Goal: Entertainment & Leisure: Browse casually

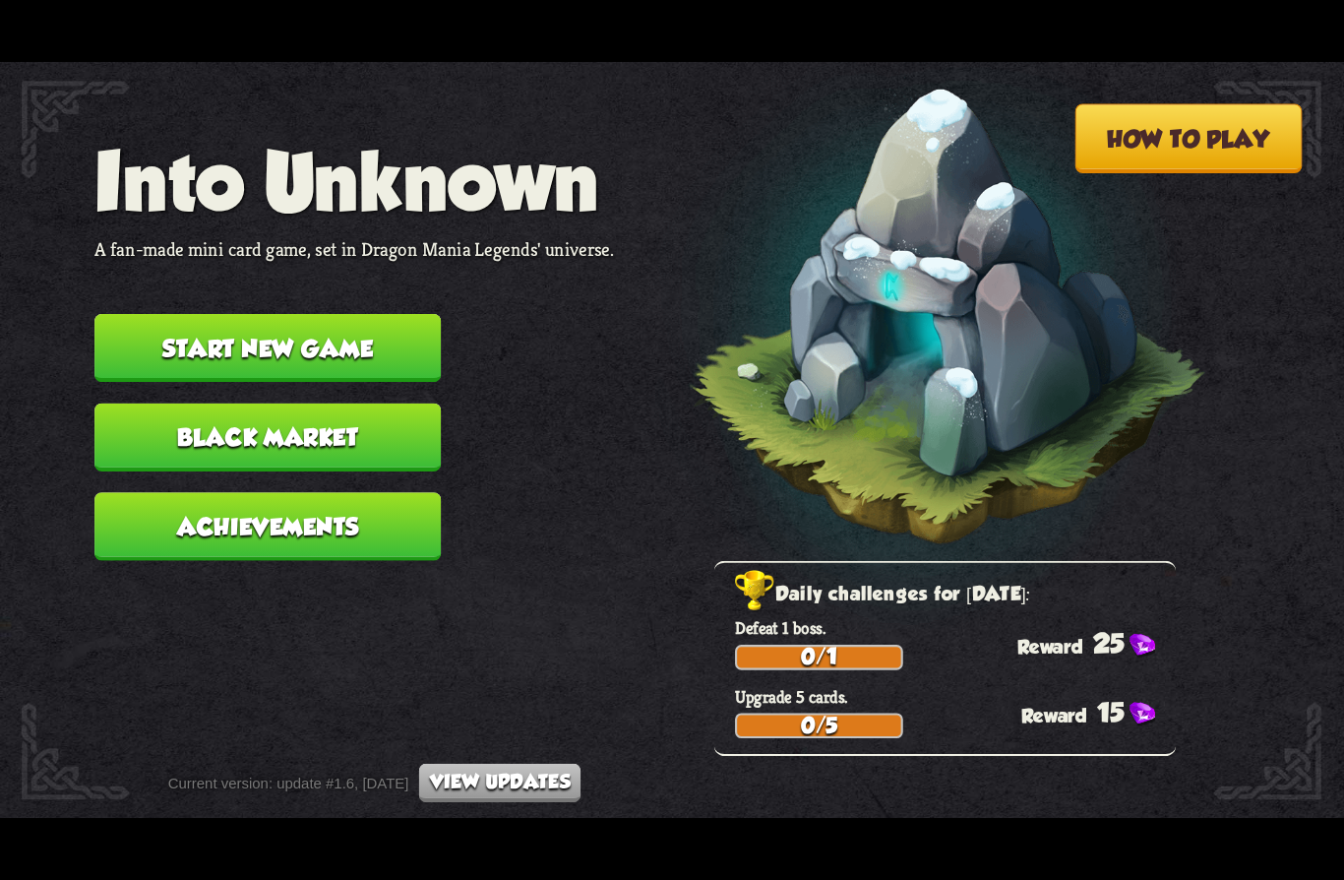
click at [204, 515] on button "Achievements" at bounding box center [267, 526] width 346 height 68
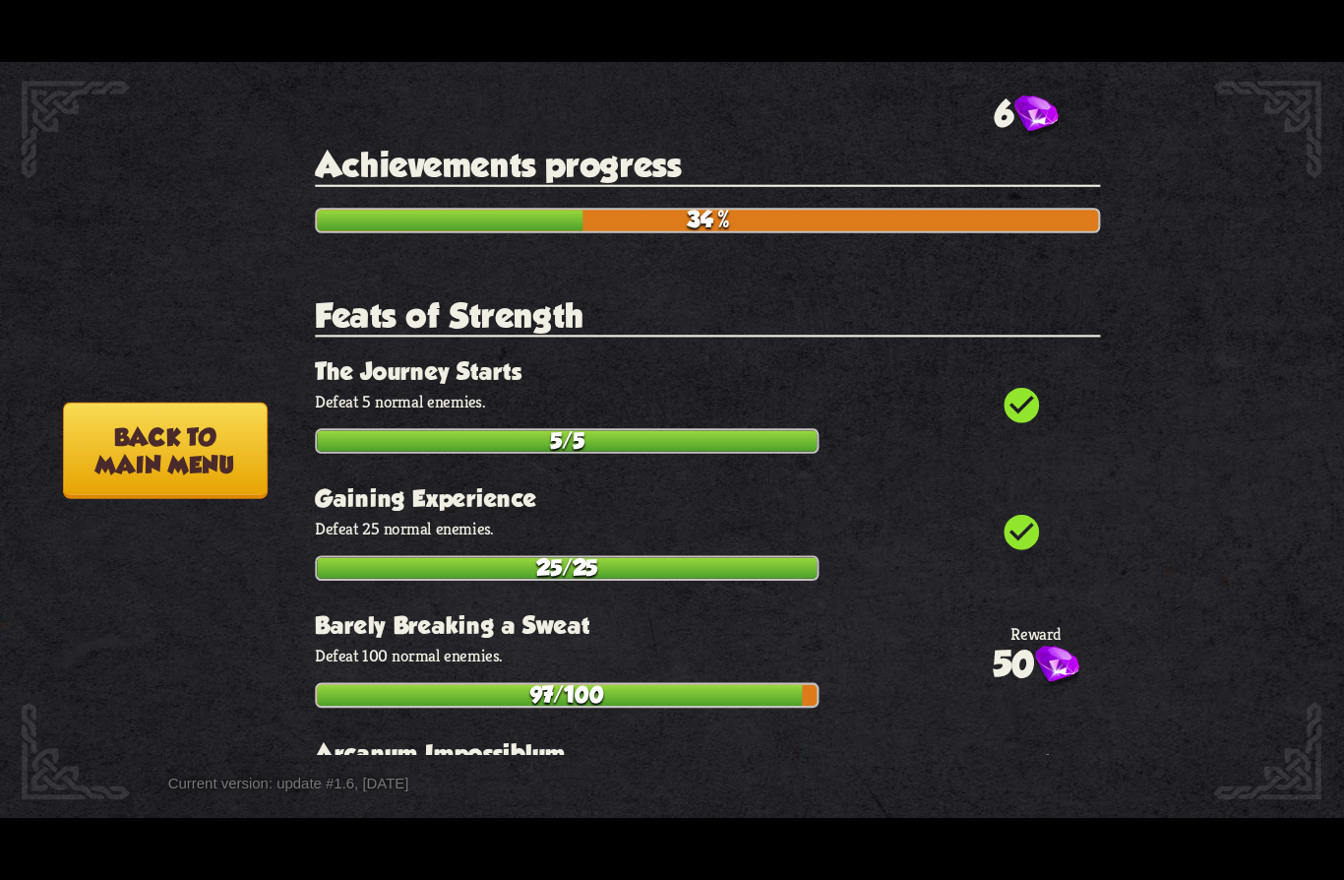
click at [153, 460] on button "Back to main menu" at bounding box center [165, 451] width 205 height 96
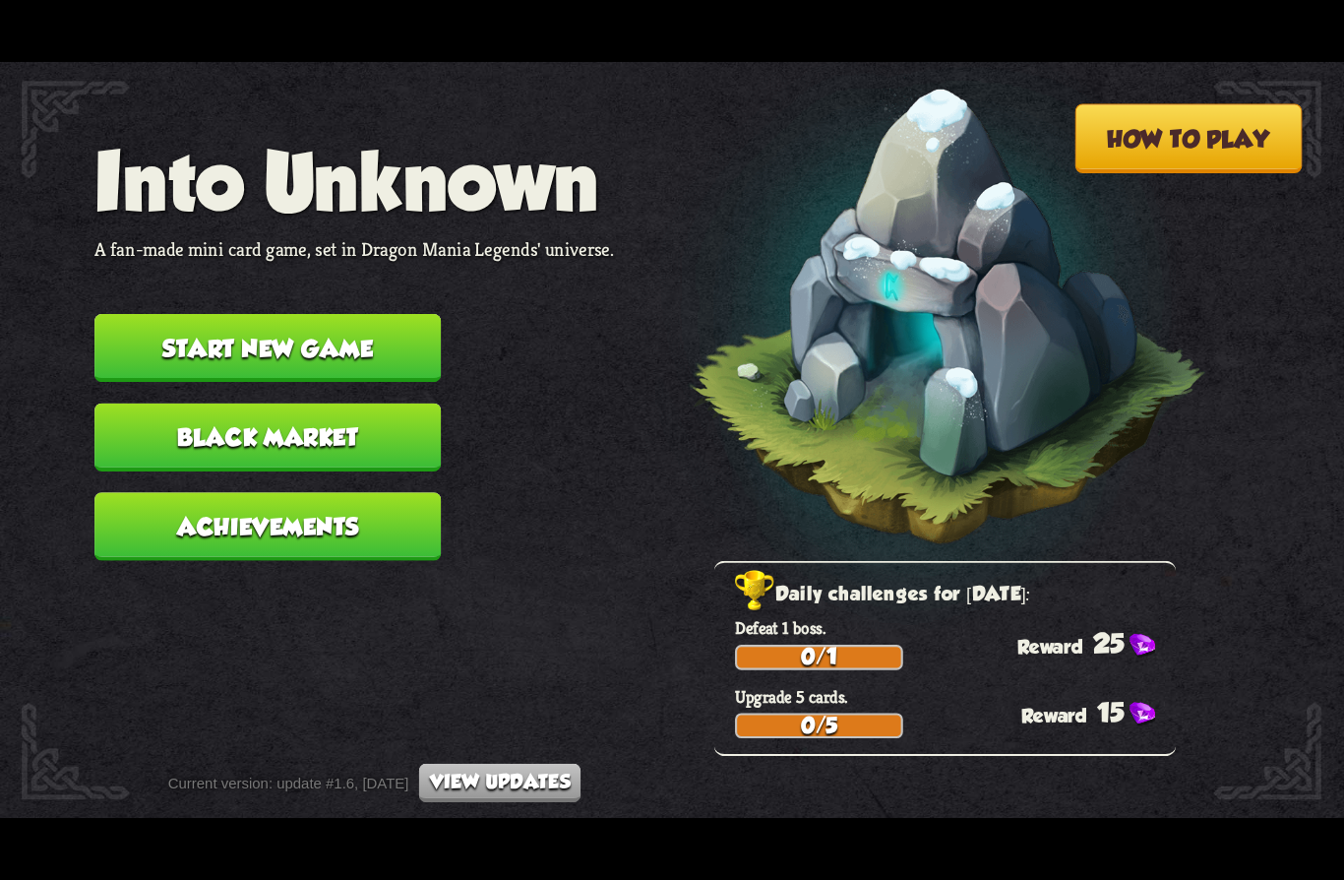
click at [200, 338] on button "Start new game" at bounding box center [267, 348] width 346 height 68
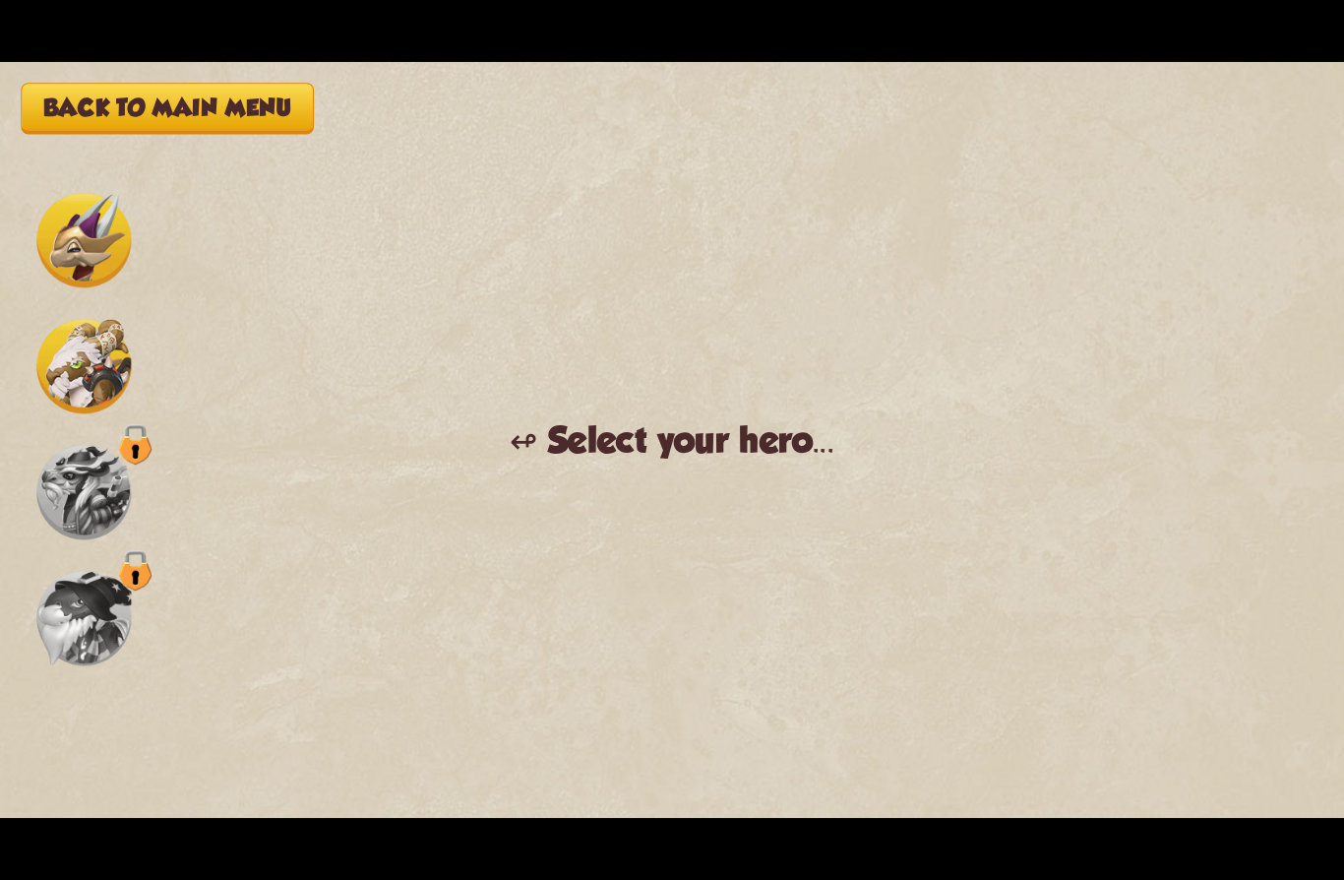
click at [80, 264] on img at bounding box center [83, 240] width 94 height 94
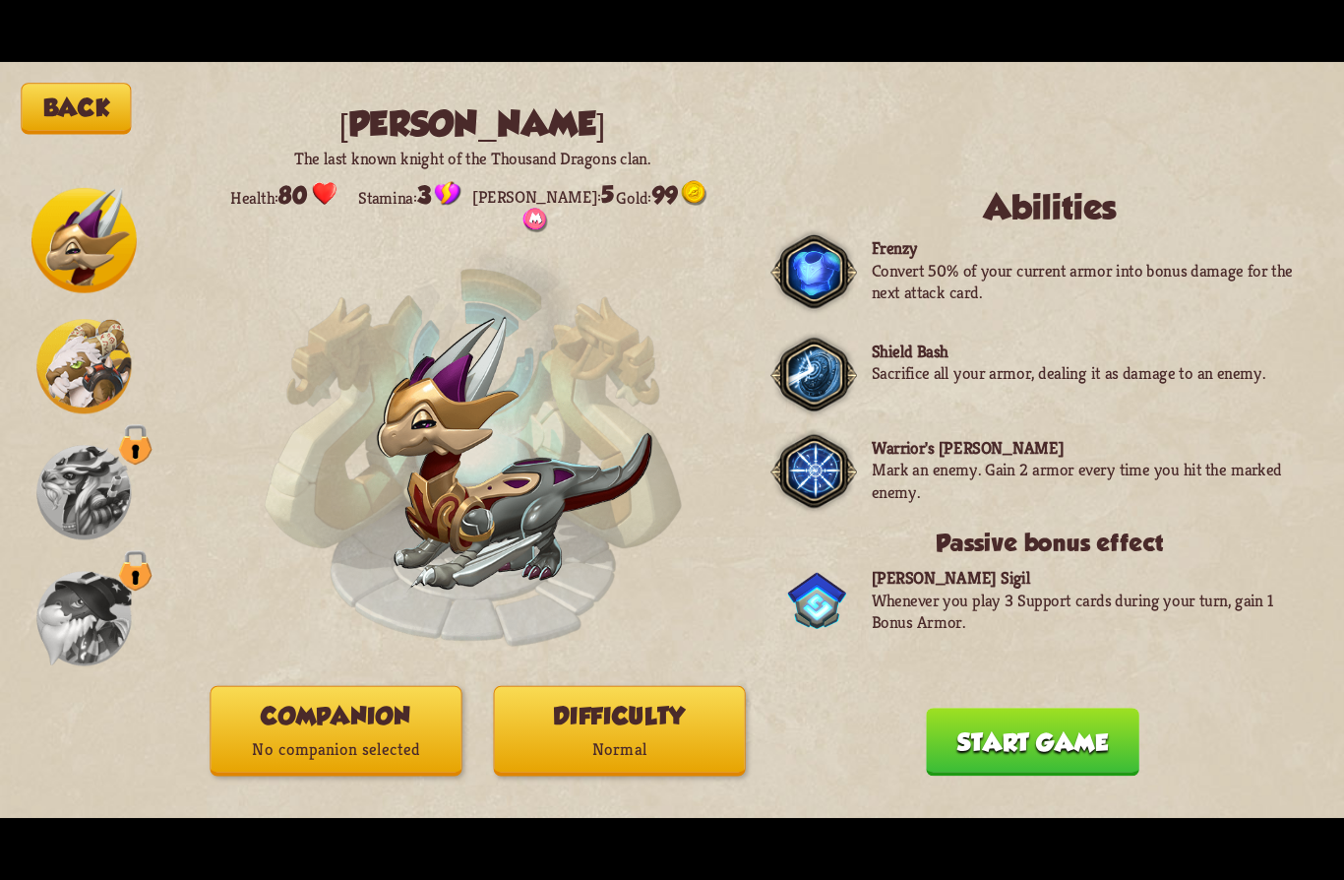
click at [548, 717] on button "Difficulty Normal" at bounding box center [620, 731] width 252 height 91
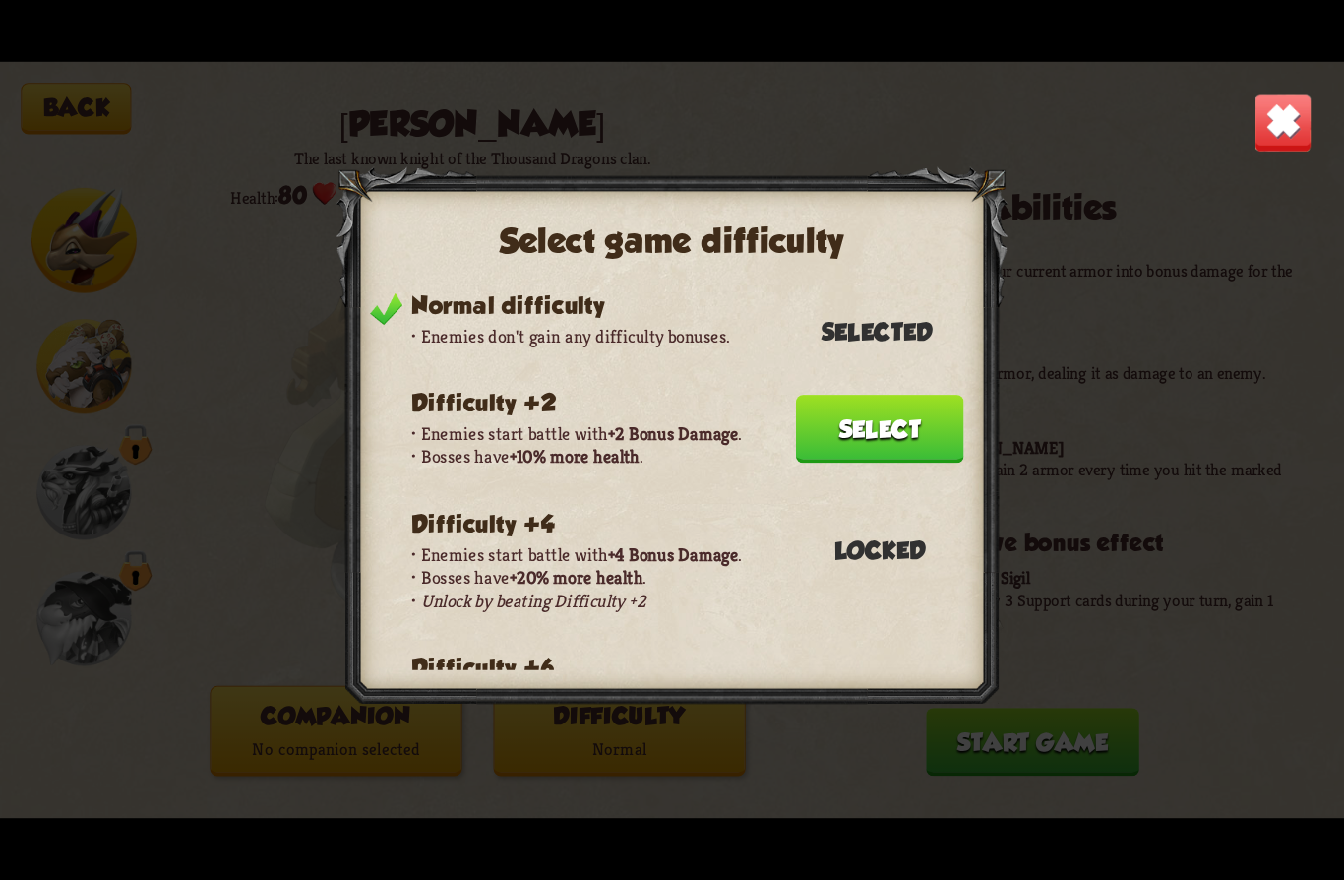
click at [820, 418] on button "Select" at bounding box center [880, 429] width 168 height 68
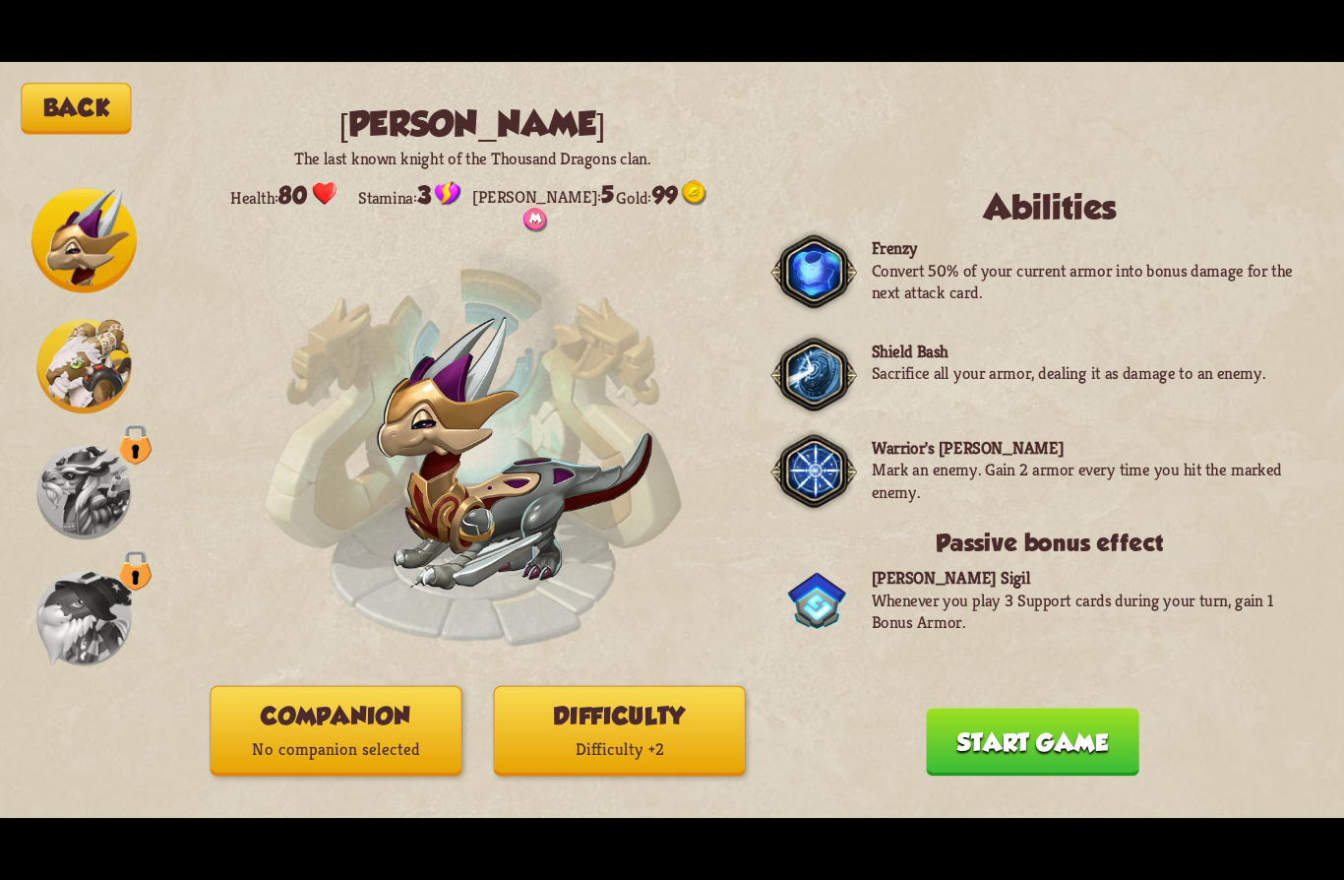
click at [321, 738] on p "No companion selected" at bounding box center [337, 749] width 250 height 33
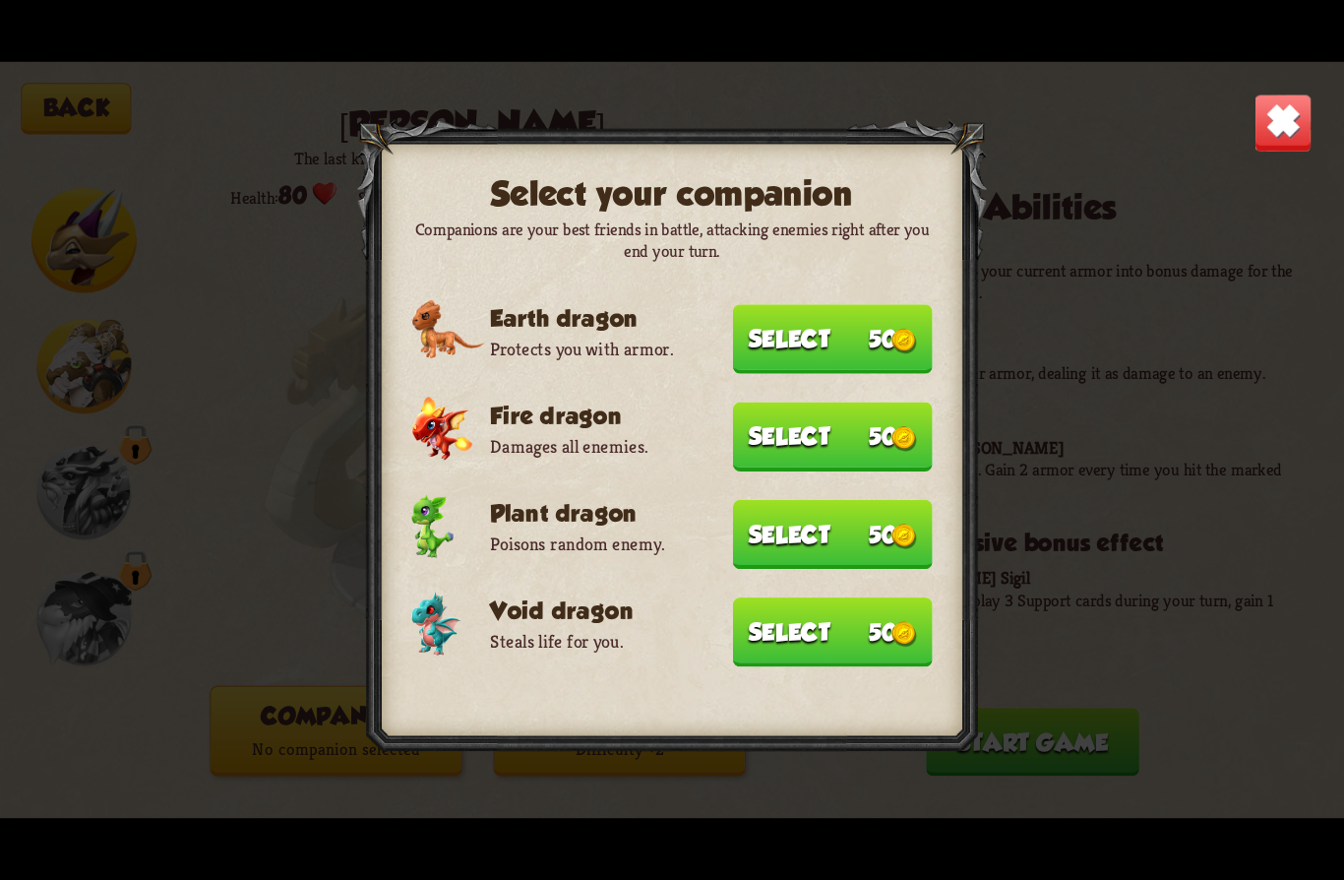
click at [822, 423] on button "Select 50" at bounding box center [833, 437] width 200 height 69
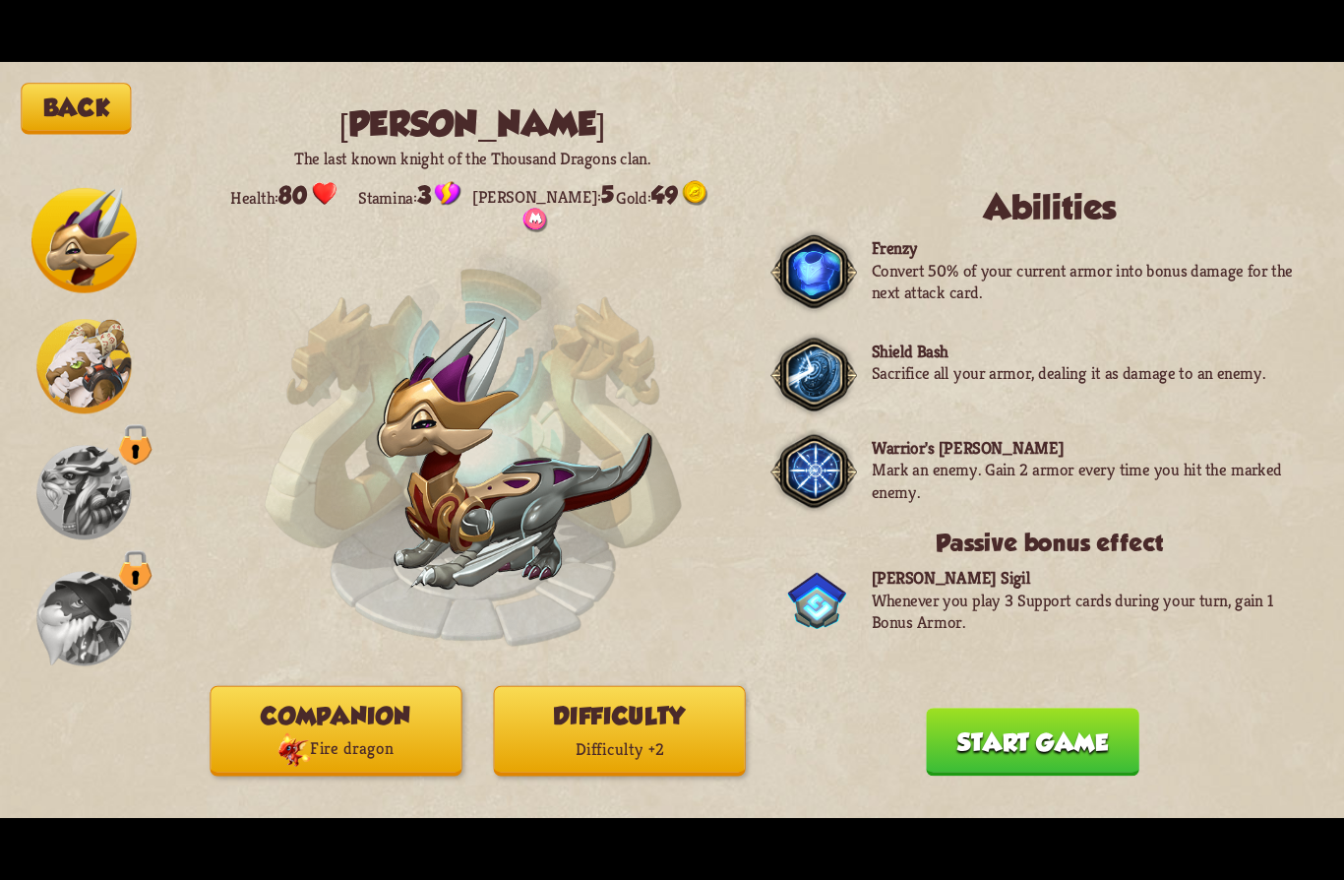
click at [1000, 734] on button "Start game" at bounding box center [1033, 742] width 214 height 68
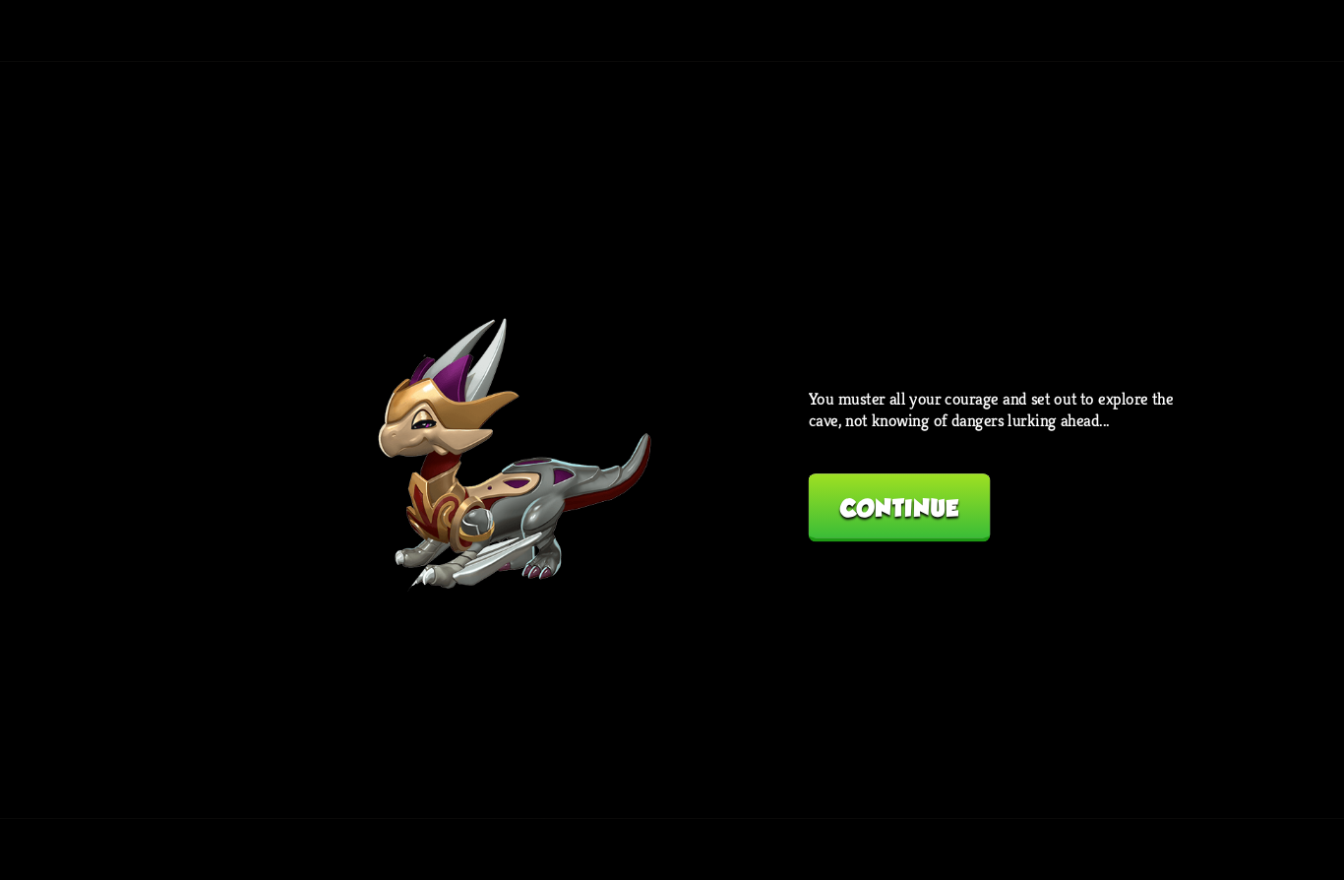
click at [875, 512] on button "Continue" at bounding box center [900, 507] width 182 height 68
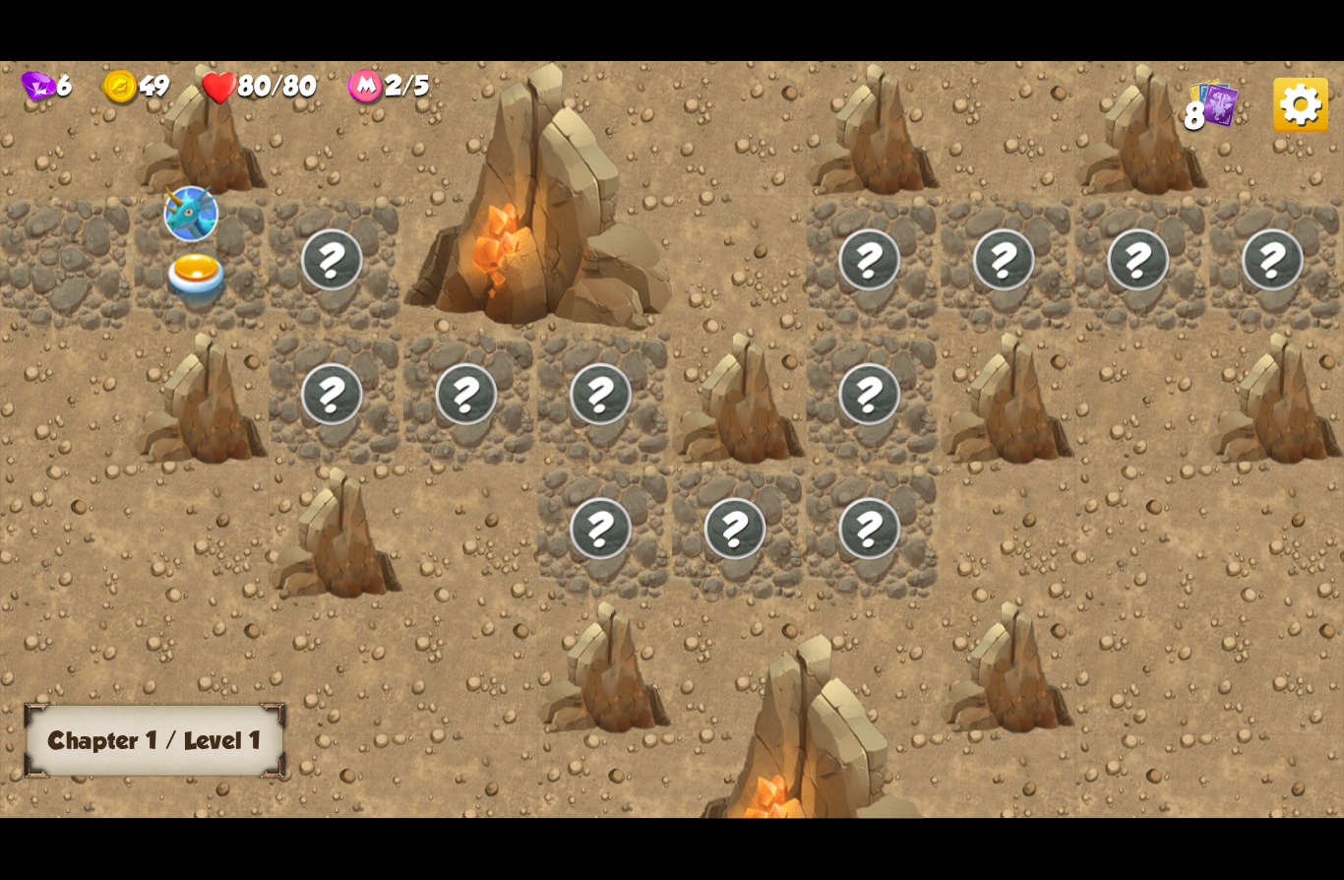
click at [181, 260] on img at bounding box center [196, 279] width 67 height 52
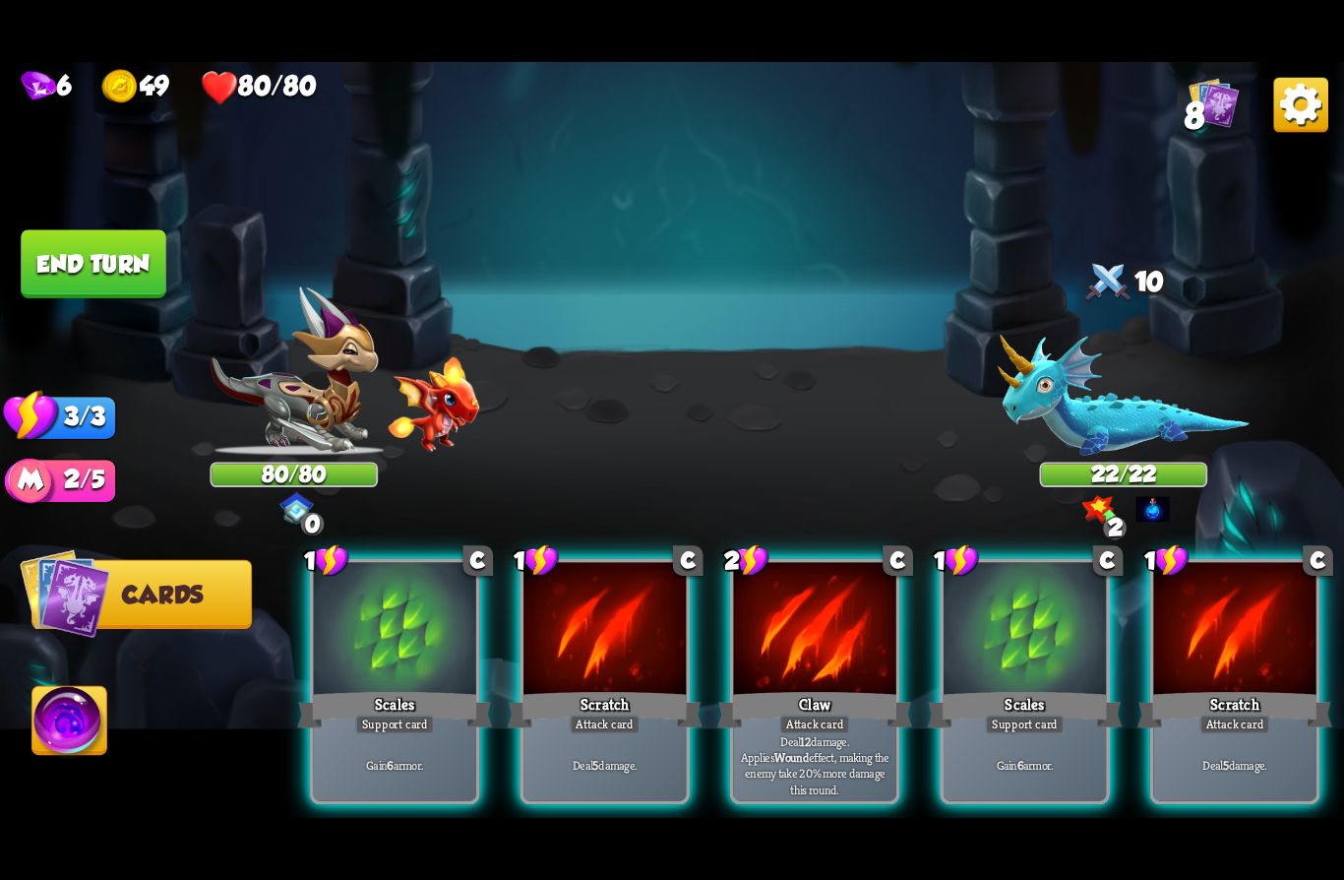
click at [1090, 404] on div "Player turn" at bounding box center [672, 440] width 1344 height 207
click at [1063, 415] on img at bounding box center [1124, 395] width 252 height 121
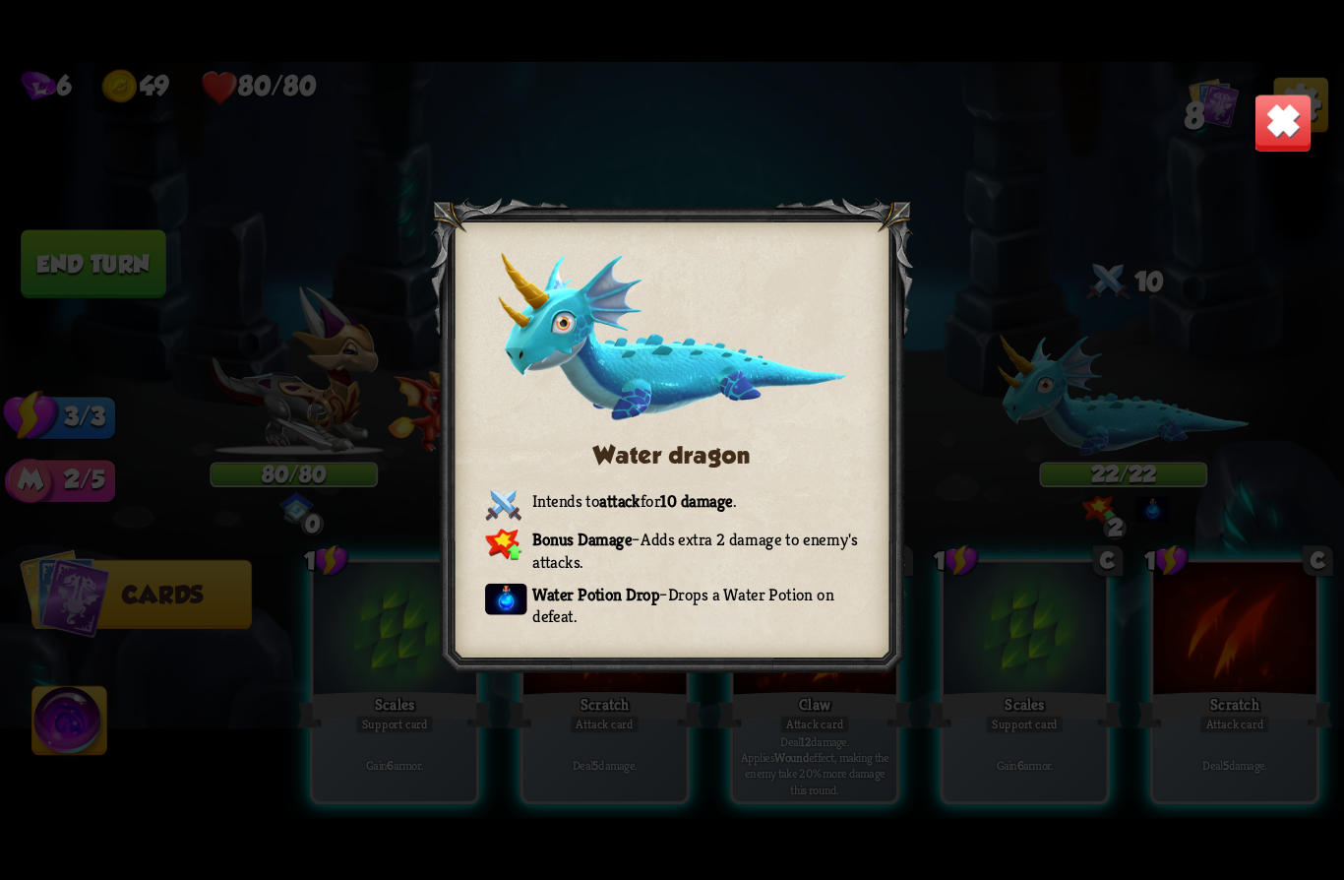
click at [1307, 143] on img at bounding box center [1283, 122] width 59 height 59
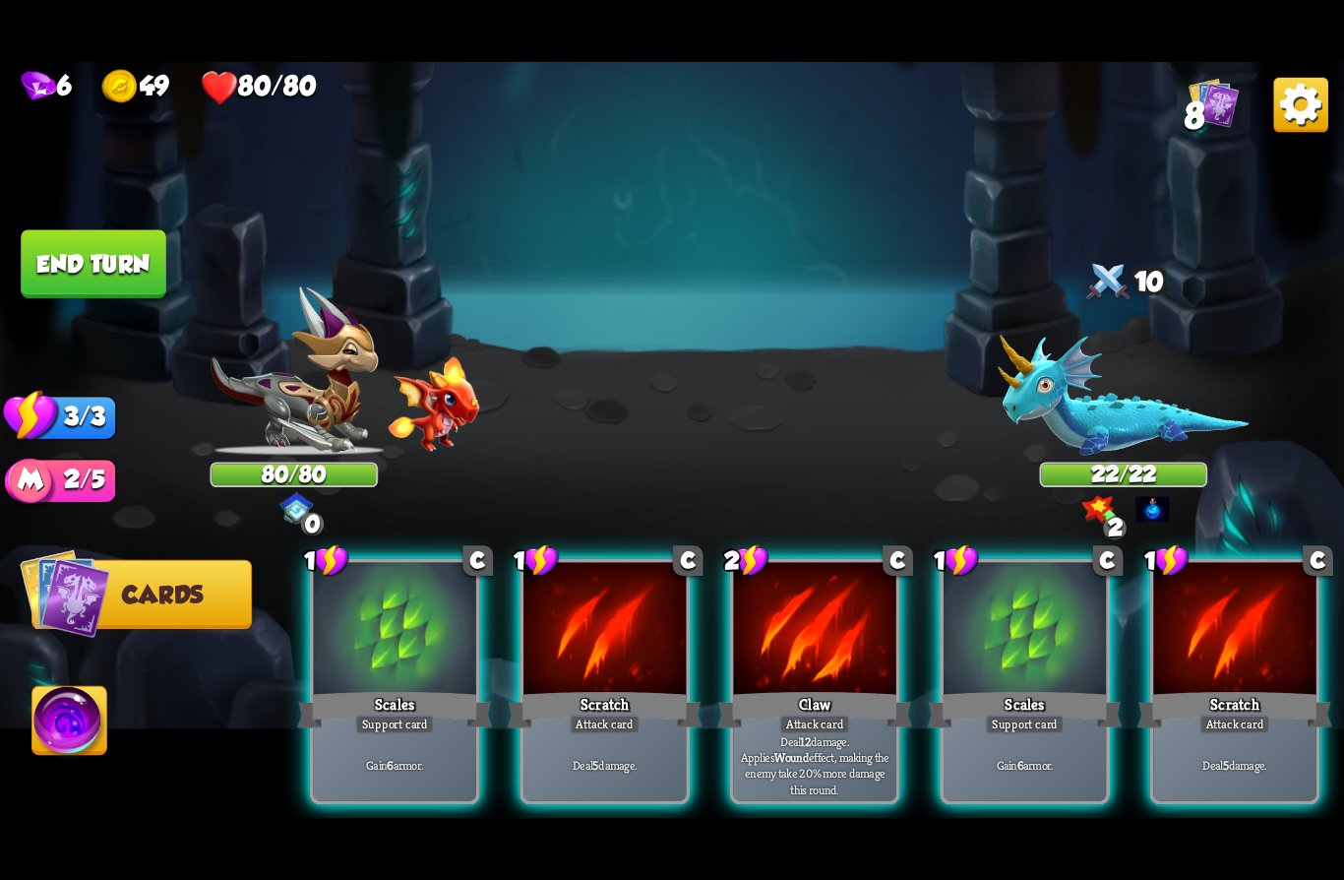
click at [373, 714] on div "Support card" at bounding box center [395, 724] width 80 height 20
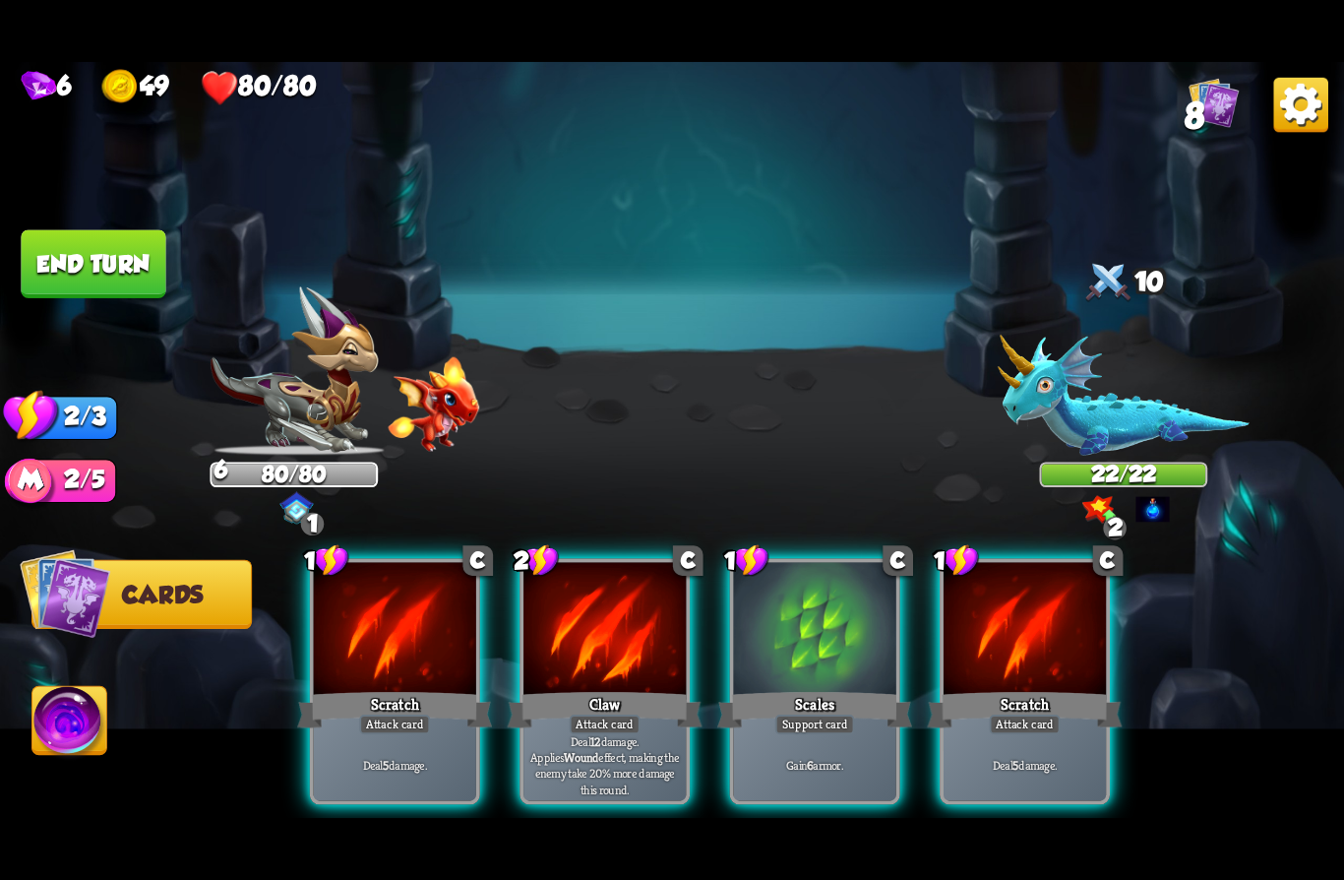
click at [800, 714] on div "Support card" at bounding box center [816, 724] width 80 height 20
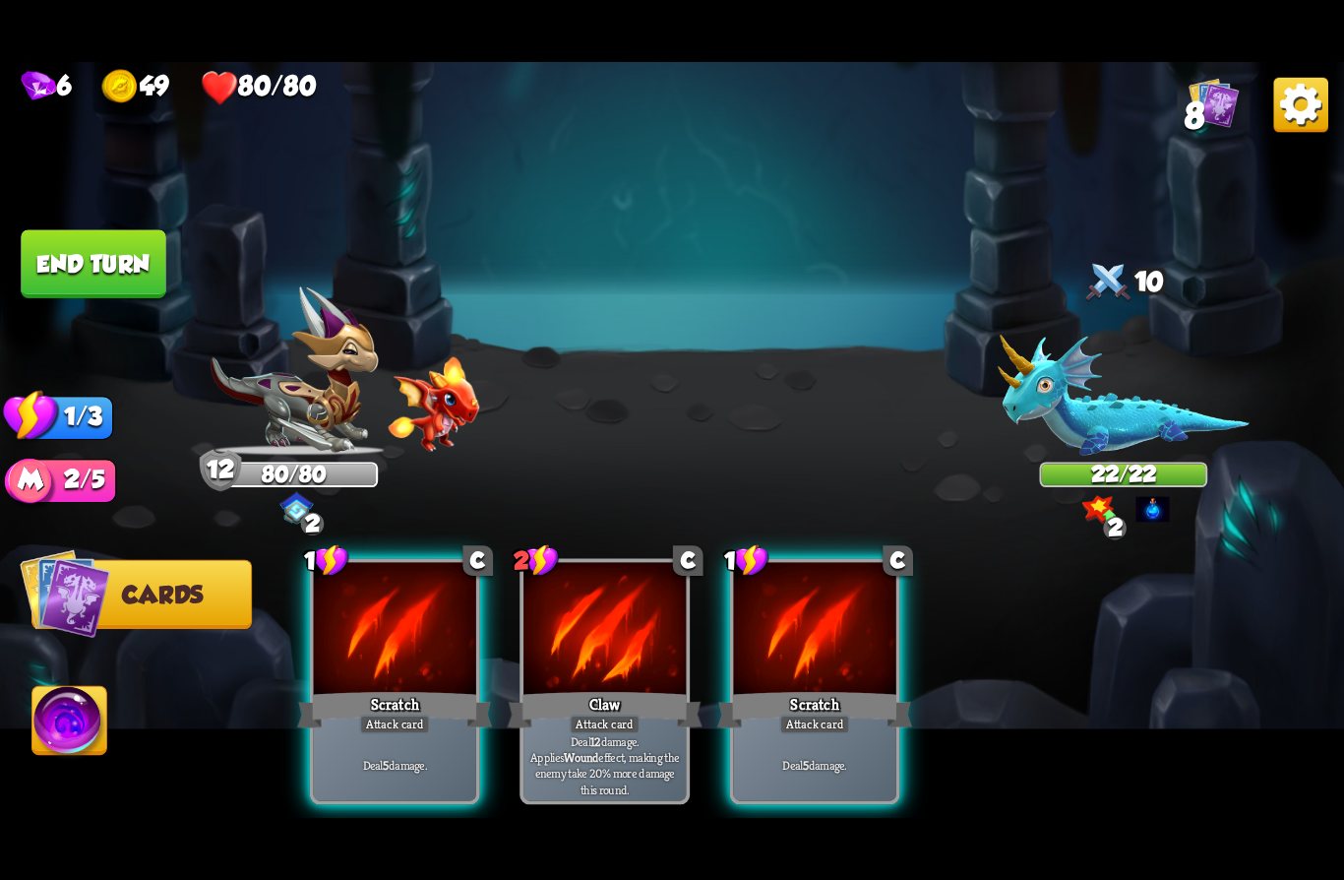
click at [362, 729] on div "Deal 5 damage." at bounding box center [395, 764] width 162 height 71
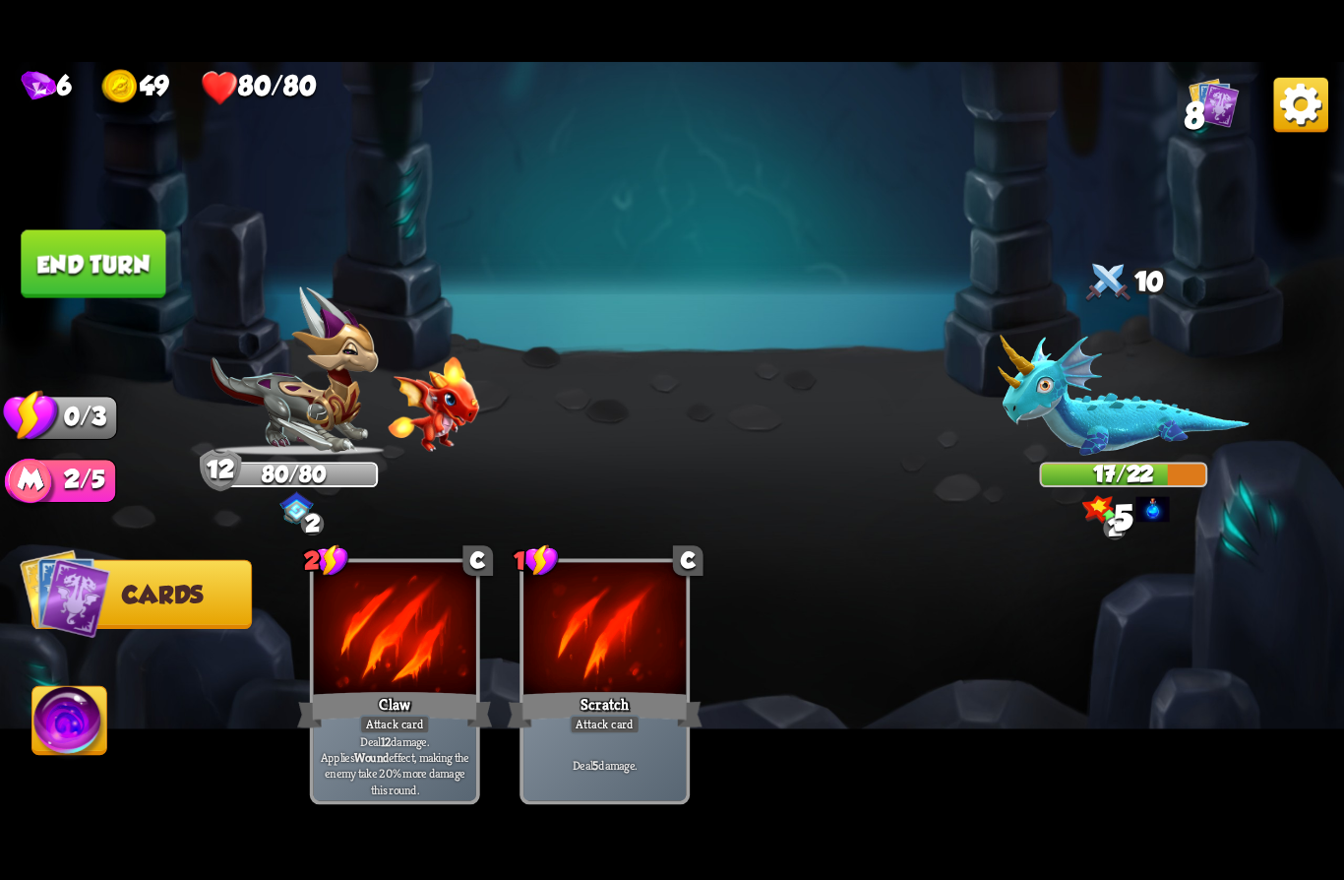
click at [84, 266] on button "End turn" at bounding box center [93, 264] width 145 height 68
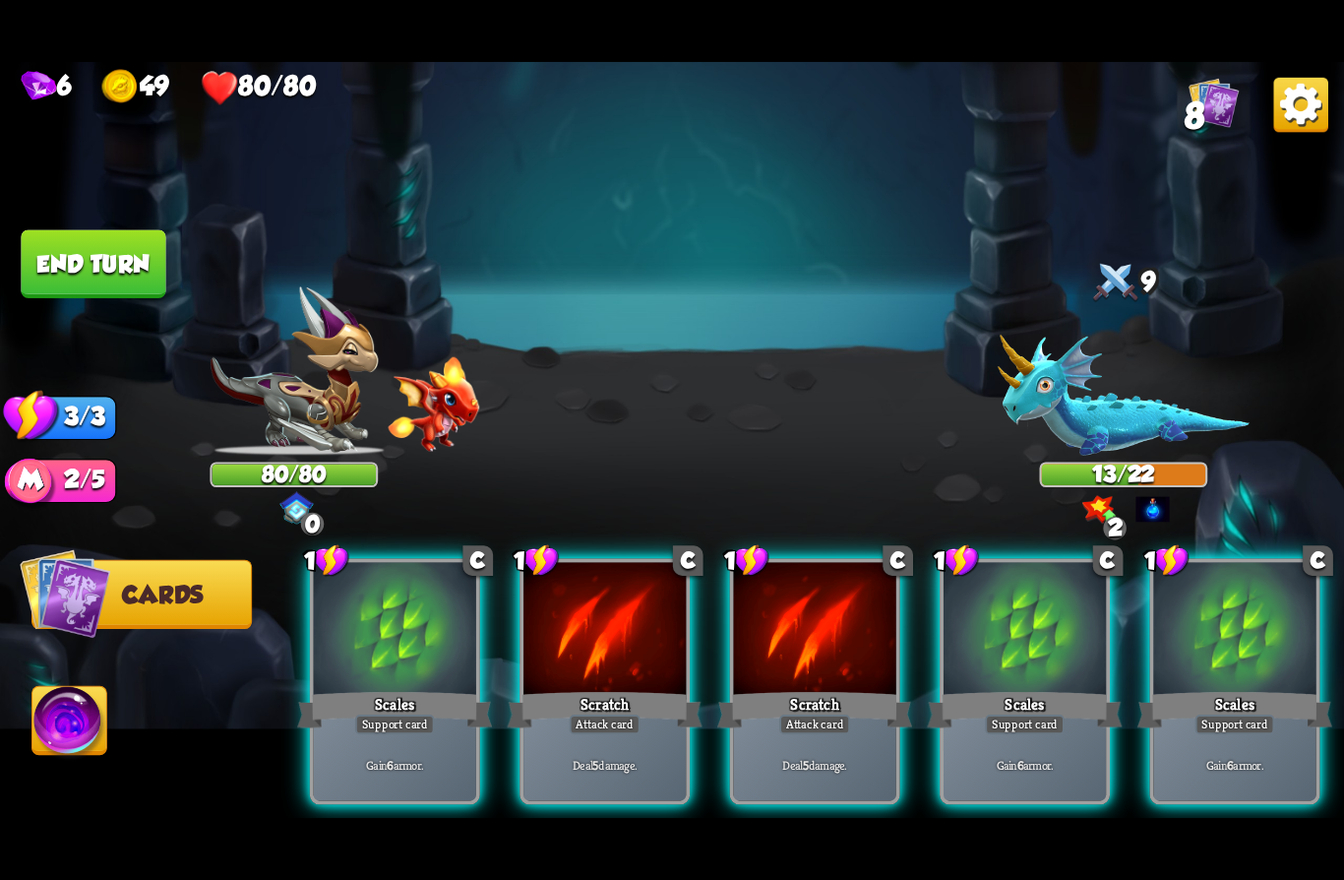
click at [360, 714] on div "Support card" at bounding box center [395, 724] width 80 height 20
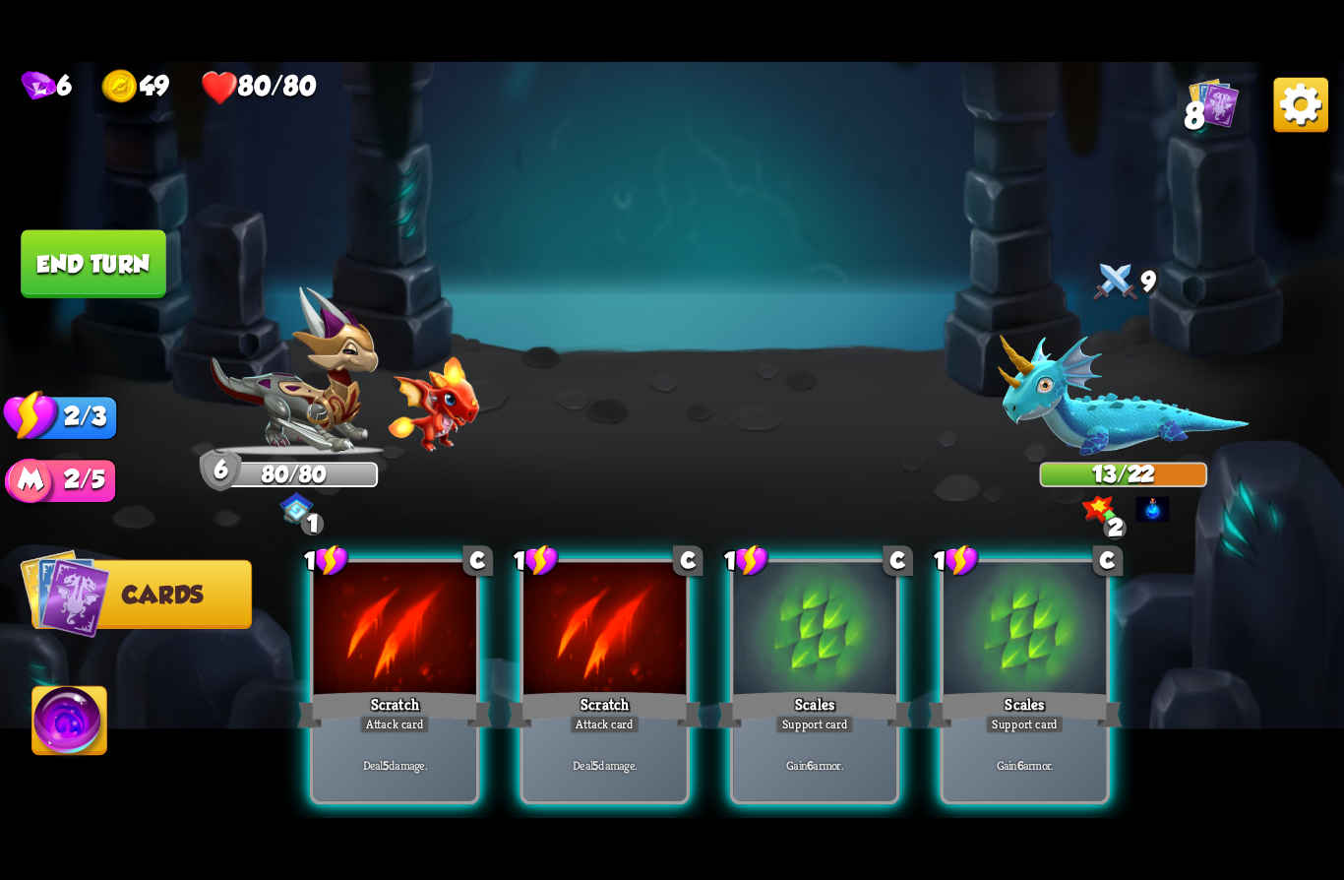
click at [821, 688] on div "Scales" at bounding box center [814, 709] width 195 height 43
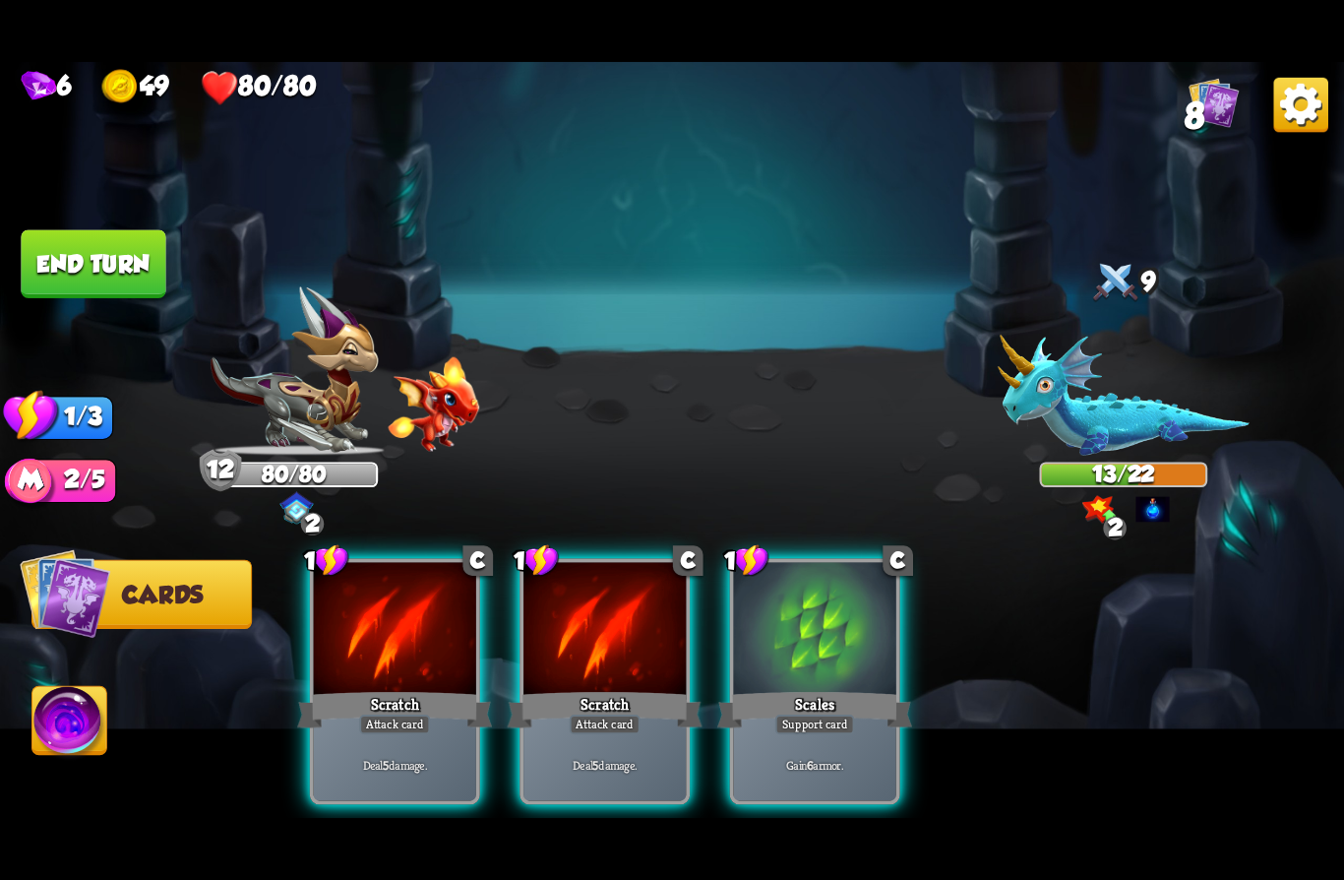
click at [803, 688] on div "Scales" at bounding box center [814, 709] width 195 height 43
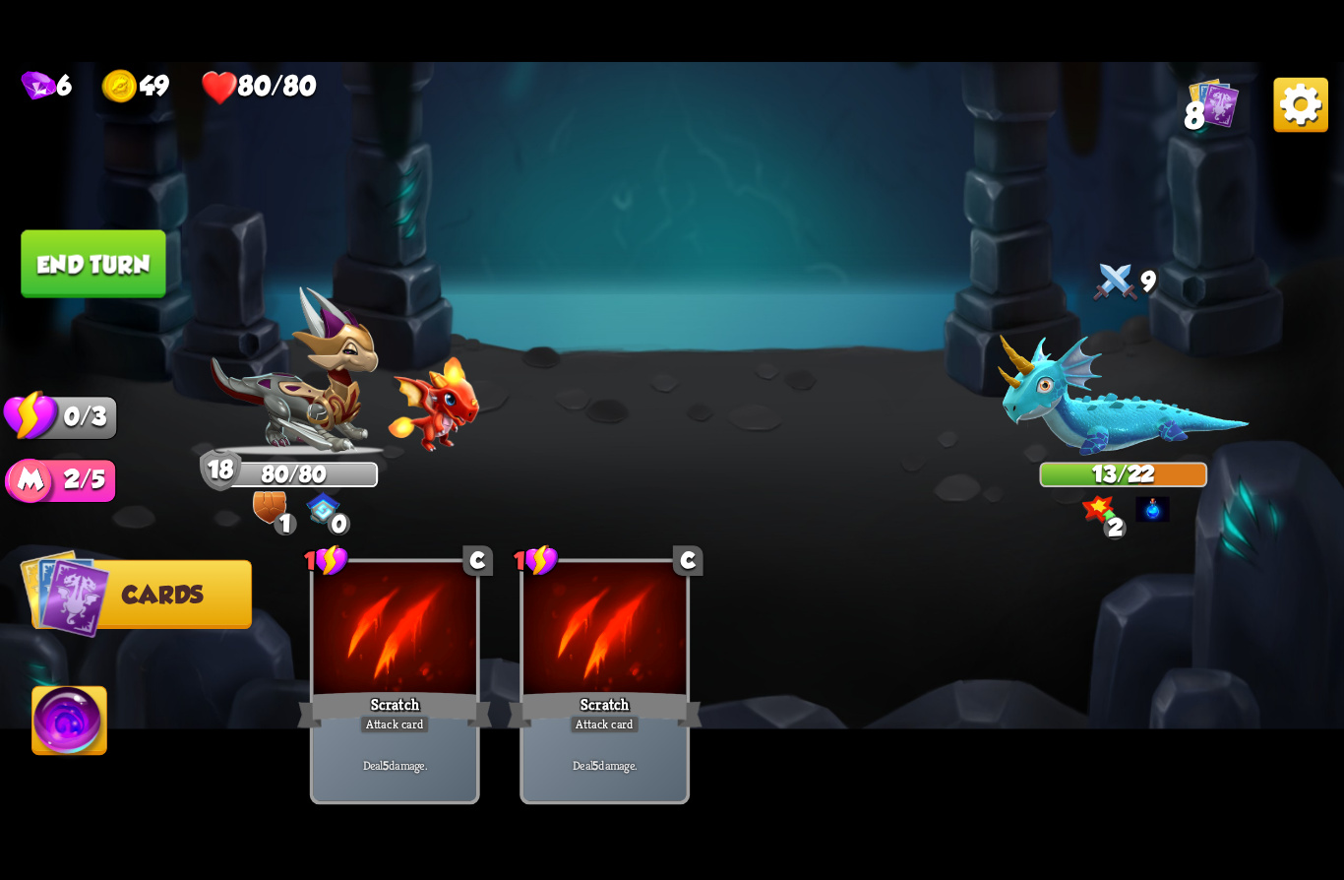
click at [87, 263] on button "End turn" at bounding box center [93, 264] width 145 height 68
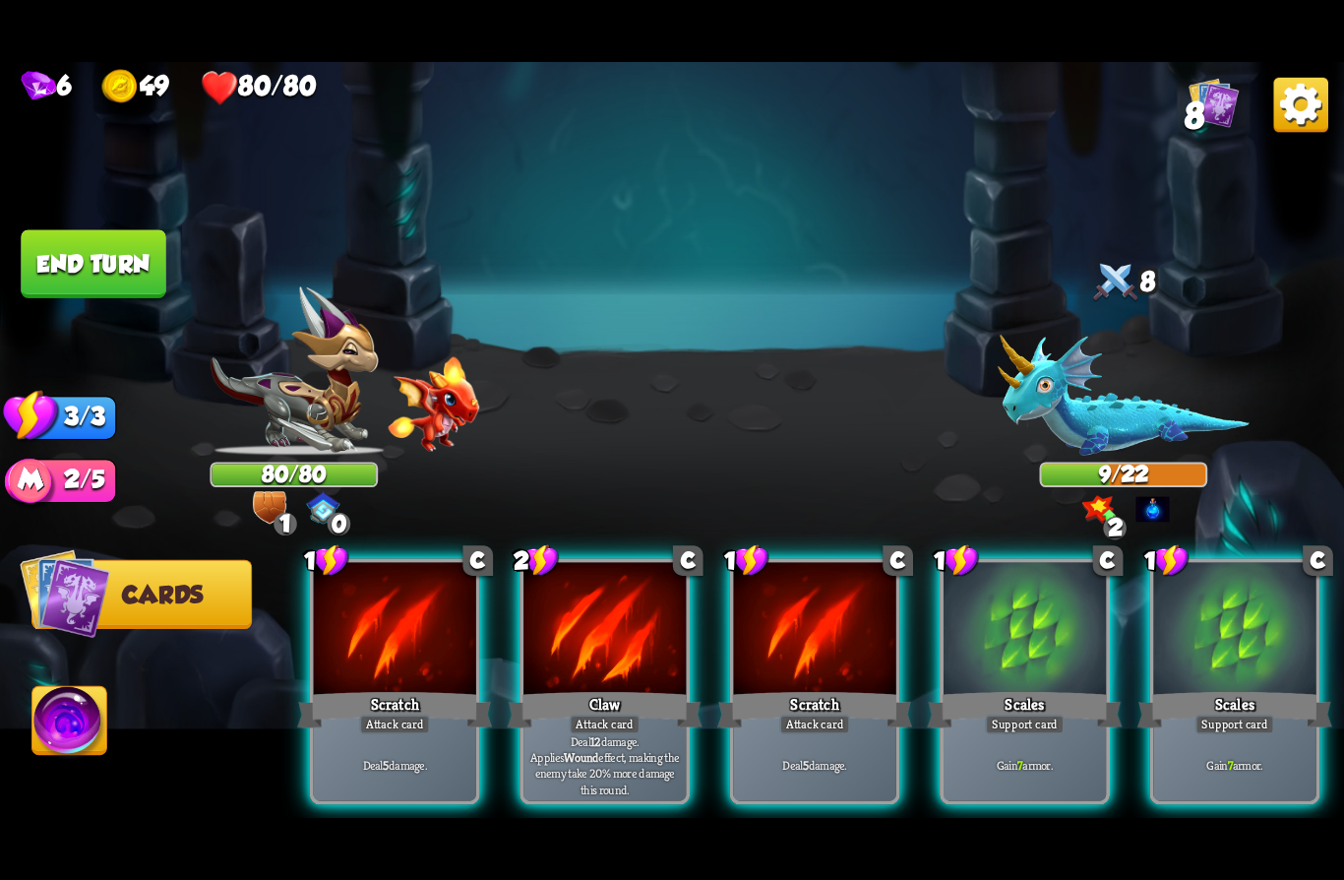
click at [592, 714] on div "Attack card" at bounding box center [605, 724] width 71 height 20
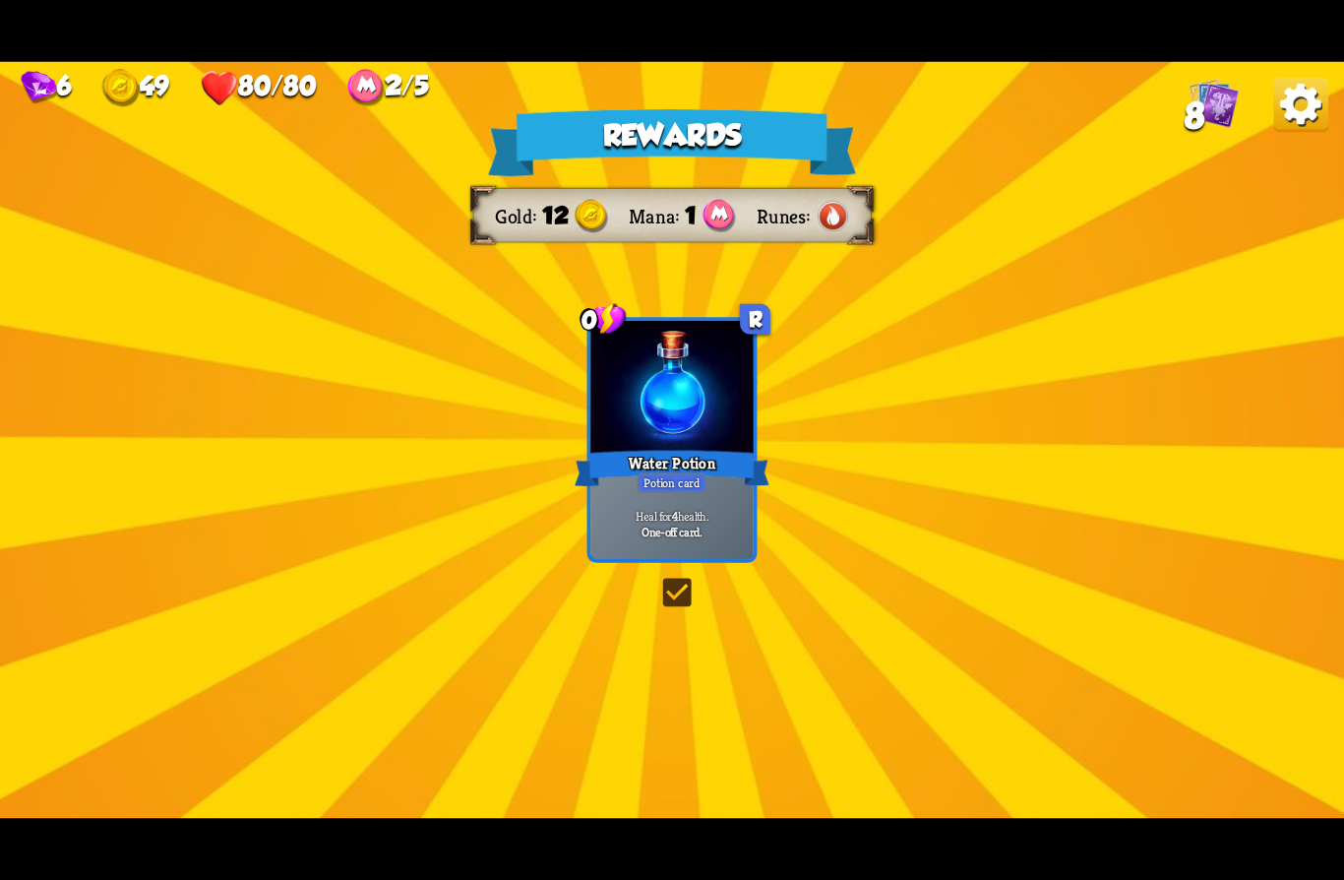
click at [649, 470] on div "Water Potion" at bounding box center [672, 468] width 195 height 43
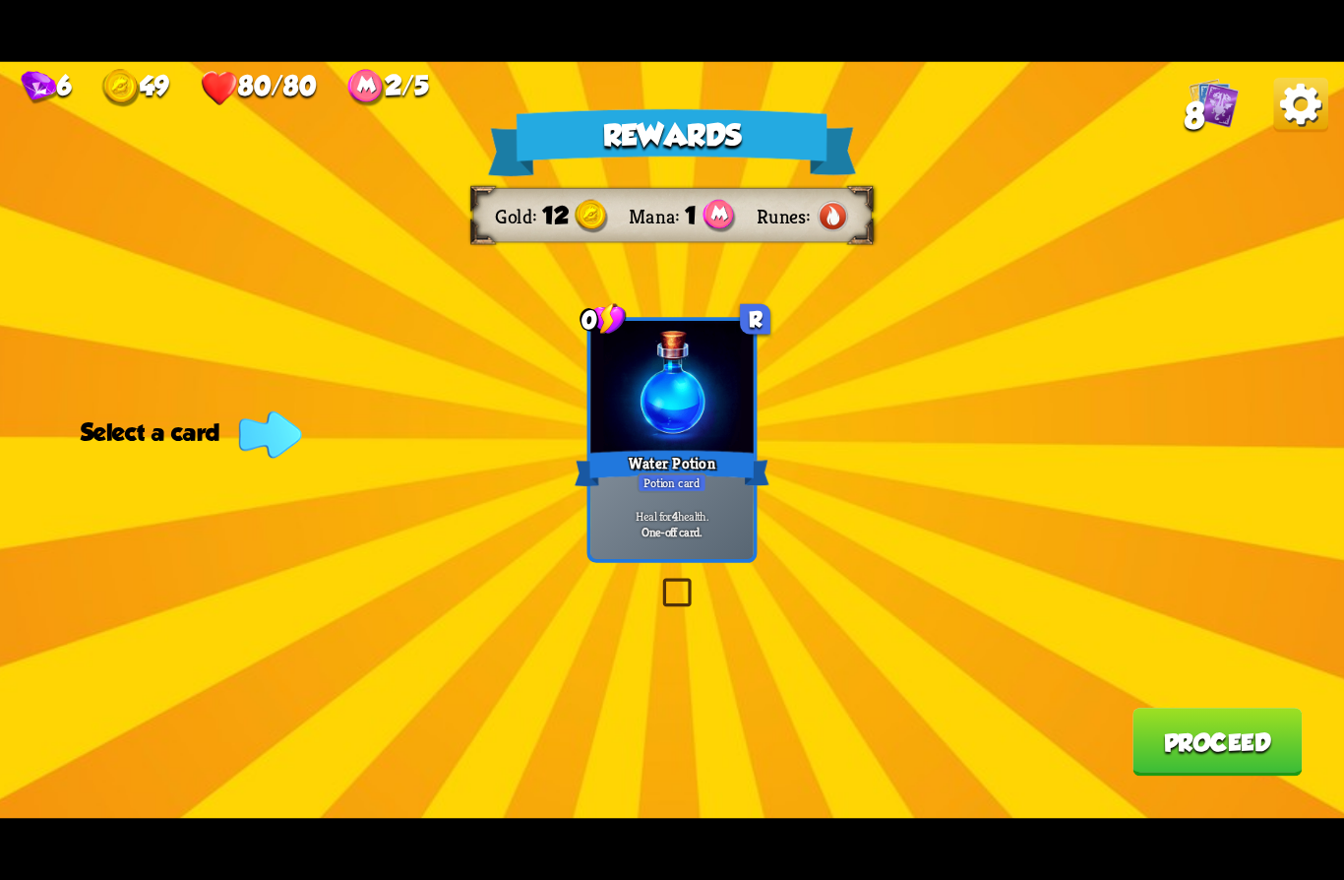
click at [639, 469] on div "Water Potion" at bounding box center [672, 468] width 195 height 43
click at [1183, 745] on button "Proceed" at bounding box center [1217, 742] width 169 height 68
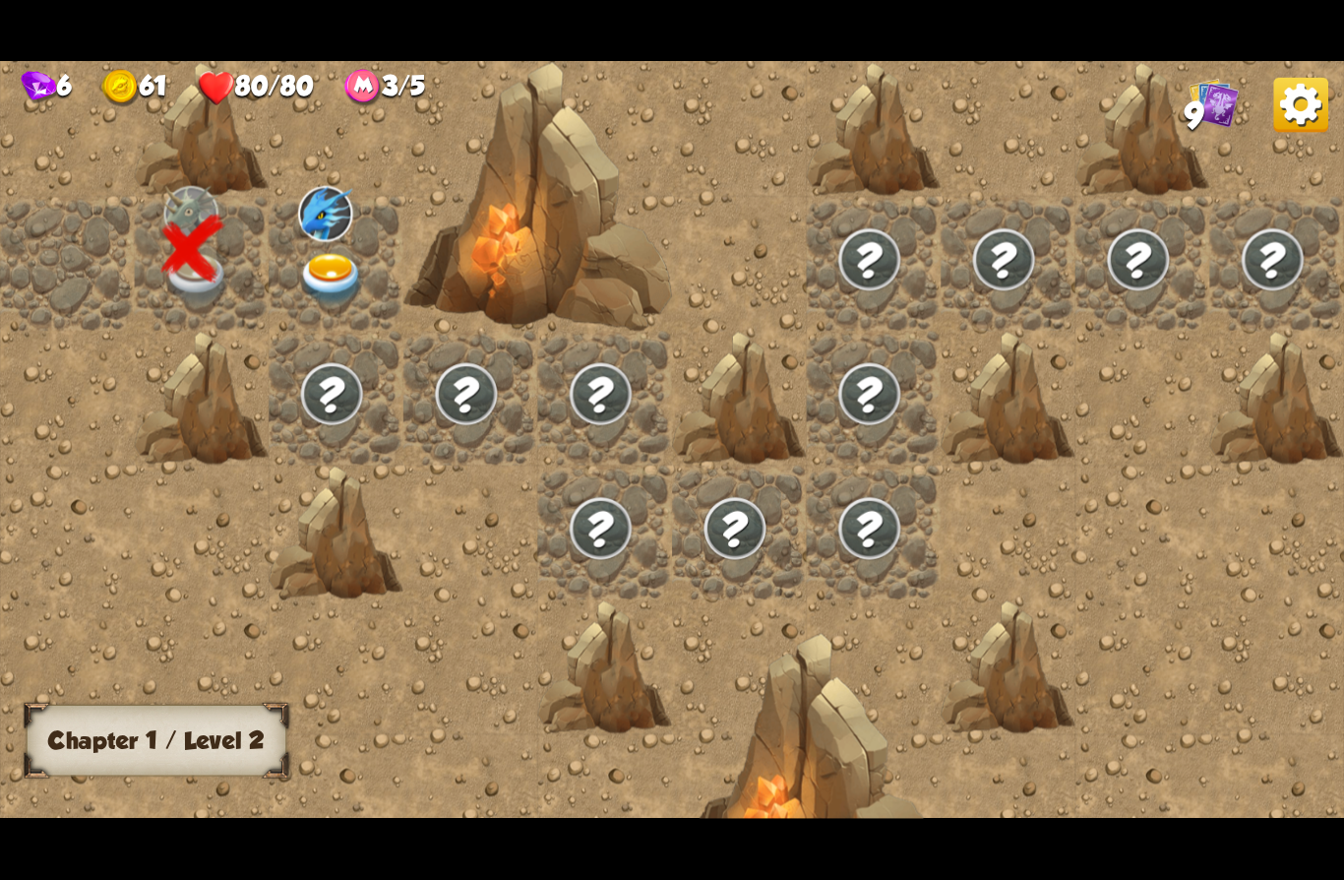
click at [1211, 111] on img at bounding box center [1214, 103] width 50 height 50
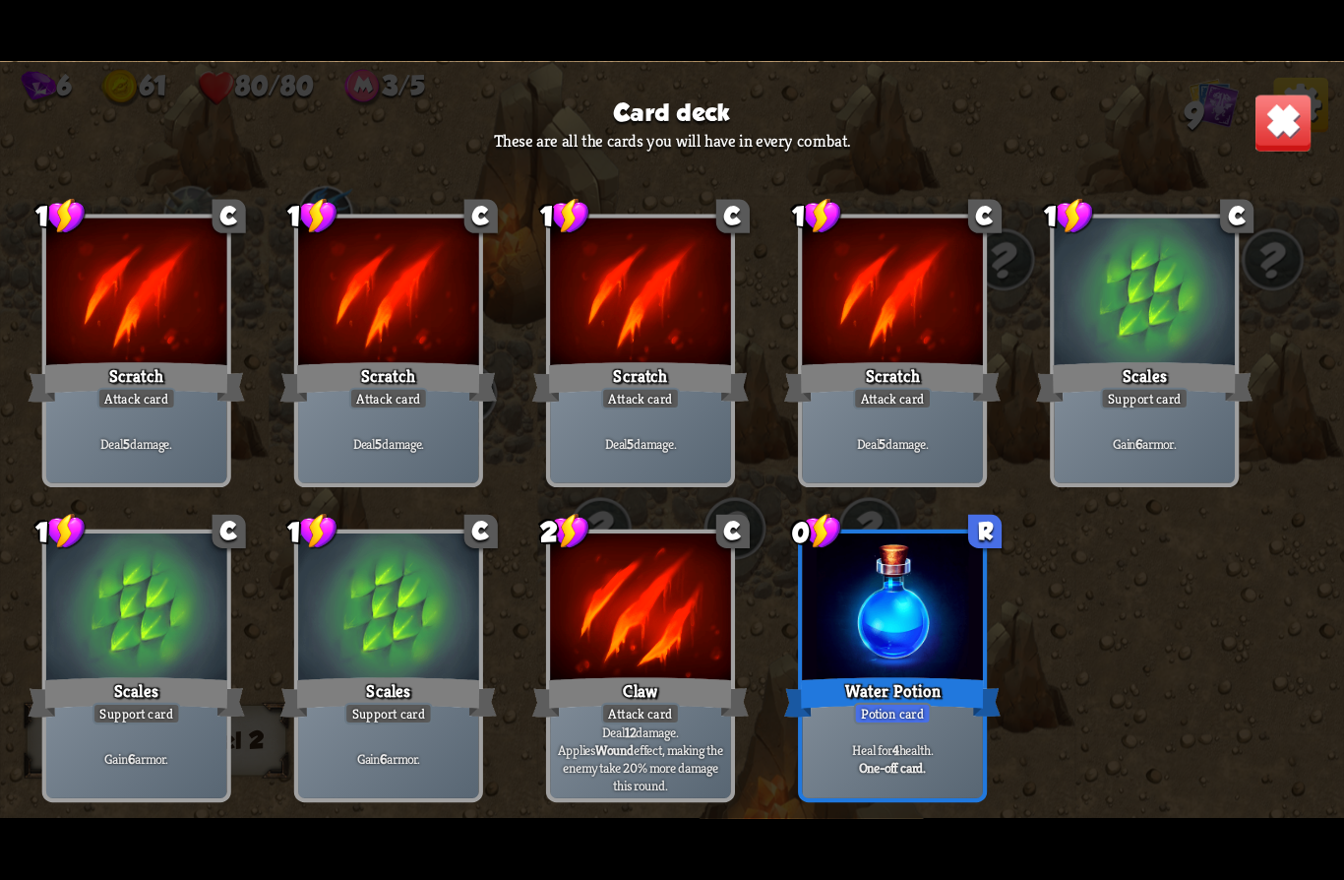
scroll to position [30, 0]
click at [1273, 140] on img at bounding box center [1283, 122] width 59 height 59
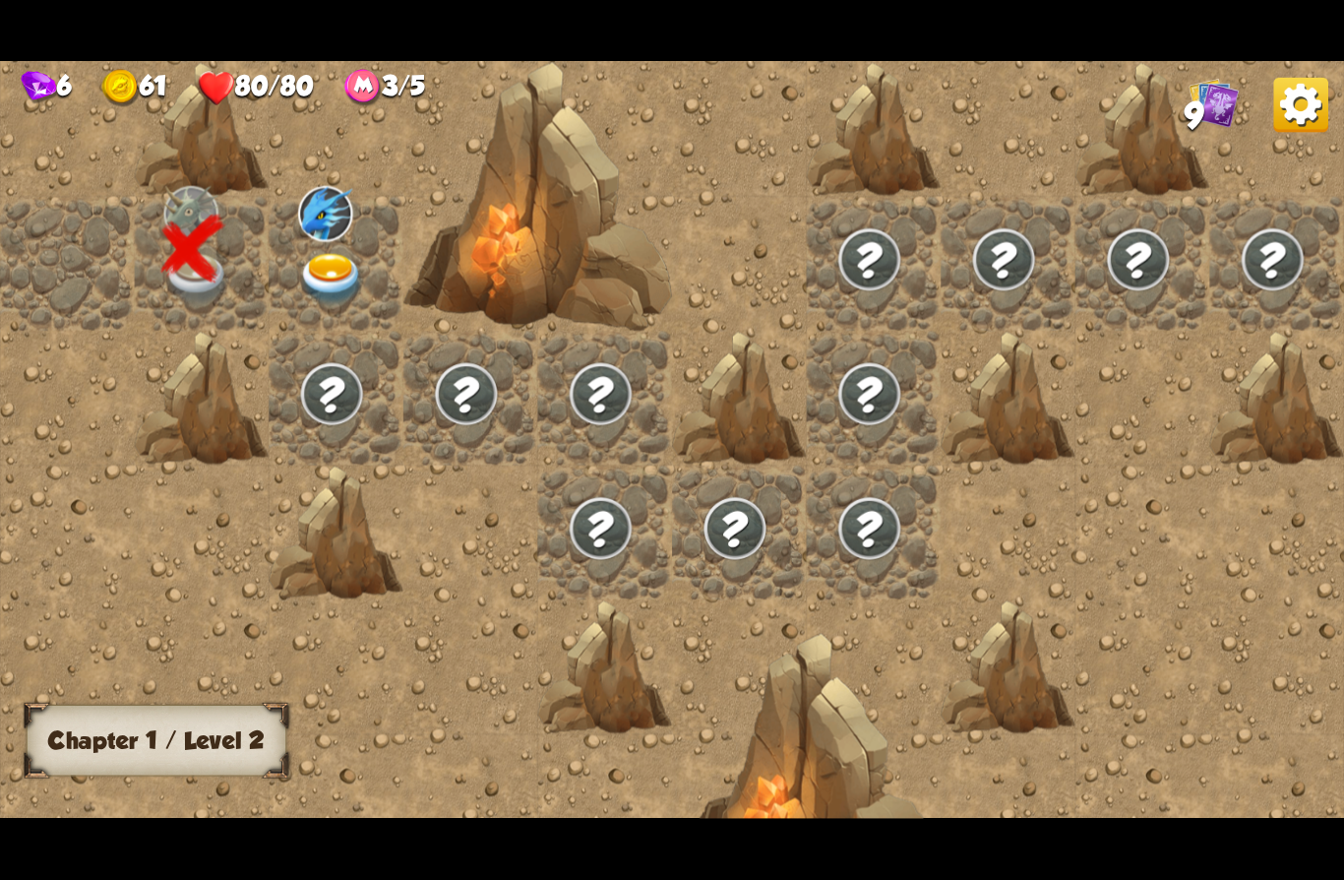
click at [319, 276] on img at bounding box center [331, 279] width 67 height 52
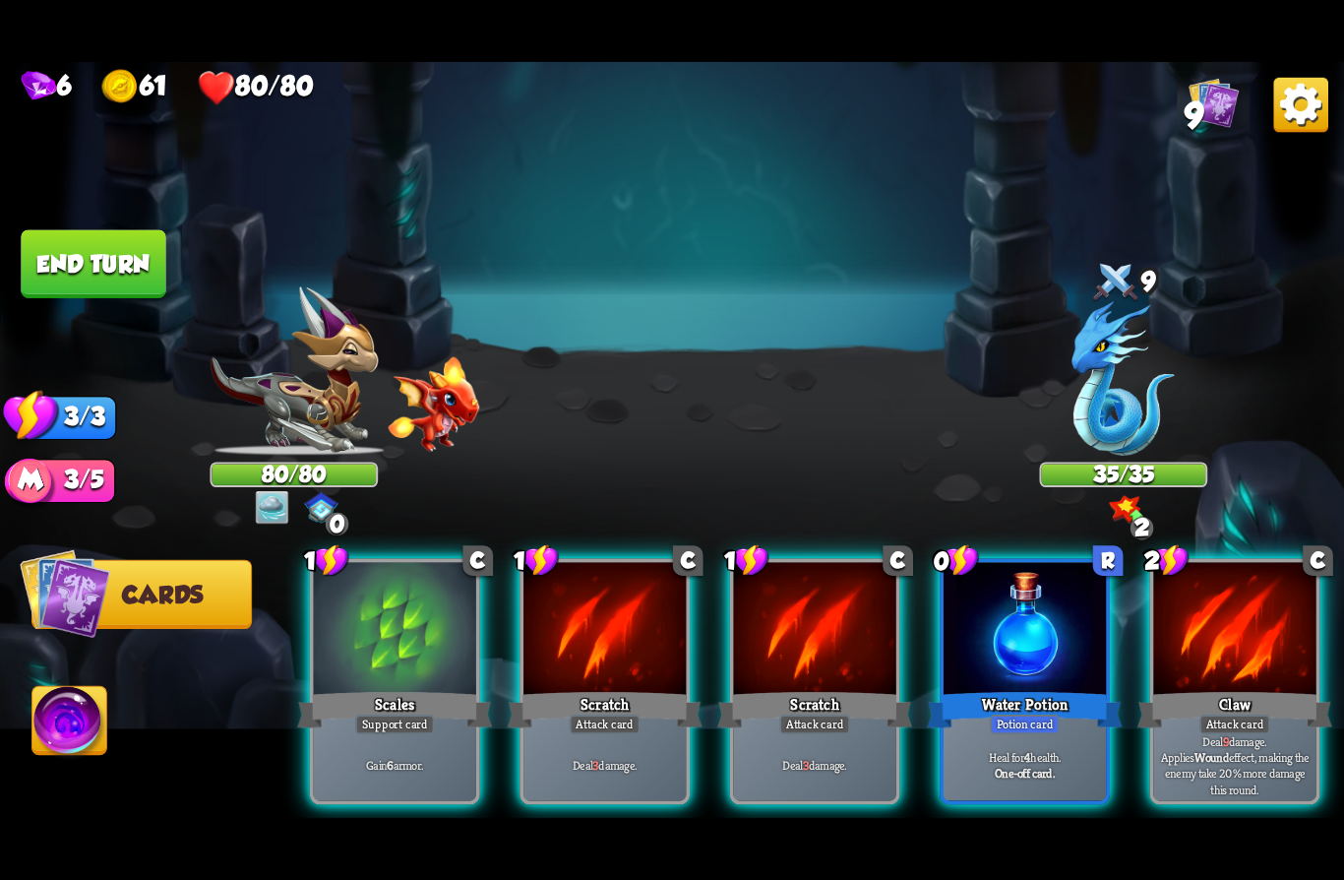
click at [370, 714] on div "Support card" at bounding box center [395, 724] width 80 height 20
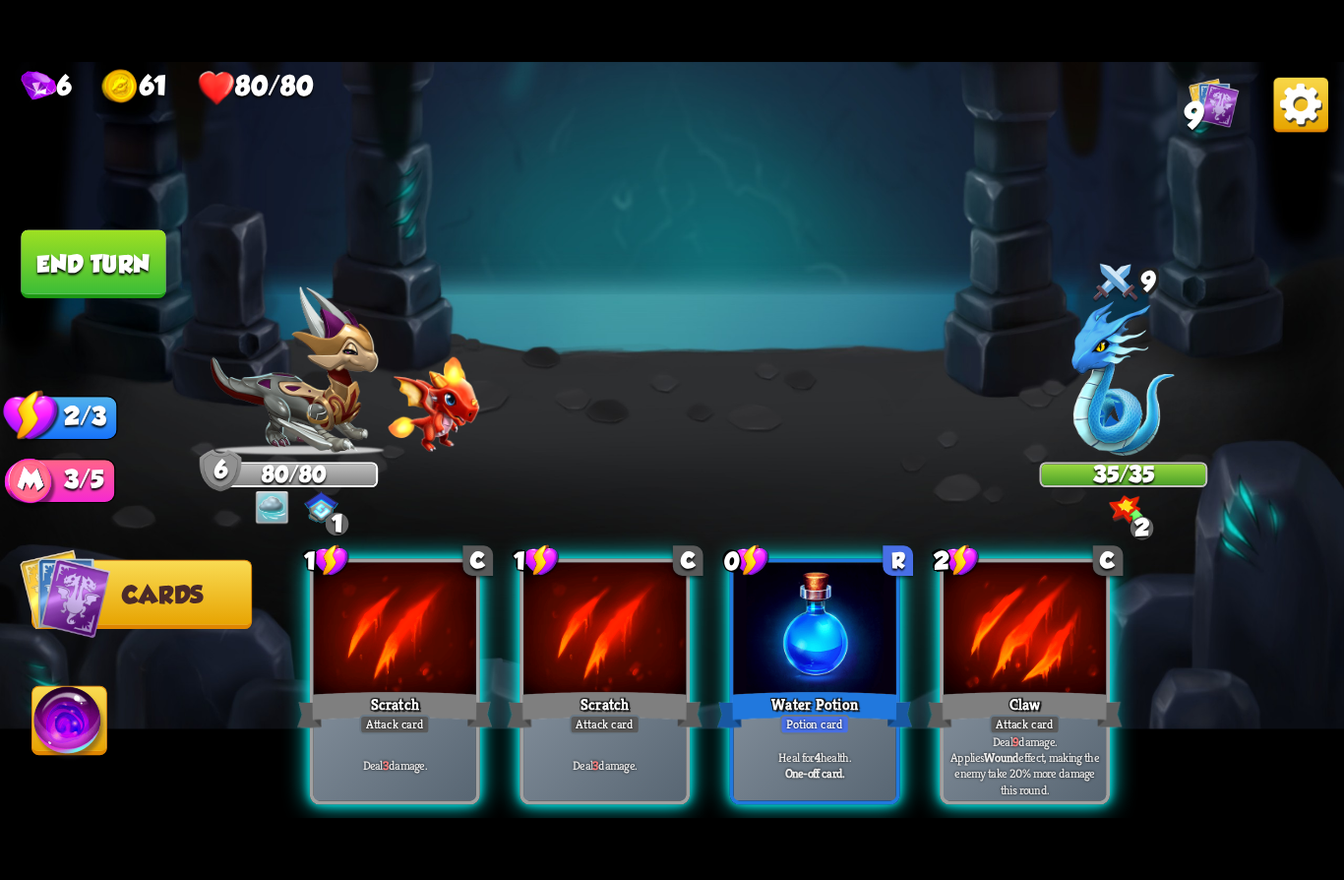
click at [1029, 714] on div "Attack card" at bounding box center [1025, 724] width 71 height 20
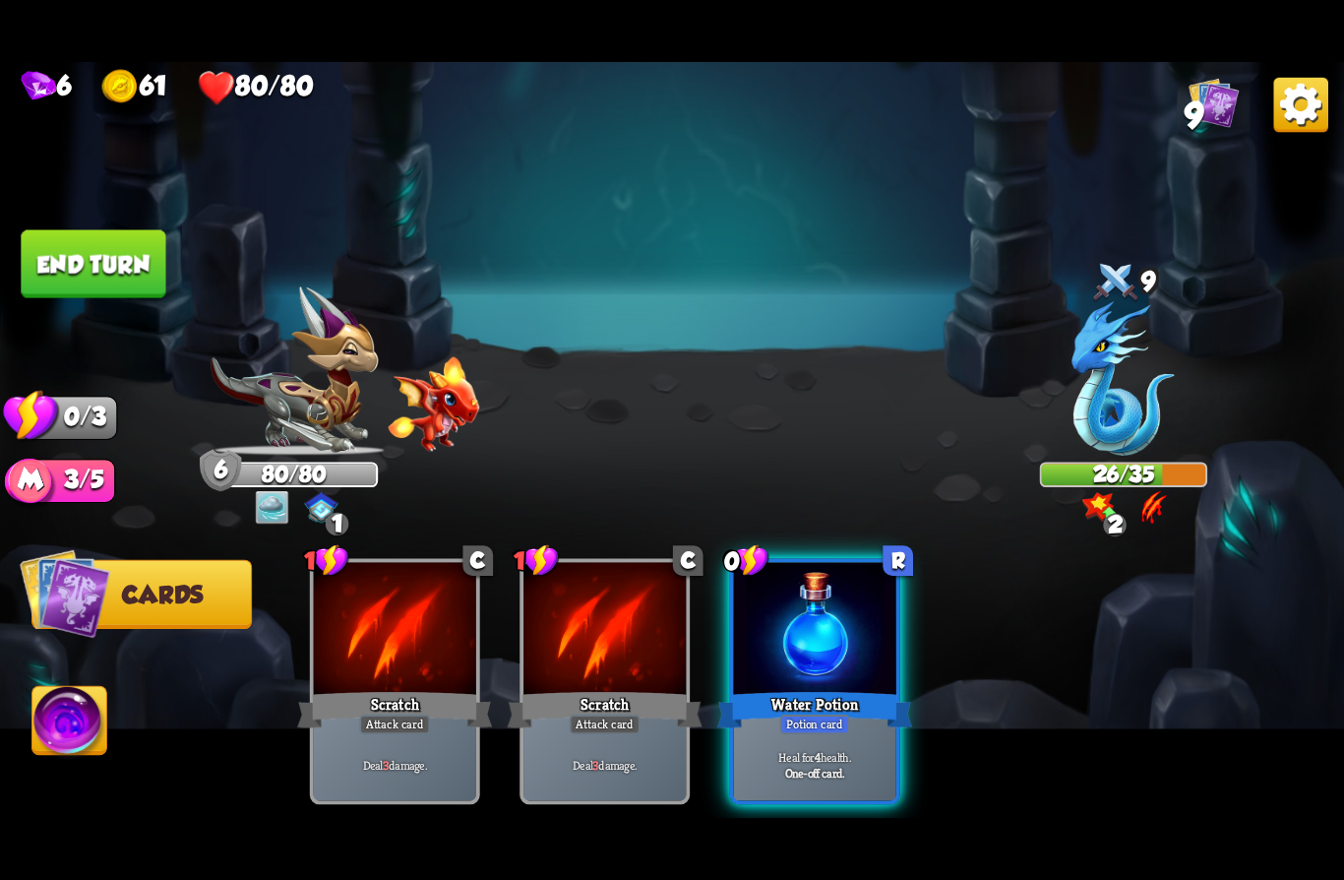
click at [84, 255] on button "End turn" at bounding box center [93, 264] width 145 height 68
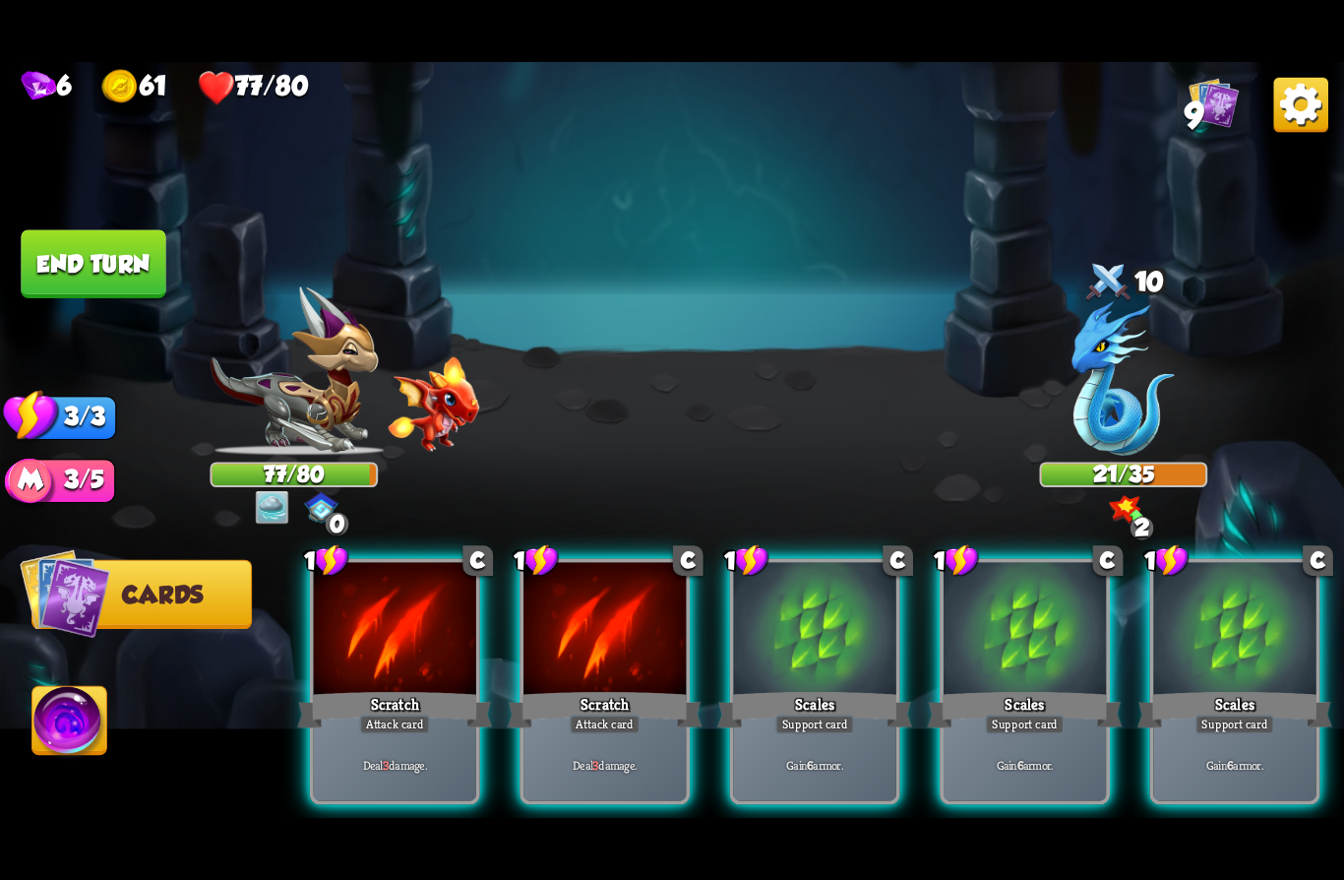
click at [823, 629] on div at bounding box center [815, 630] width 162 height 137
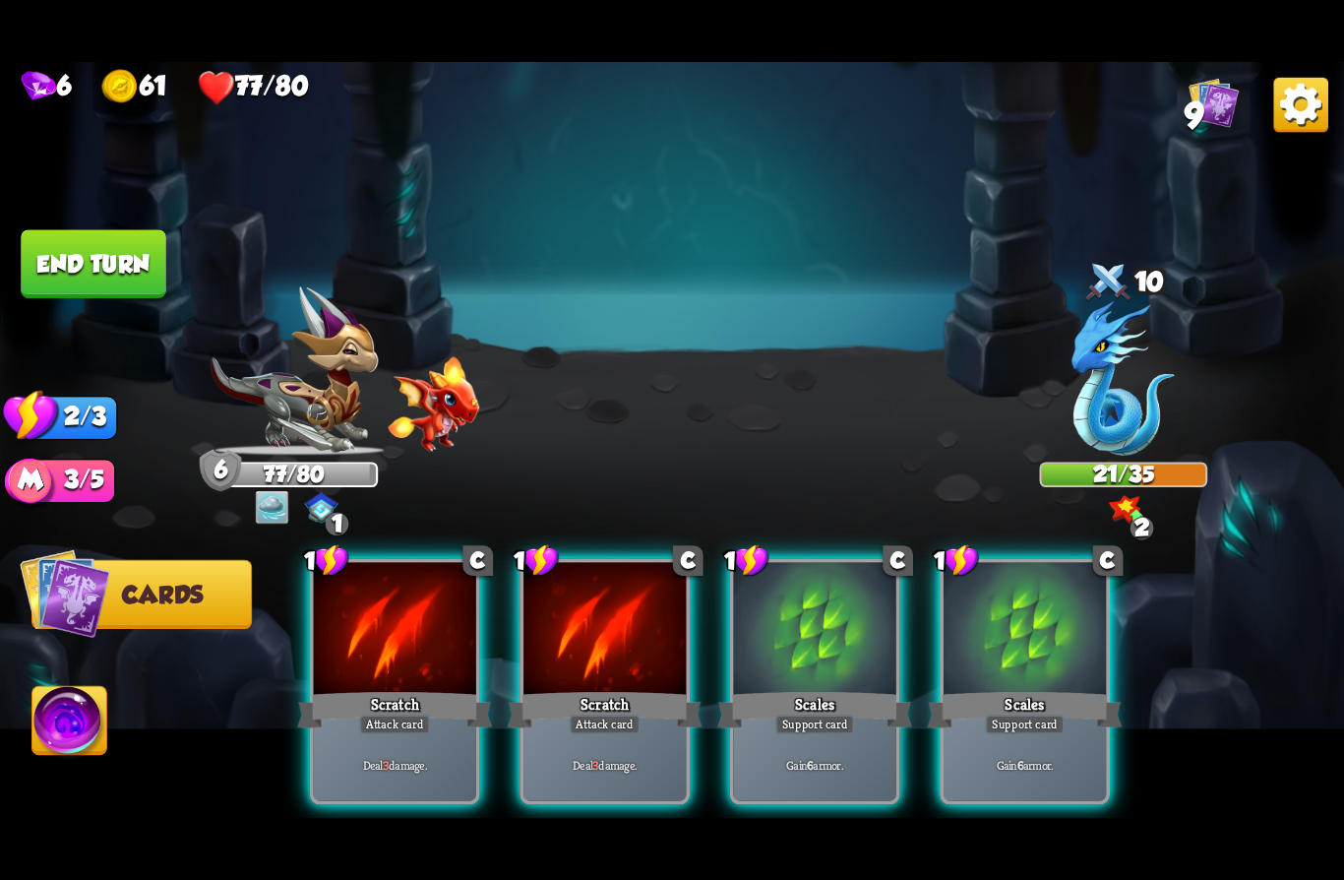
click at [829, 714] on div "Support card" at bounding box center [816, 724] width 80 height 20
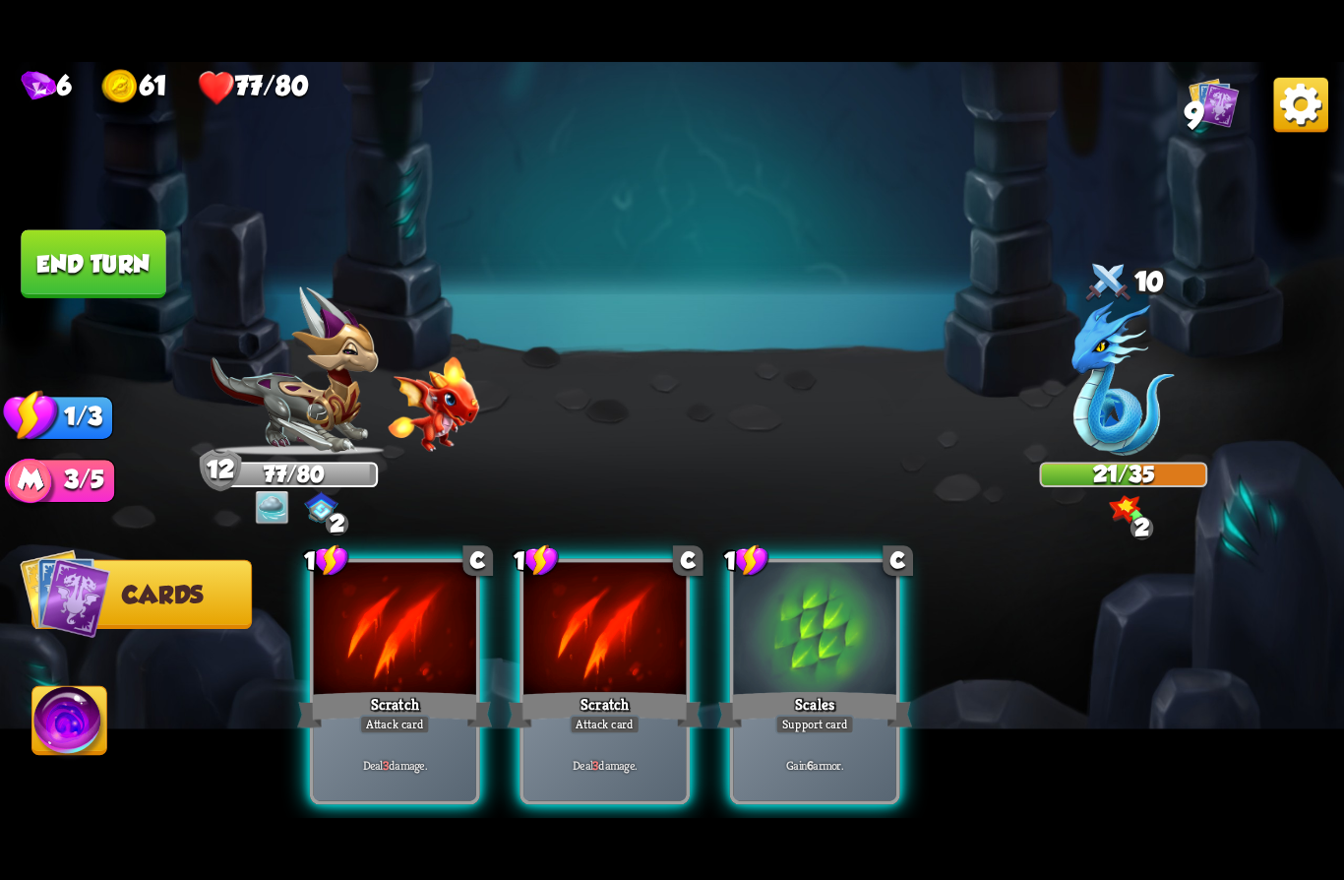
click at [818, 714] on div "Support card" at bounding box center [816, 724] width 80 height 20
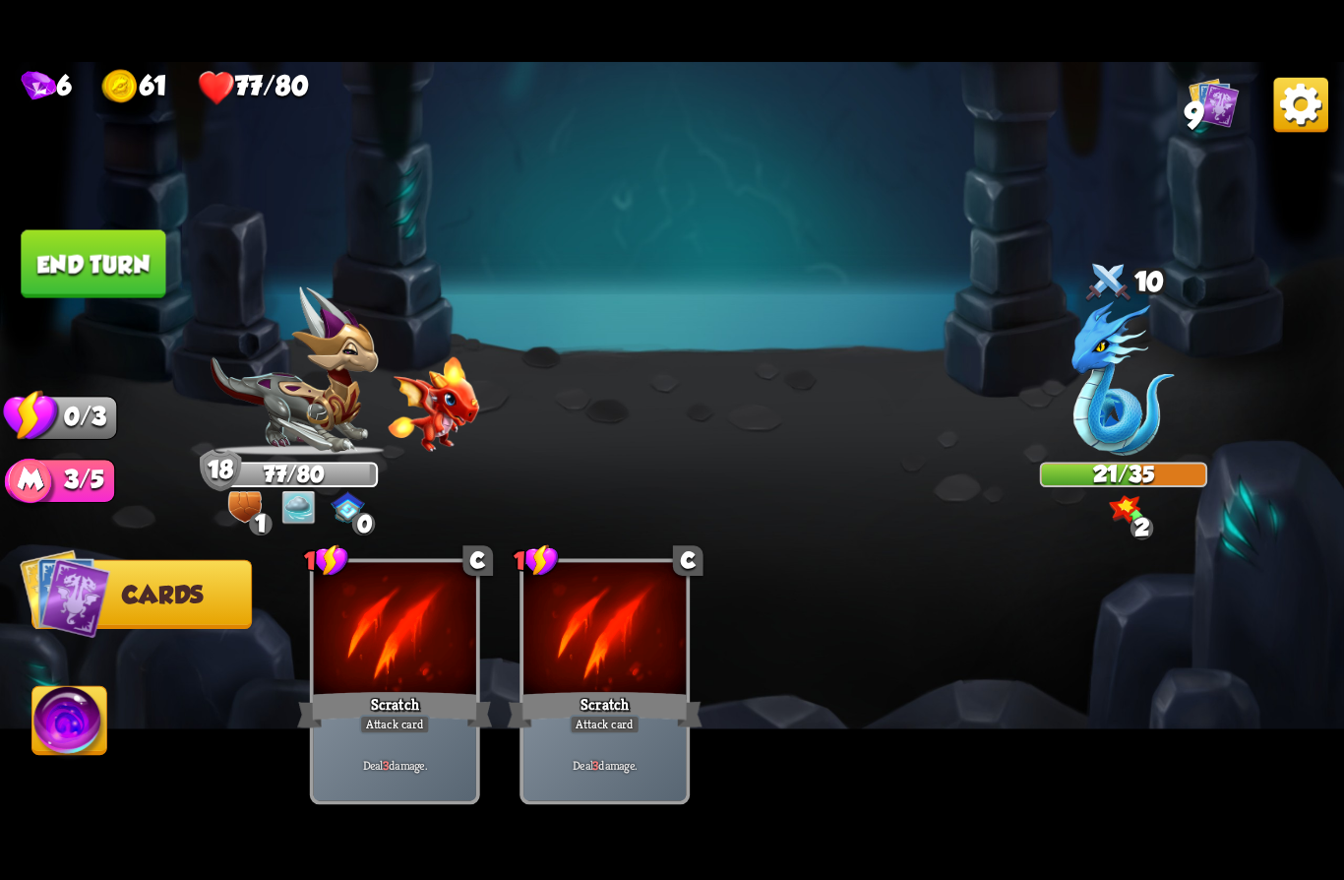
click at [70, 248] on button "End turn" at bounding box center [93, 264] width 145 height 68
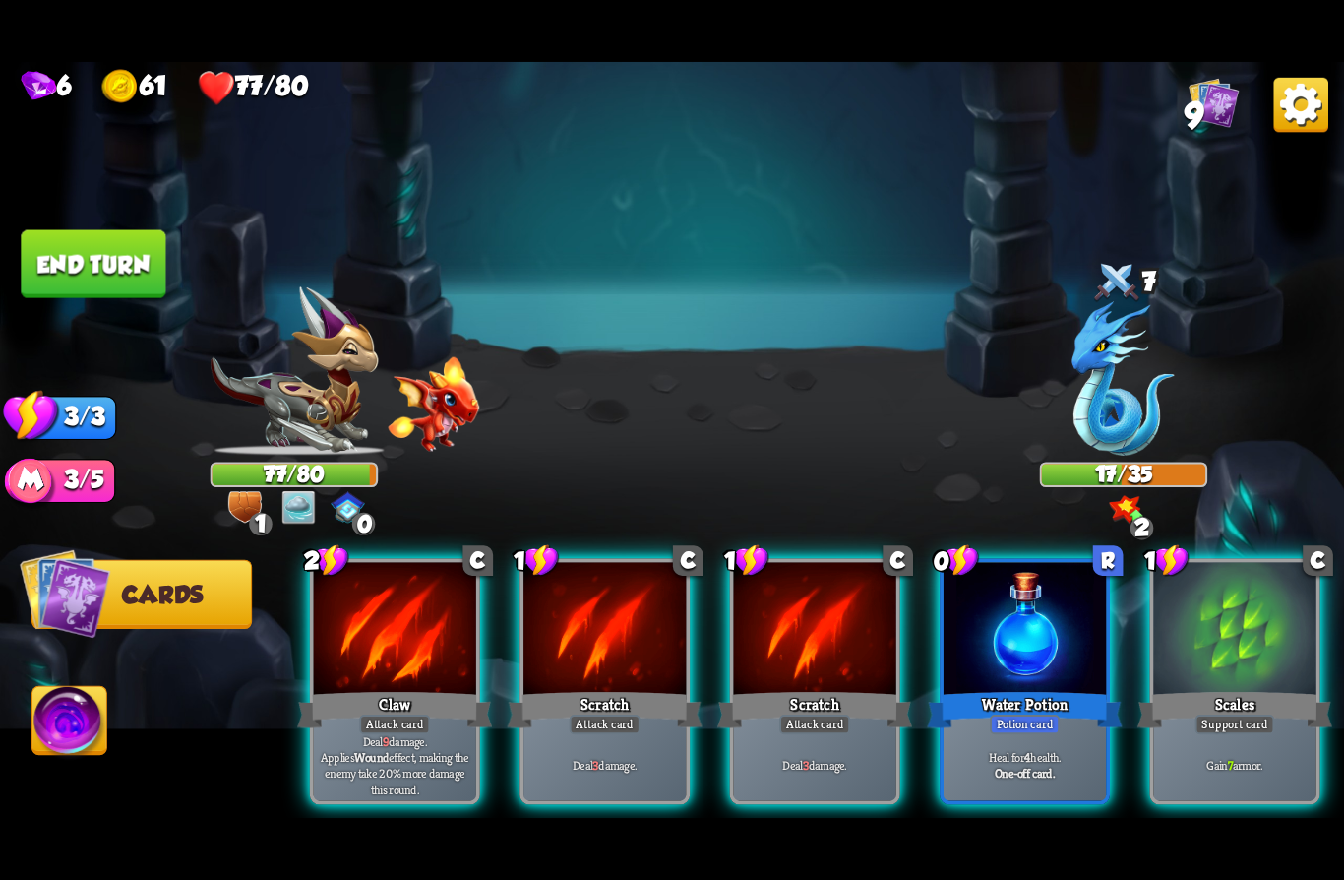
click at [988, 729] on div "Heal for 4 health. One-off card." at bounding box center [1025, 764] width 162 height 71
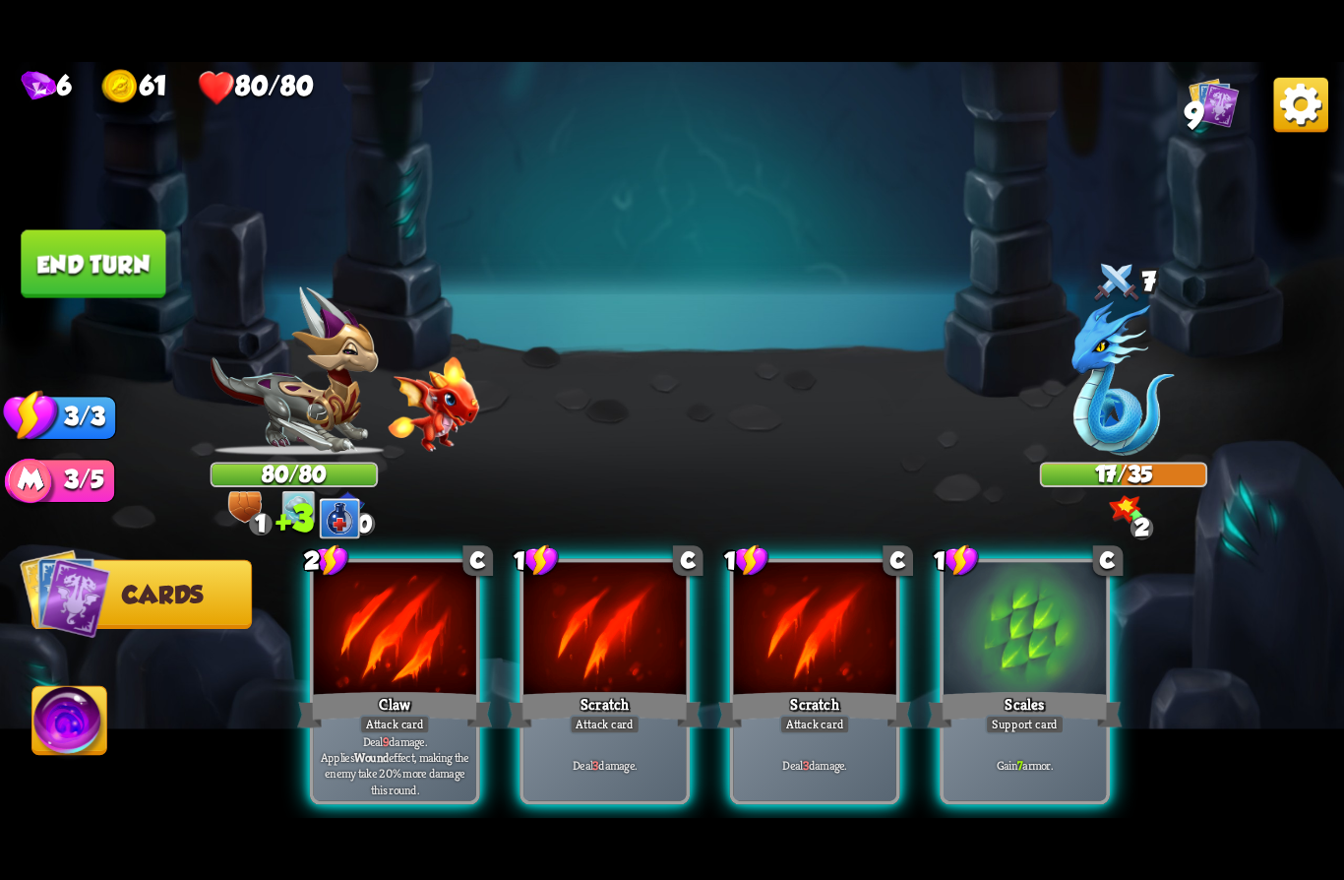
click at [980, 688] on div "Scales" at bounding box center [1024, 709] width 195 height 43
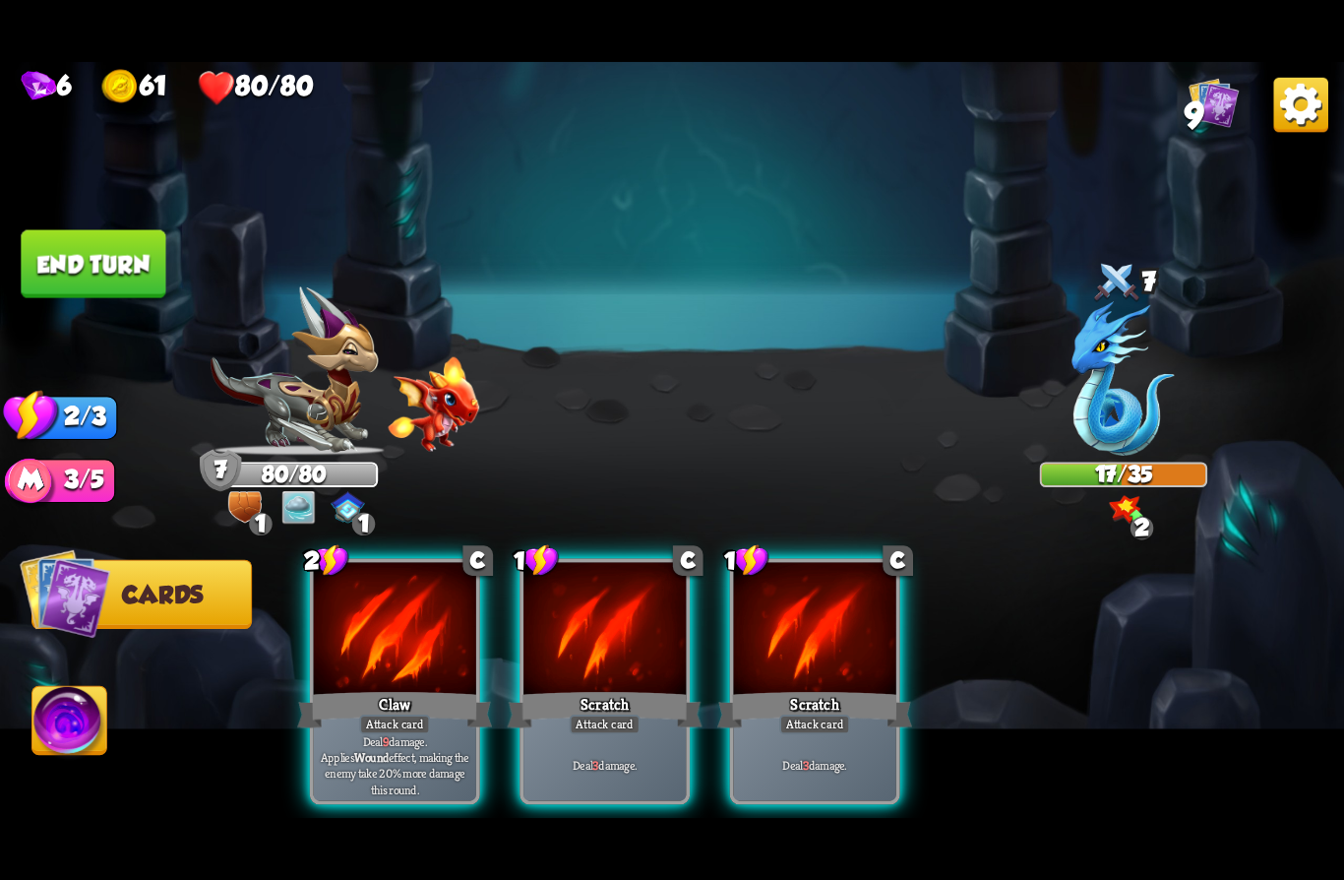
click at [356, 688] on div "Claw" at bounding box center [394, 709] width 195 height 43
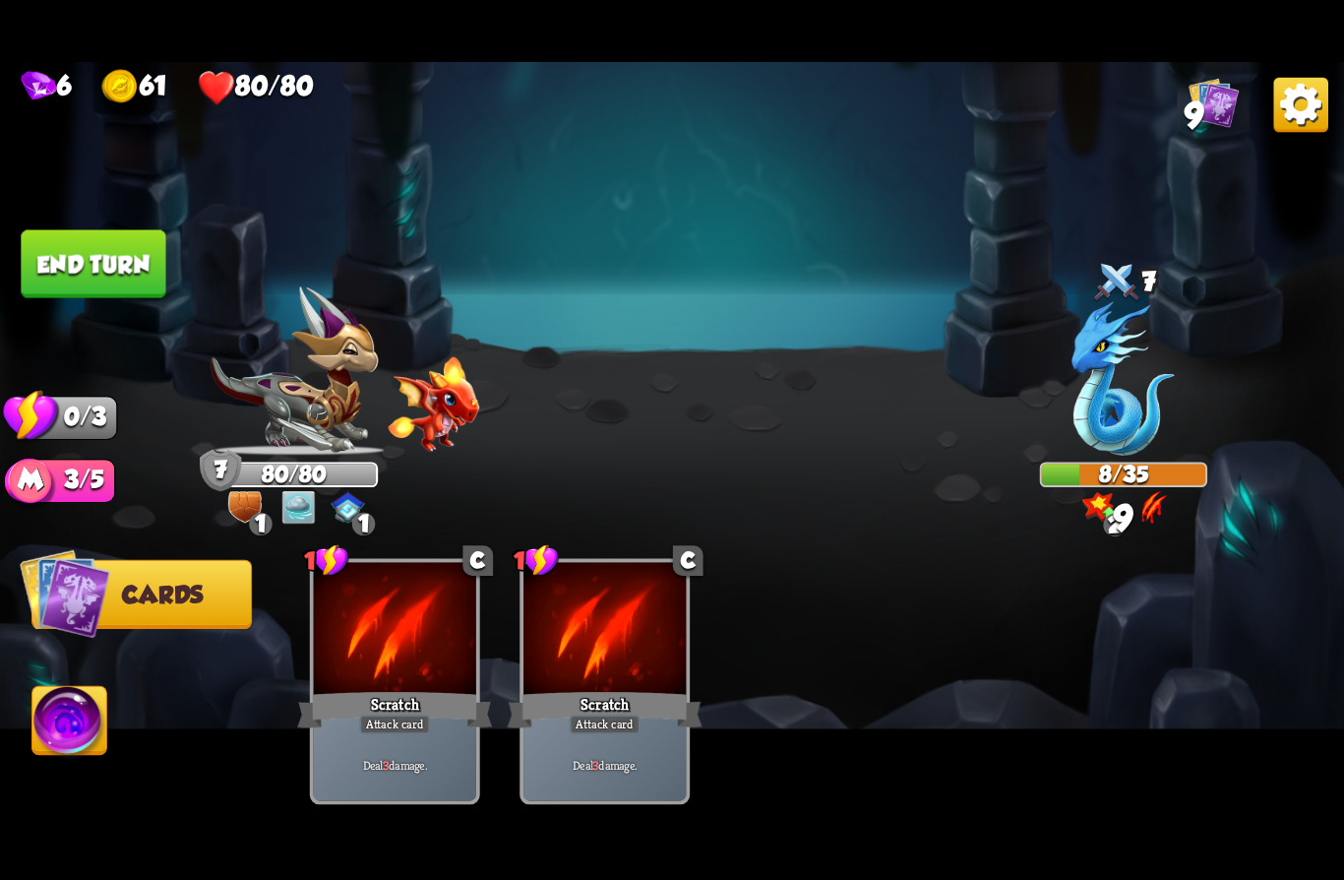
click at [362, 649] on div at bounding box center [395, 630] width 162 height 137
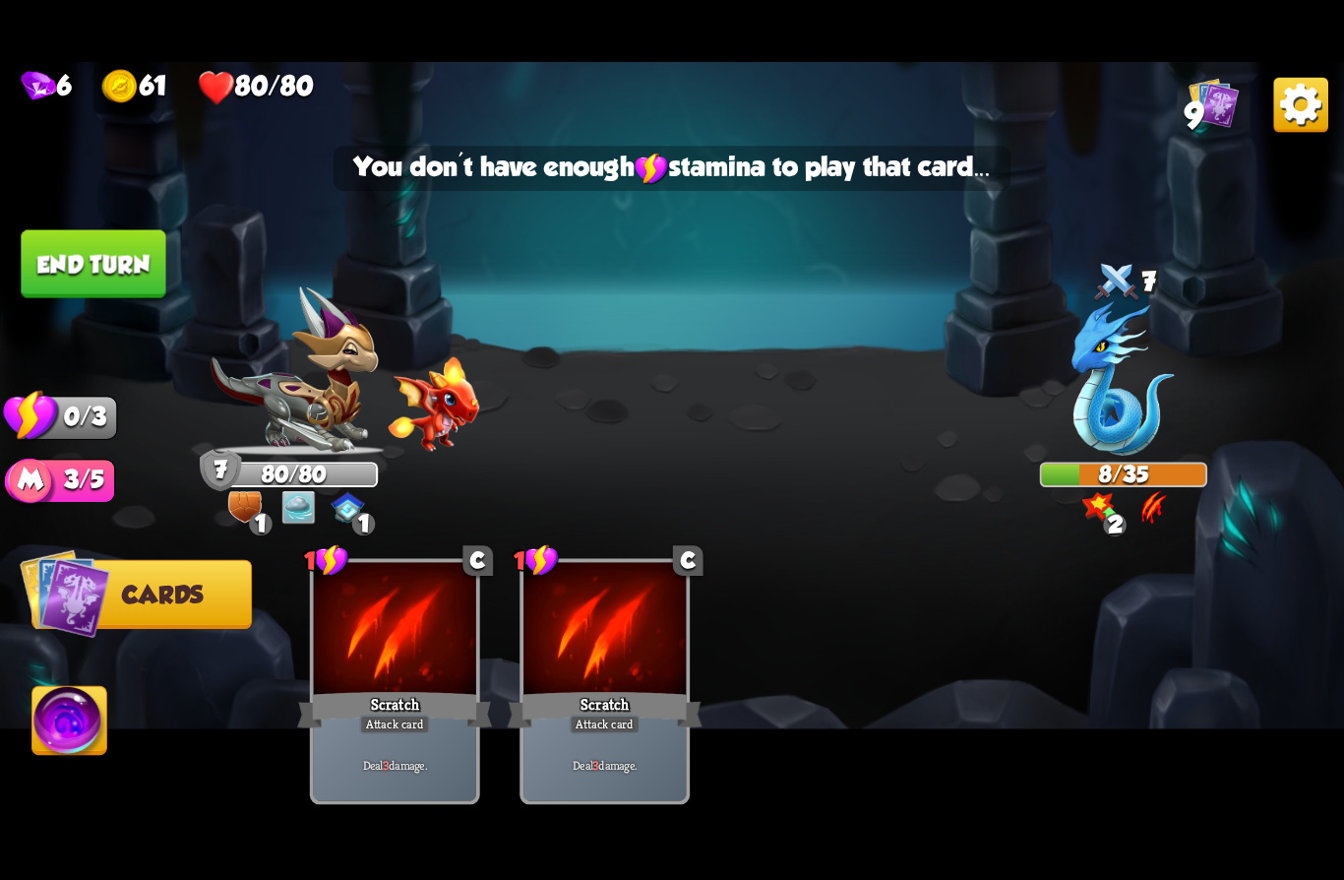
click at [70, 237] on button "End turn" at bounding box center [93, 264] width 145 height 68
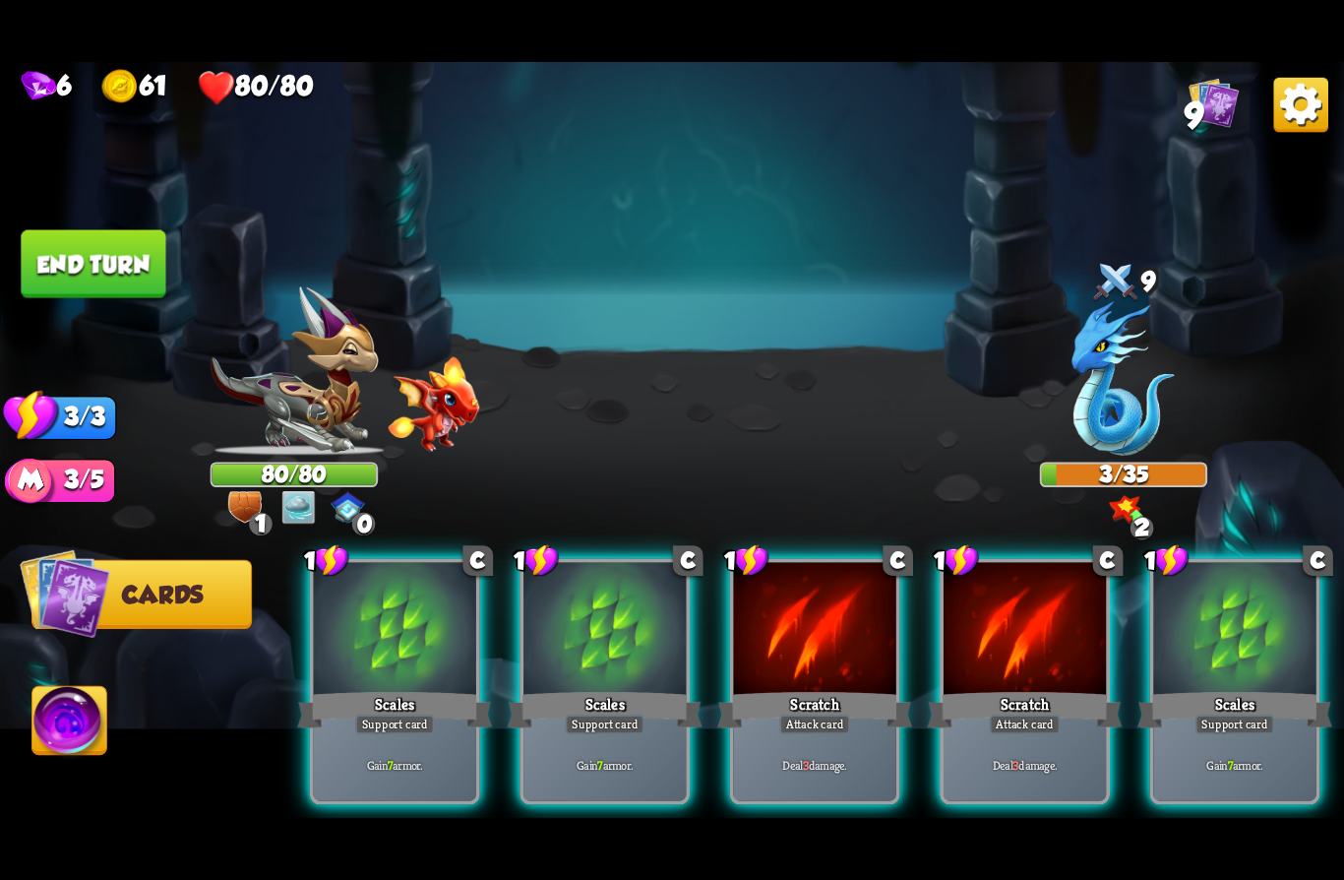
click at [787, 630] on div at bounding box center [815, 630] width 162 height 137
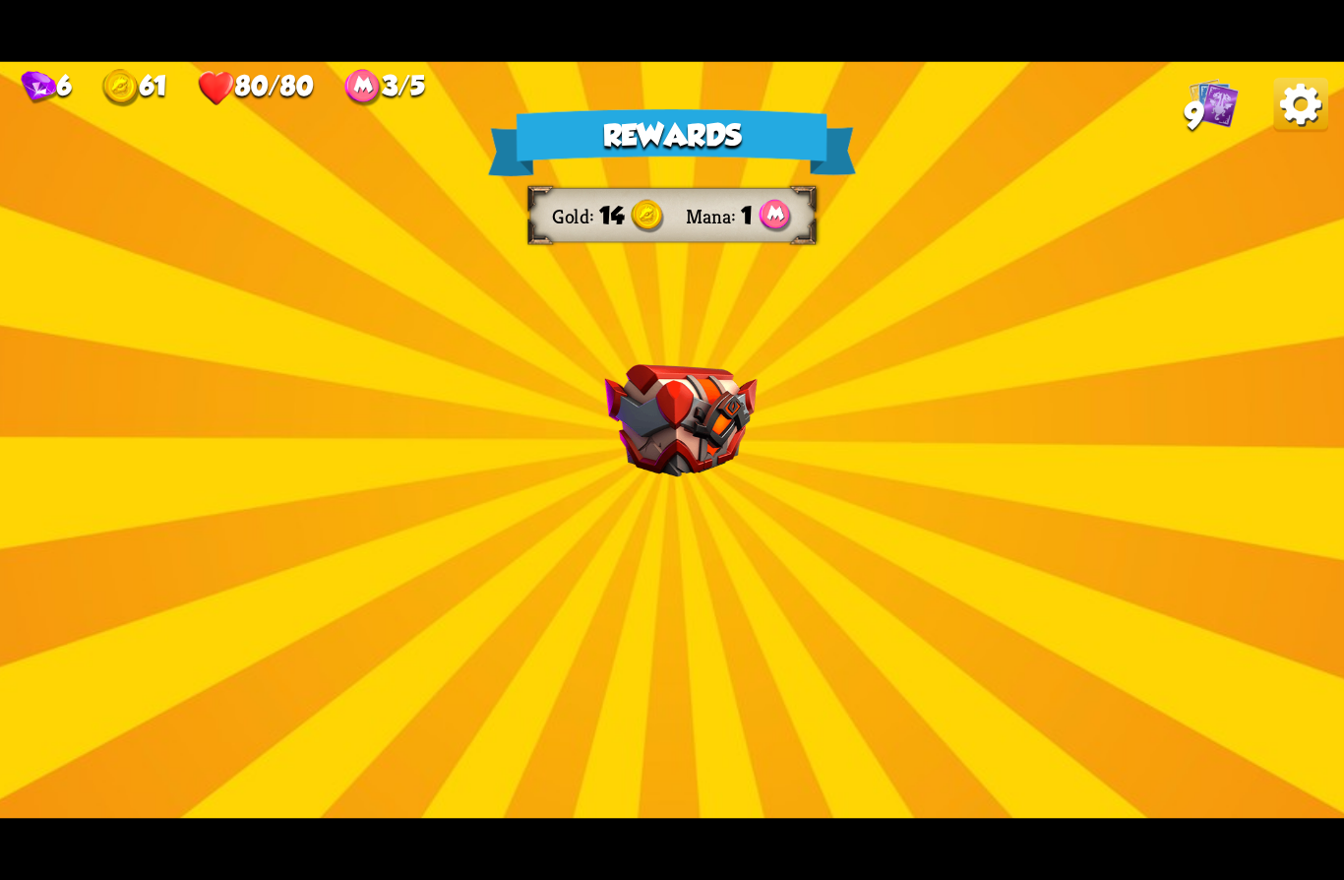
click at [0, 328] on div "Rewards Gold 14 Mana 1 Select a card 1 C Life Leech Support card Heal for 1 hea…" at bounding box center [672, 440] width 1344 height 756
click at [0, 338] on div "Rewards Gold 14 Mana 1 Select a card 1 C Life Leech Support card Heal for 1 hea…" at bounding box center [672, 440] width 1344 height 756
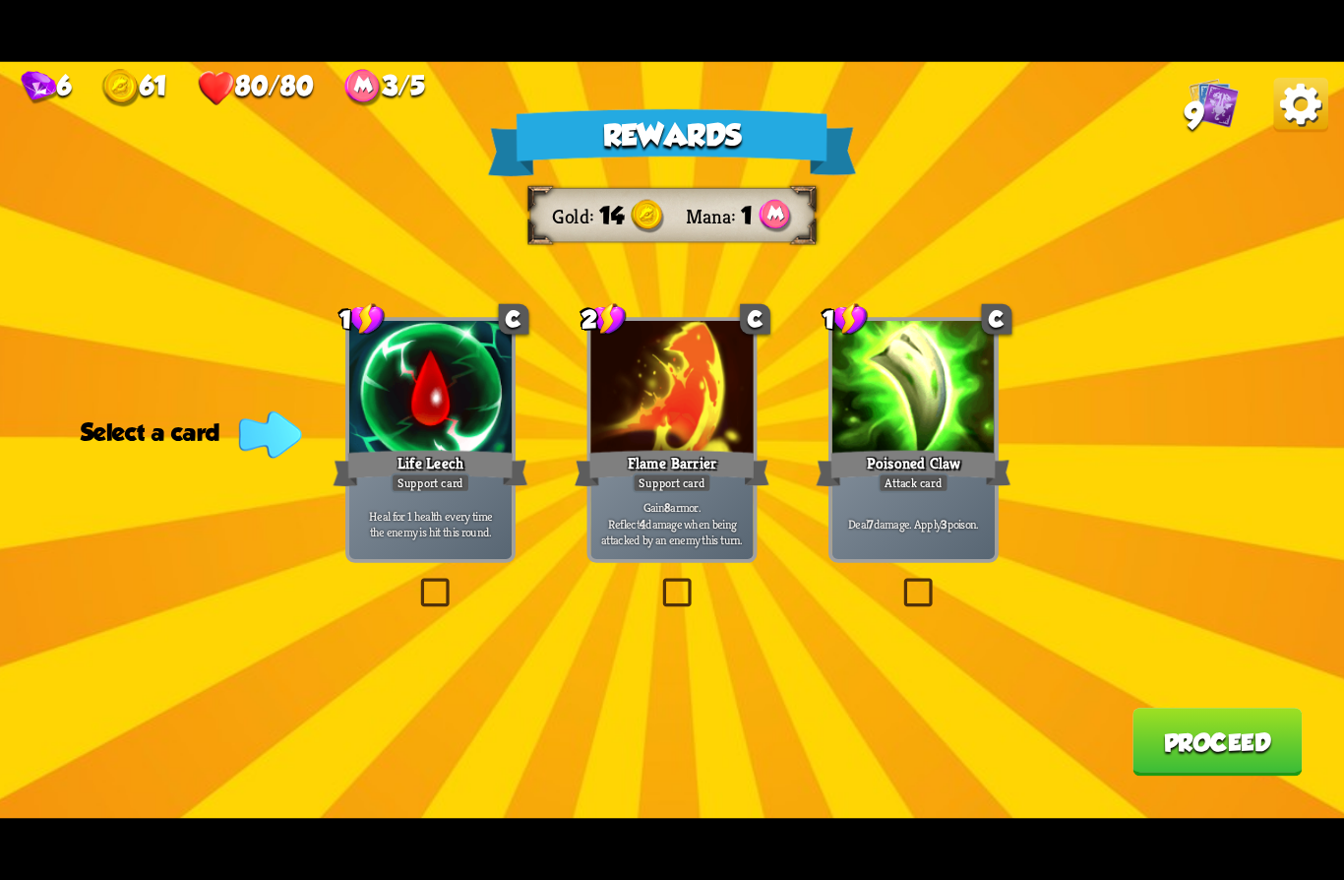
click at [422, 419] on div at bounding box center [430, 389] width 162 height 137
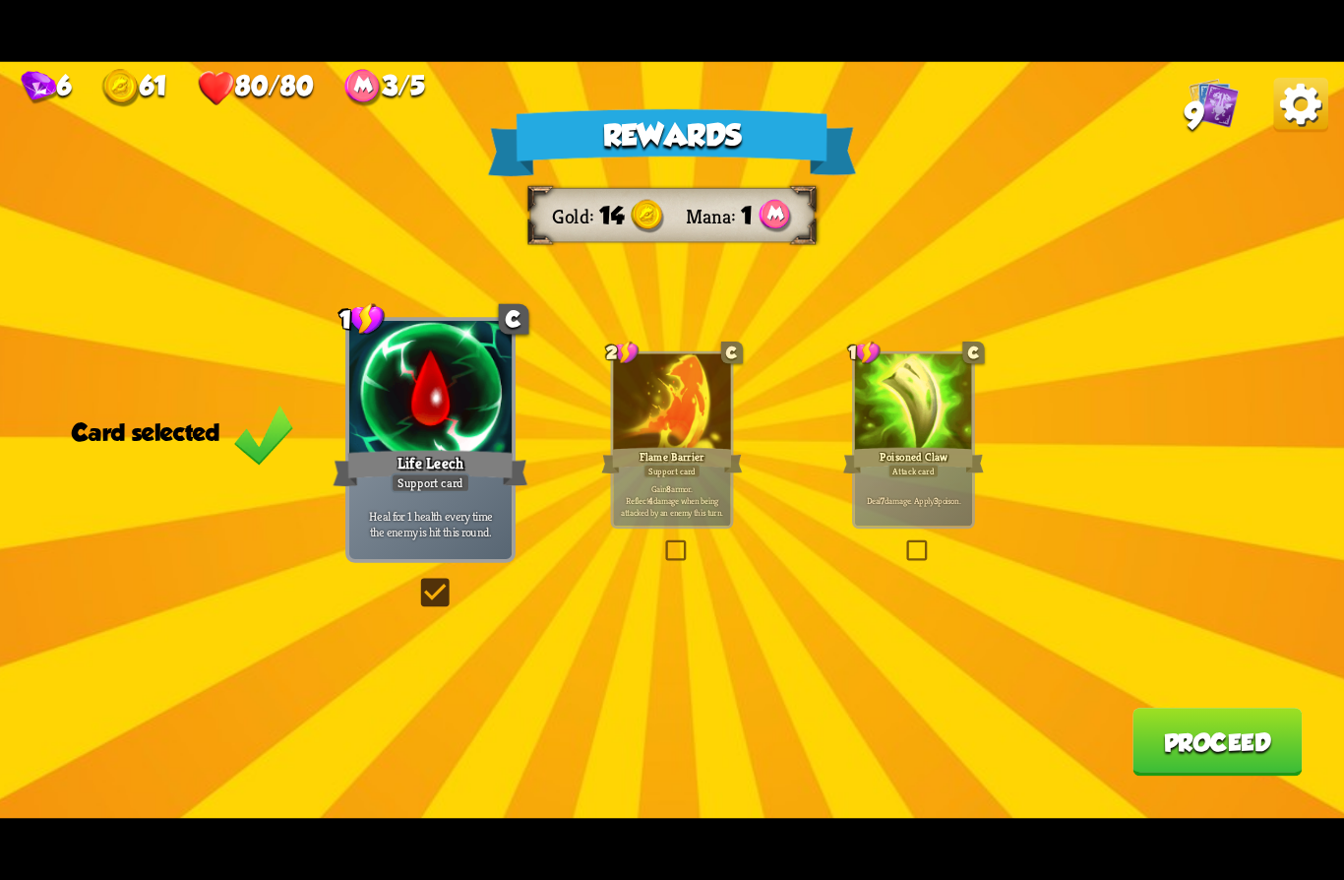
click at [1174, 726] on button "Proceed" at bounding box center [1217, 742] width 169 height 68
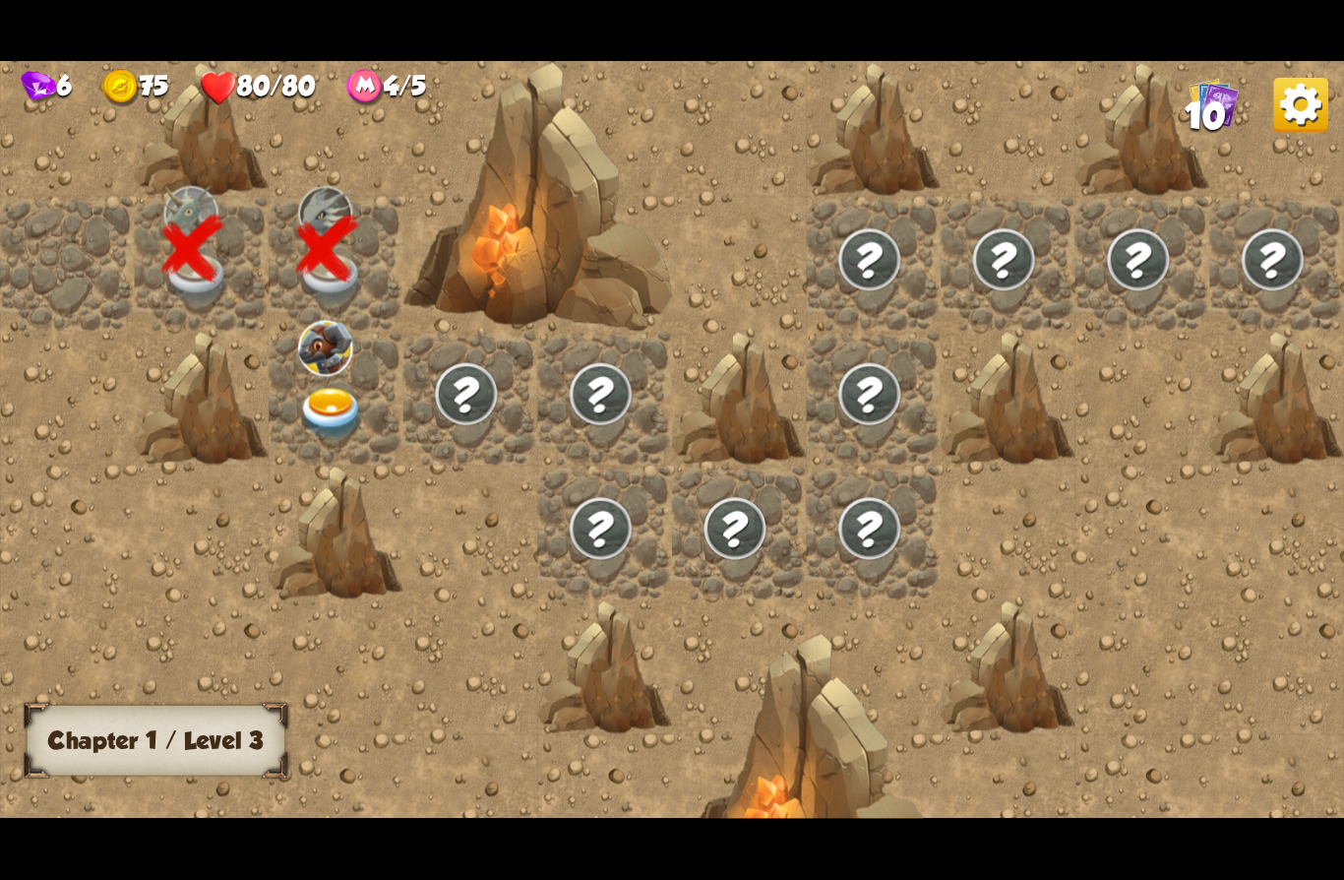
click at [331, 405] on img at bounding box center [331, 414] width 67 height 52
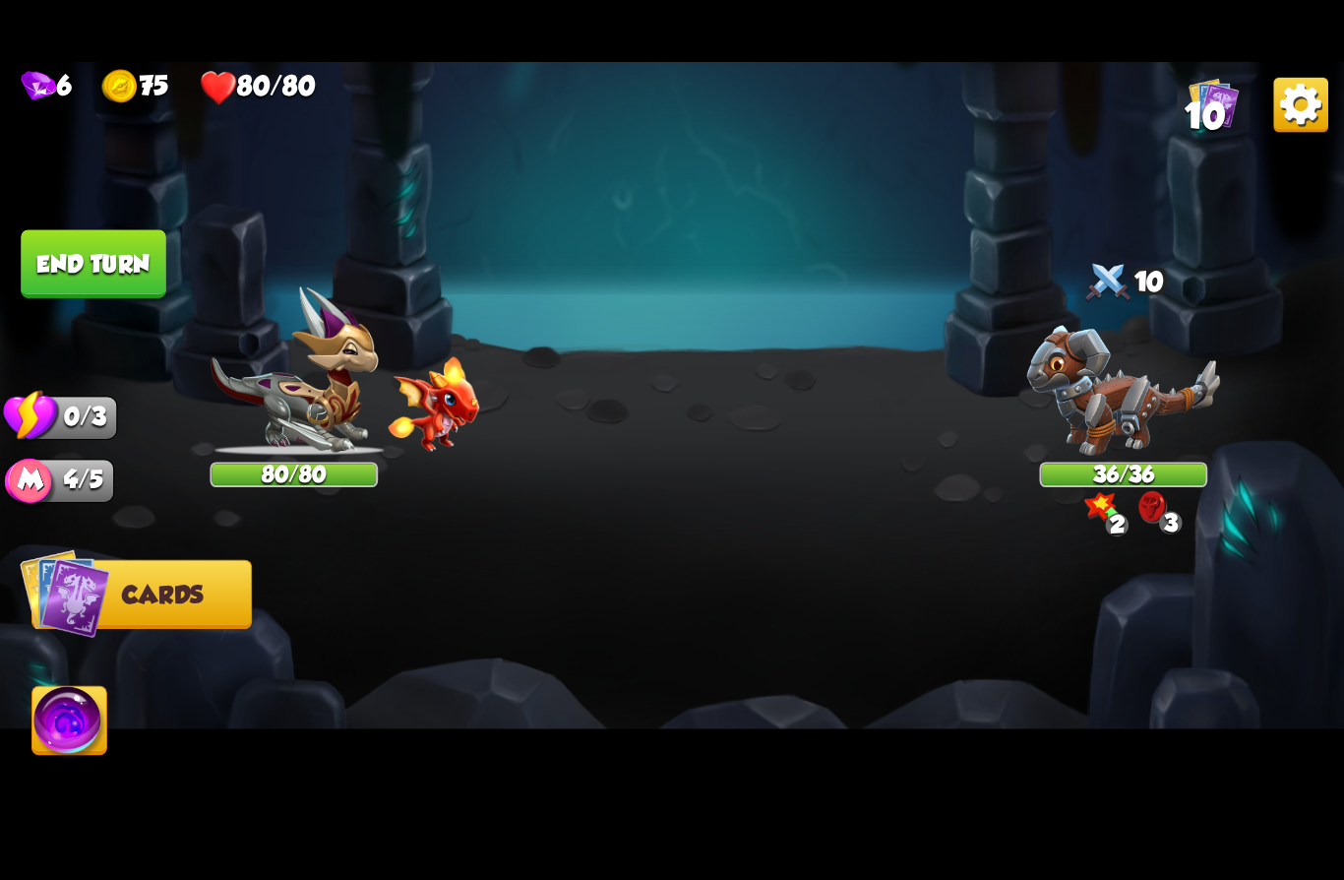
click at [0, 319] on img at bounding box center [672, 440] width 1344 height 756
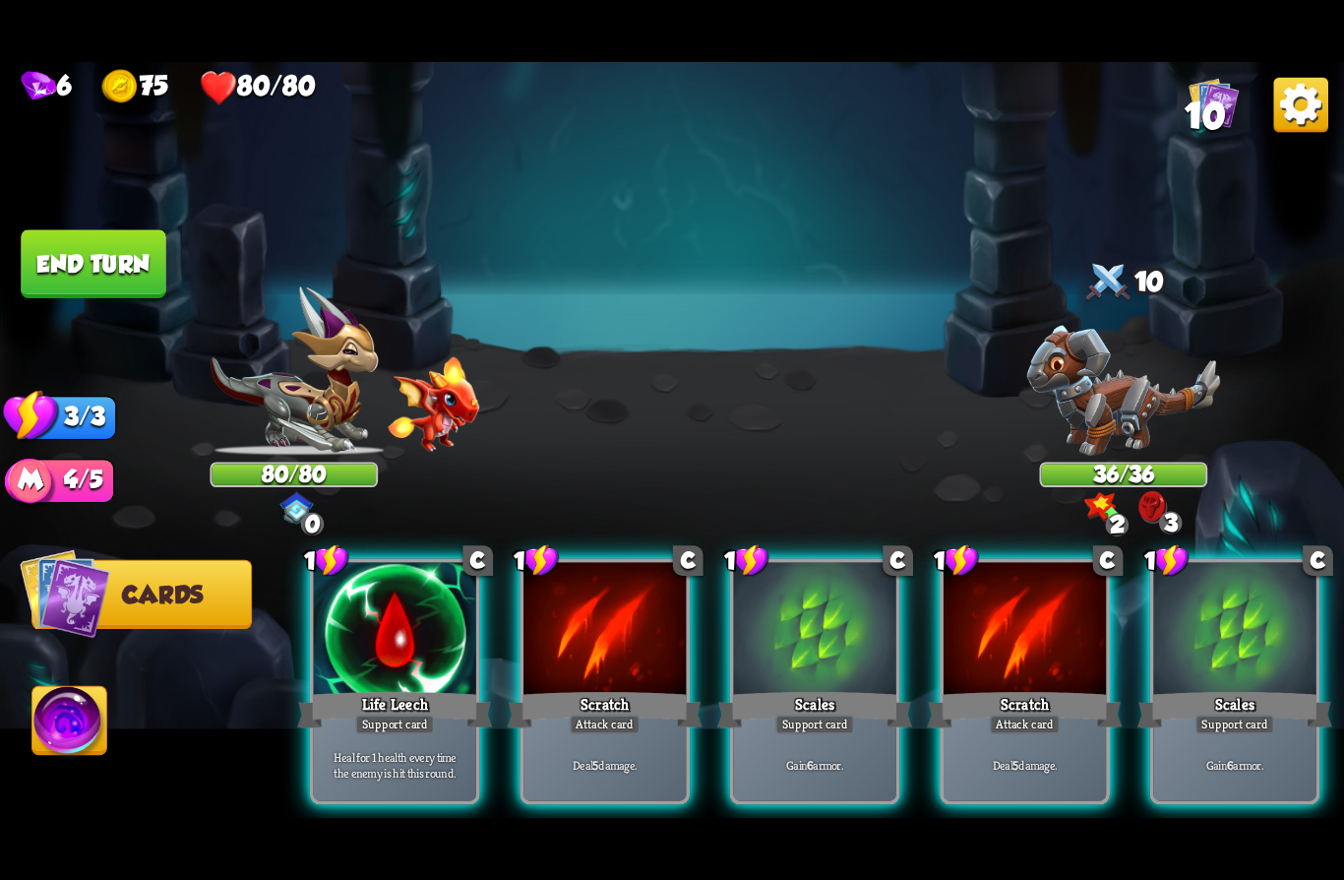
click at [822, 729] on div "Gain 6 armor." at bounding box center [815, 764] width 162 height 71
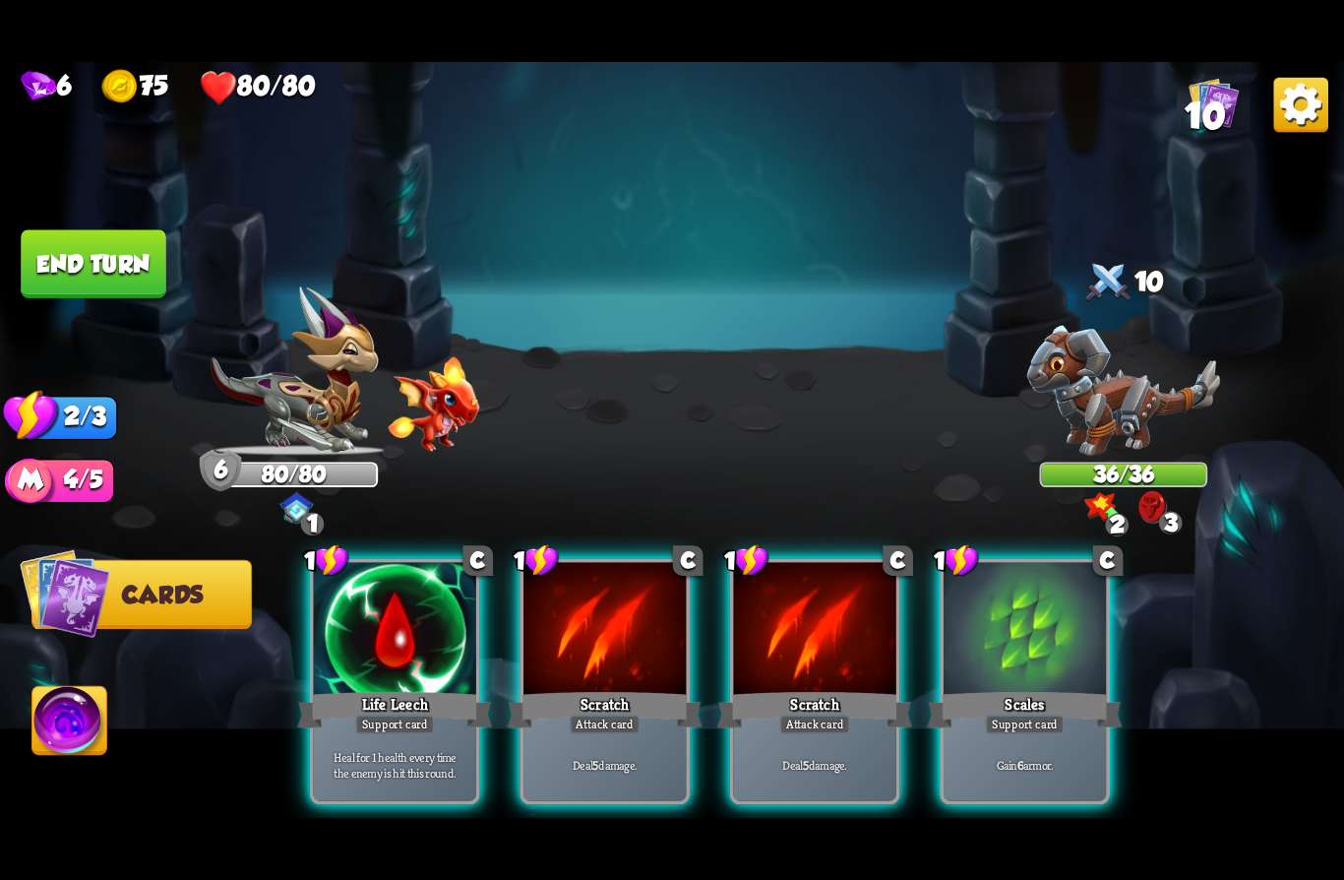
click at [995, 714] on div "Support card" at bounding box center [1025, 724] width 80 height 20
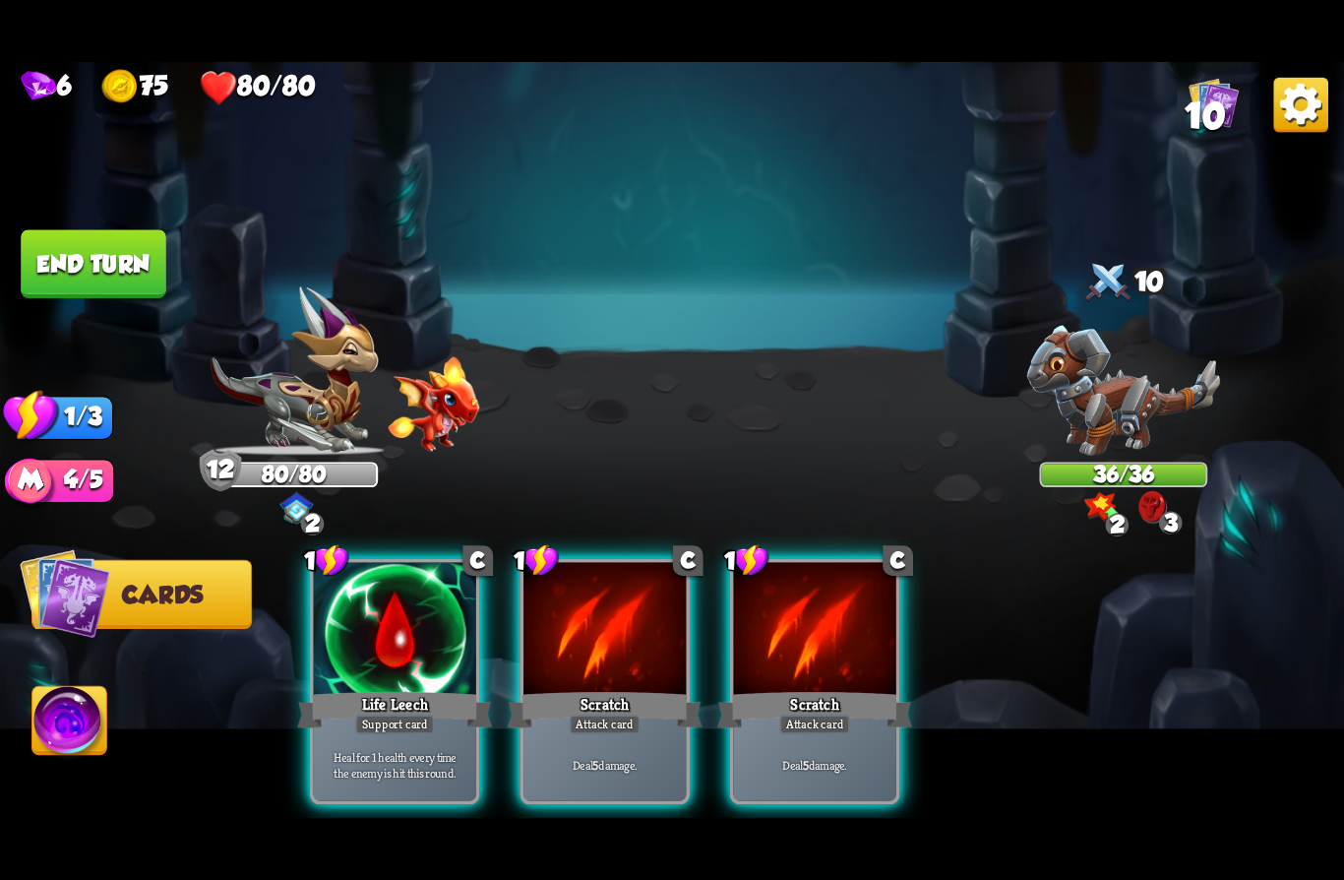
click at [779, 714] on div "Attack card" at bounding box center [814, 724] width 71 height 20
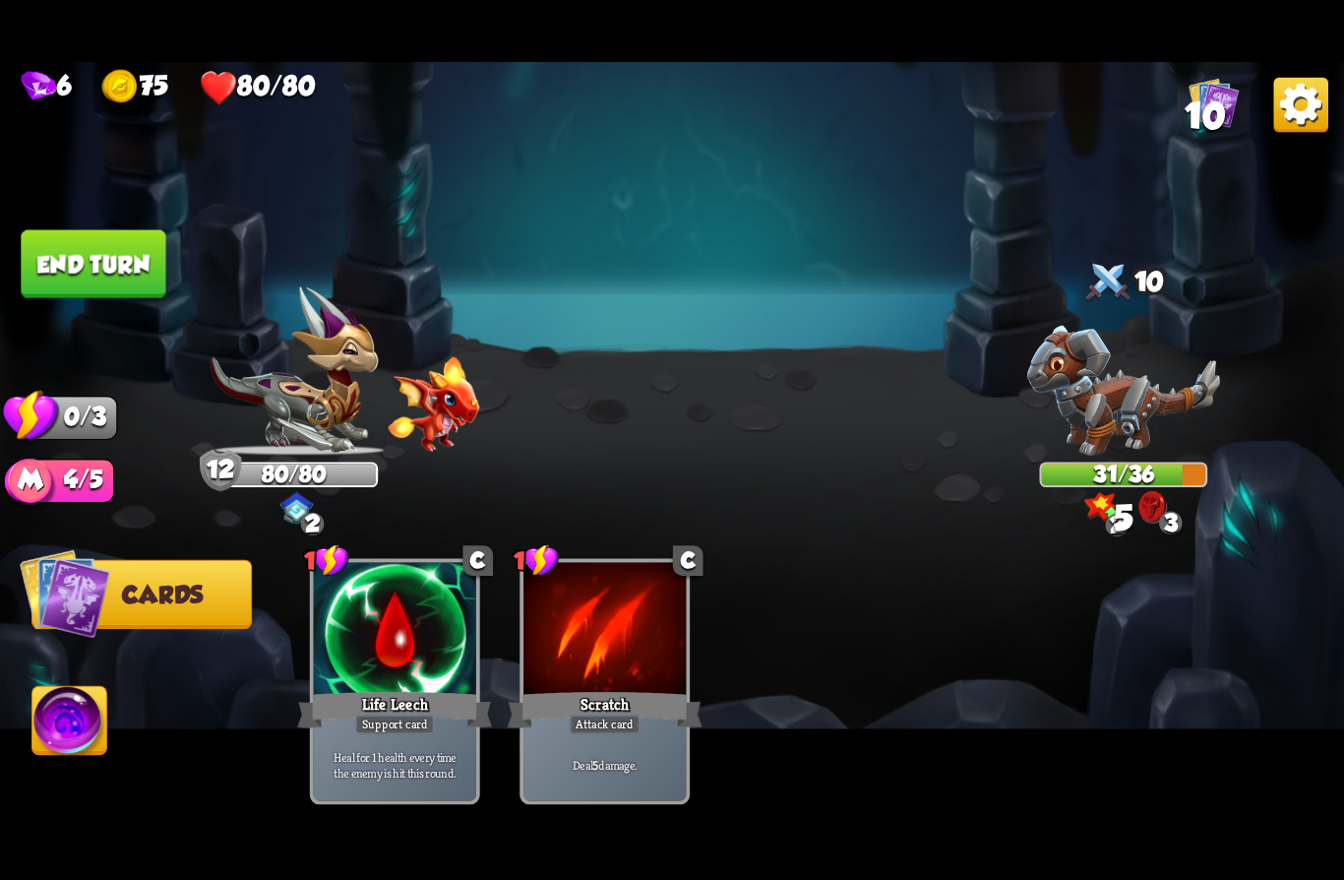
click at [74, 266] on button "End turn" at bounding box center [93, 264] width 145 height 68
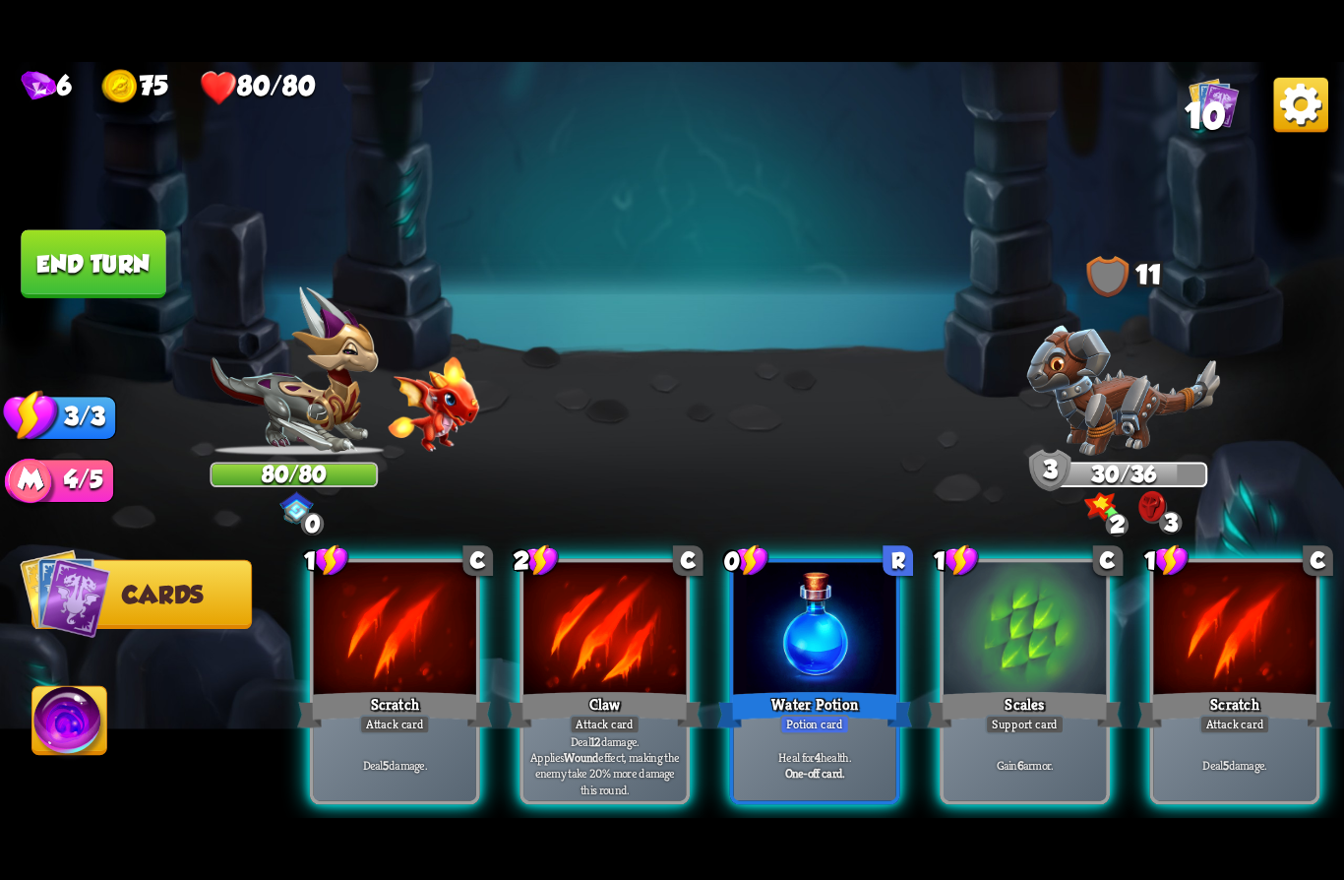
click at [590, 733] on b "12" at bounding box center [595, 741] width 11 height 16
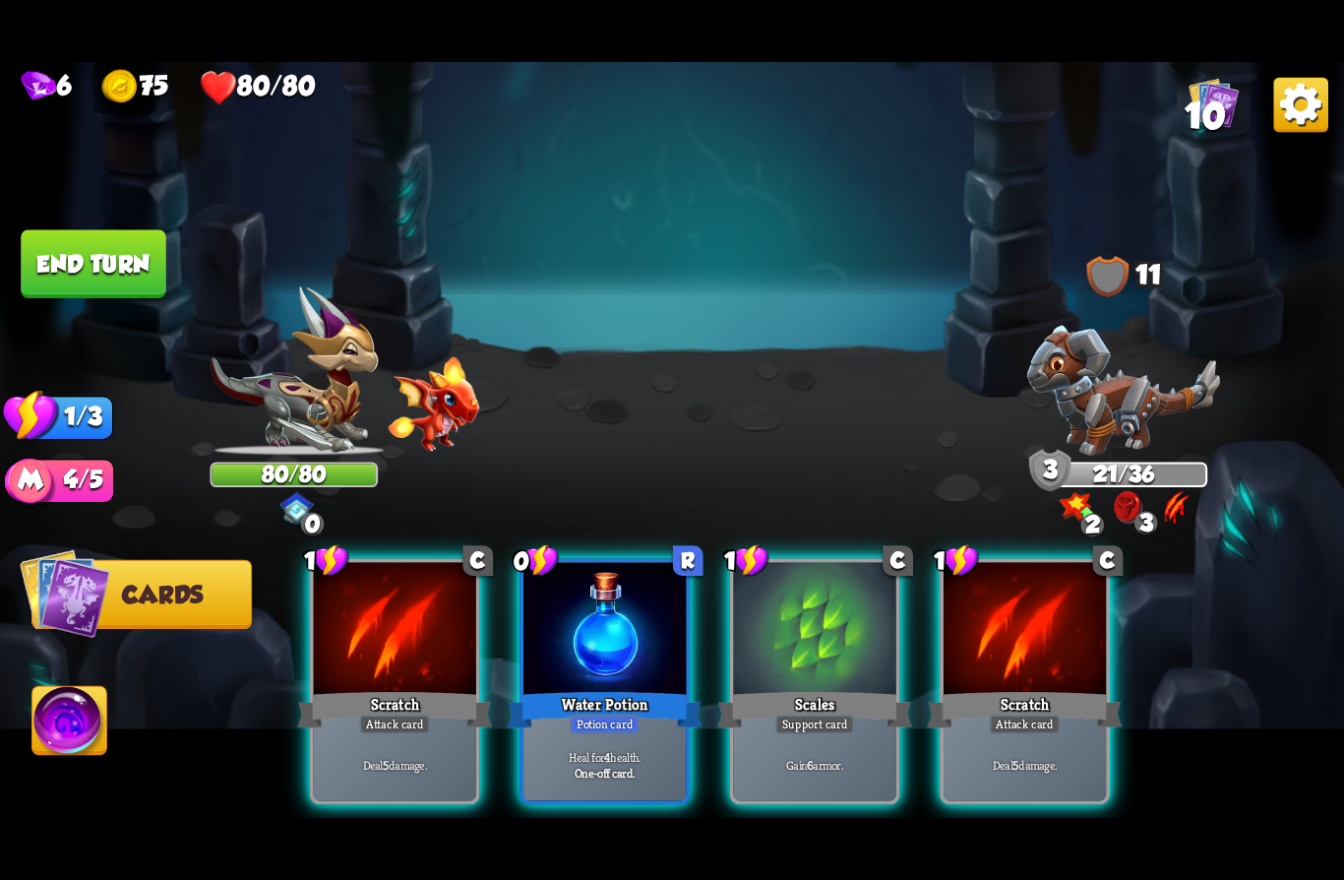
click at [1023, 714] on div "Attack card" at bounding box center [1025, 724] width 71 height 20
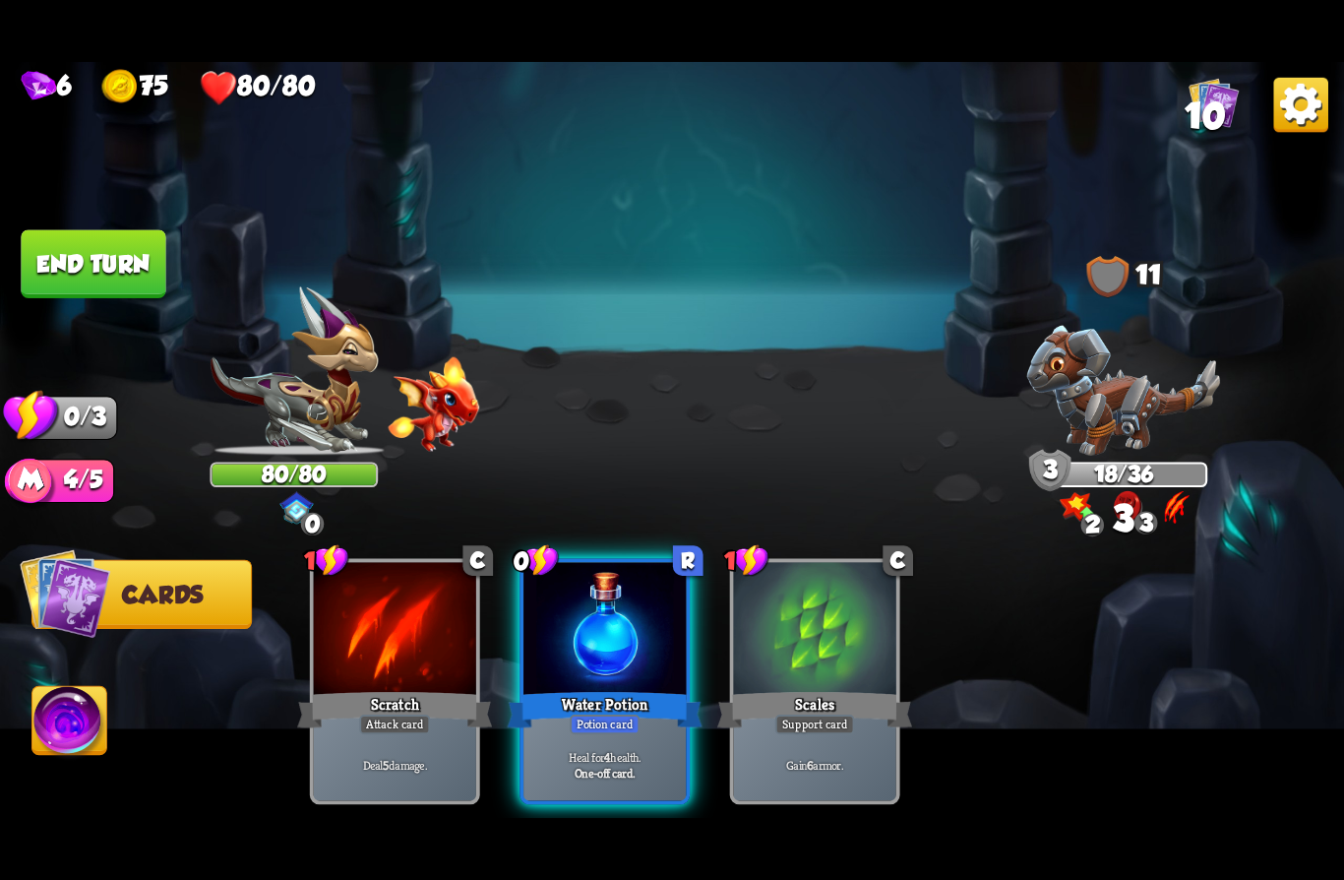
click at [85, 265] on button "End turn" at bounding box center [93, 264] width 145 height 68
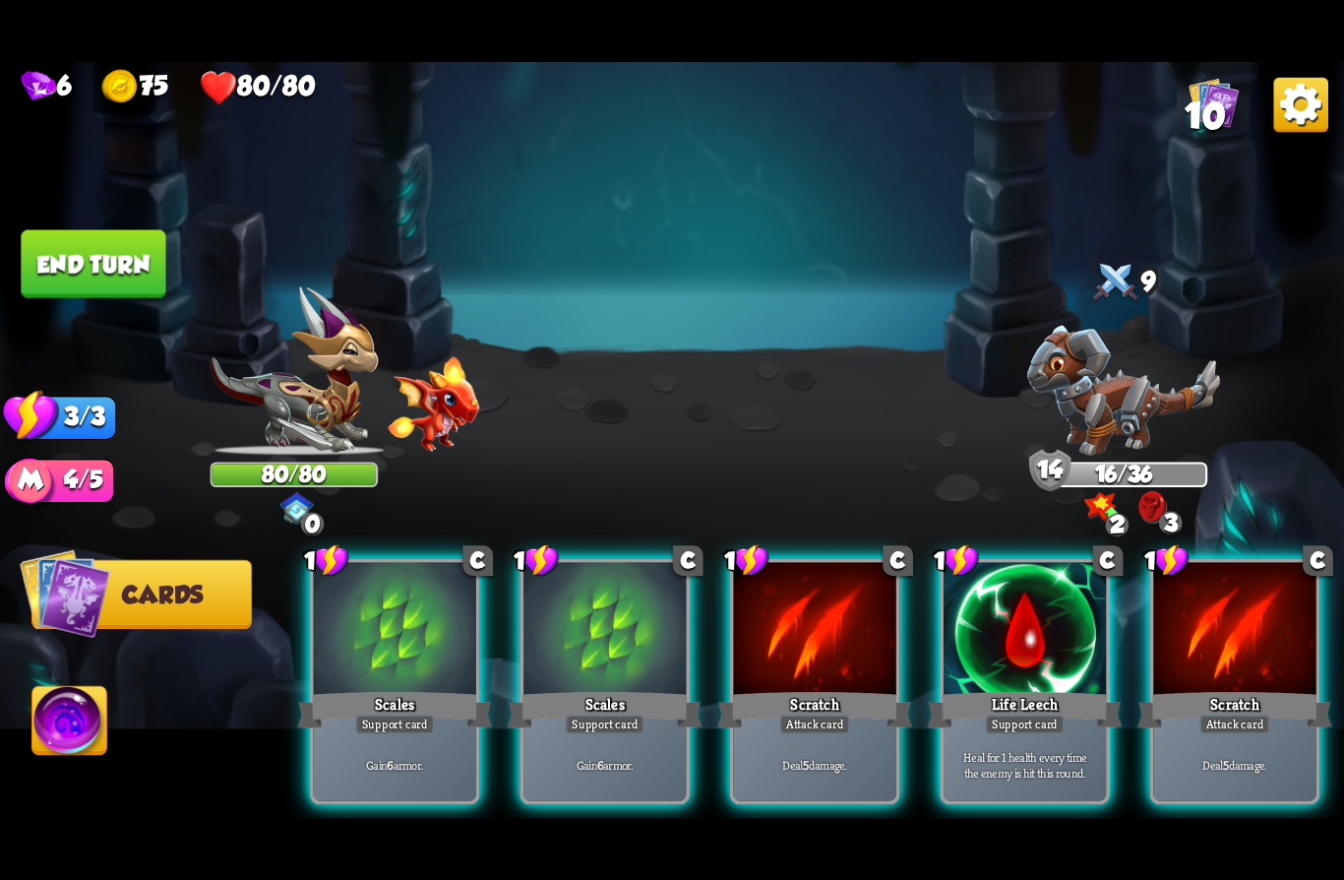
click at [363, 729] on div "Gain 6 armor." at bounding box center [395, 764] width 162 height 71
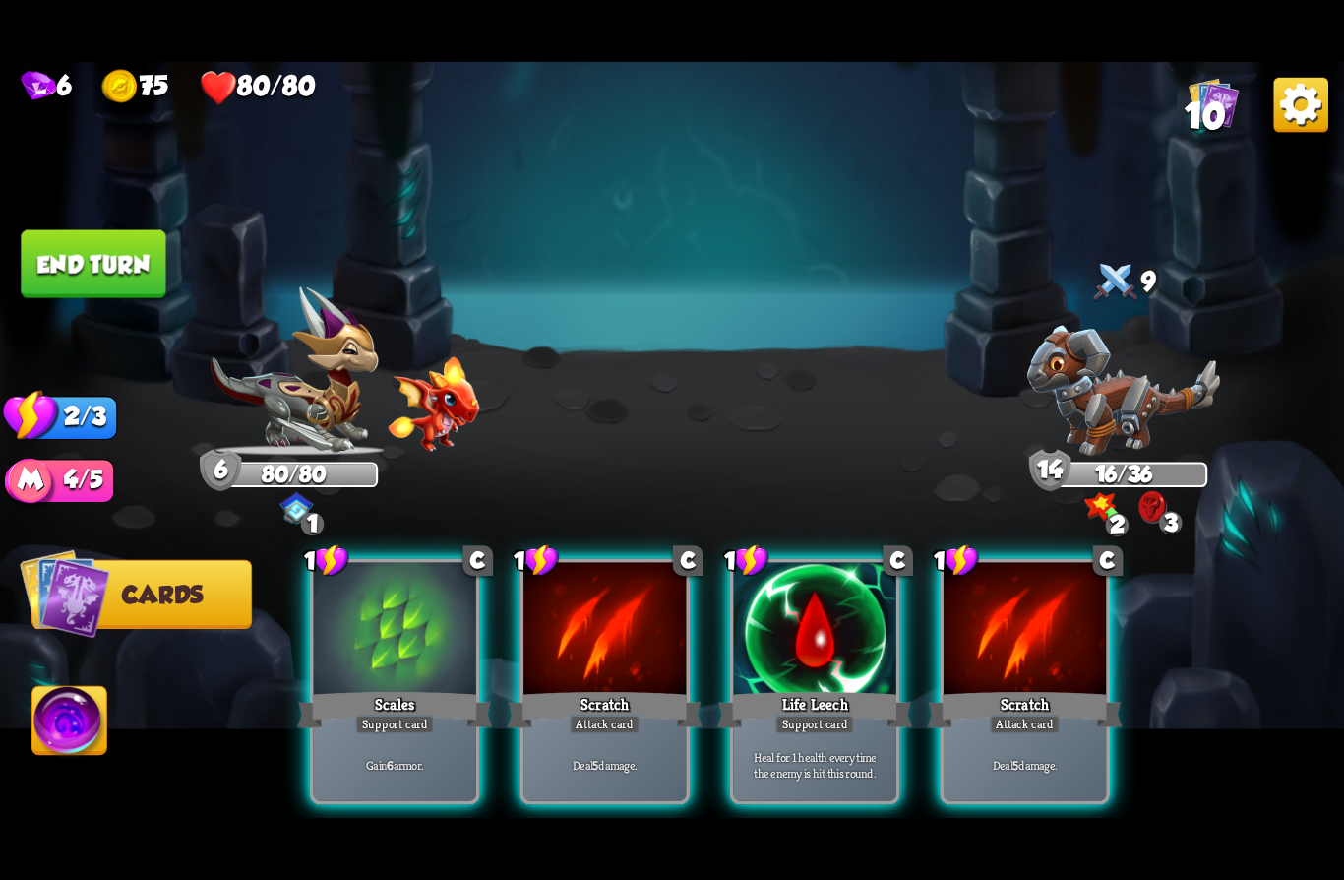
click at [357, 729] on div "Gain 6 armor." at bounding box center [395, 764] width 162 height 71
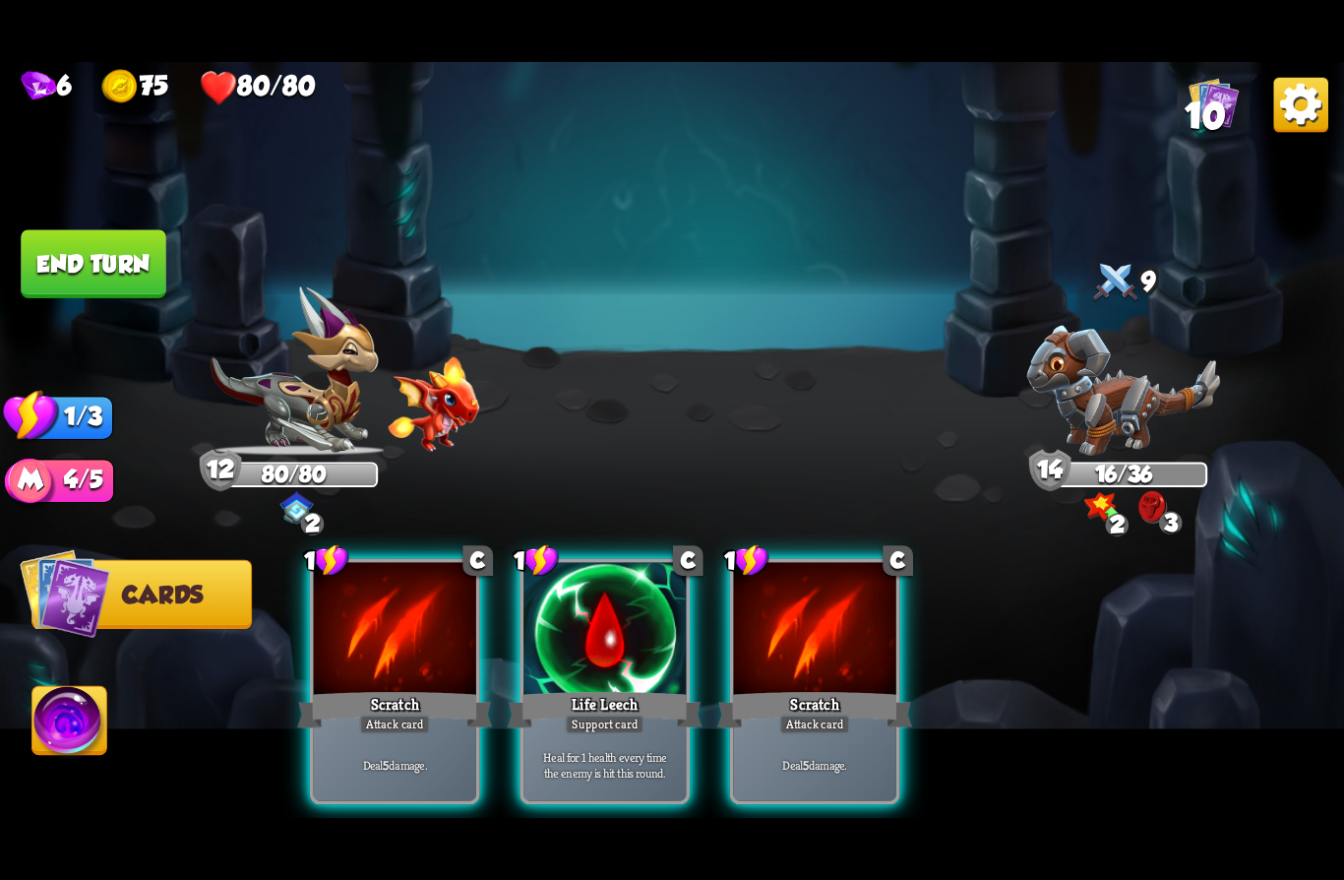
click at [356, 688] on div "Scratch" at bounding box center [394, 709] width 195 height 43
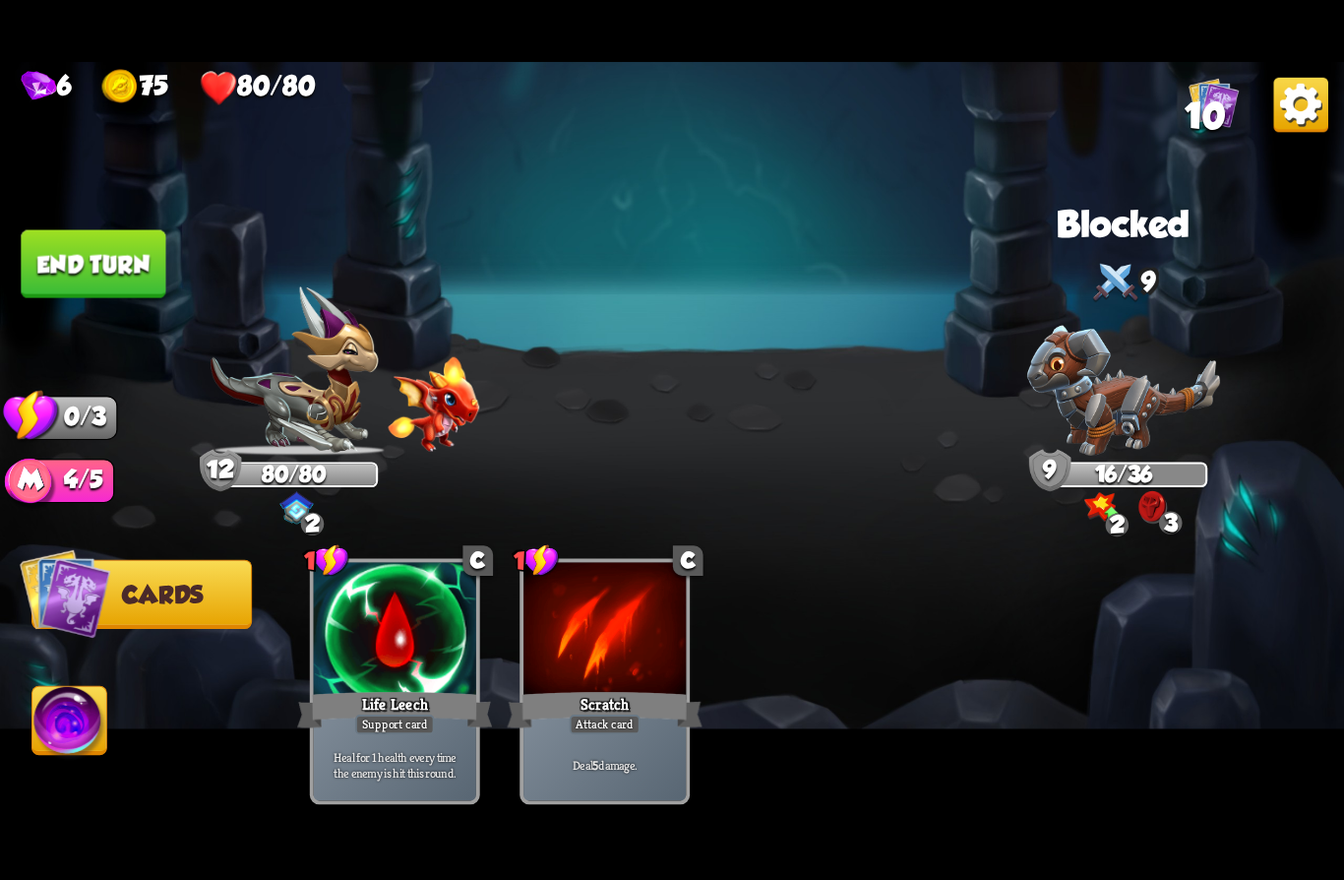
click at [93, 253] on button "End turn" at bounding box center [93, 264] width 145 height 68
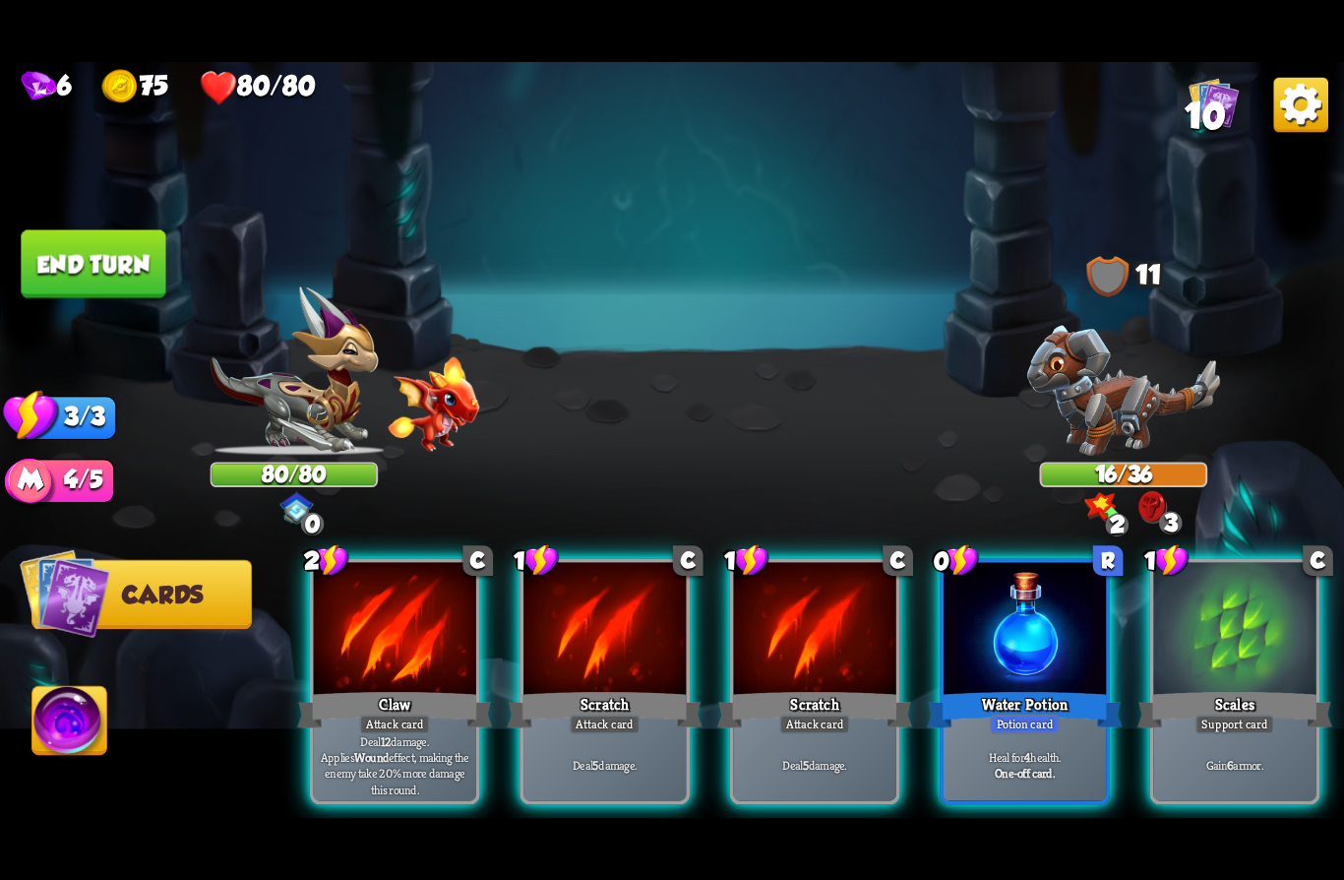
click at [364, 651] on div at bounding box center [395, 630] width 162 height 137
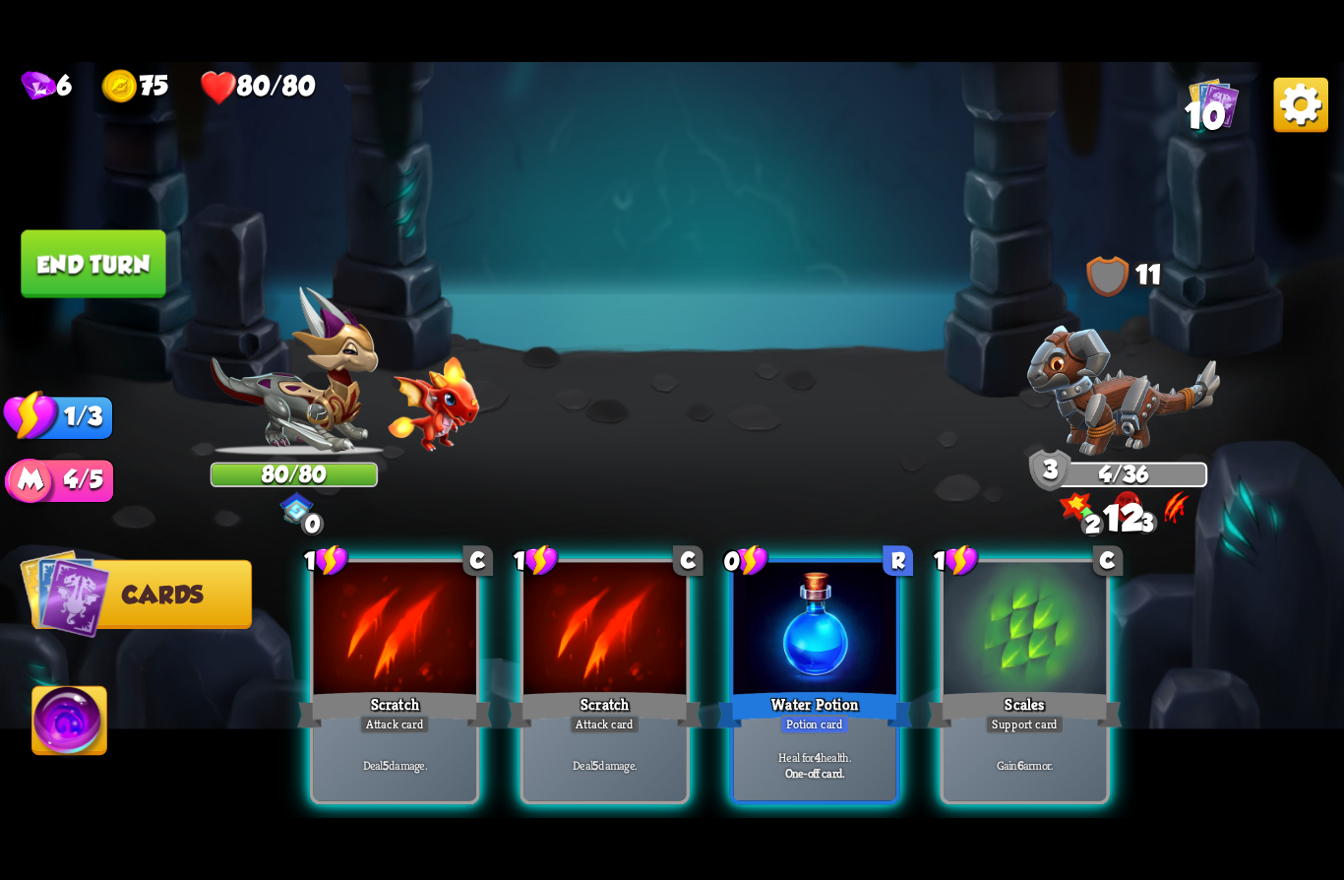
click at [345, 688] on div "Scratch" at bounding box center [394, 709] width 195 height 43
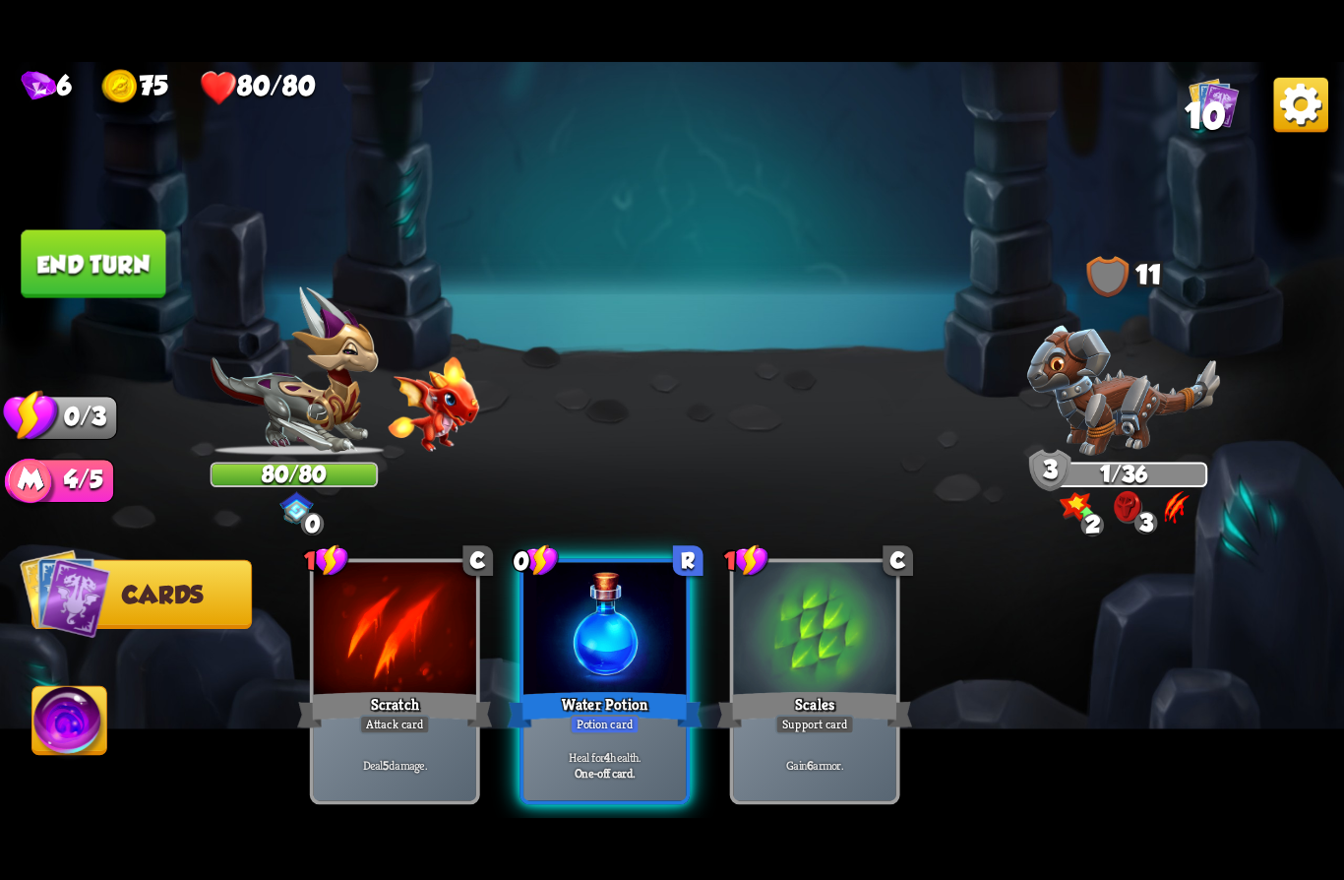
click at [90, 257] on button "End turn" at bounding box center [93, 264] width 145 height 68
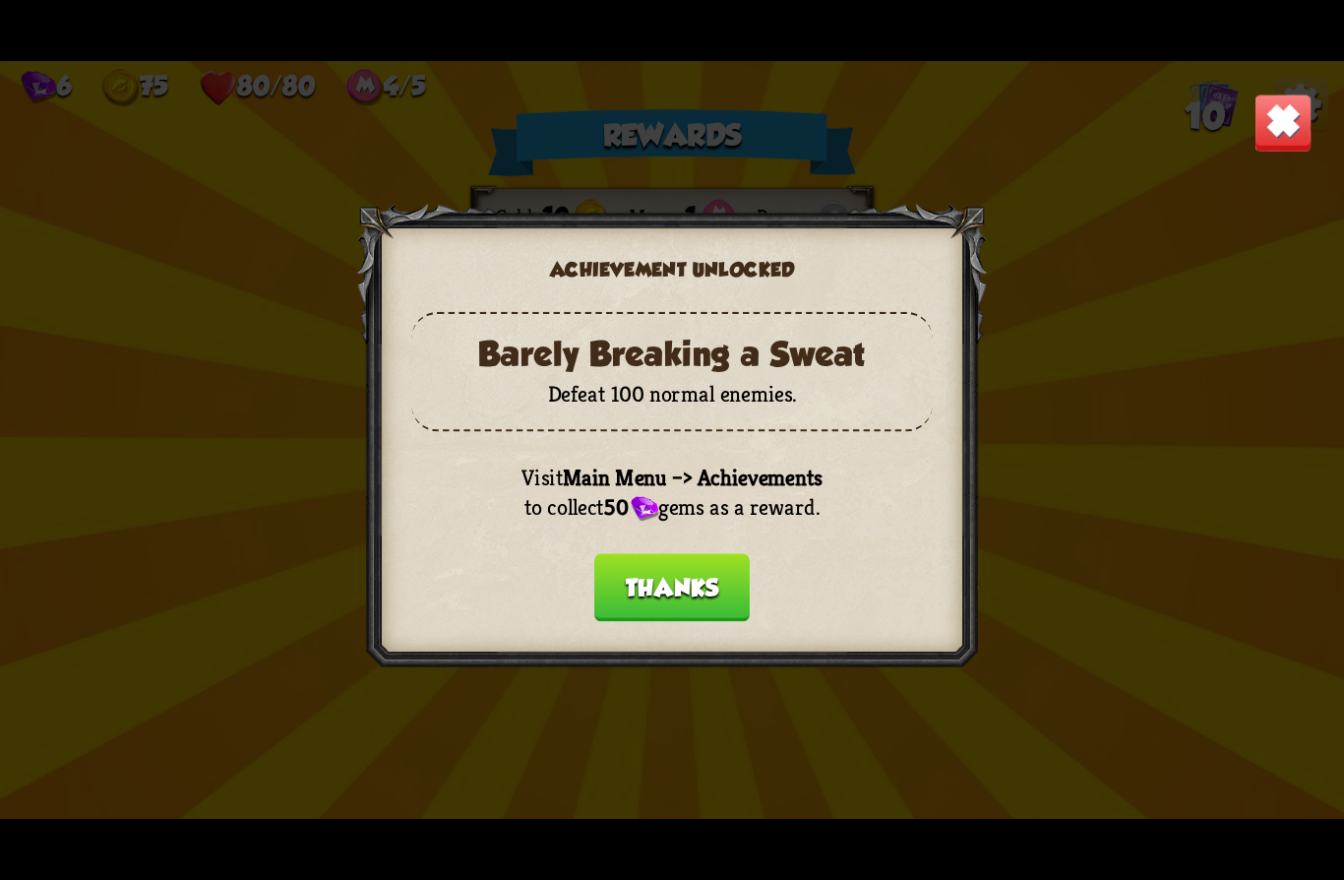
click at [641, 579] on button "Thanks" at bounding box center [671, 587] width 155 height 68
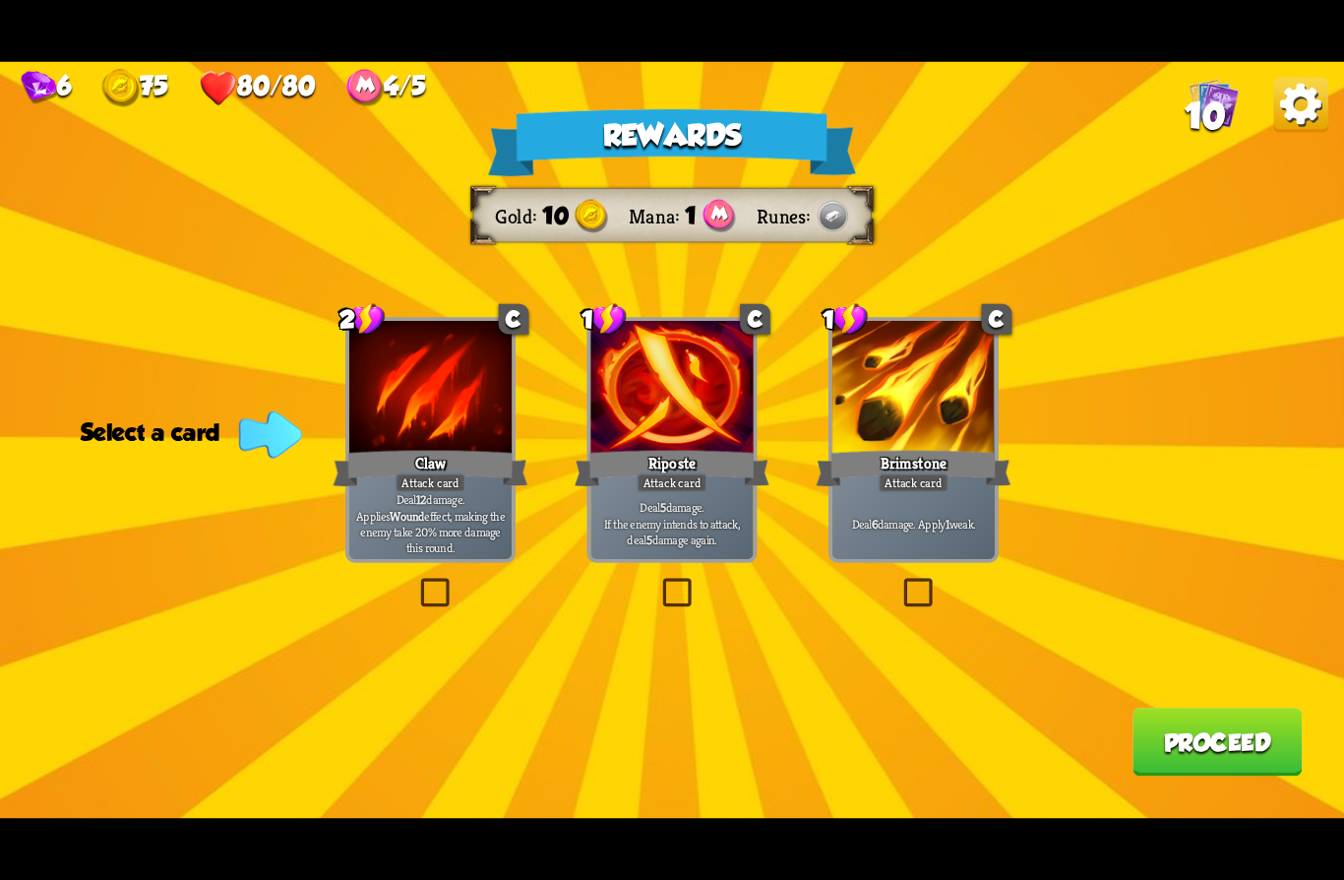
click at [635, 492] on div "Deal 5 damage. If the enemy intends to attack, deal 5 damage again." at bounding box center [671, 523] width 162 height 71
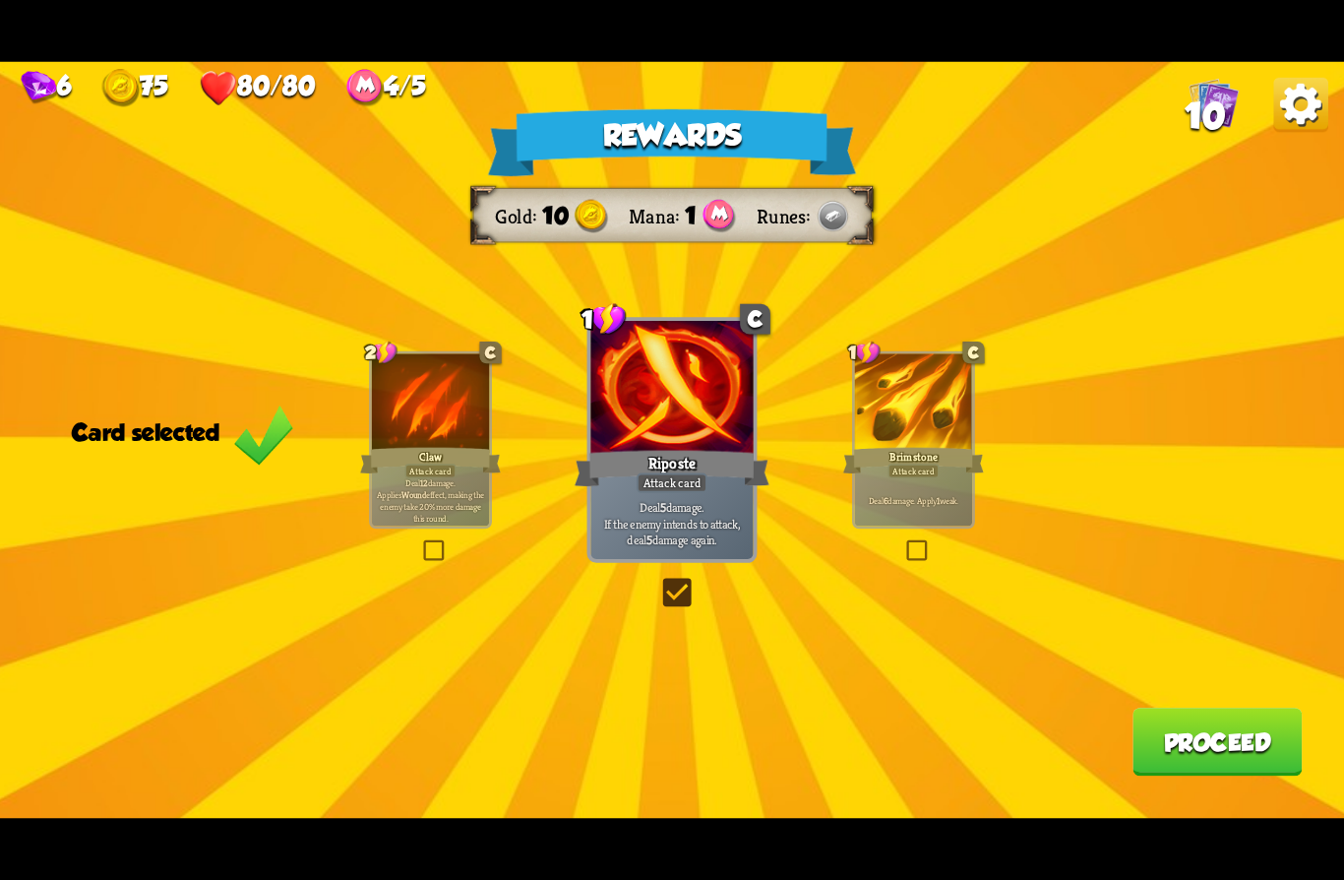
click at [1174, 750] on button "Proceed" at bounding box center [1217, 742] width 169 height 68
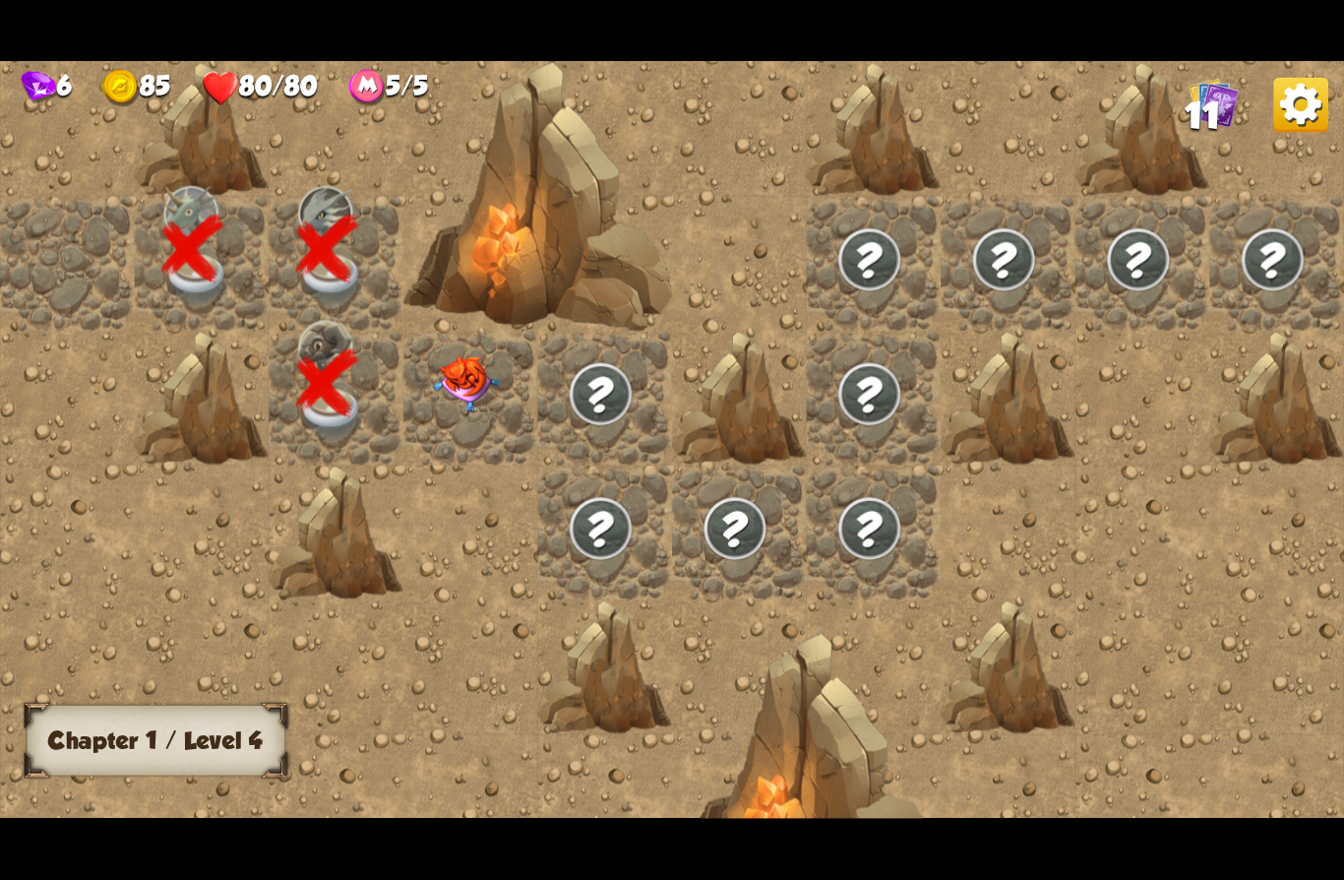
click at [468, 394] on img at bounding box center [466, 384] width 67 height 56
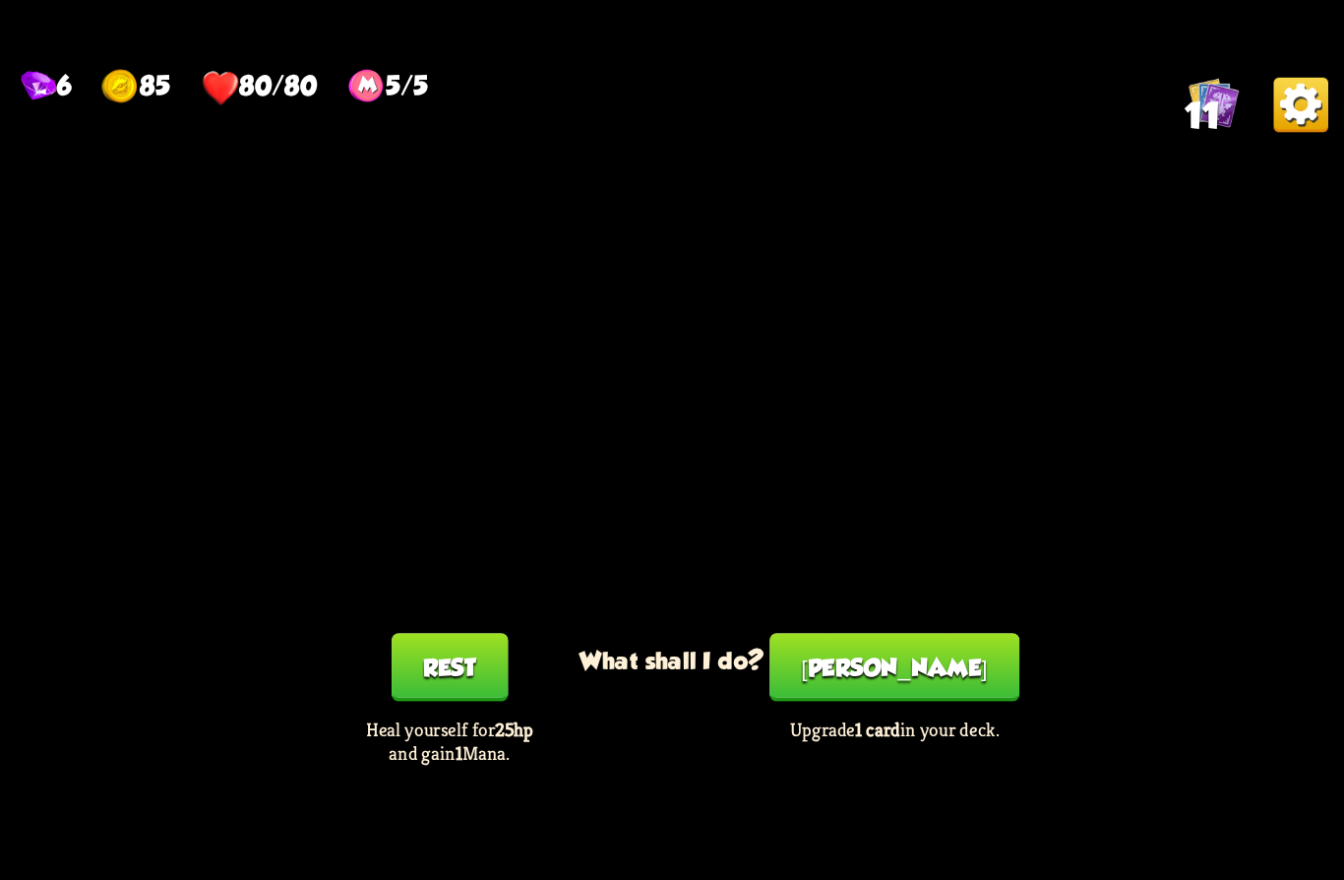
click at [888, 683] on button "[PERSON_NAME]" at bounding box center [895, 667] width 250 height 68
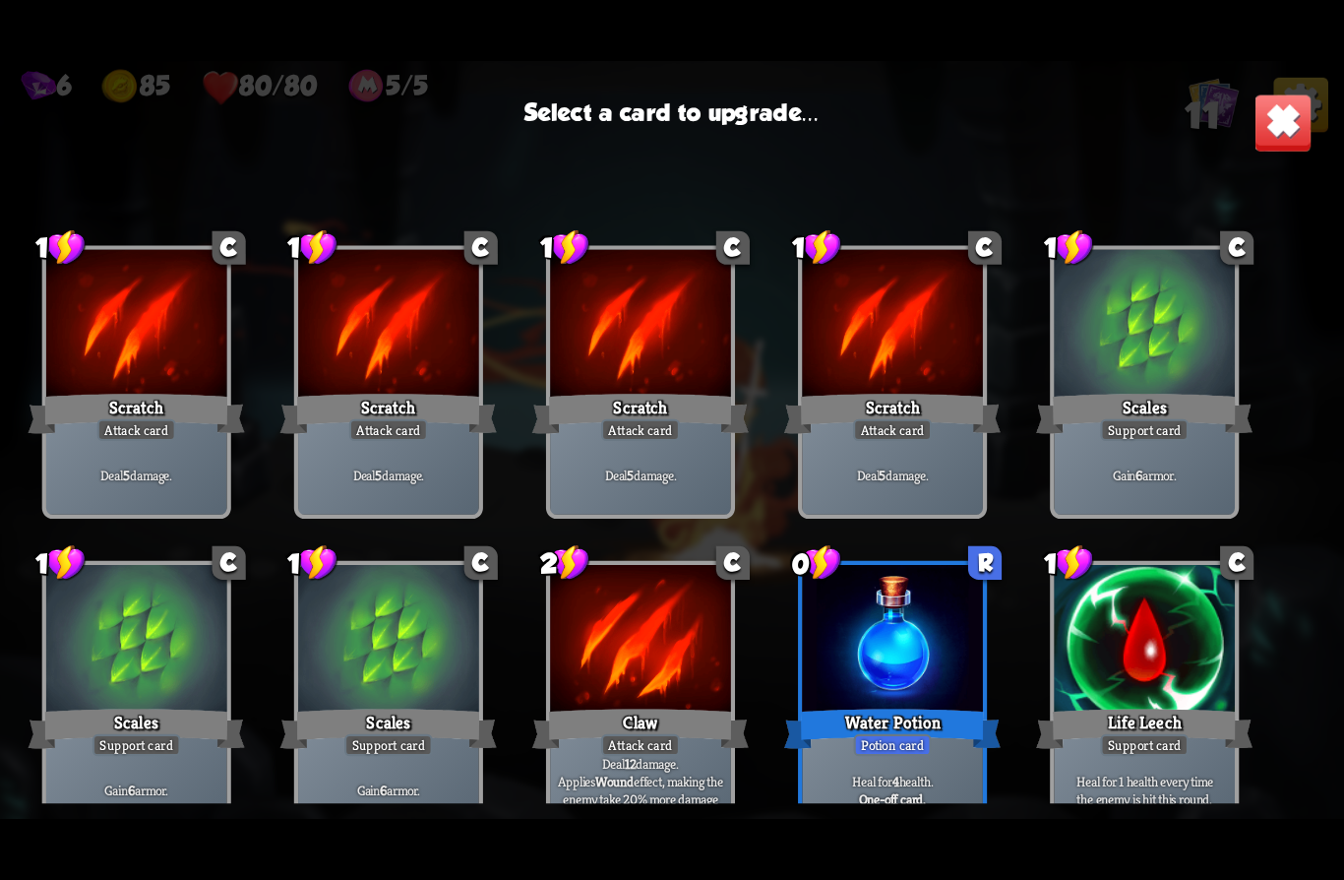
click at [155, 402] on div "Scratch" at bounding box center [137, 414] width 217 height 48
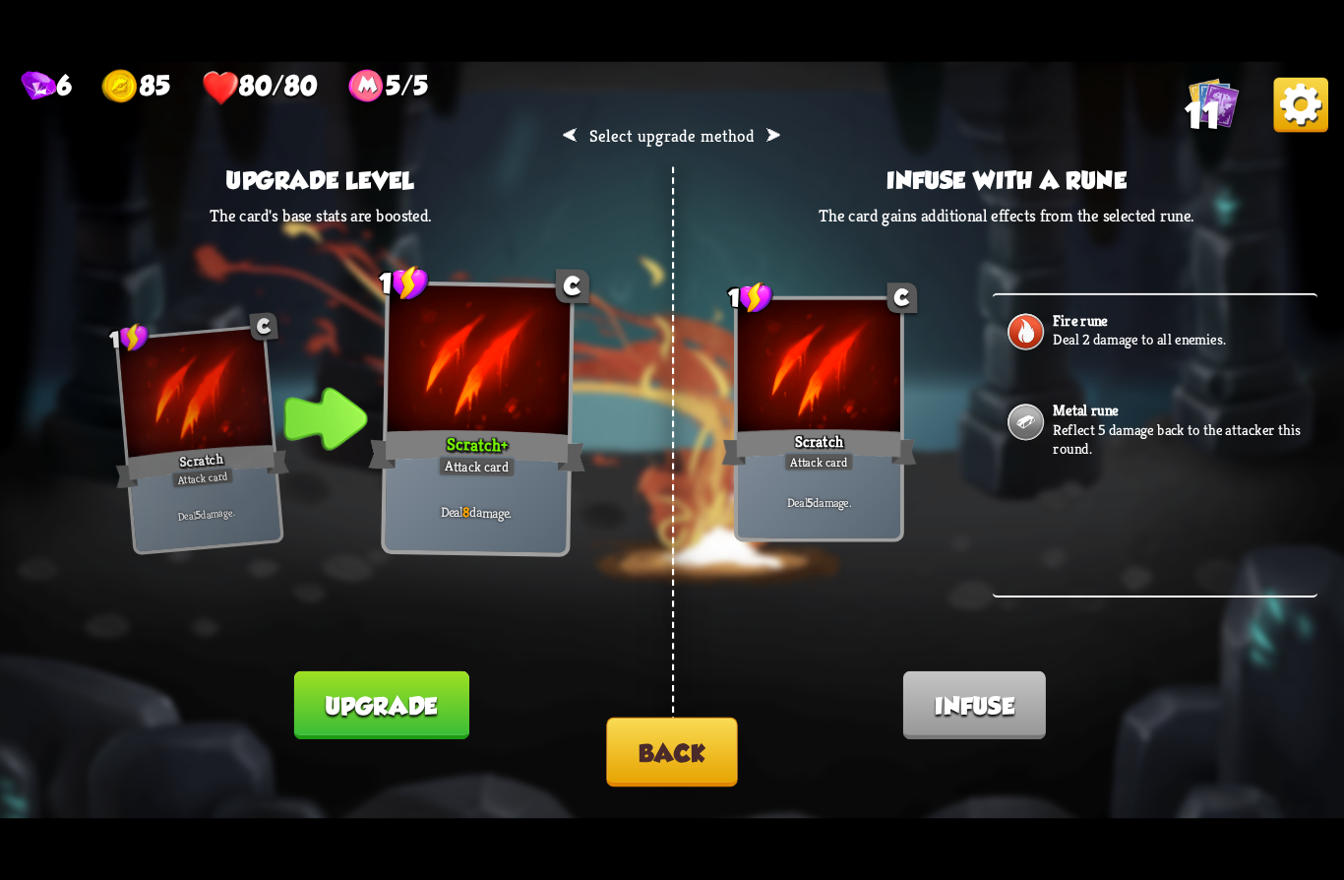
click at [673, 745] on button "Back" at bounding box center [671, 751] width 131 height 69
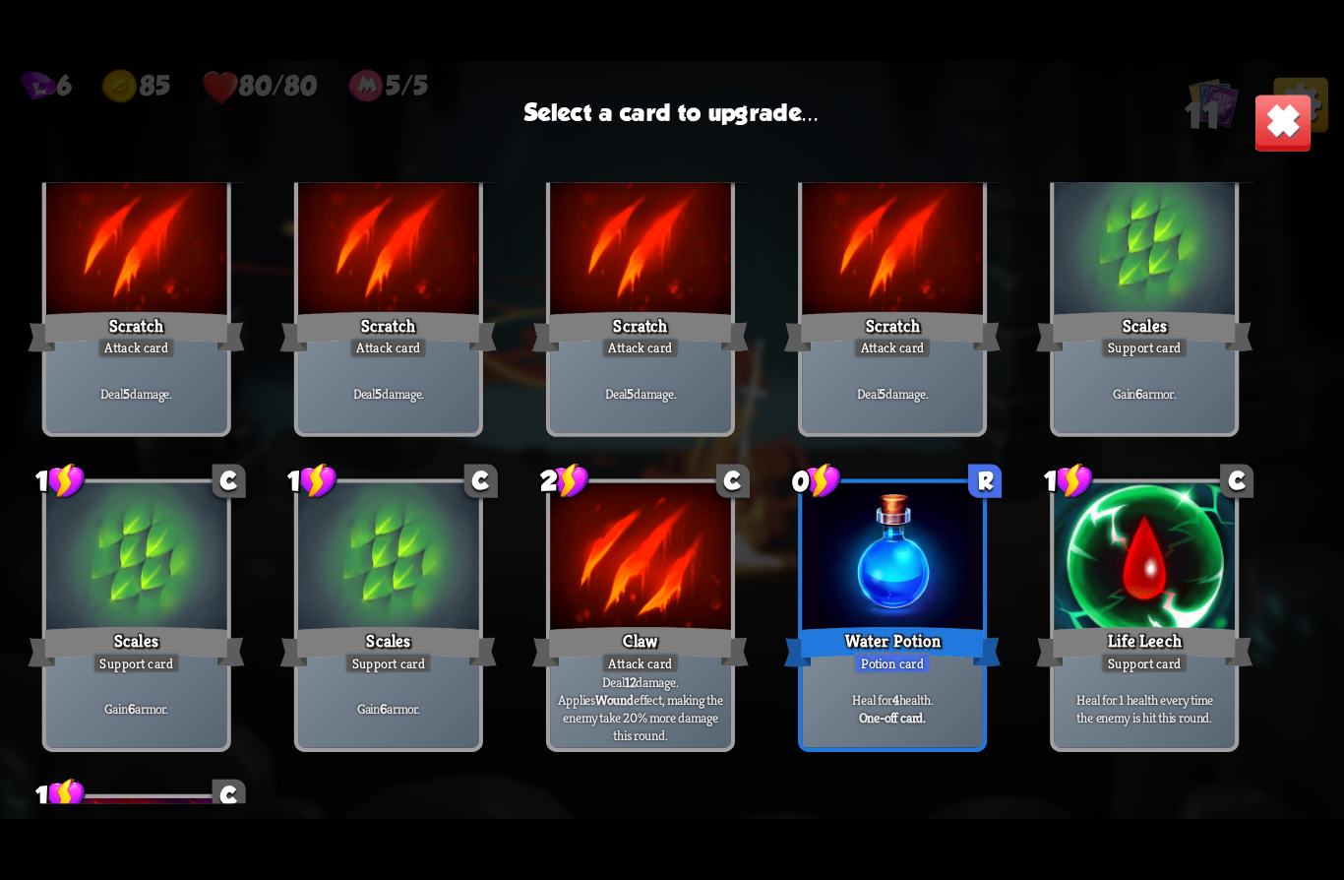
scroll to position [86, 0]
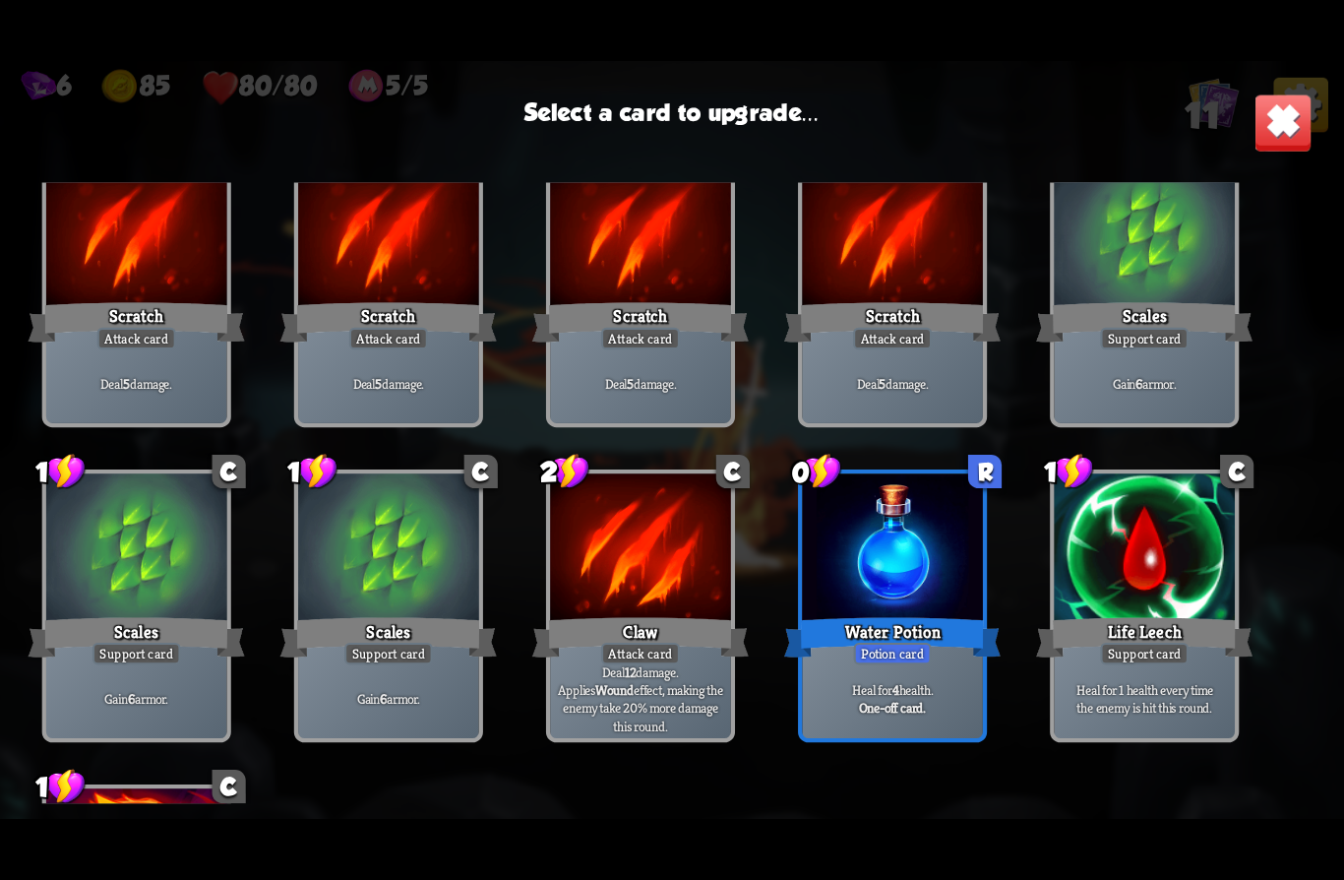
click at [620, 582] on div at bounding box center [640, 549] width 181 height 153
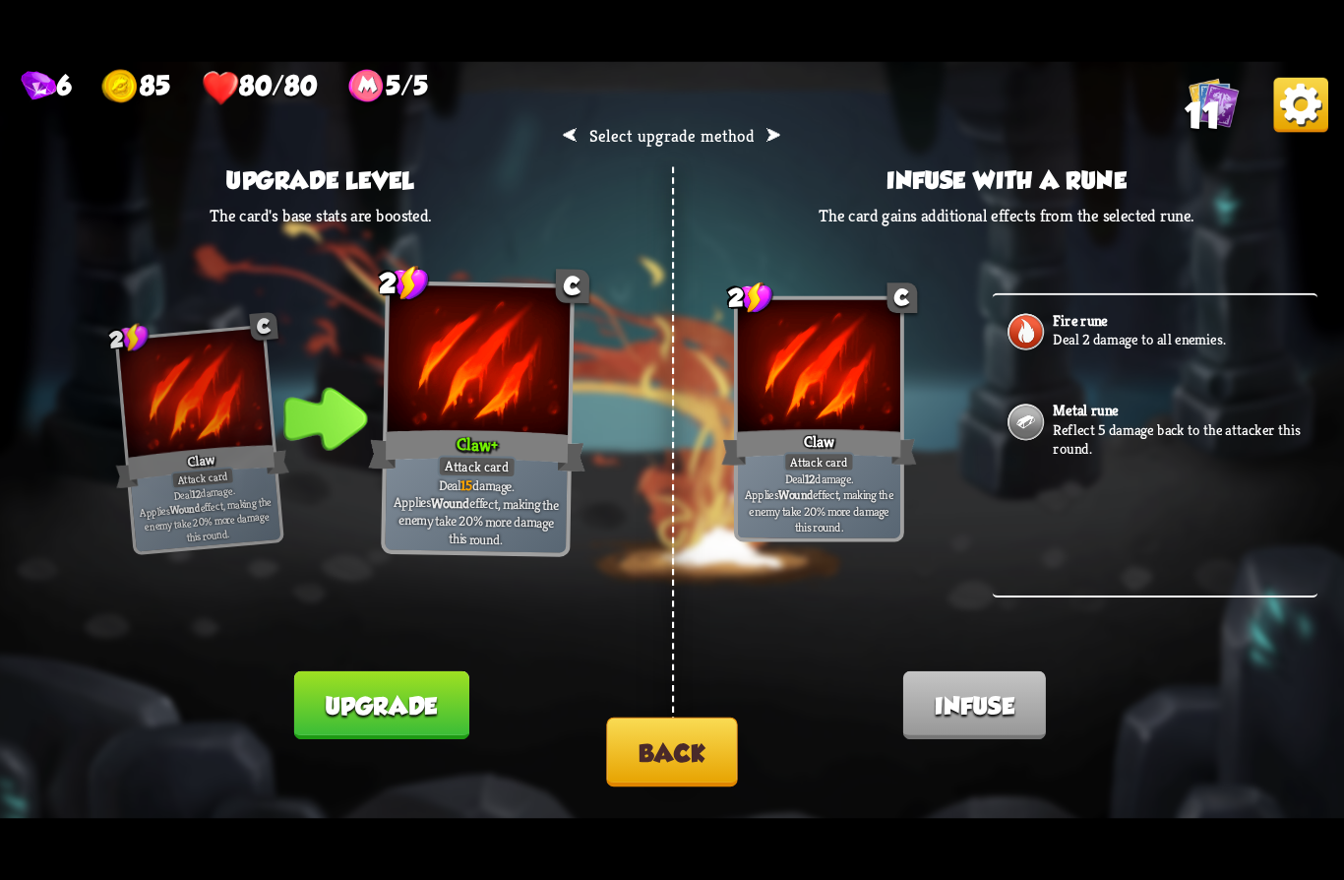
click at [1030, 332] on img at bounding box center [1026, 332] width 42 height 42
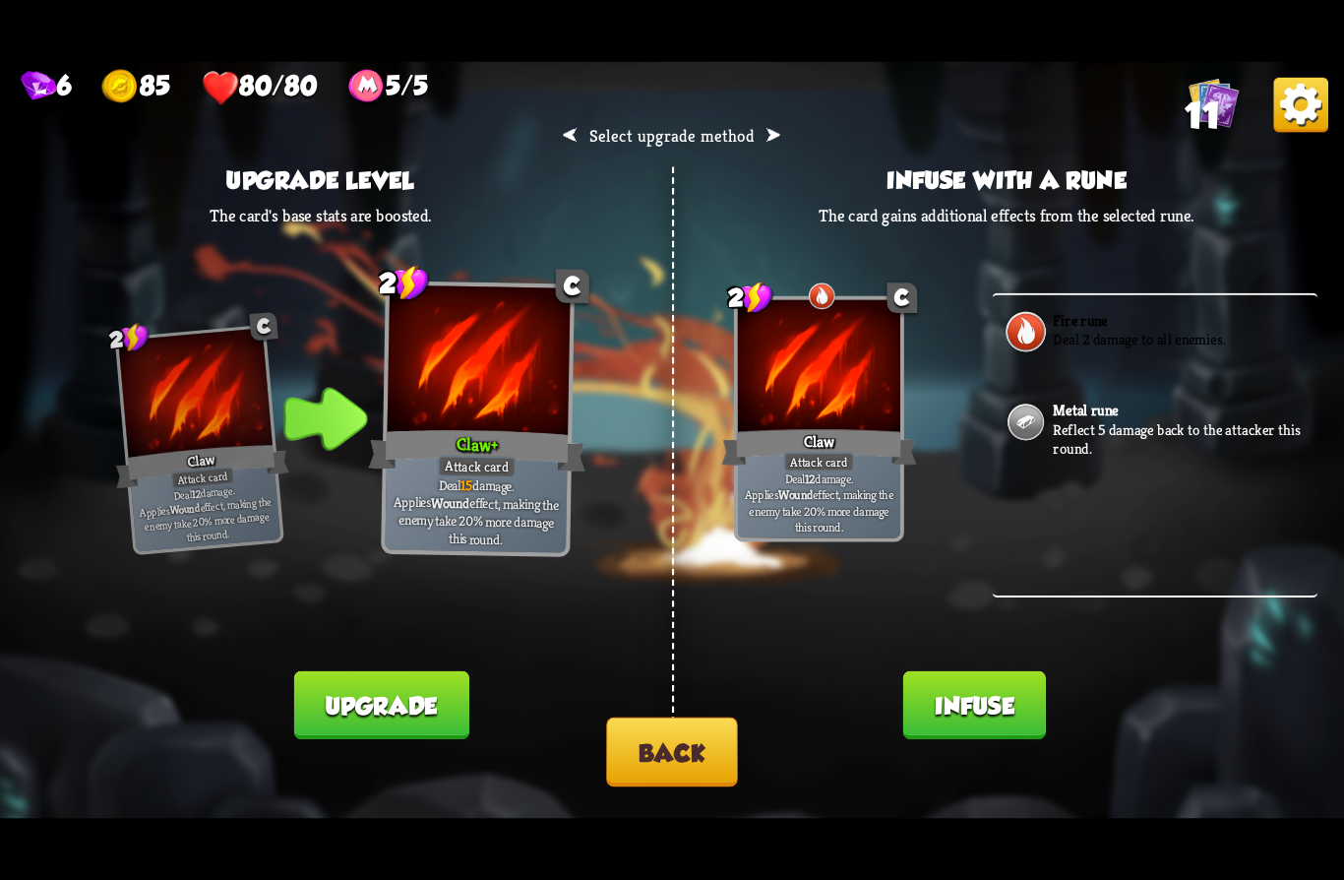
click at [974, 701] on button "Infuse" at bounding box center [974, 705] width 143 height 68
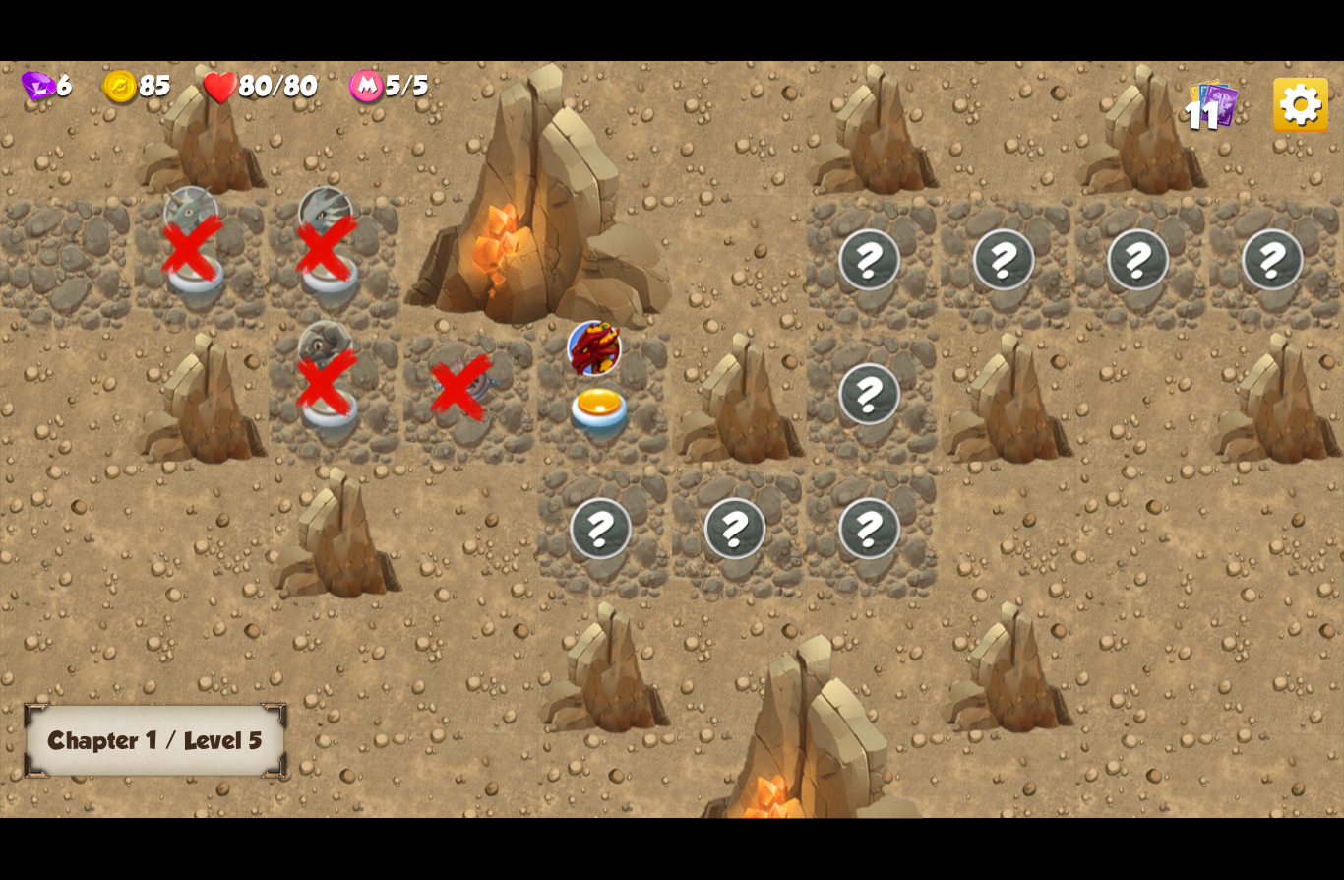
click at [581, 396] on img at bounding box center [600, 414] width 67 height 52
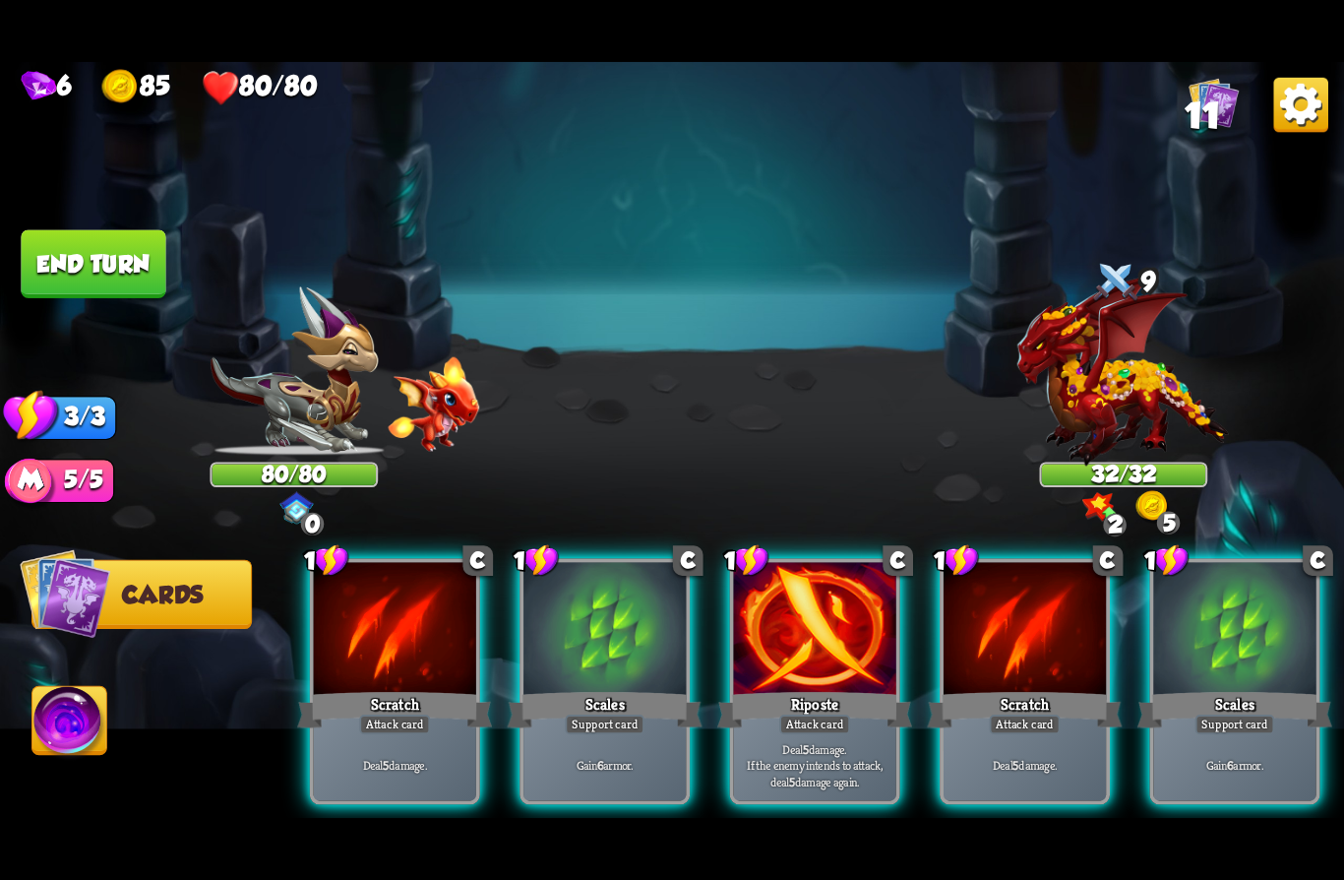
click at [573, 714] on div "Support card" at bounding box center [605, 724] width 80 height 20
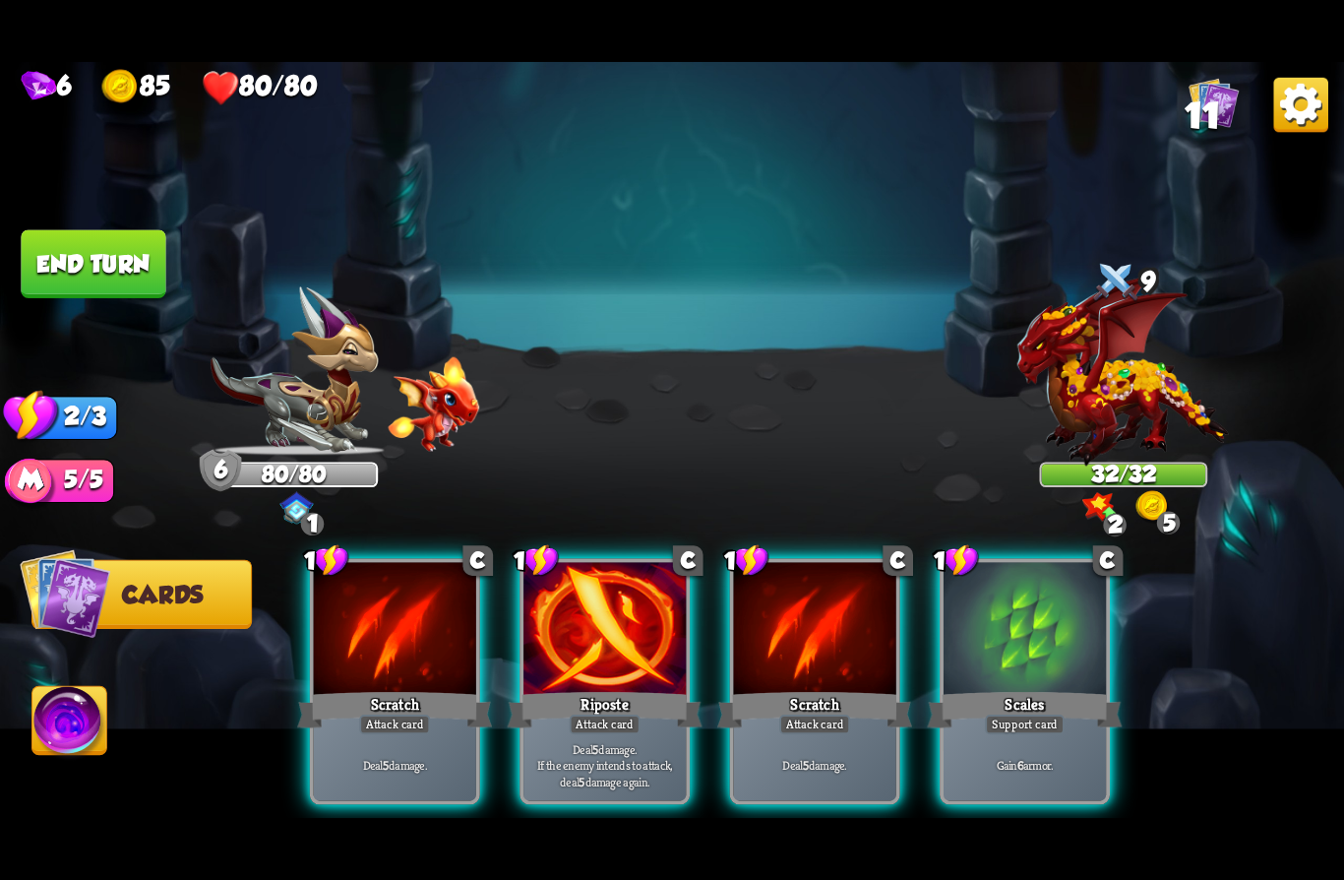
click at [1004, 729] on div "Gain 6 armor." at bounding box center [1025, 764] width 162 height 71
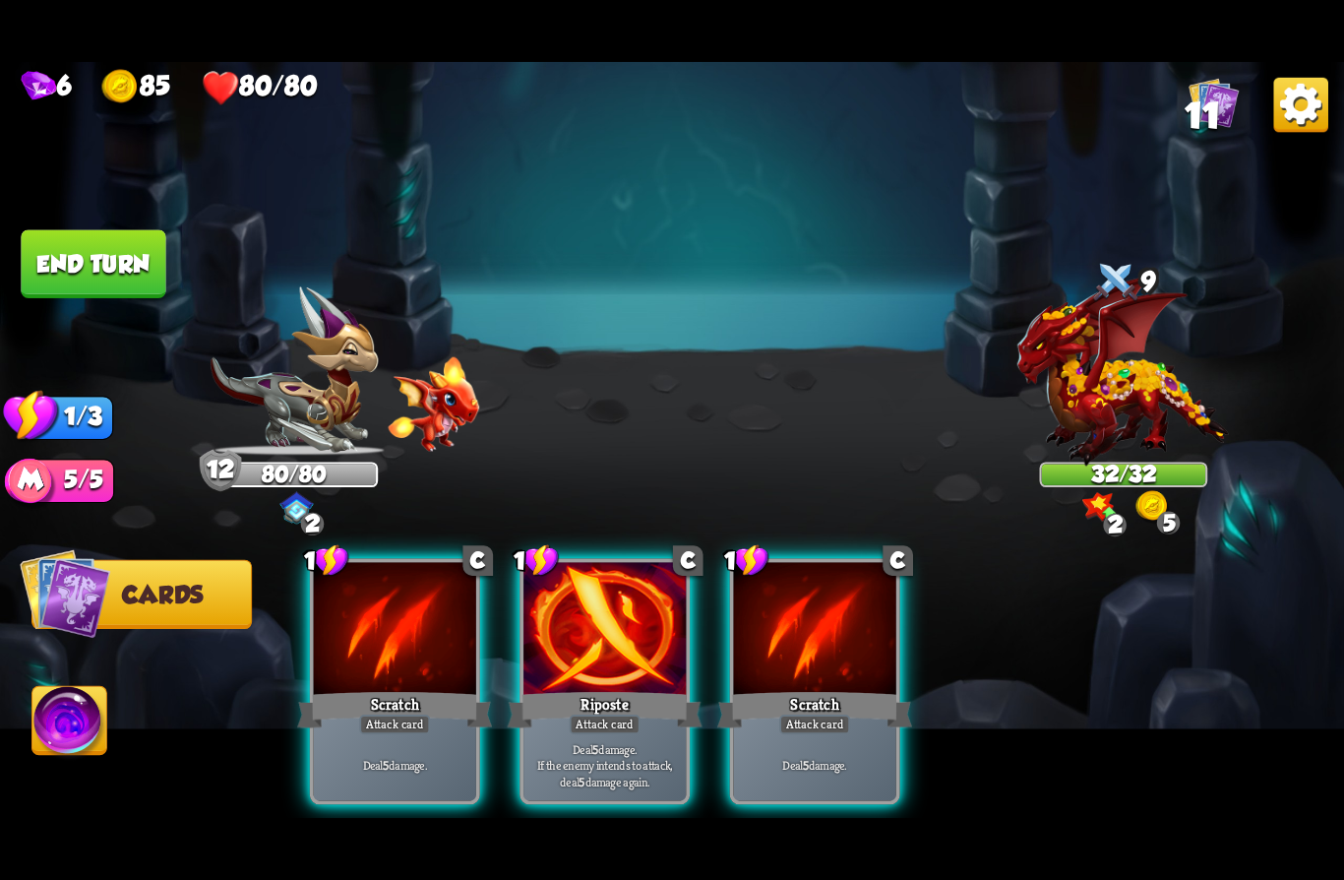
click at [577, 714] on div "Attack card" at bounding box center [605, 724] width 71 height 20
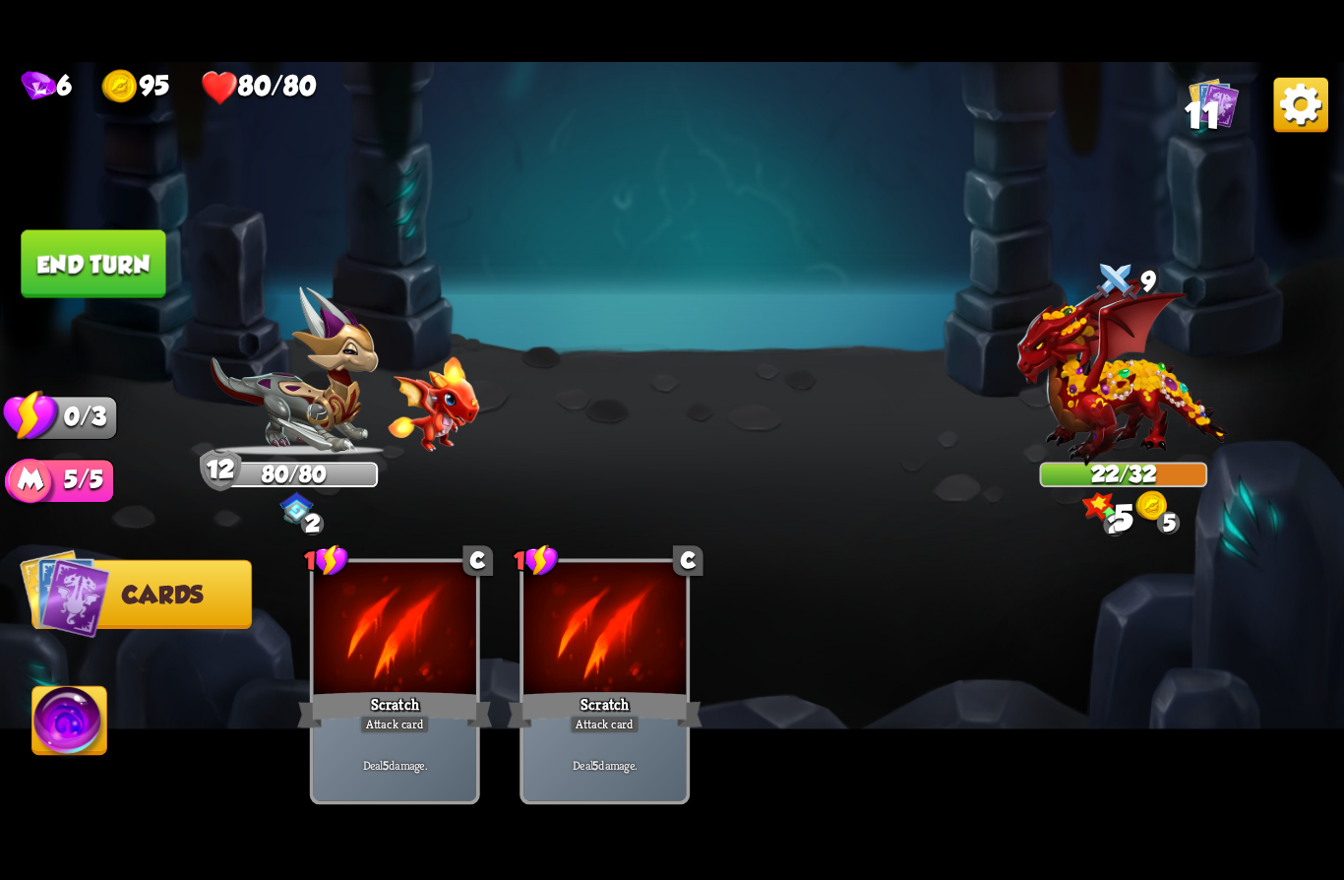
click at [84, 270] on button "End turn" at bounding box center [93, 264] width 145 height 68
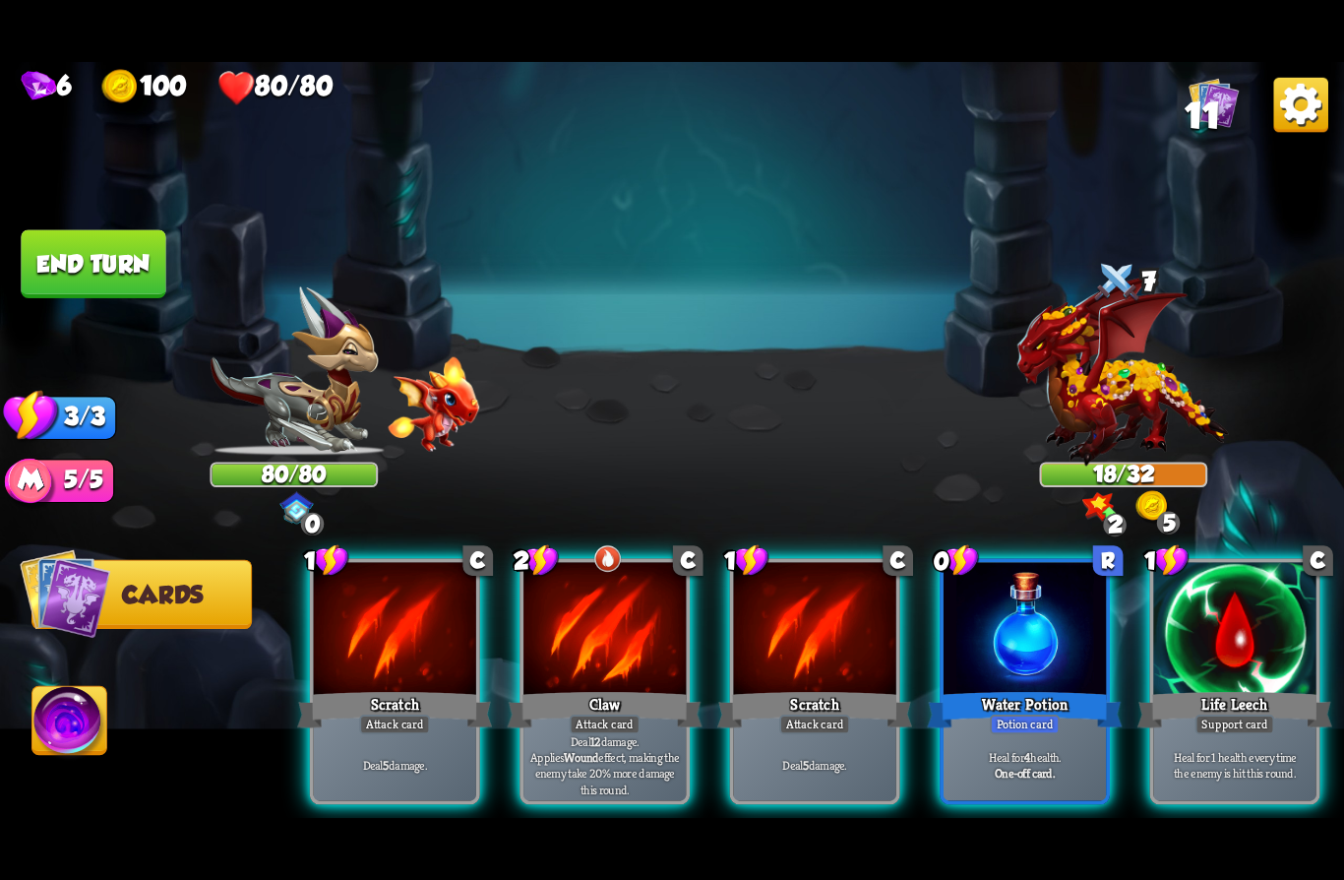
click at [588, 729] on div "Deal 12 damage. Applies Wound effect, making the enemy take 20% more damage thi…" at bounding box center [605, 764] width 162 height 71
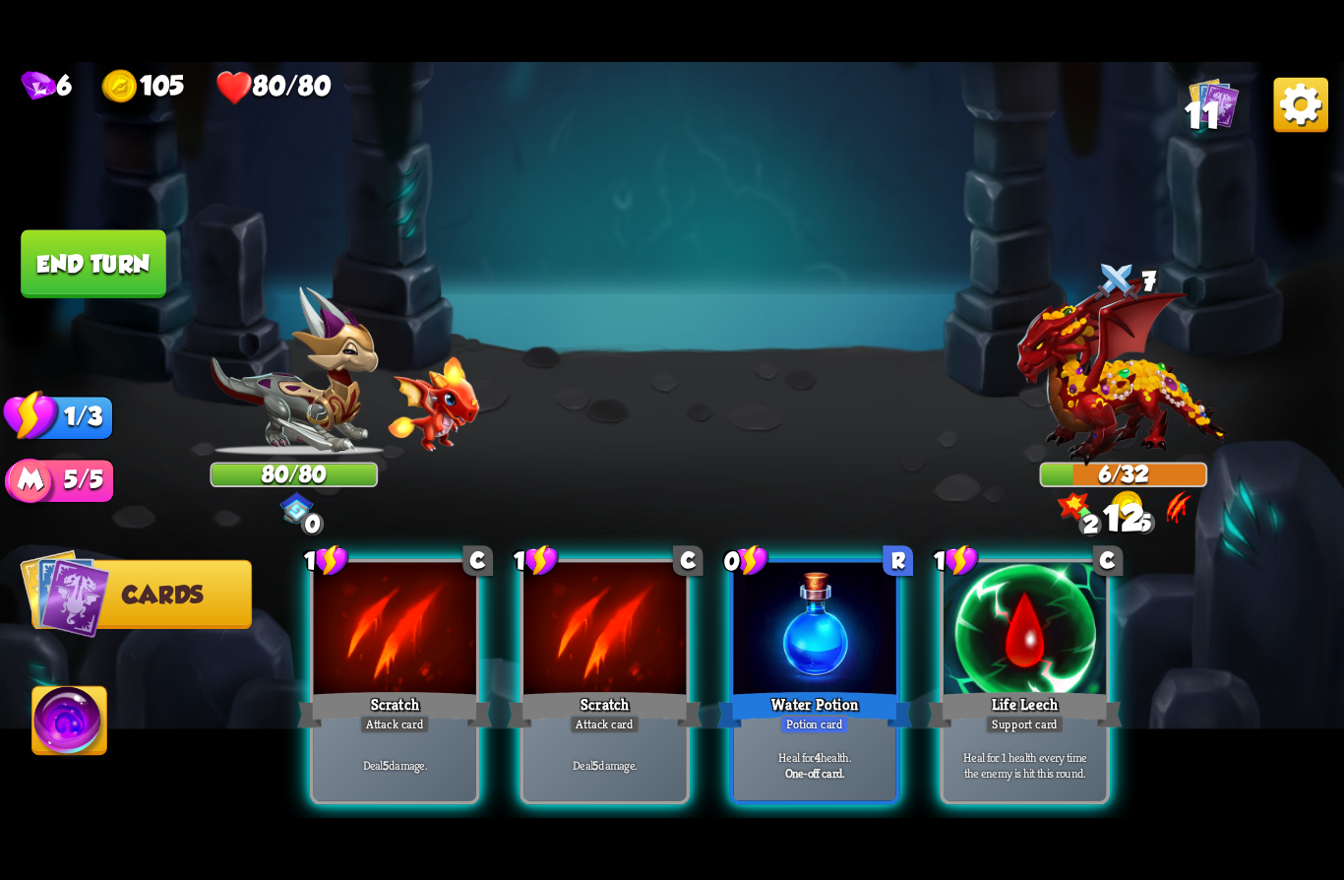
click at [354, 688] on div "Scratch" at bounding box center [394, 709] width 195 height 43
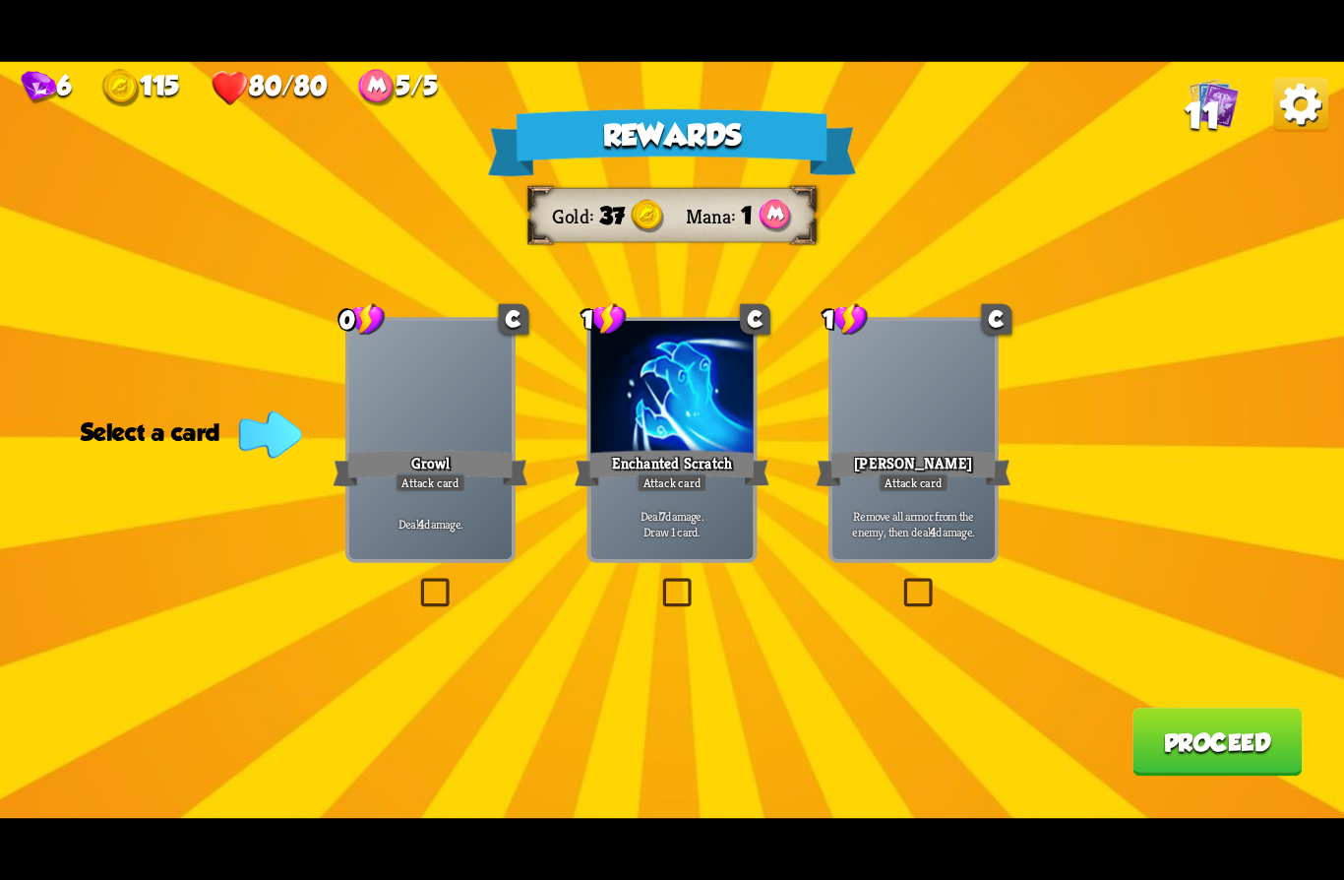
click at [890, 482] on div "Attack card" at bounding box center [913, 483] width 71 height 20
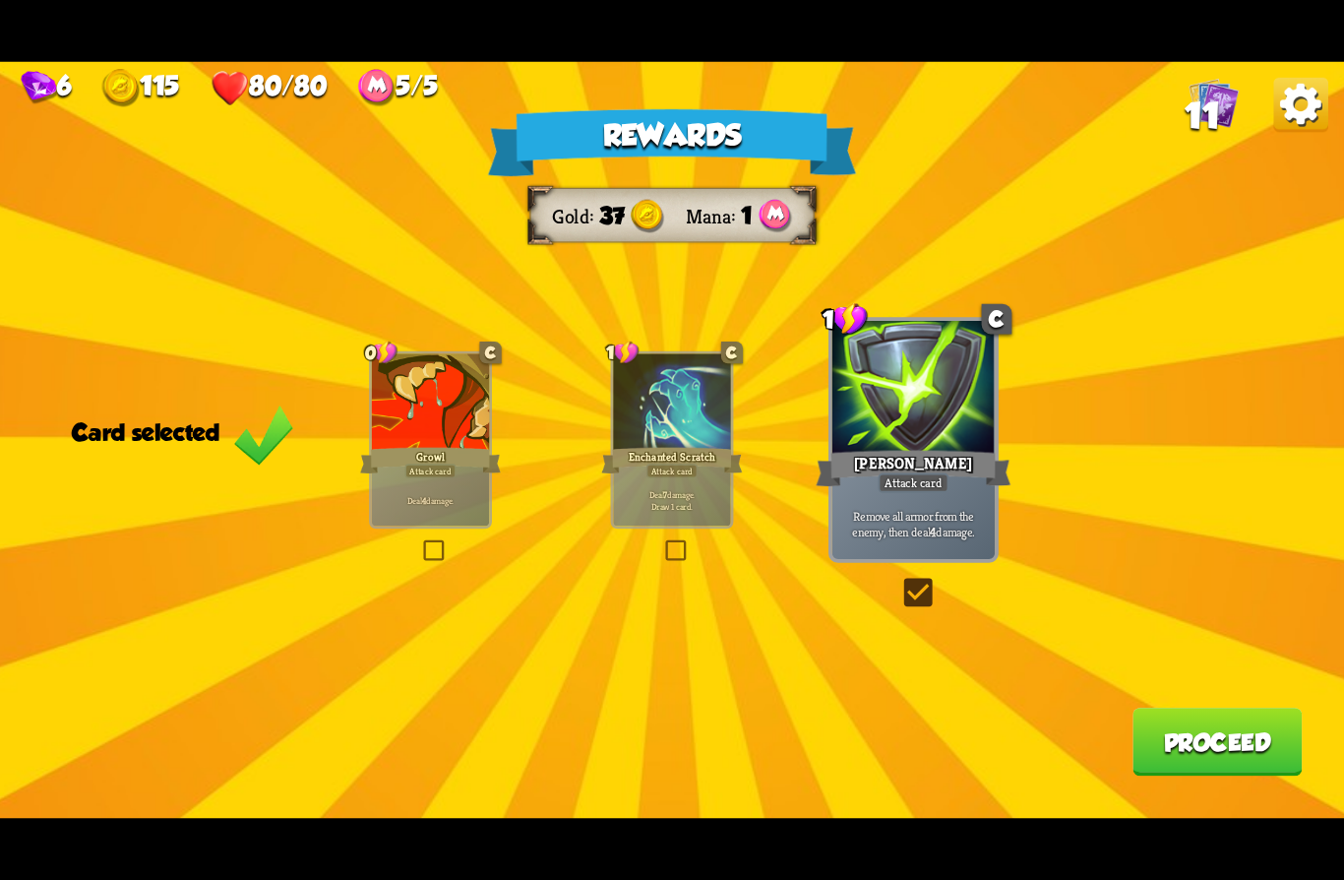
click at [1162, 755] on button "Proceed" at bounding box center [1217, 742] width 169 height 68
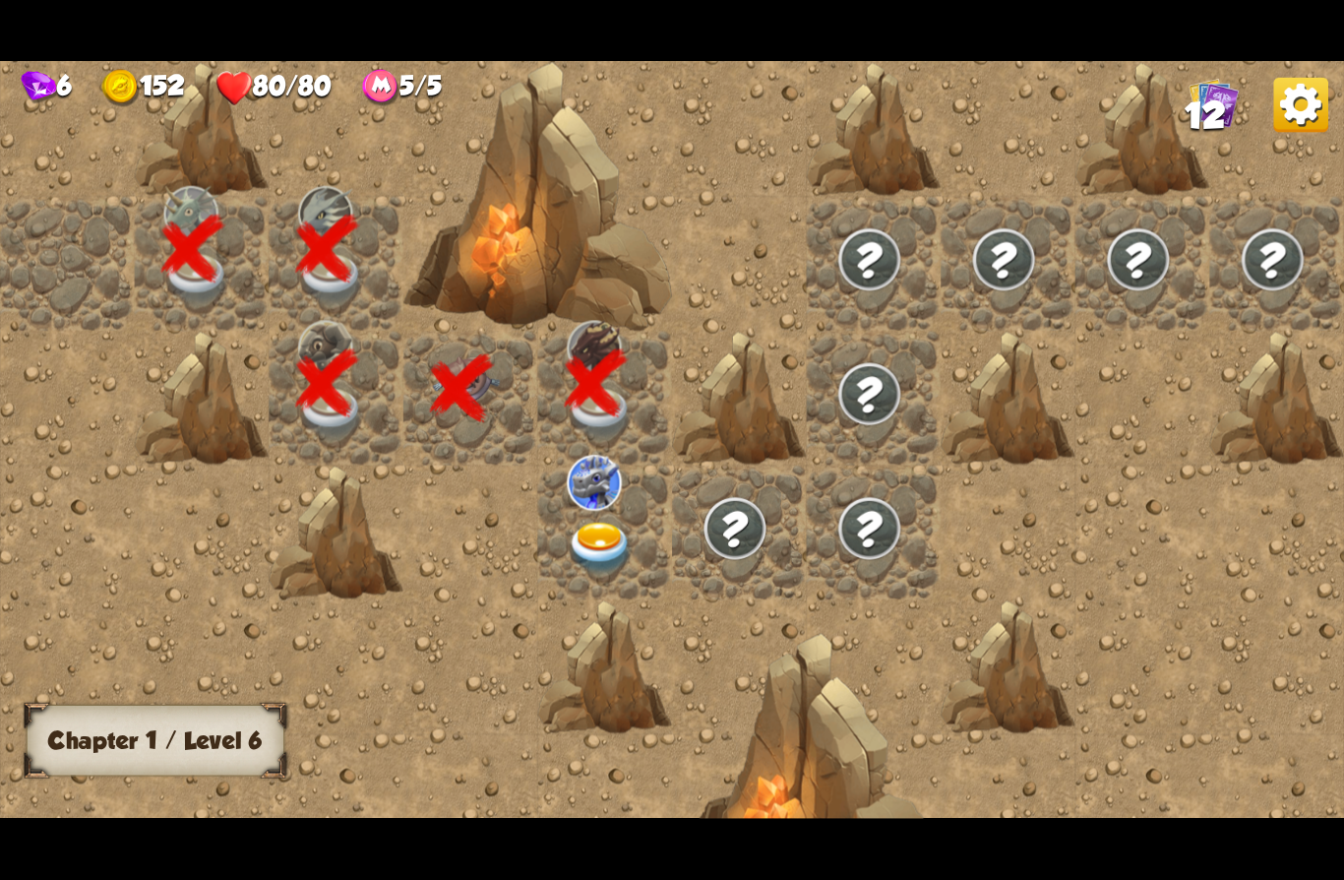
click at [588, 533] on img at bounding box center [600, 548] width 67 height 52
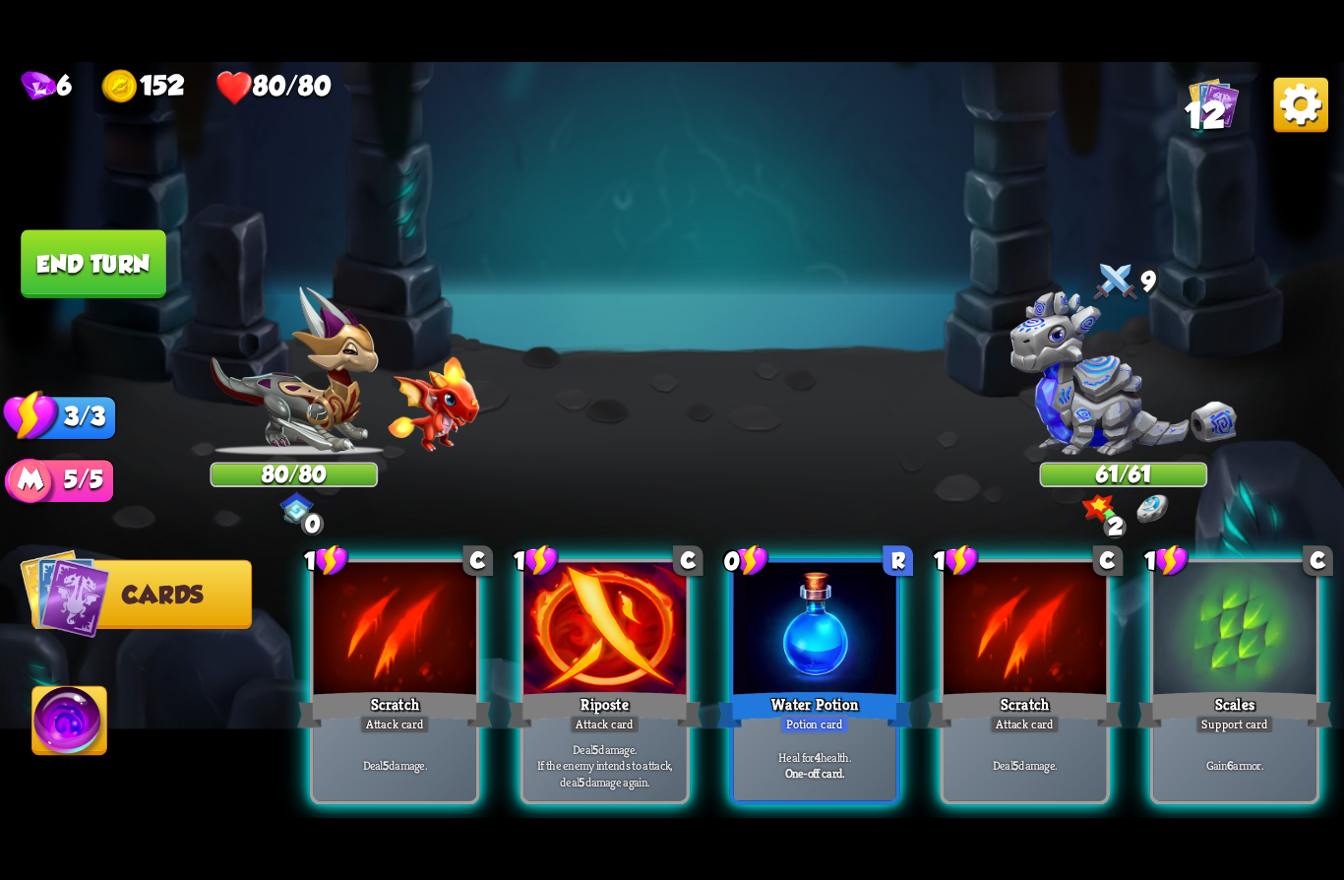
click at [1082, 389] on img at bounding box center [1124, 373] width 227 height 164
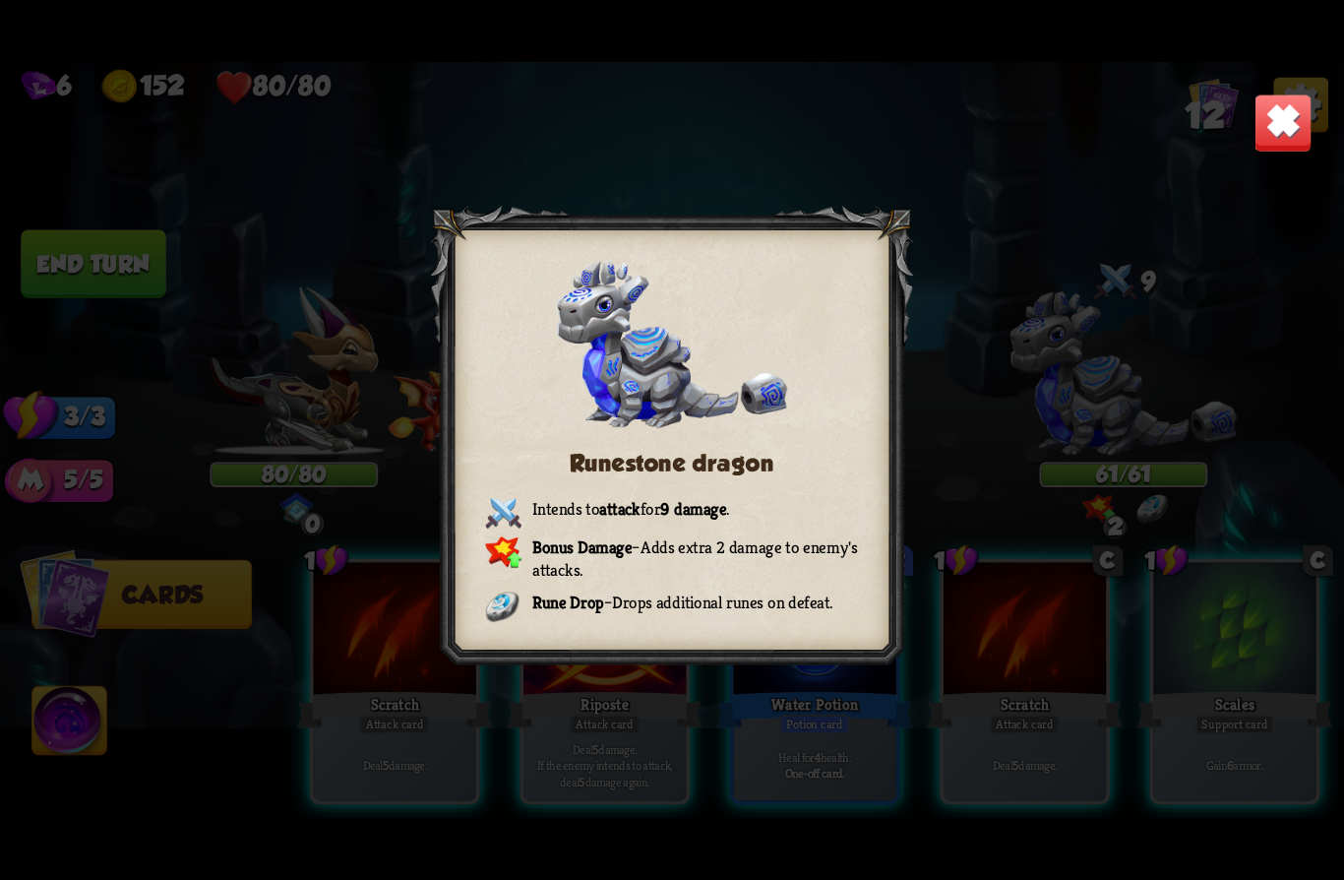
click at [1290, 133] on img at bounding box center [1283, 122] width 59 height 59
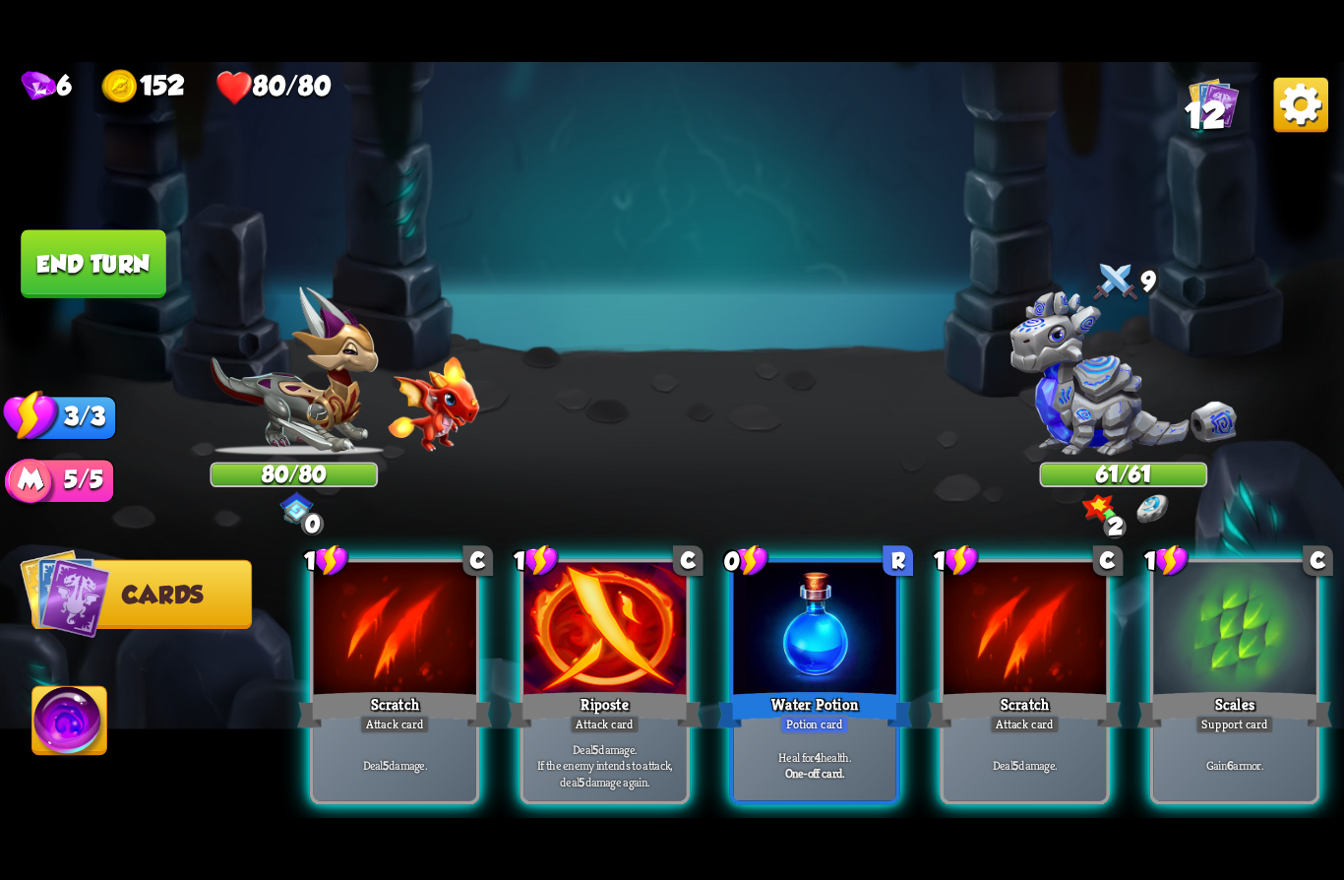
click at [1235, 729] on div "Gain 6 armor." at bounding box center [1234, 764] width 162 height 71
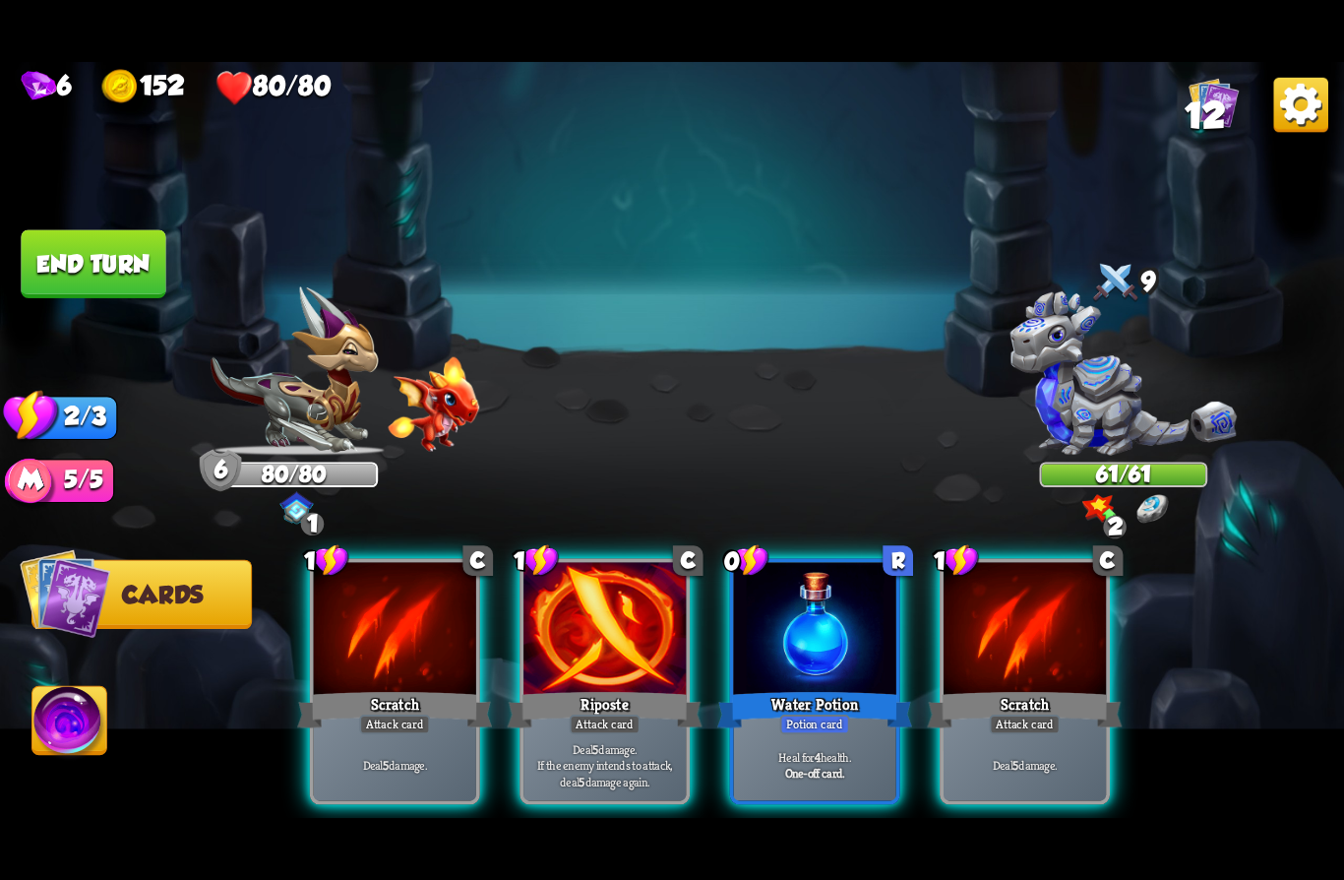
click at [556, 702] on div "Riposte" at bounding box center [605, 709] width 195 height 43
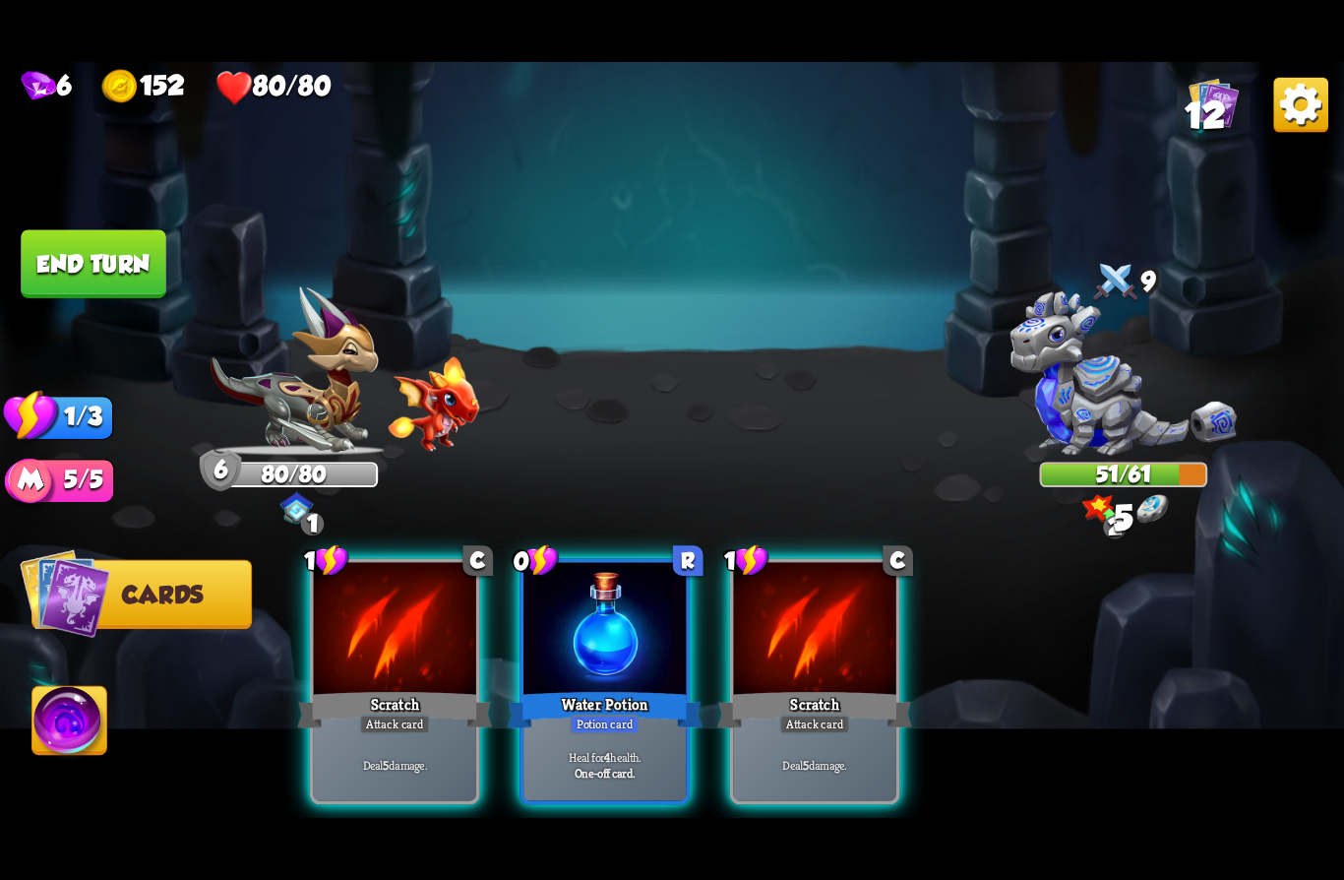
click at [342, 698] on div "Scratch" at bounding box center [394, 709] width 195 height 43
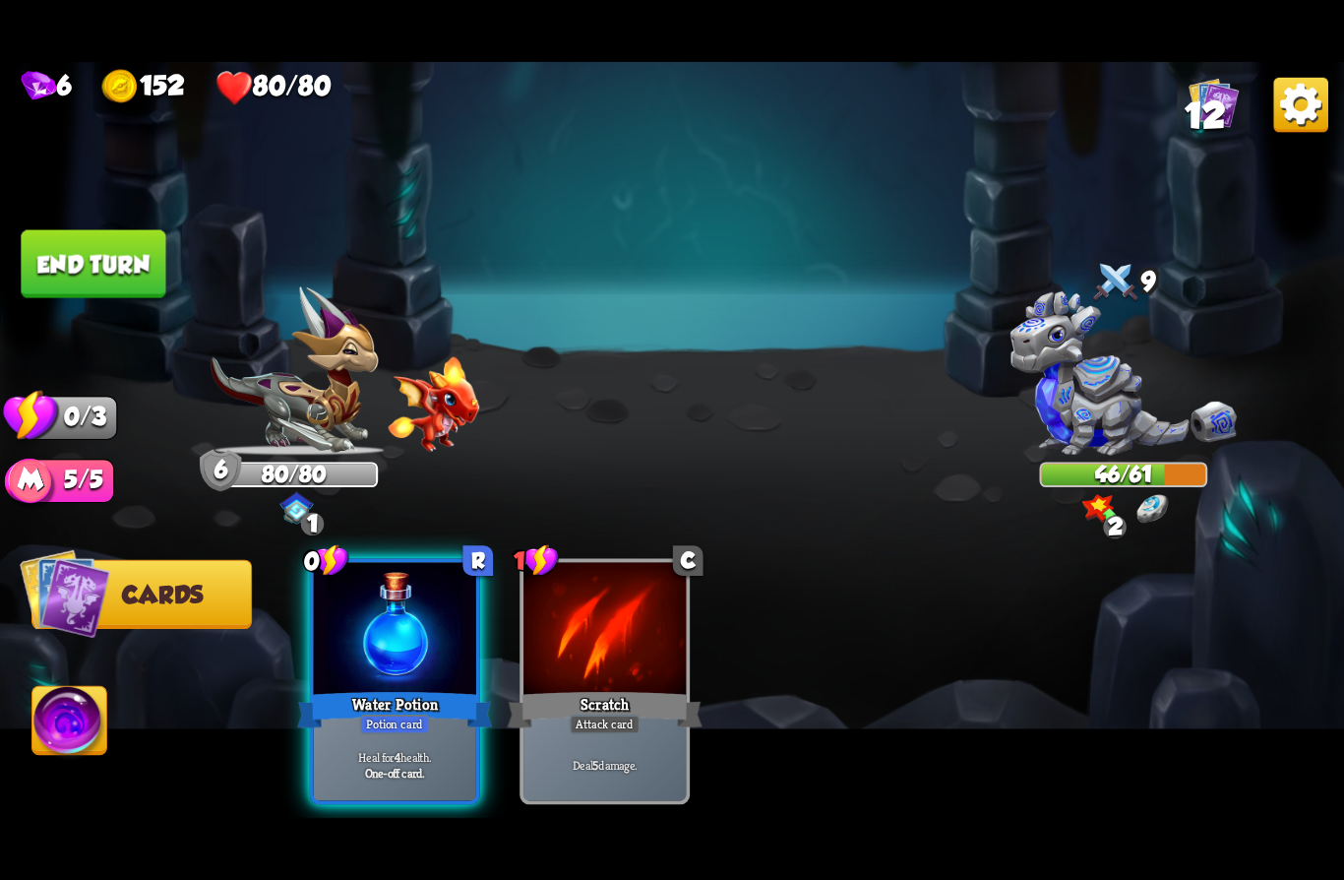
click at [89, 266] on button "End turn" at bounding box center [93, 264] width 145 height 68
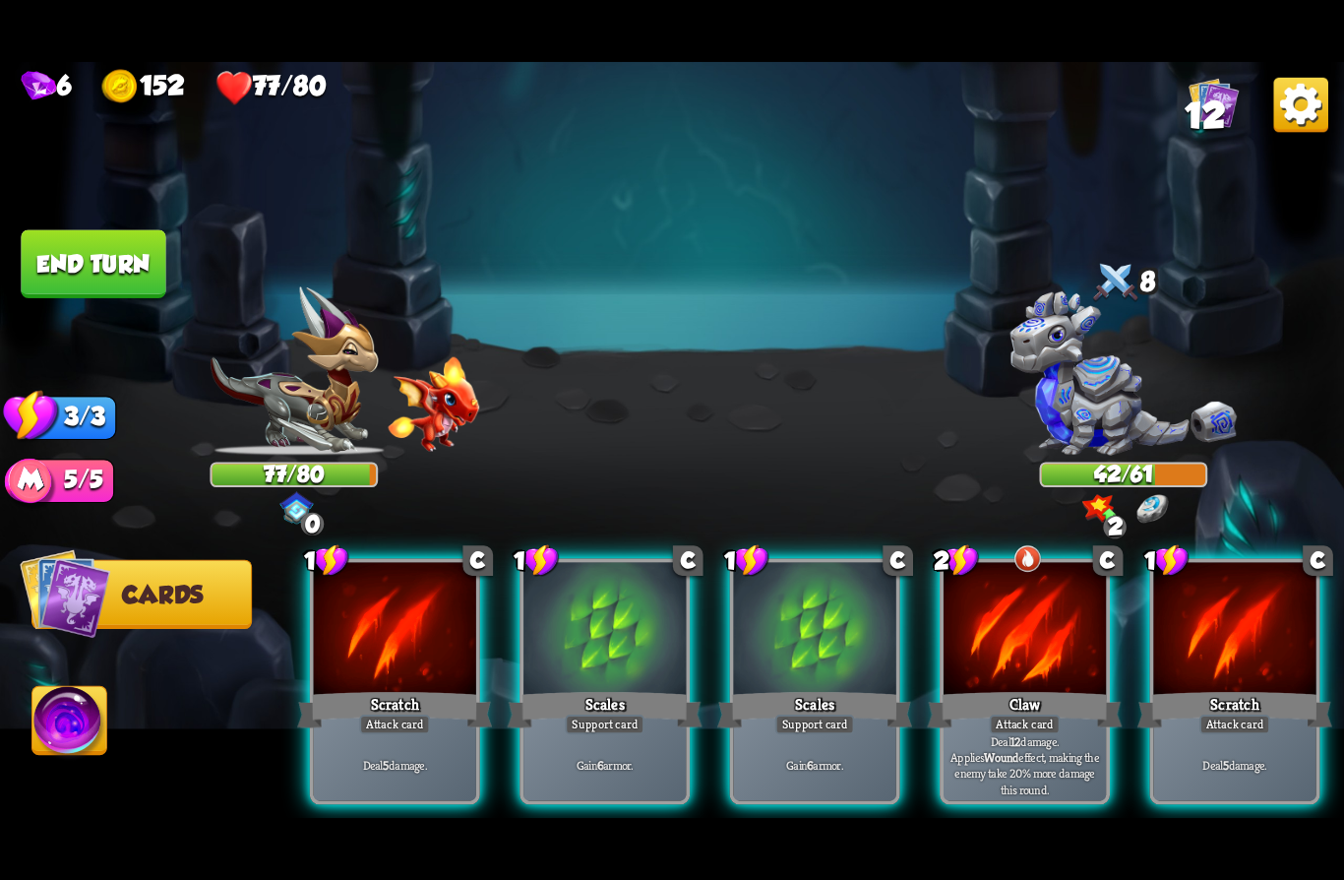
click at [605, 714] on div "Support card" at bounding box center [605, 724] width 80 height 20
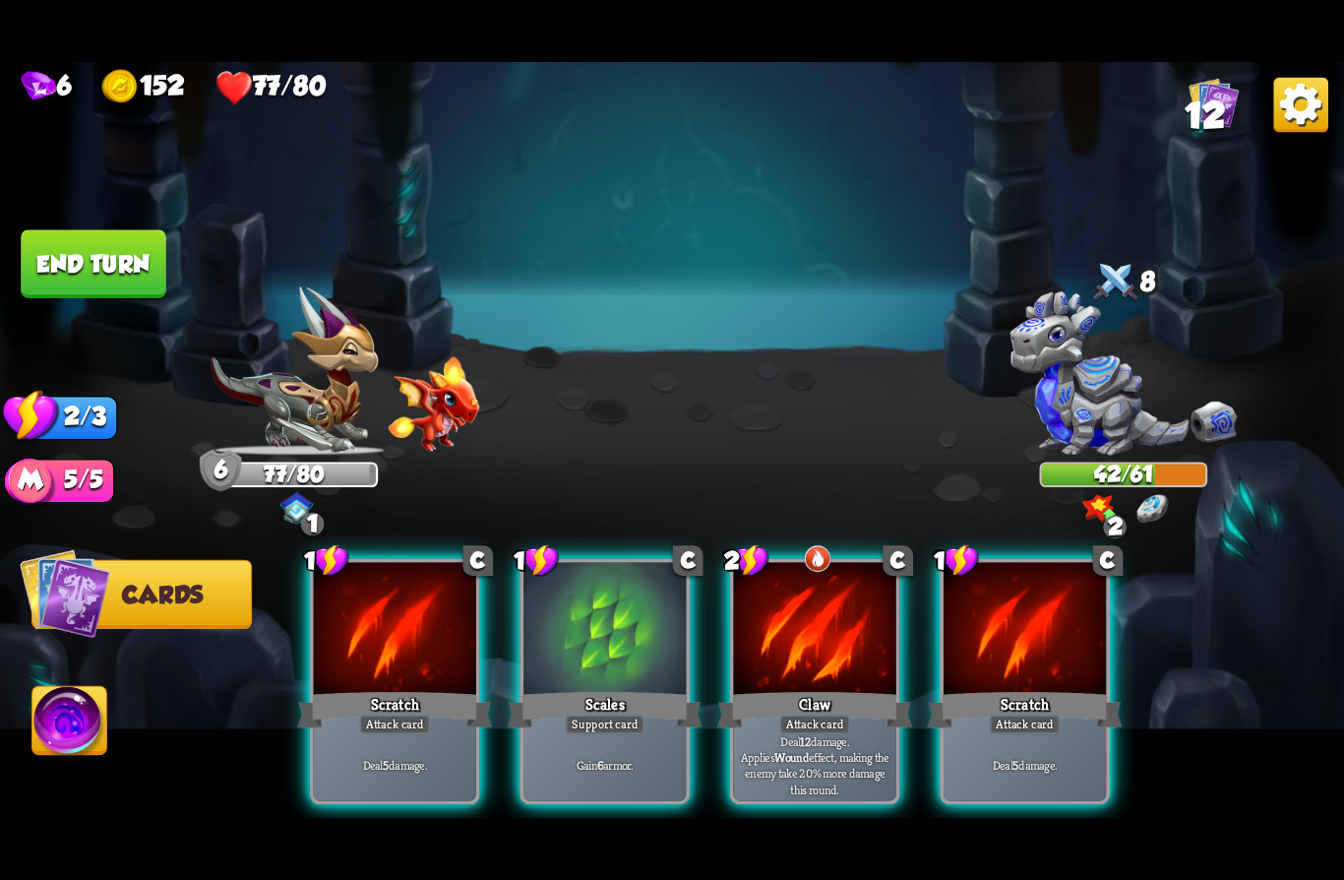
click at [805, 733] on p "Deal 12 damage. Applies Wound effect, making the enemy take 20% more damage thi…" at bounding box center [815, 765] width 155 height 64
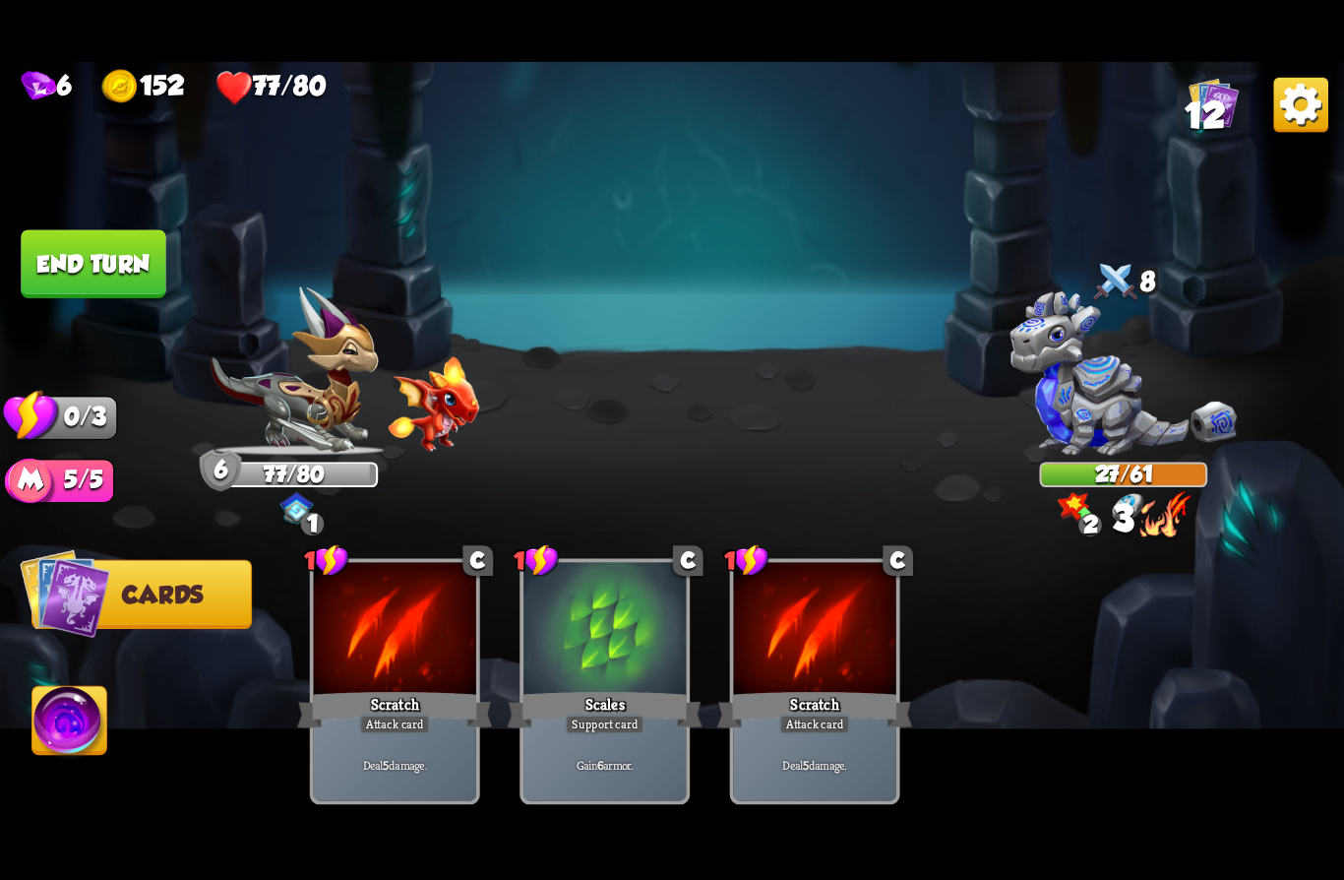
click at [70, 264] on button "End turn" at bounding box center [93, 264] width 145 height 68
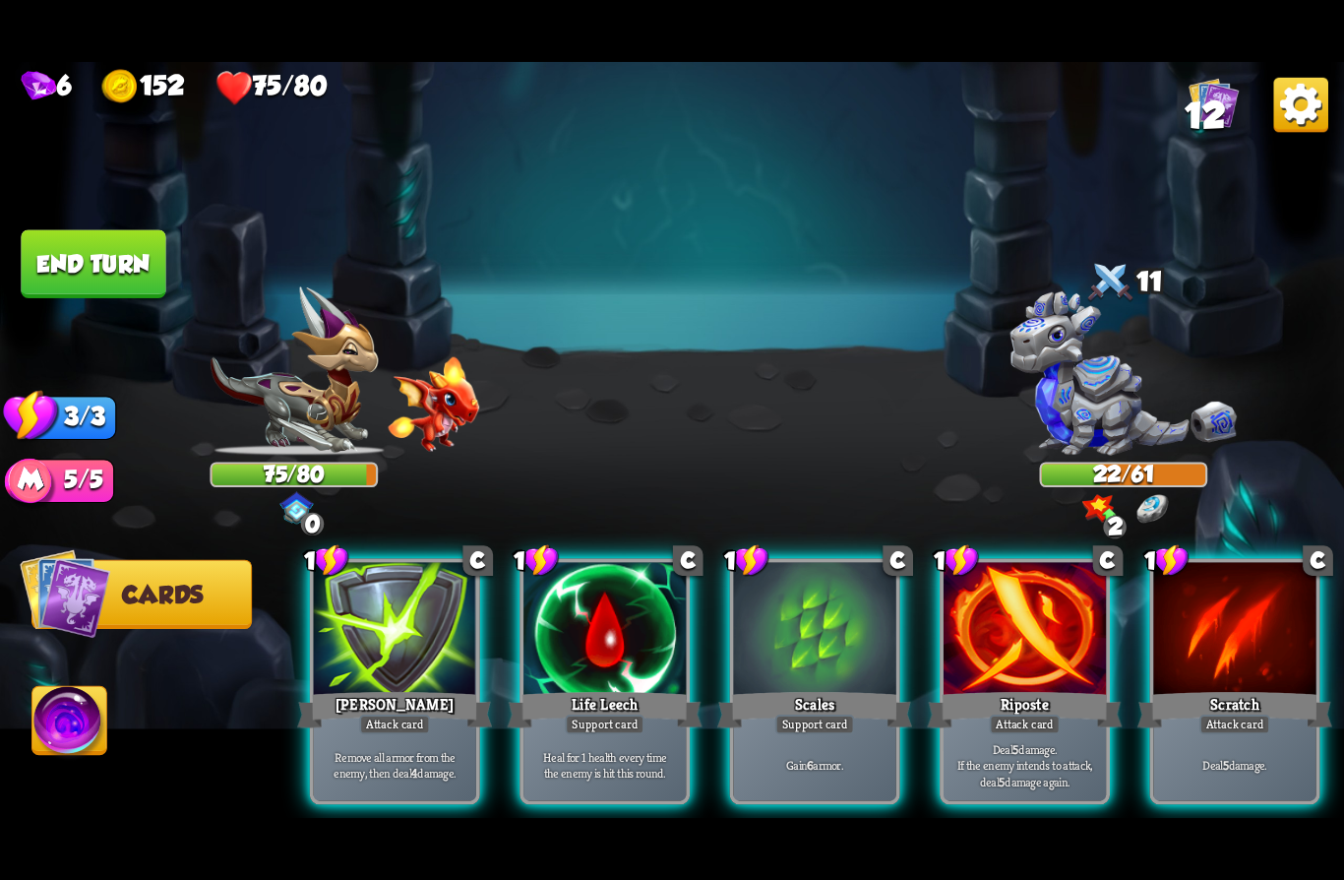
click at [596, 749] on p "Heal for 1 health every time the enemy is hit this round." at bounding box center [605, 765] width 155 height 32
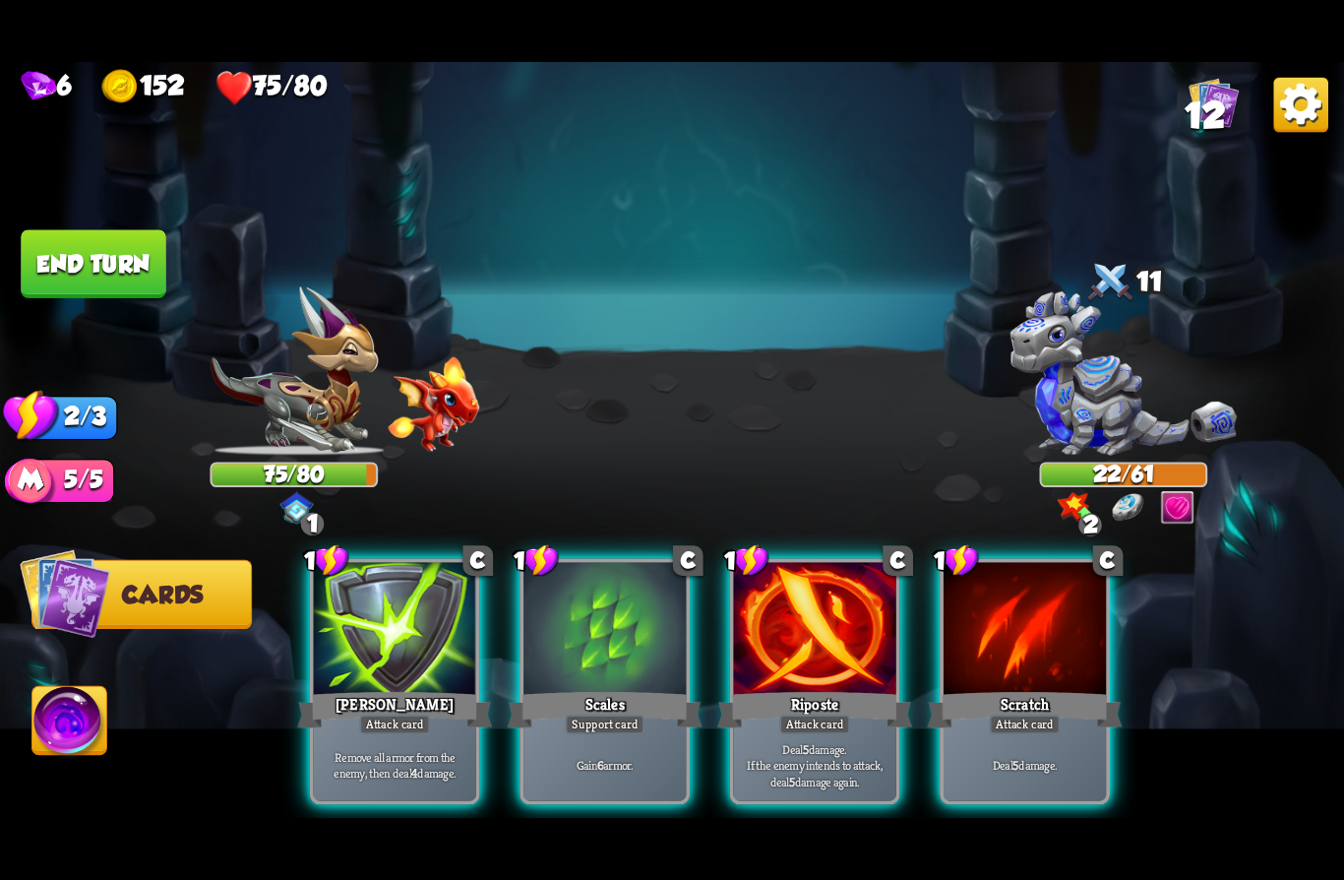
click at [583, 729] on div "Gain 6 armor." at bounding box center [605, 764] width 162 height 71
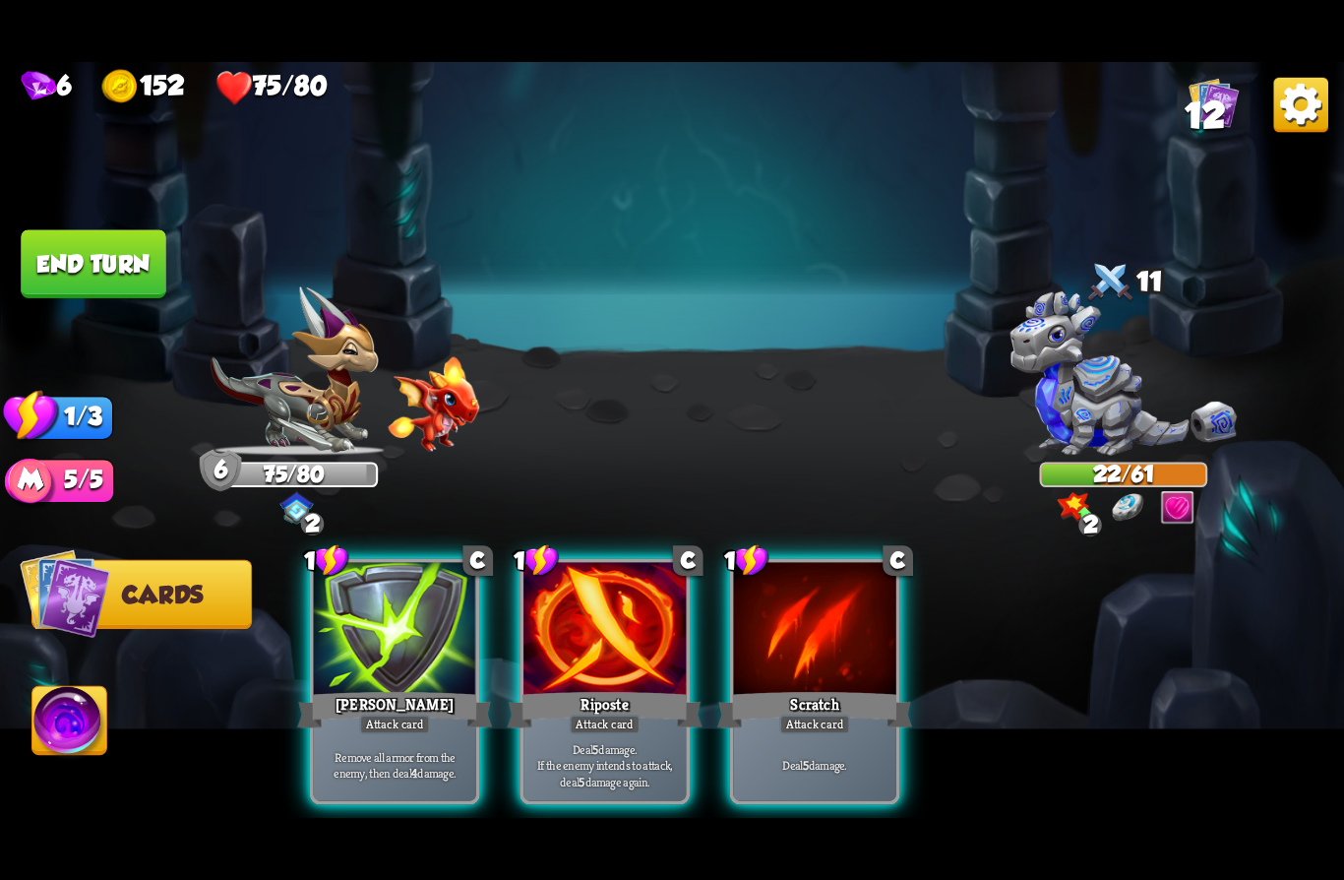
click at [566, 649] on div at bounding box center [605, 630] width 162 height 137
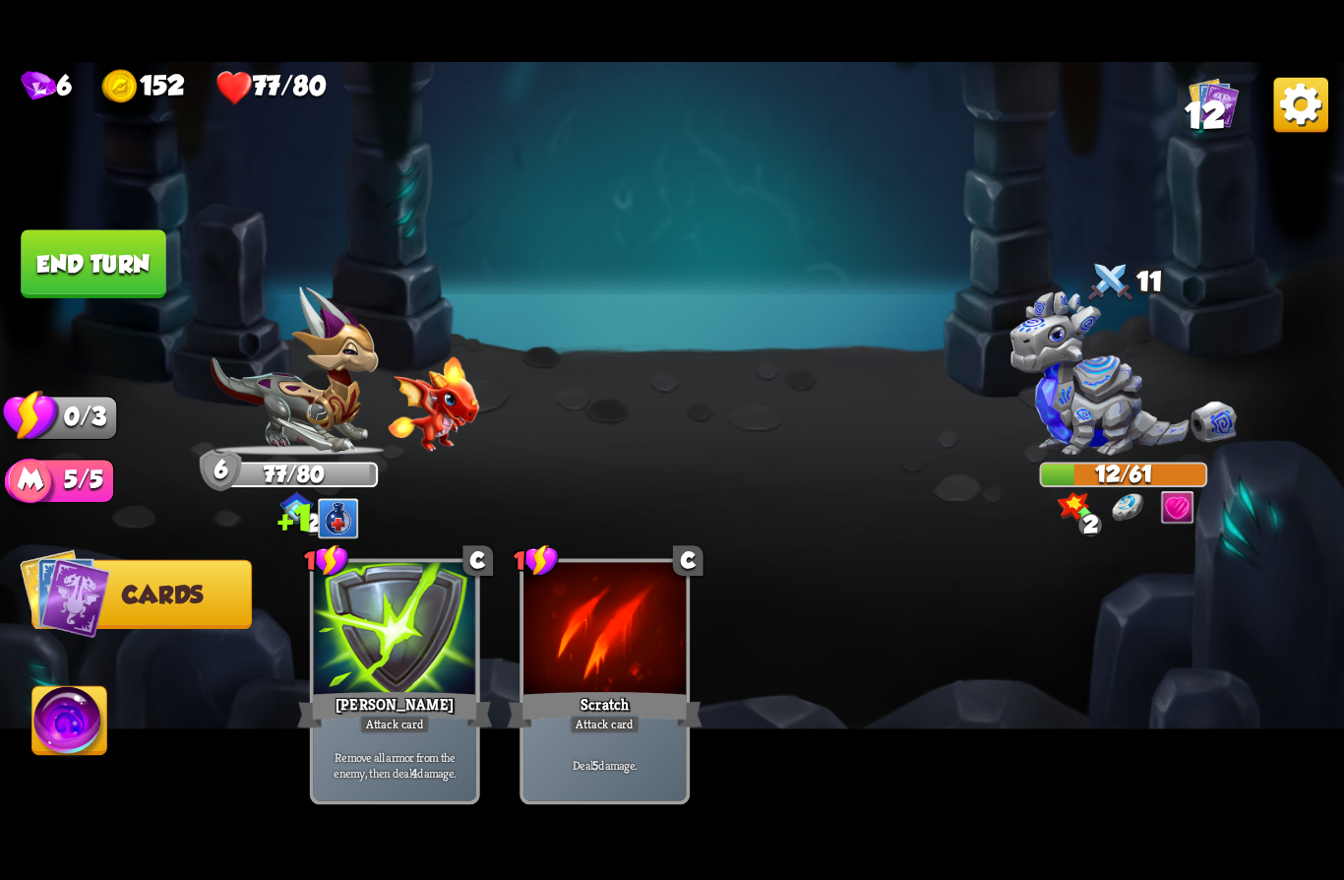
click at [93, 277] on button "End turn" at bounding box center [93, 264] width 145 height 68
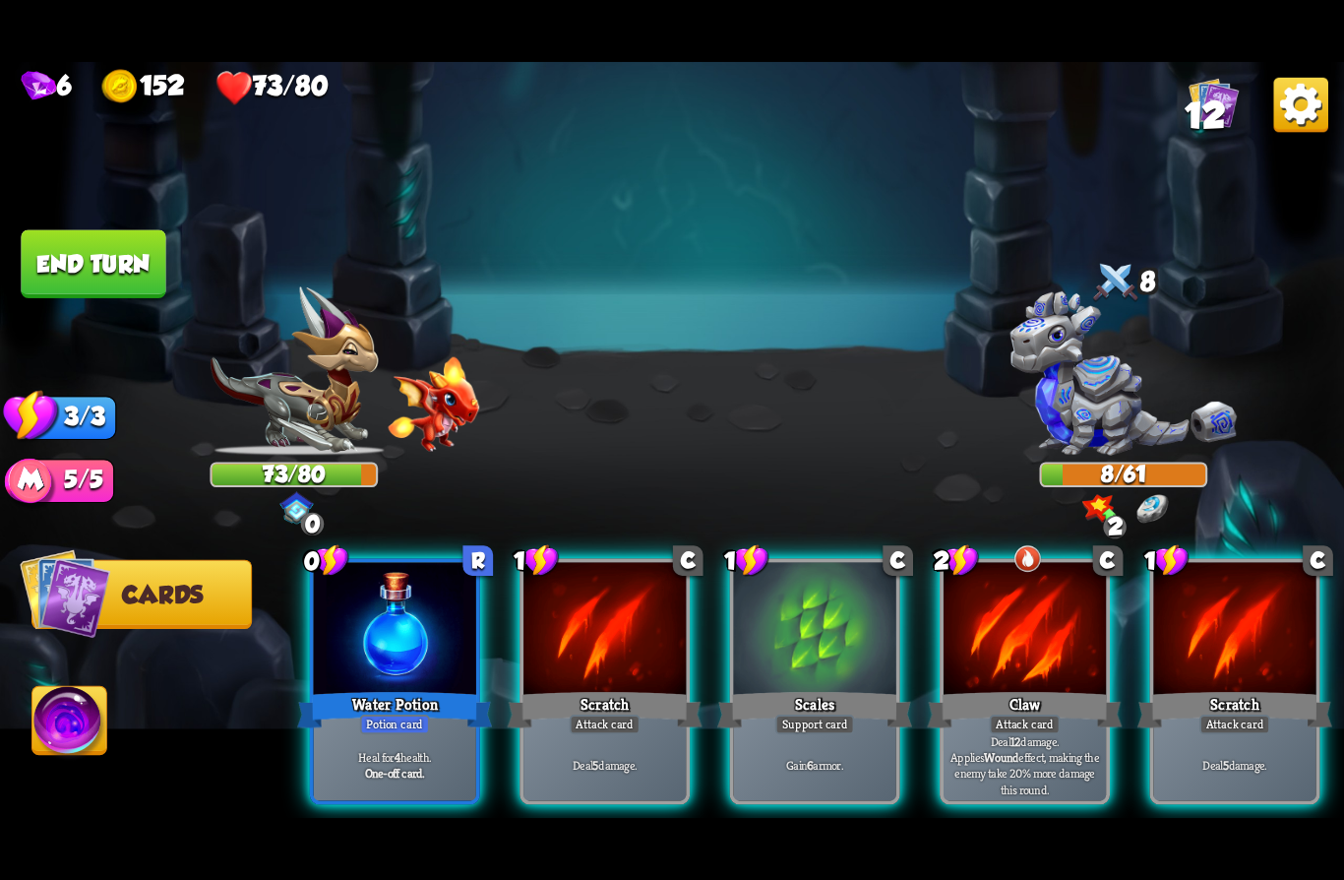
click at [360, 714] on div "Potion card" at bounding box center [395, 724] width 70 height 20
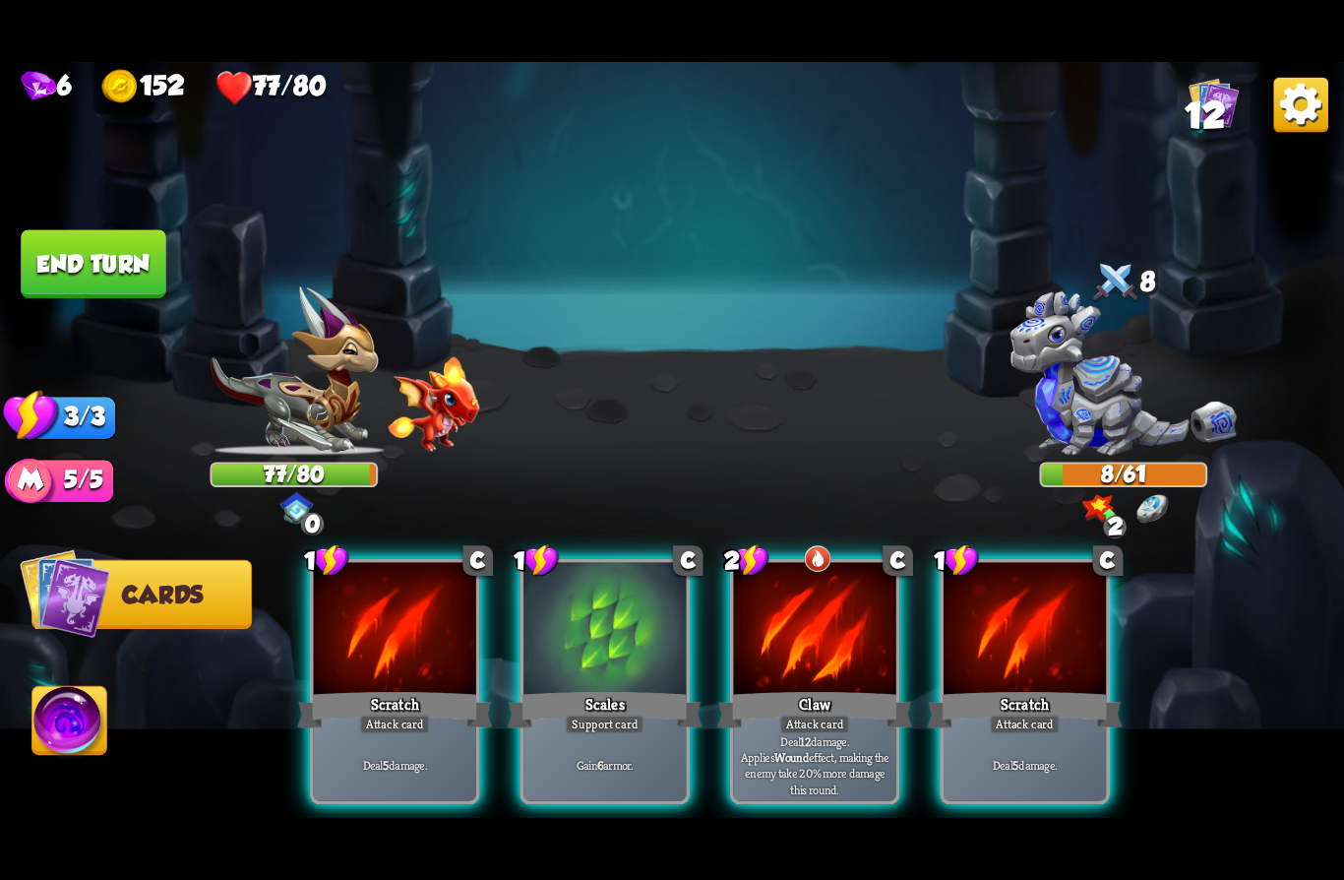
click at [786, 733] on p "Deal 12 damage. Applies Wound effect, making the enemy take 20% more damage thi…" at bounding box center [815, 765] width 155 height 64
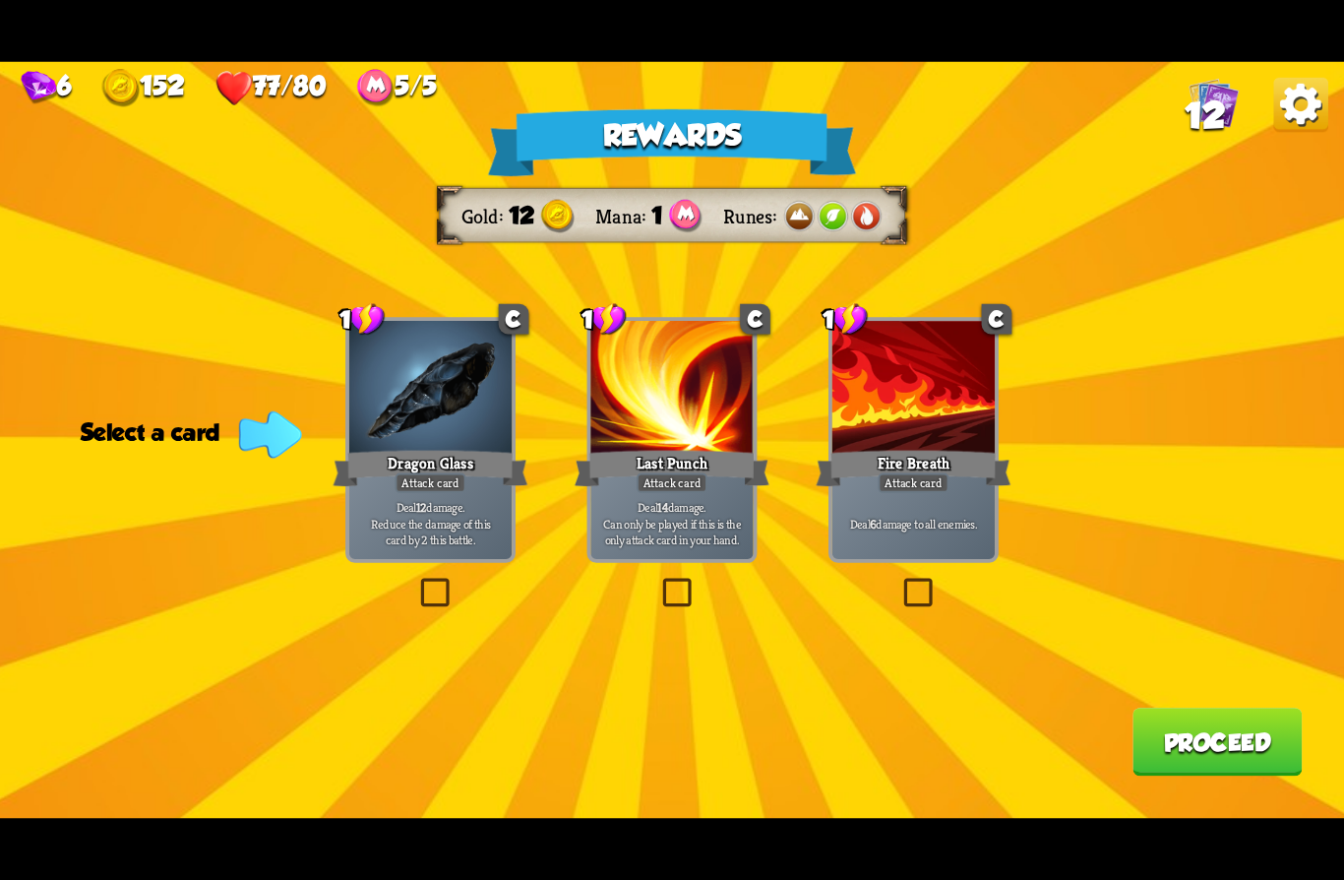
click at [396, 424] on div at bounding box center [430, 389] width 162 height 137
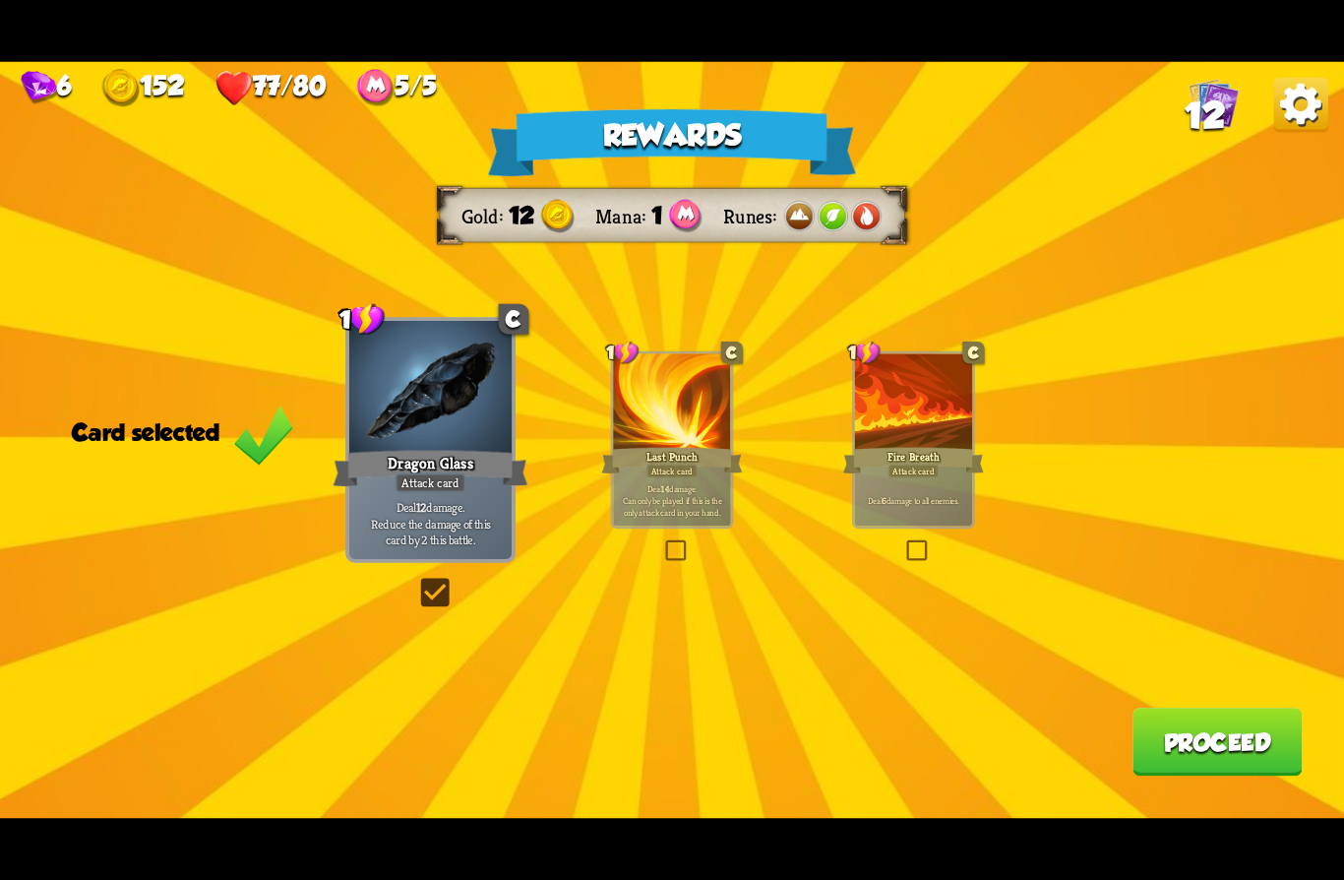
click at [1183, 755] on button "Proceed" at bounding box center [1217, 742] width 169 height 68
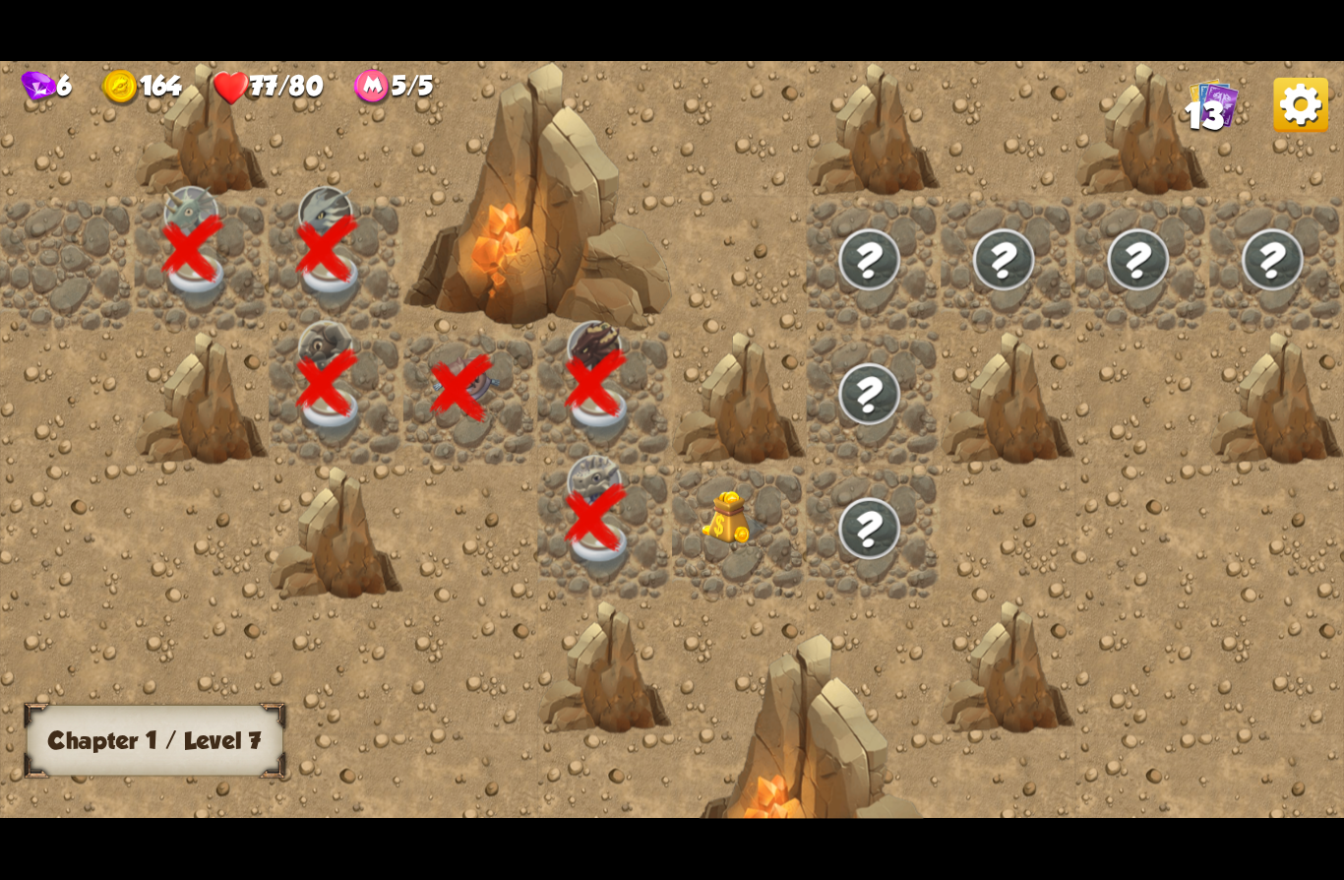
click at [745, 545] on img at bounding box center [735, 517] width 67 height 55
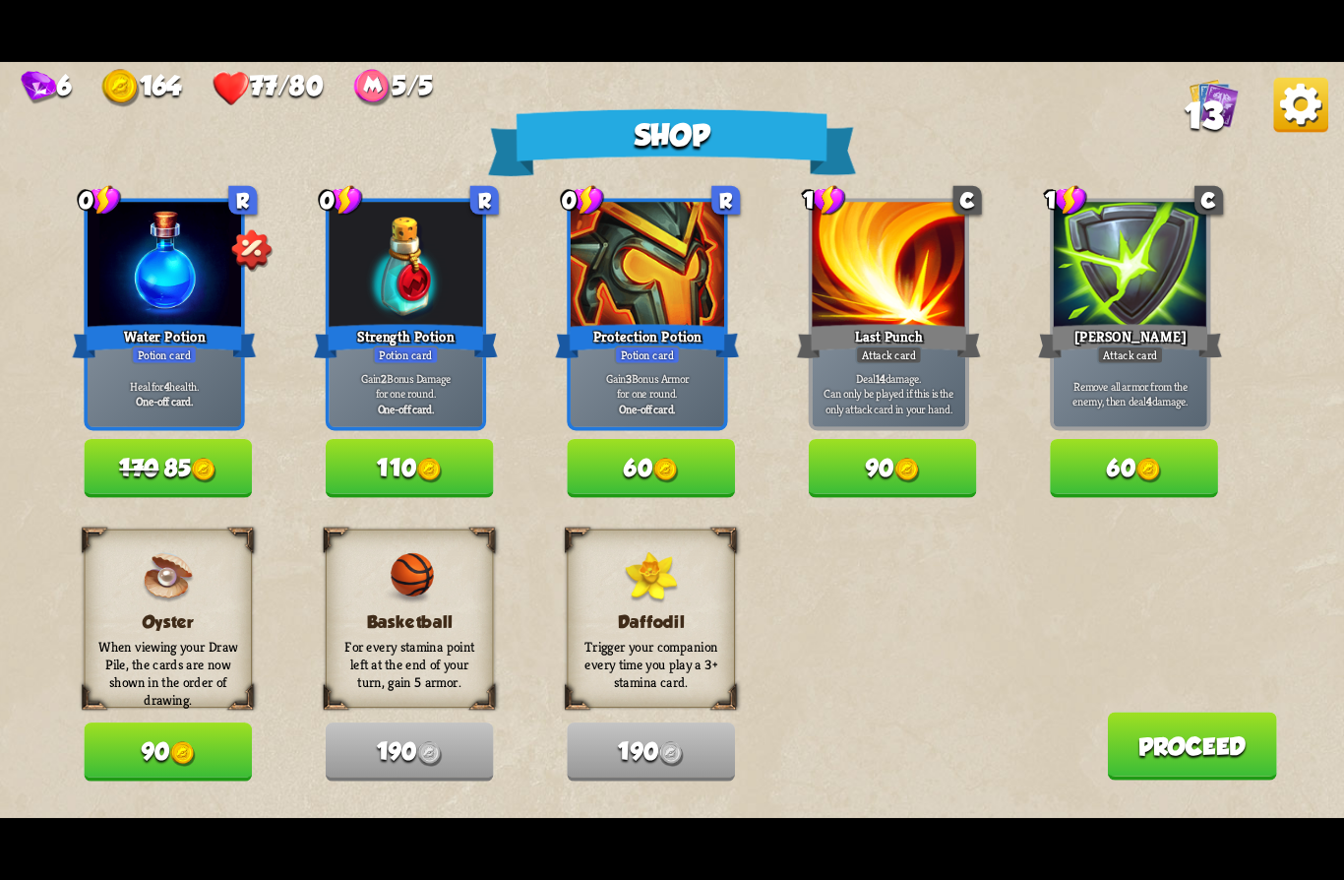
click at [139, 469] on span "170" at bounding box center [138, 469] width 39 height 28
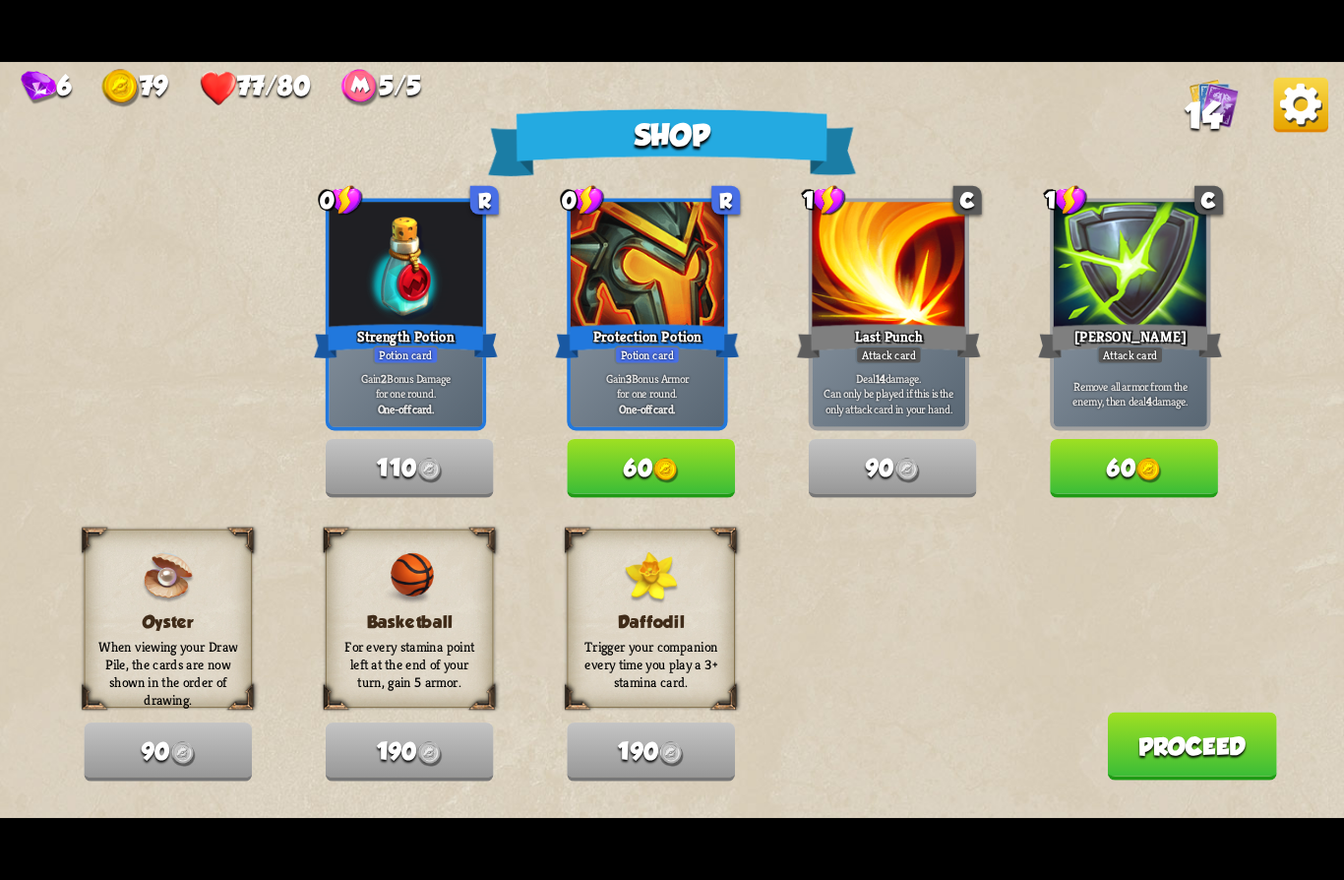
click at [670, 474] on img at bounding box center [665, 471] width 26 height 26
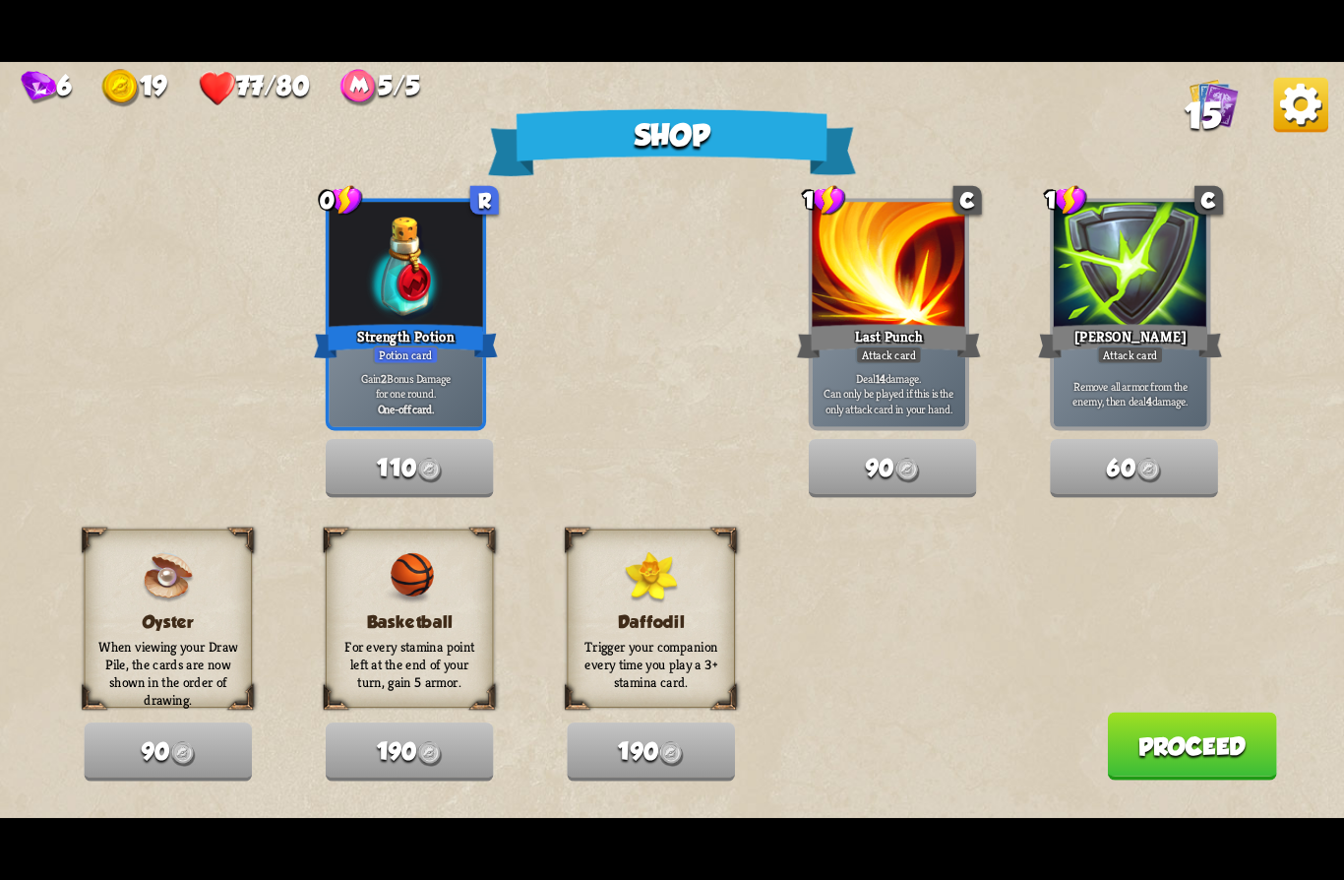
click at [1169, 763] on button "Proceed" at bounding box center [1191, 746] width 169 height 68
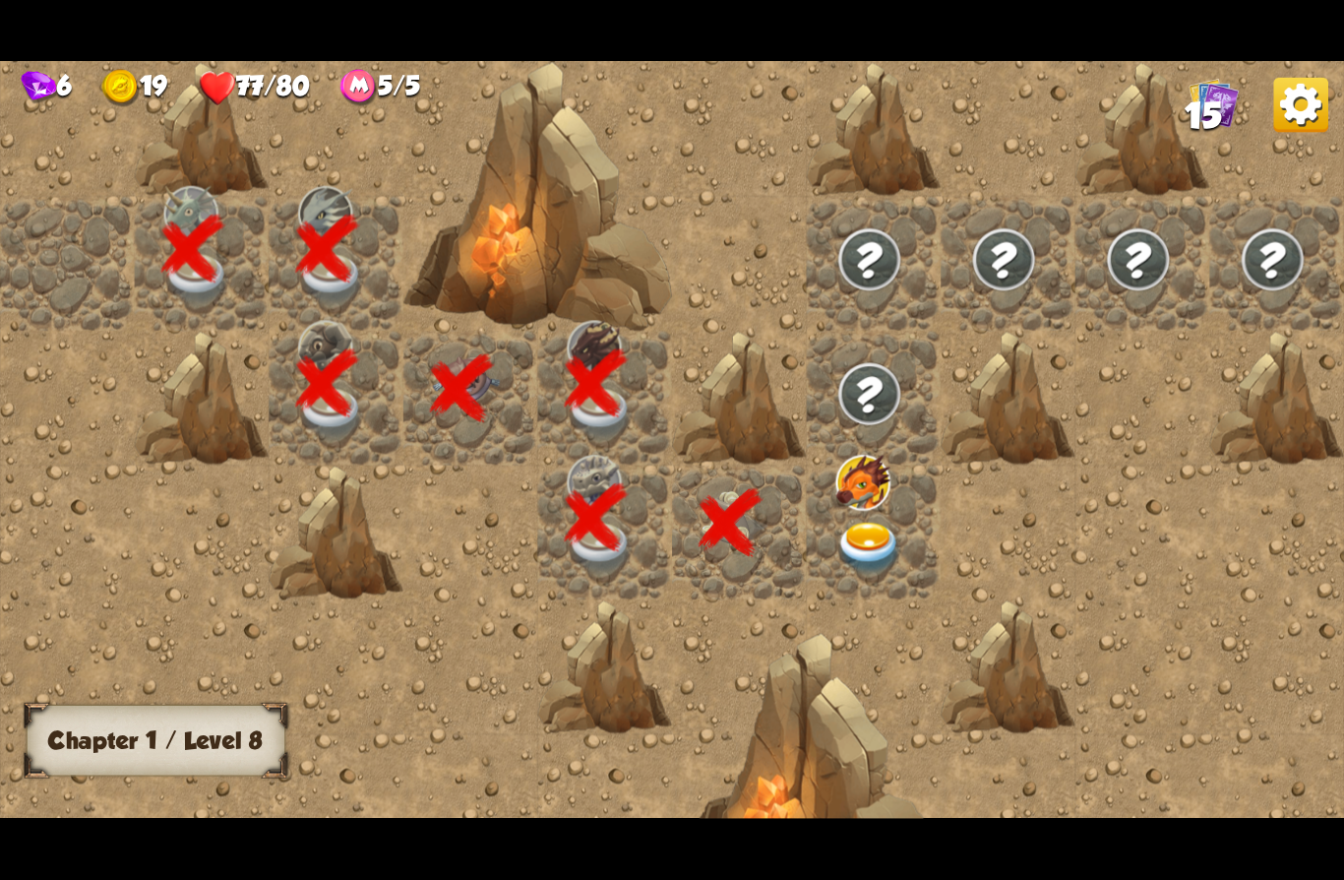
click at [874, 541] on img at bounding box center [869, 548] width 67 height 52
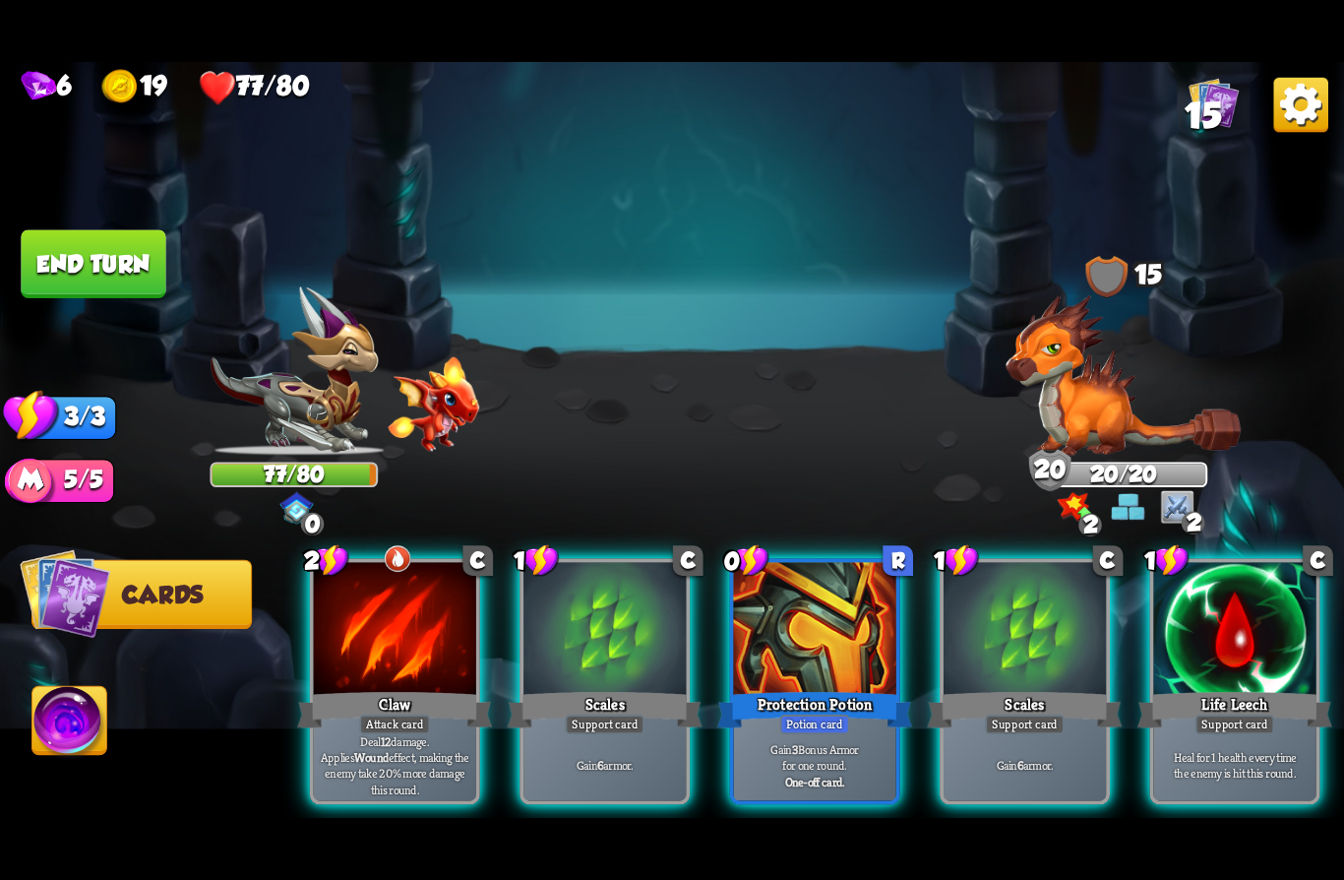
click at [1223, 729] on div "Heal for 1 health every time the enemy is hit this round." at bounding box center [1234, 764] width 162 height 71
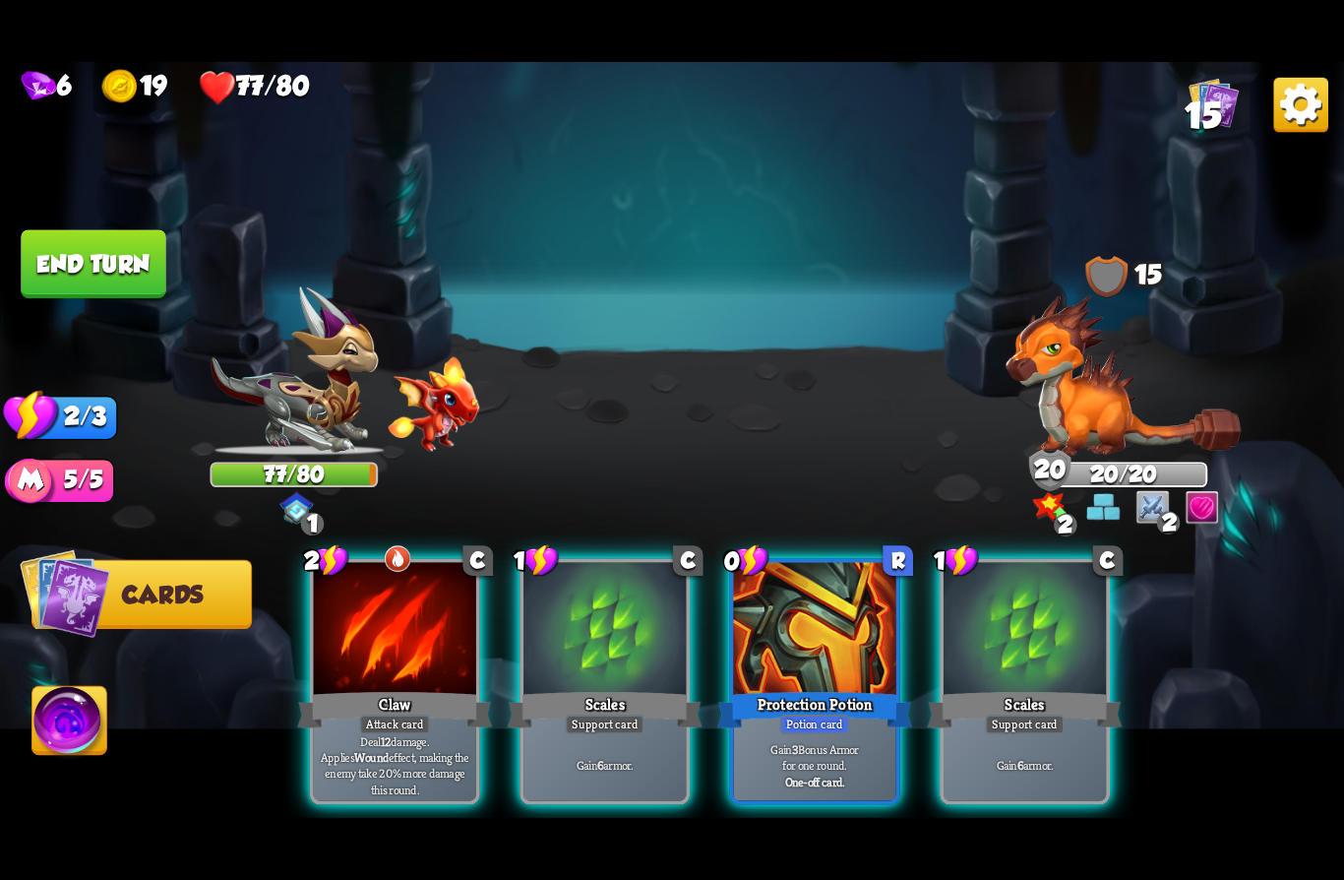
click at [345, 688] on div "Claw" at bounding box center [394, 709] width 195 height 43
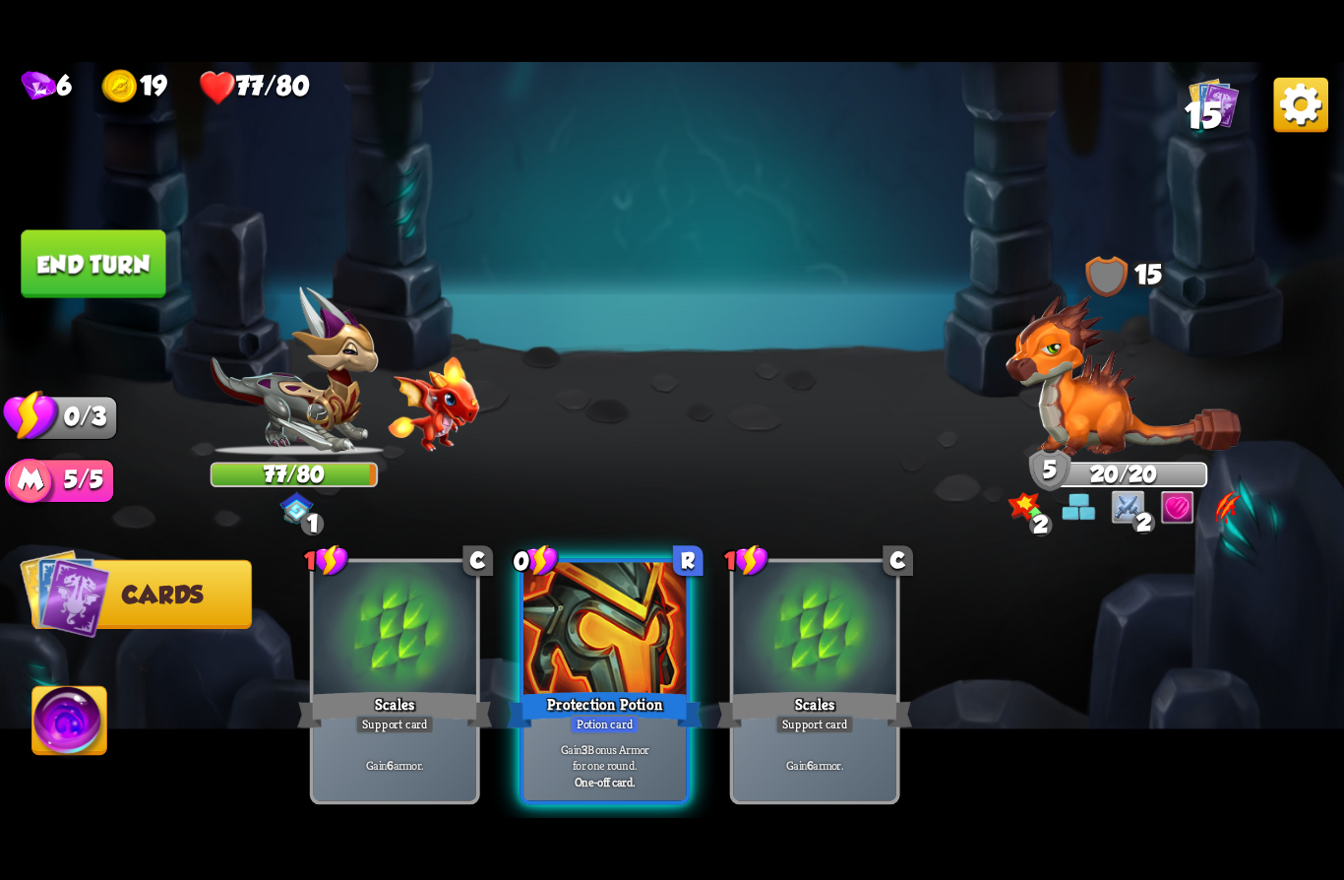
click at [65, 266] on button "End turn" at bounding box center [93, 264] width 145 height 68
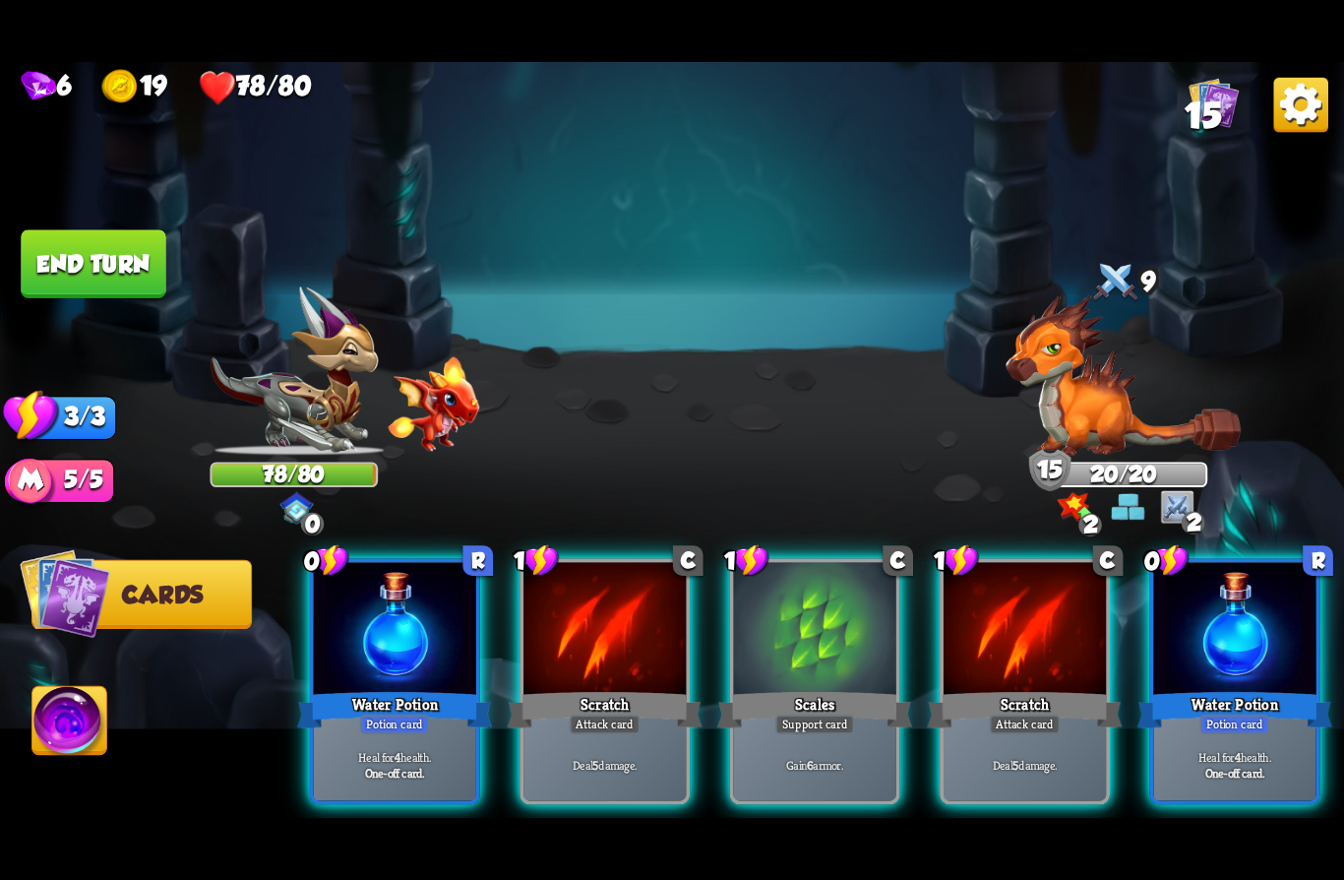
click at [786, 729] on div "Gain 6 armor." at bounding box center [815, 764] width 162 height 71
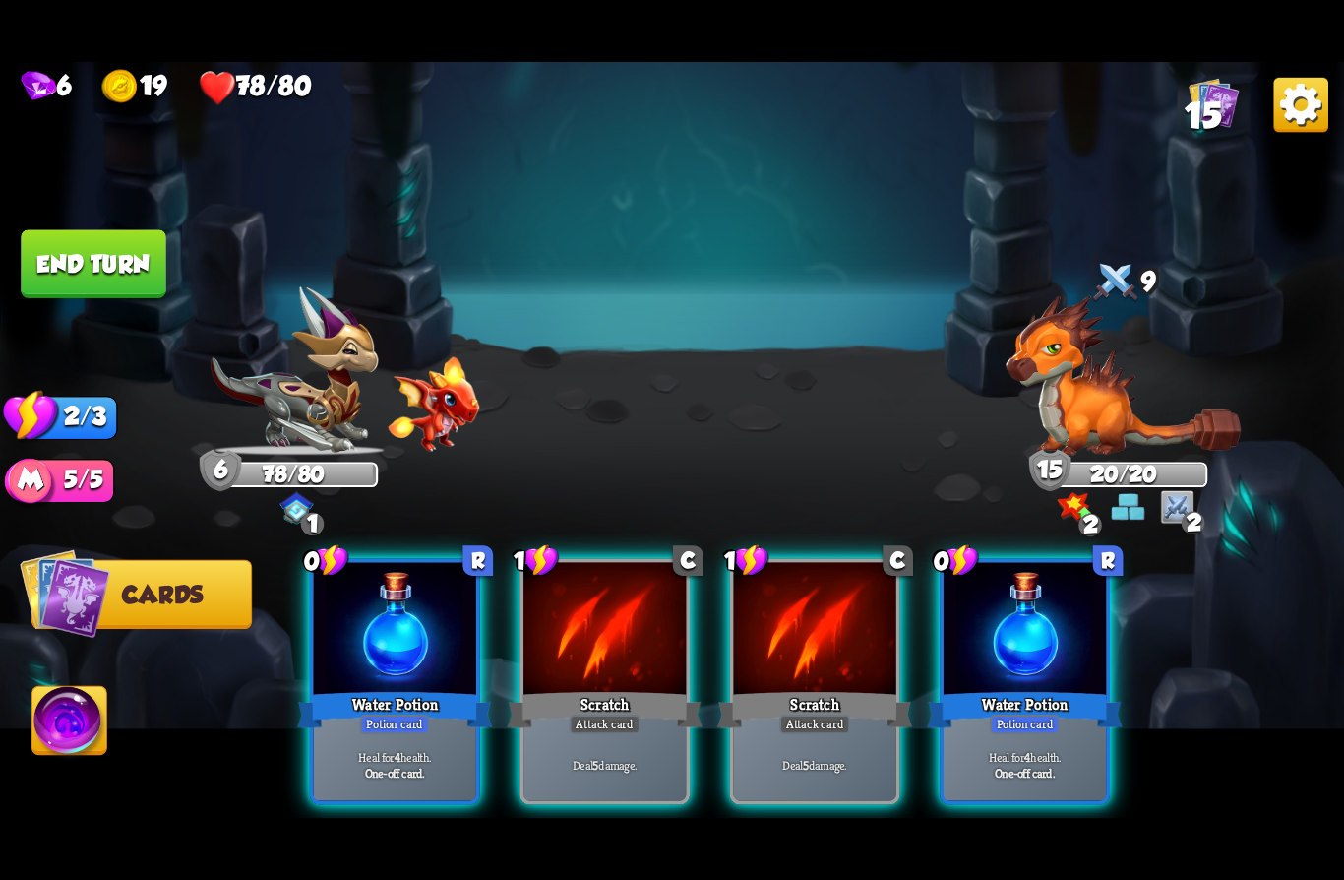
click at [333, 702] on div "Water Potion" at bounding box center [394, 709] width 195 height 43
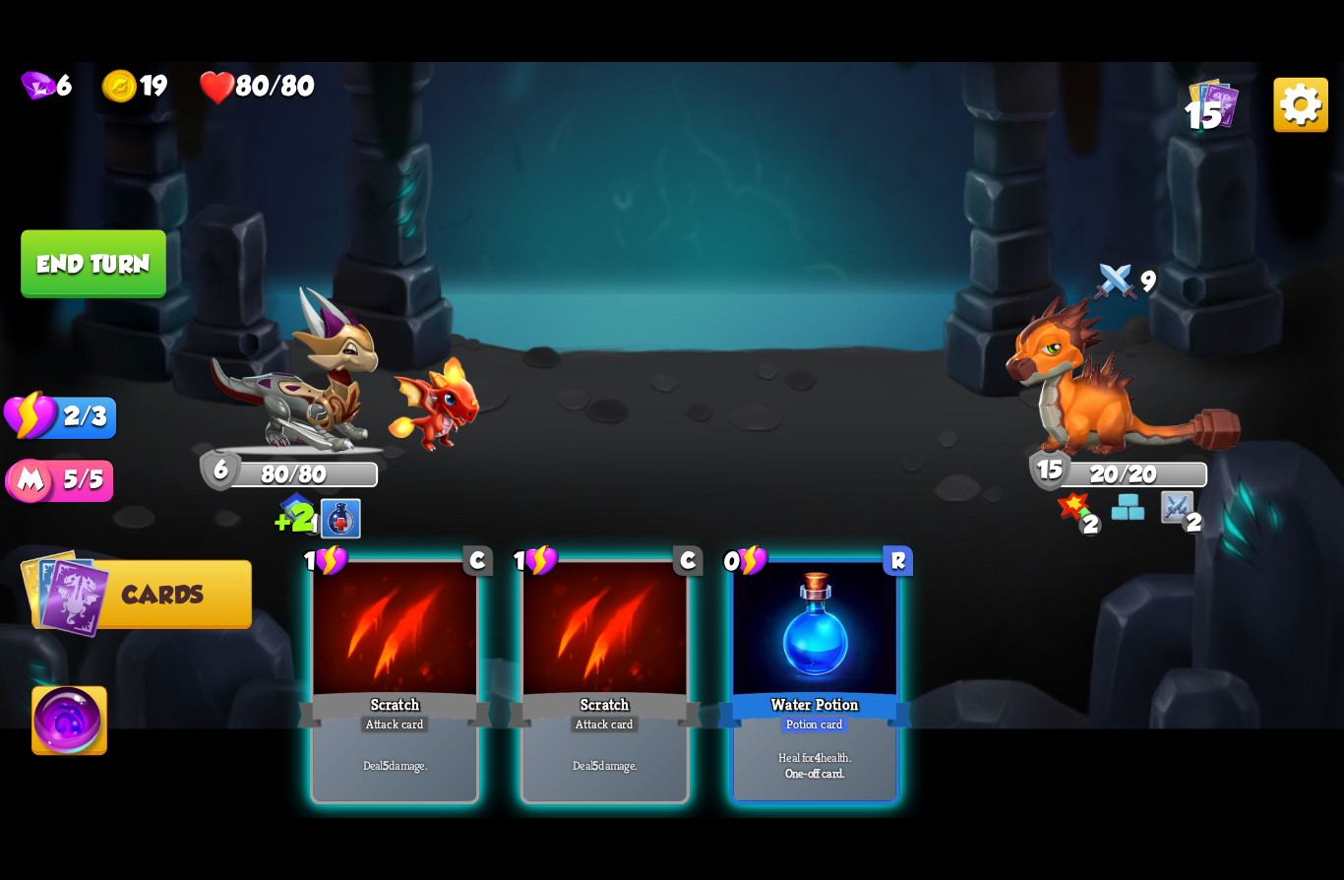
click at [333, 688] on div "Scratch" at bounding box center [394, 709] width 195 height 43
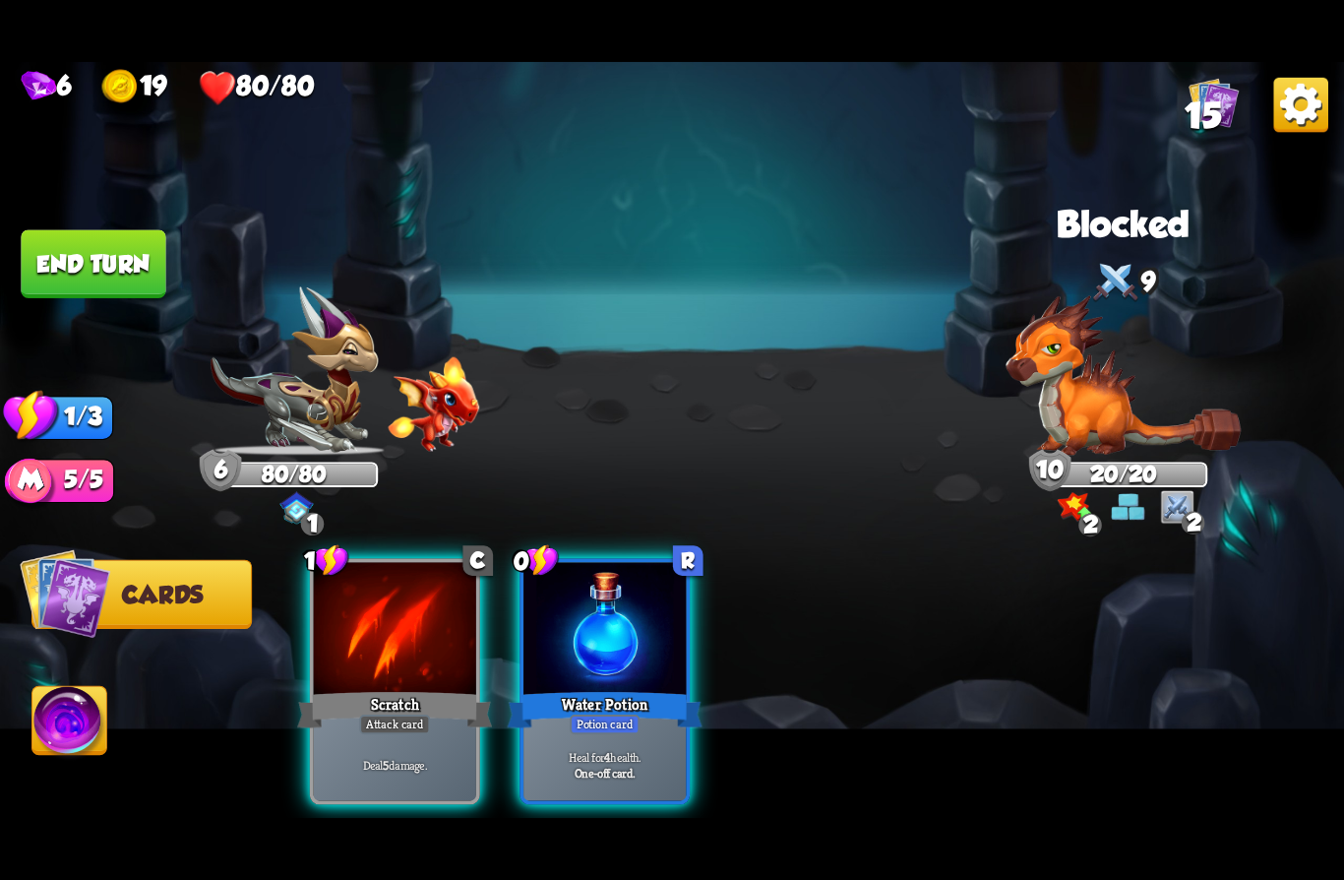
click at [338, 688] on div "Scratch" at bounding box center [394, 709] width 195 height 43
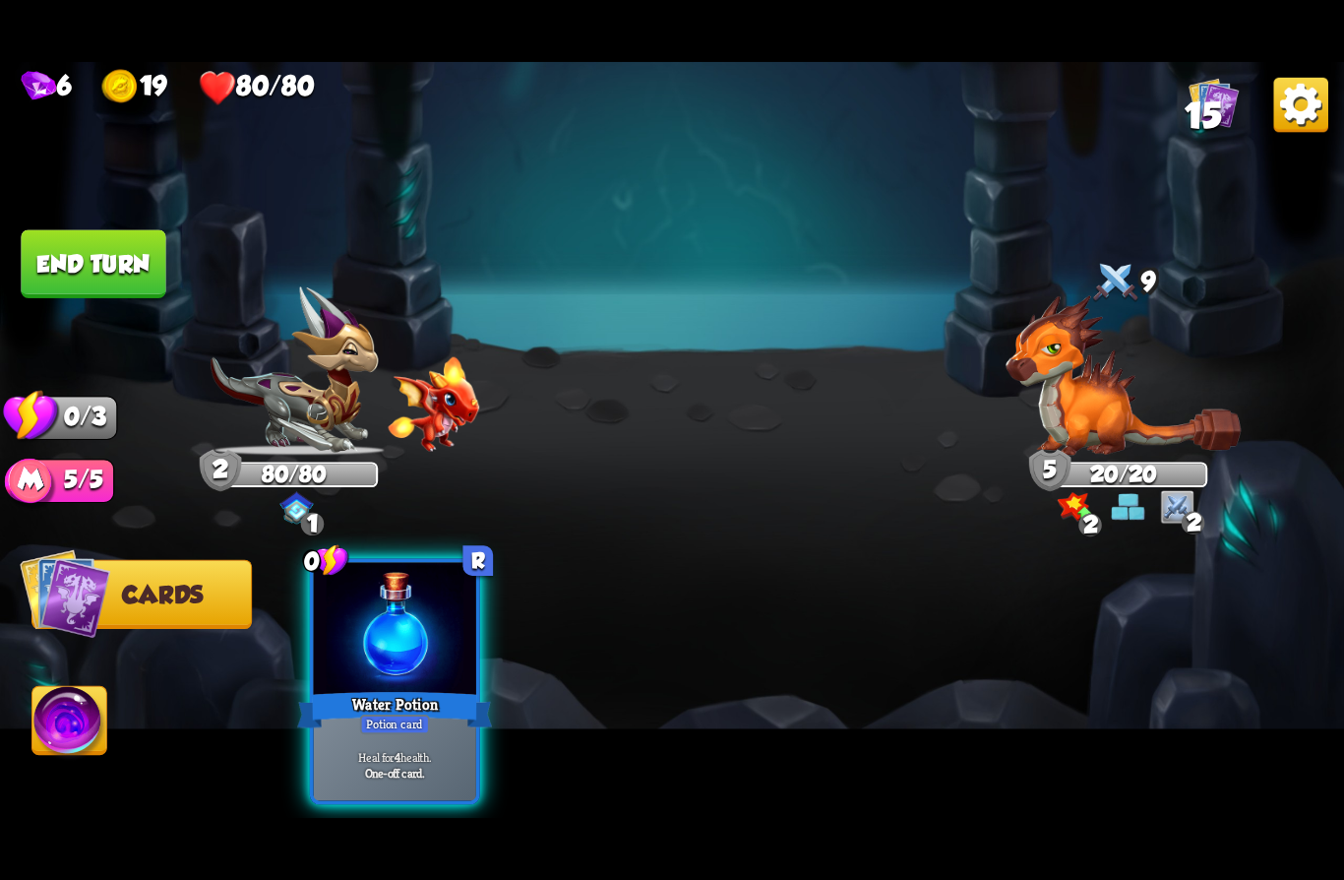
click at [61, 253] on button "End turn" at bounding box center [93, 264] width 145 height 68
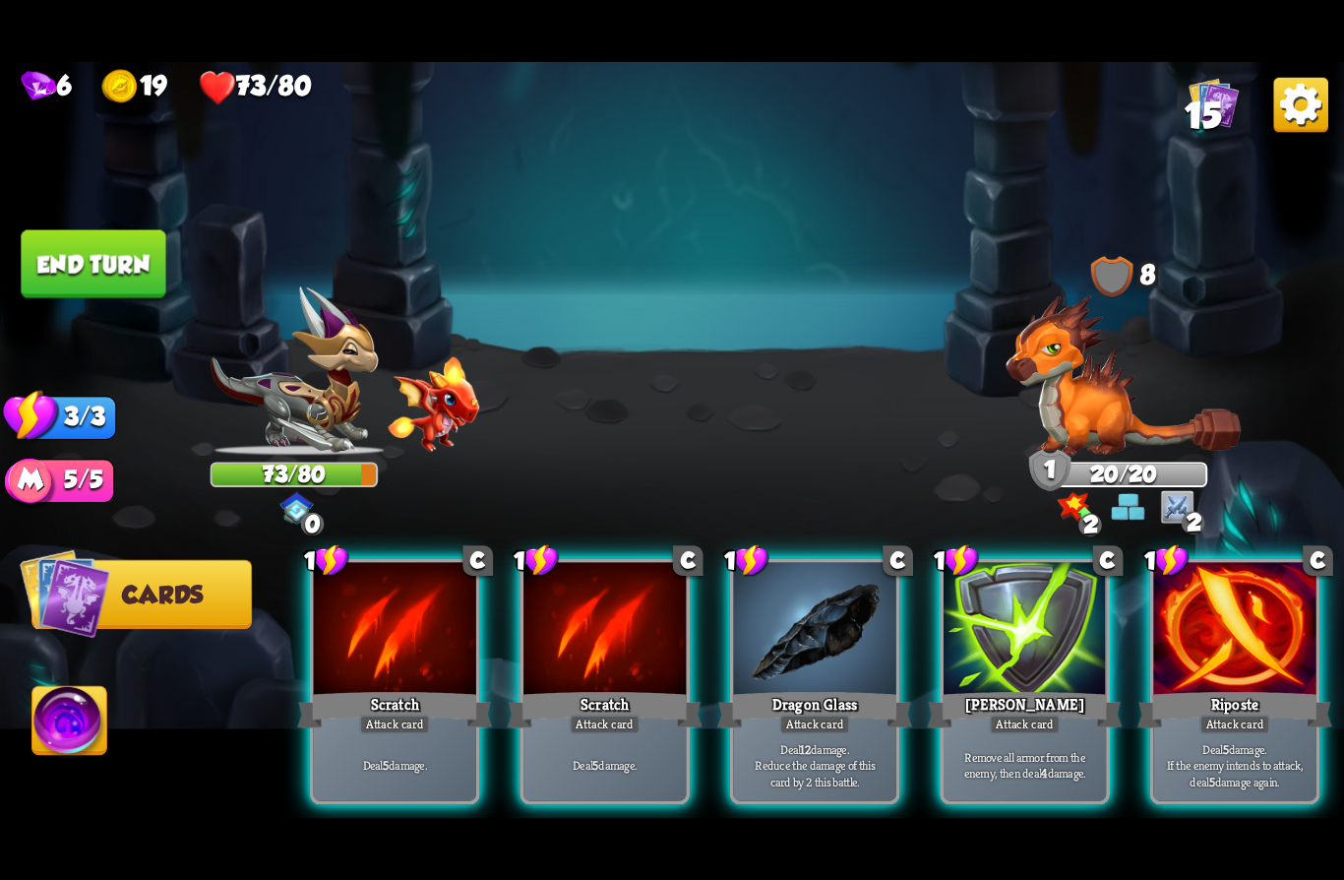
click at [784, 714] on div "Attack card" at bounding box center [814, 724] width 71 height 20
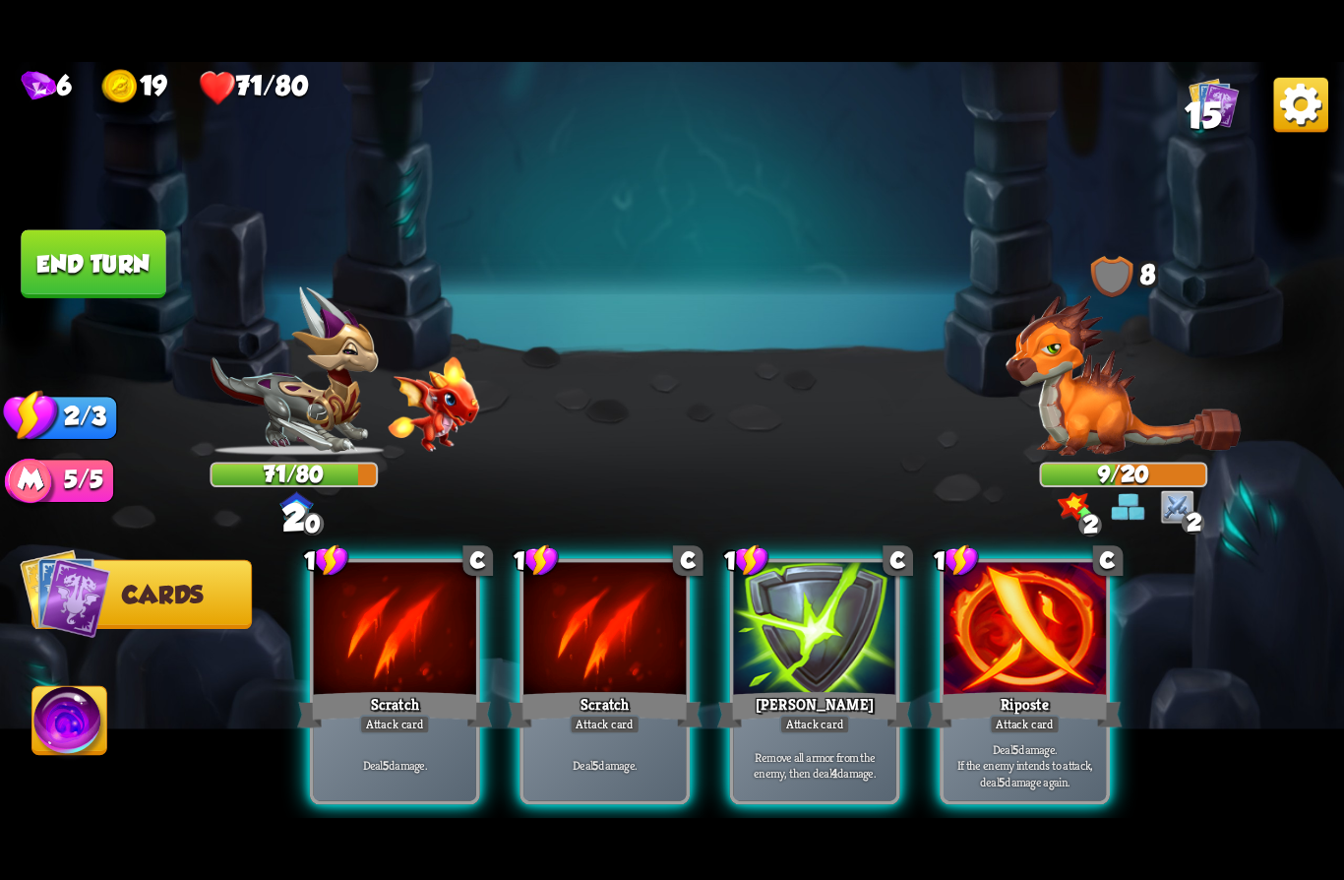
click at [1044, 714] on div "Attack card" at bounding box center [1025, 724] width 71 height 20
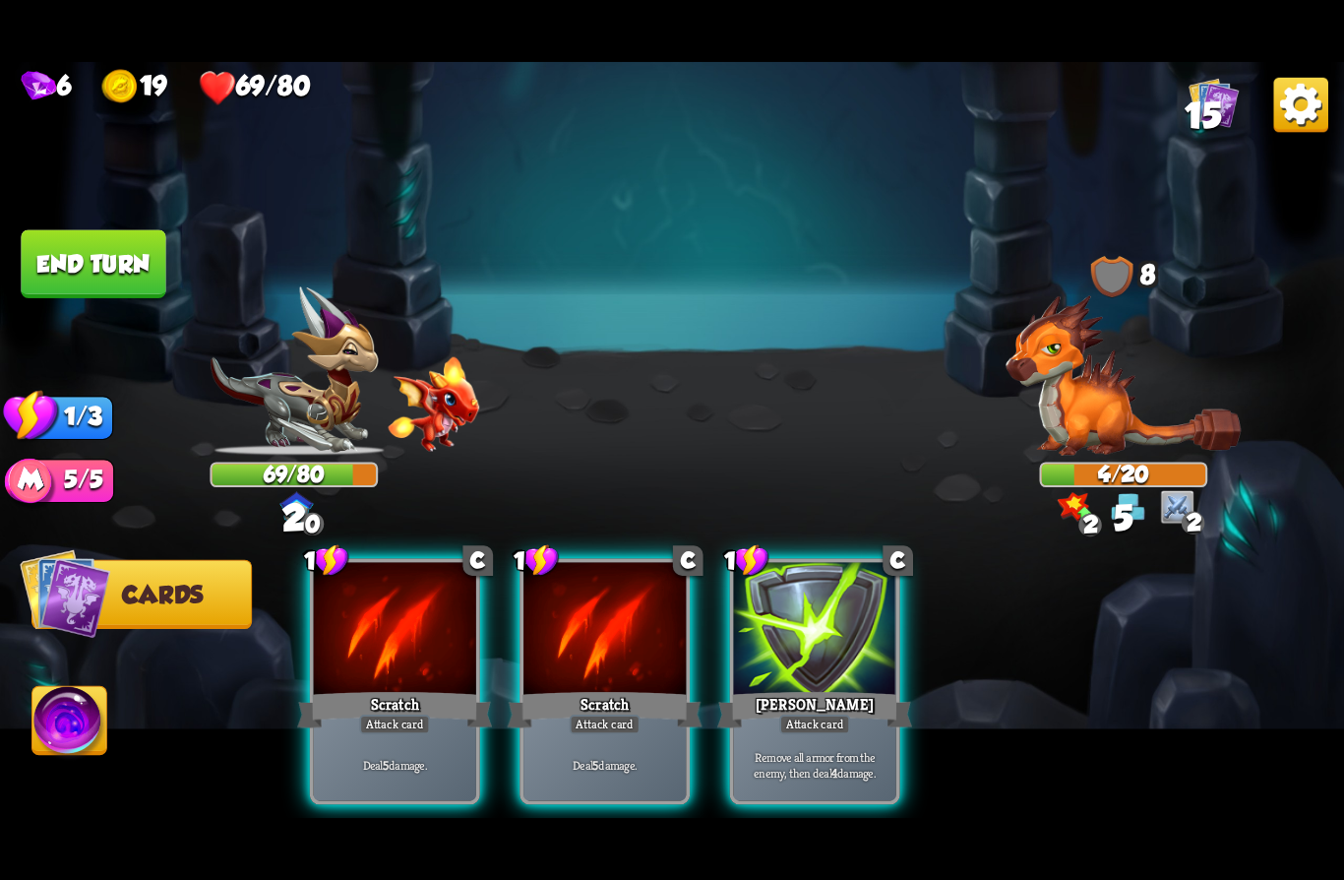
click at [558, 692] on div "Scratch" at bounding box center [605, 709] width 195 height 43
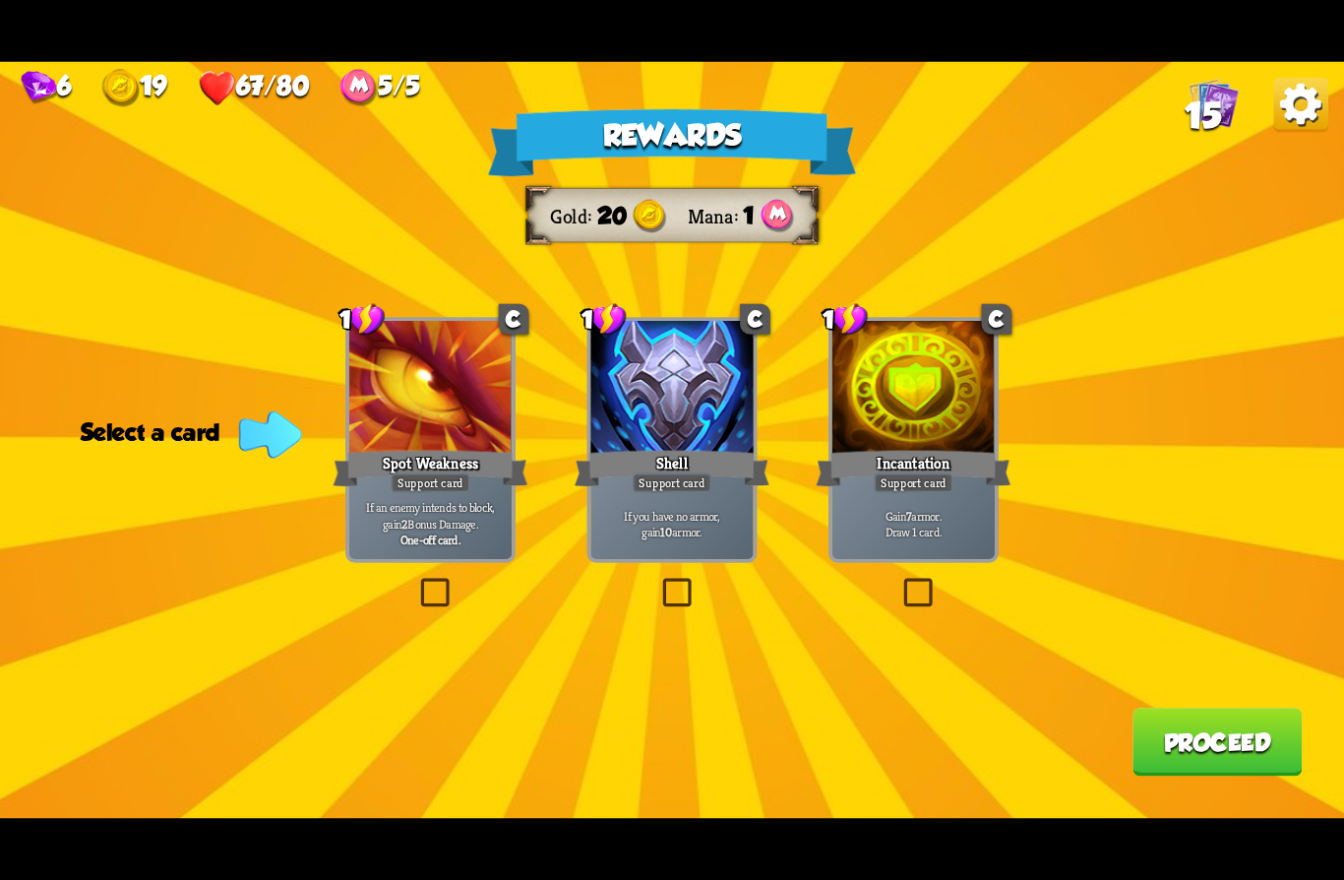
click at [683, 485] on div "Support card" at bounding box center [673, 483] width 80 height 20
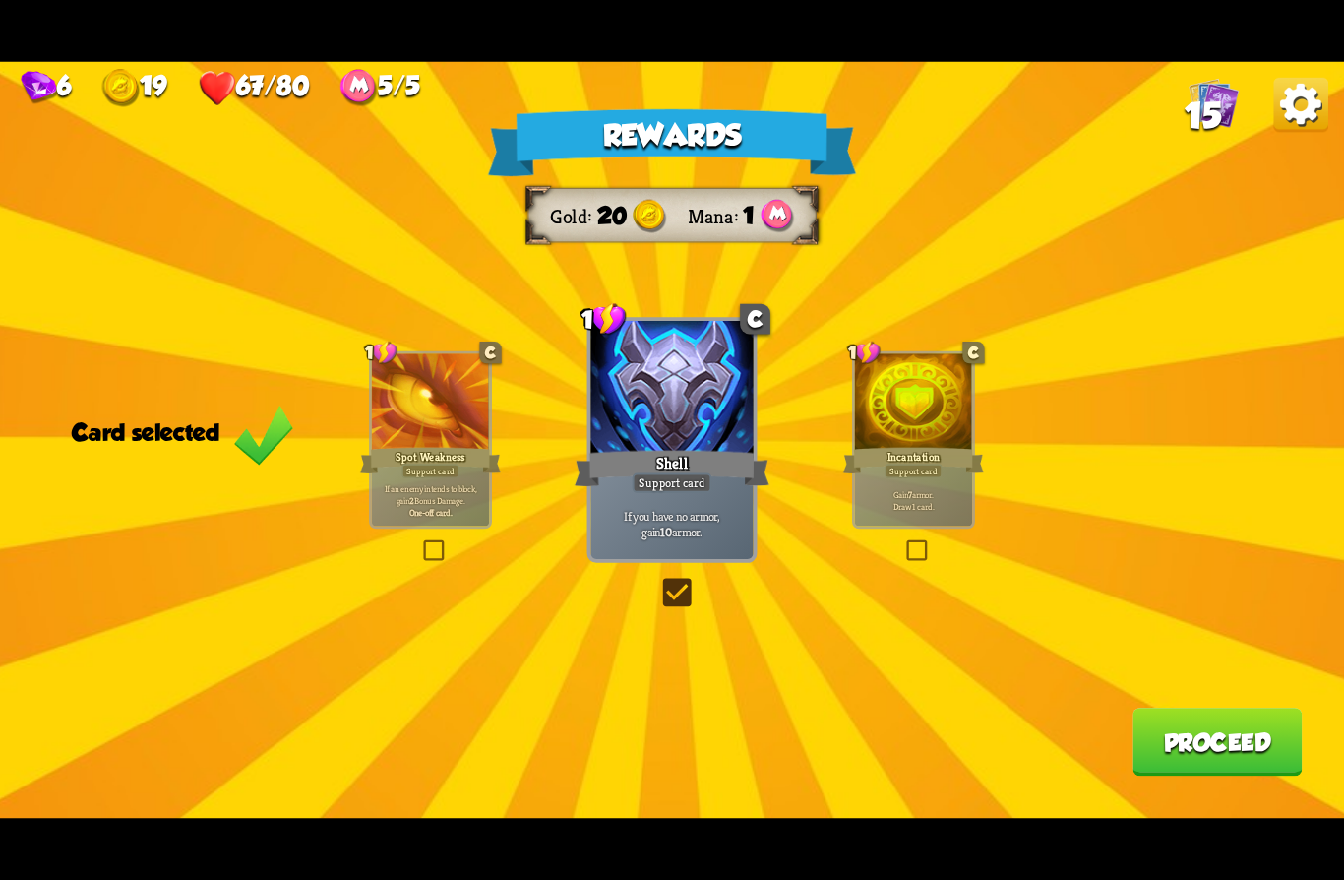
click at [1169, 737] on button "Proceed" at bounding box center [1217, 742] width 169 height 68
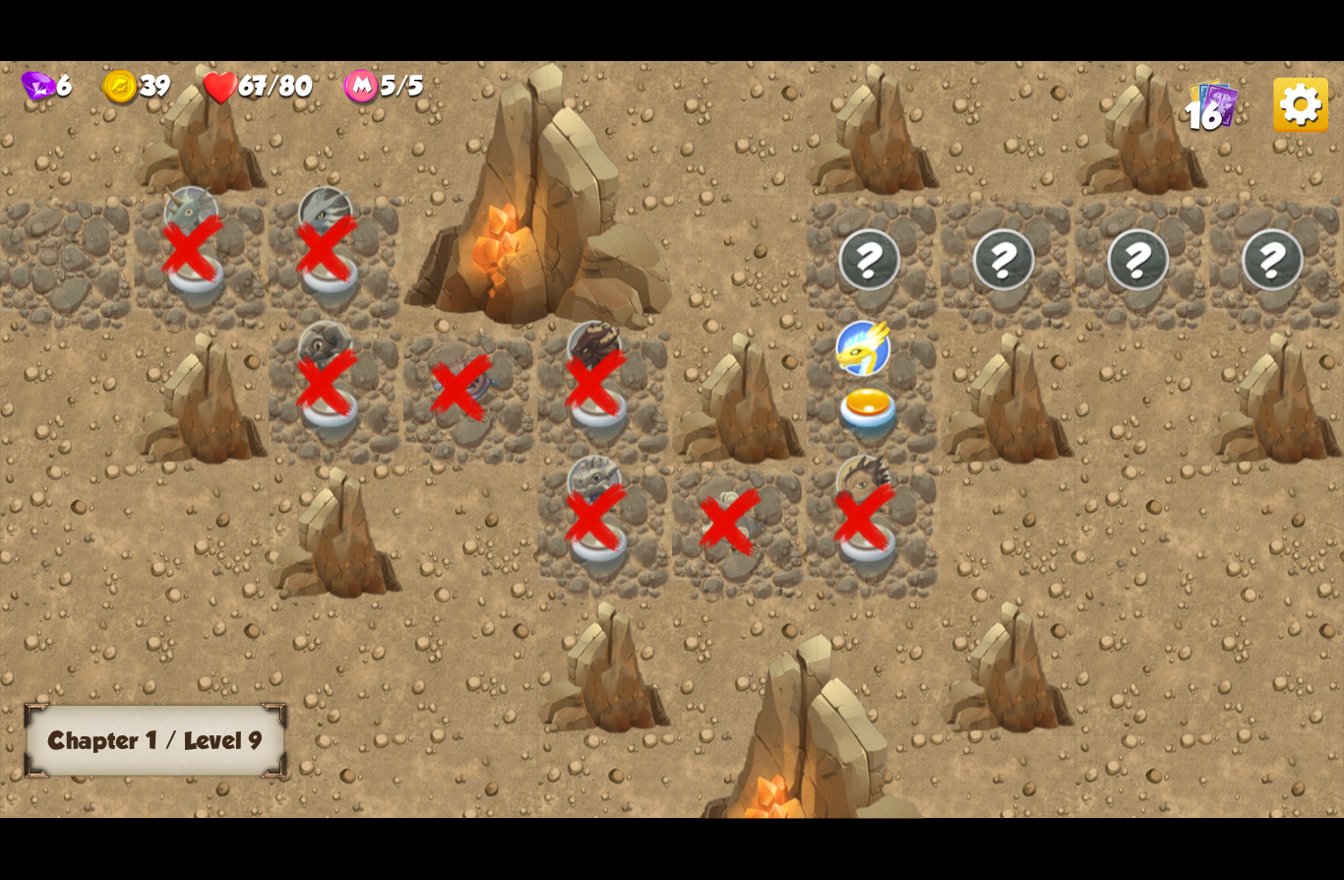
click at [875, 395] on img at bounding box center [869, 414] width 67 height 52
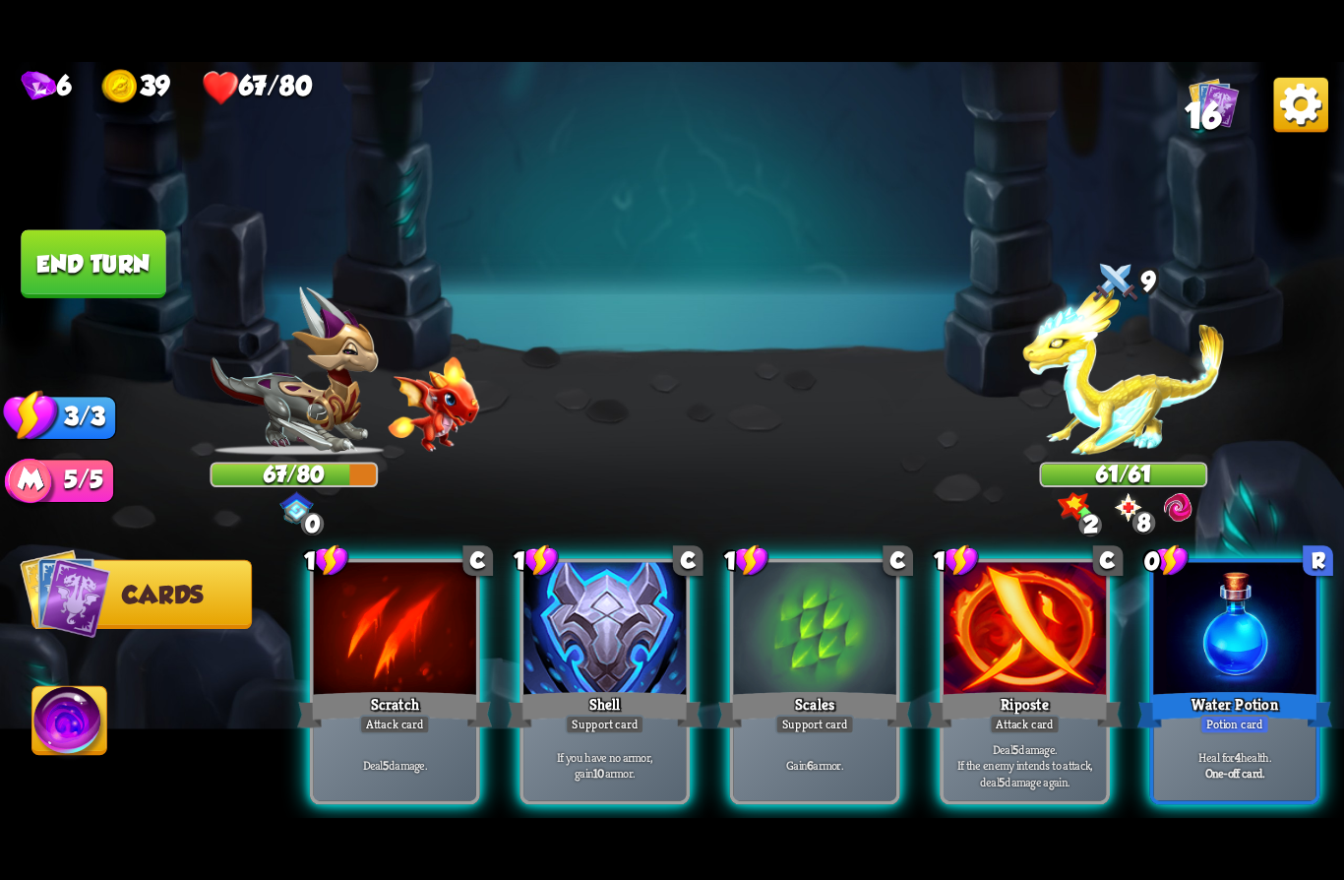
click at [640, 688] on div "Shell" at bounding box center [605, 709] width 195 height 43
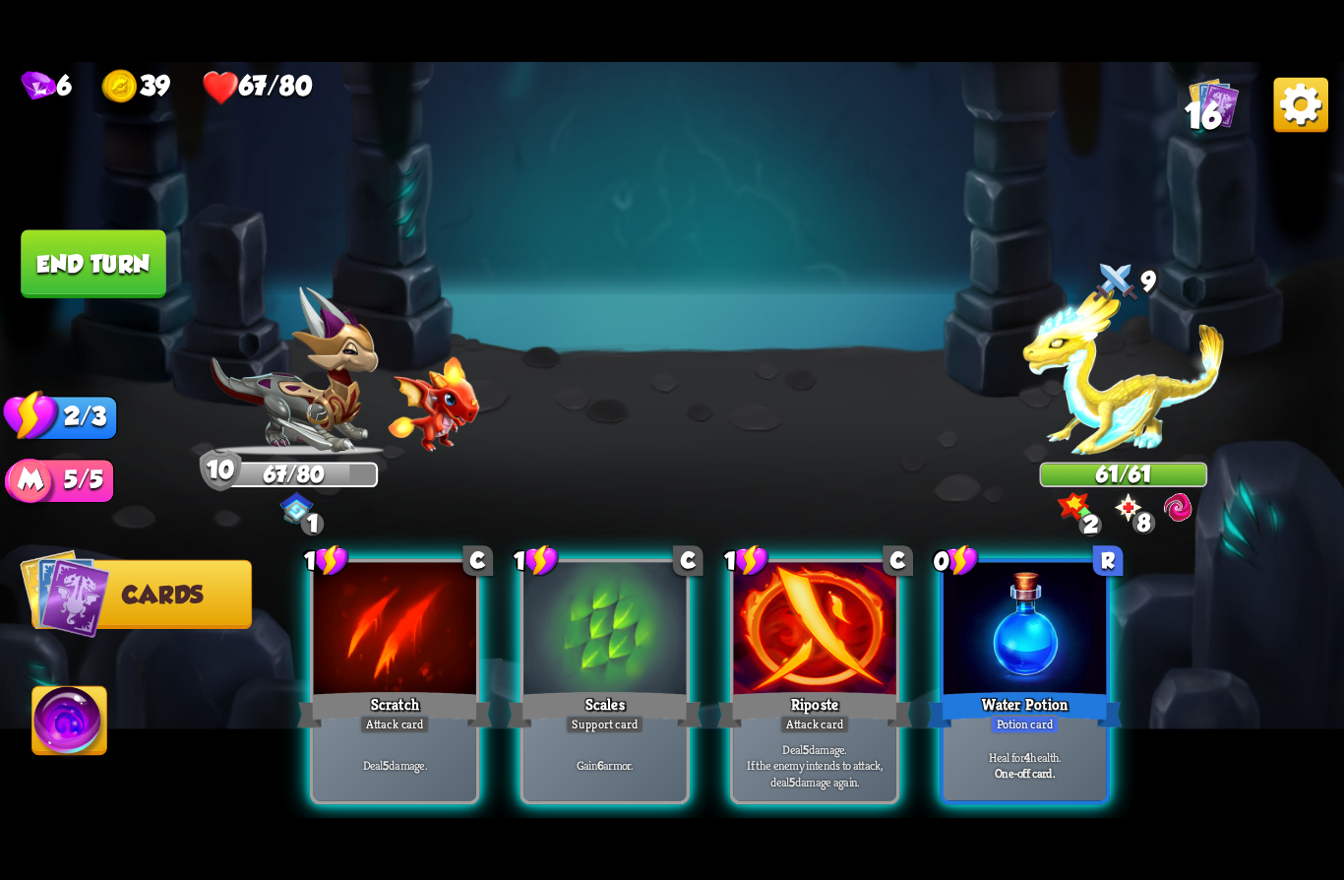
click at [609, 629] on div at bounding box center [605, 630] width 162 height 137
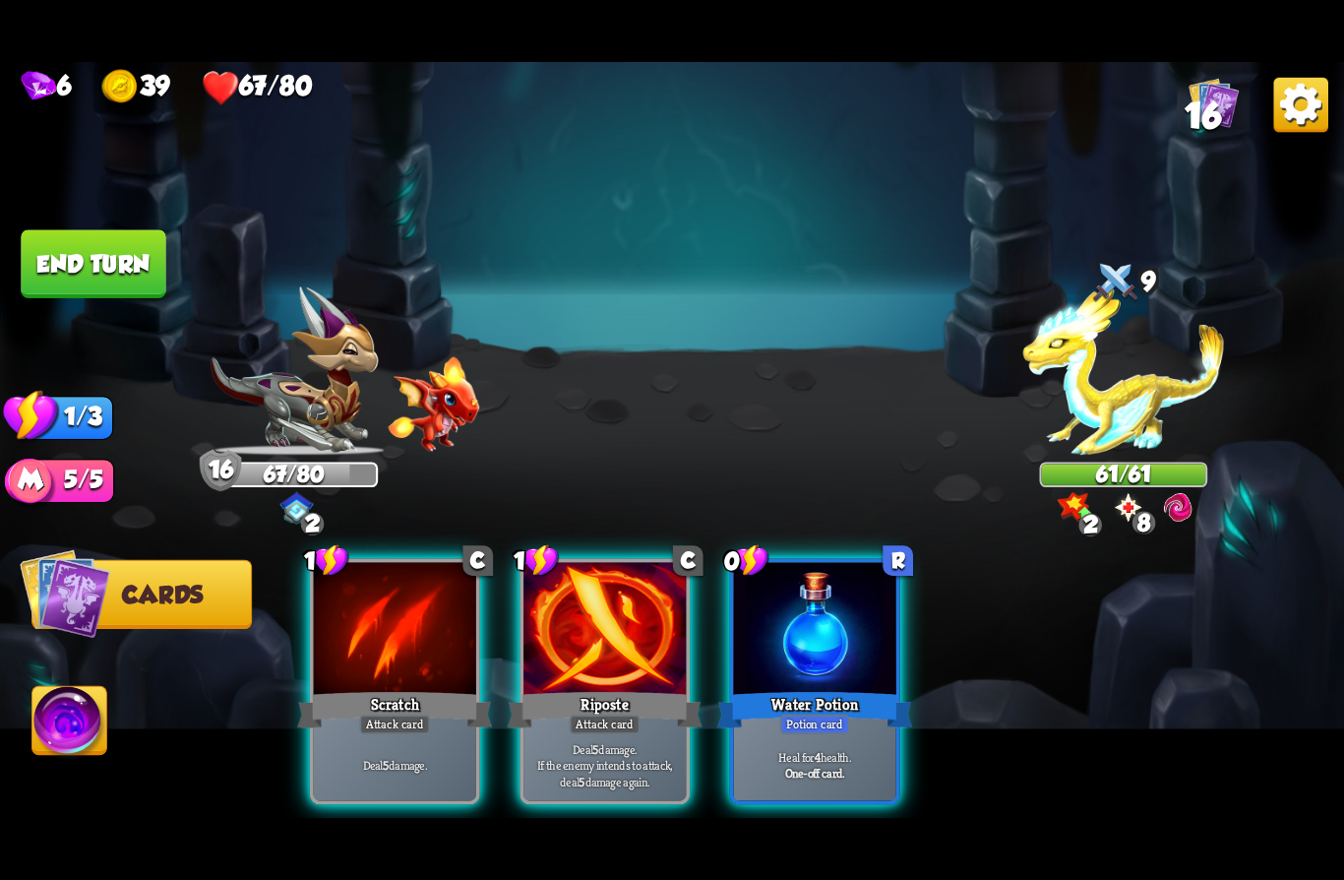
click at [417, 688] on div "Scratch" at bounding box center [394, 709] width 195 height 43
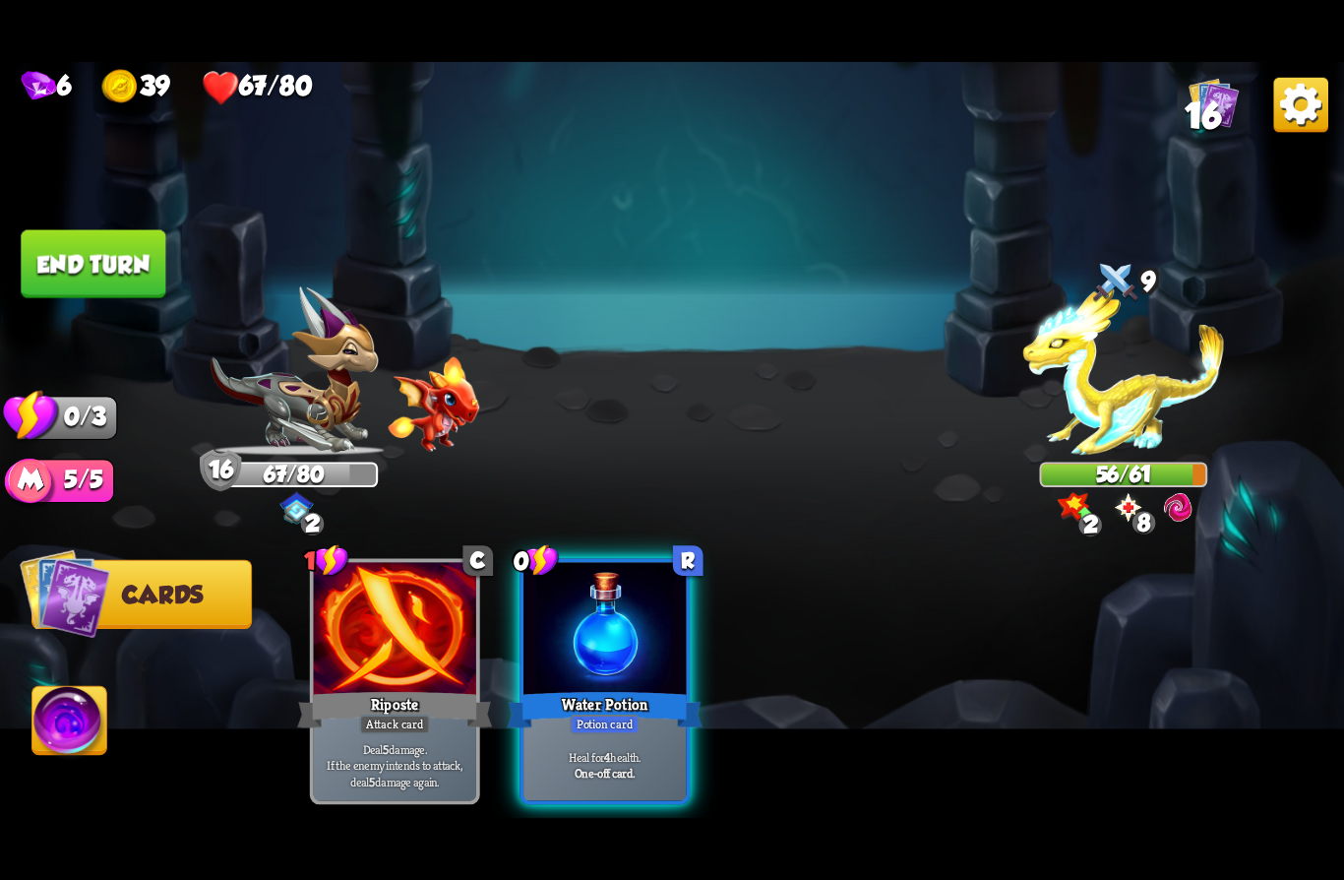
click at [645, 700] on div "Water Potion" at bounding box center [605, 709] width 195 height 43
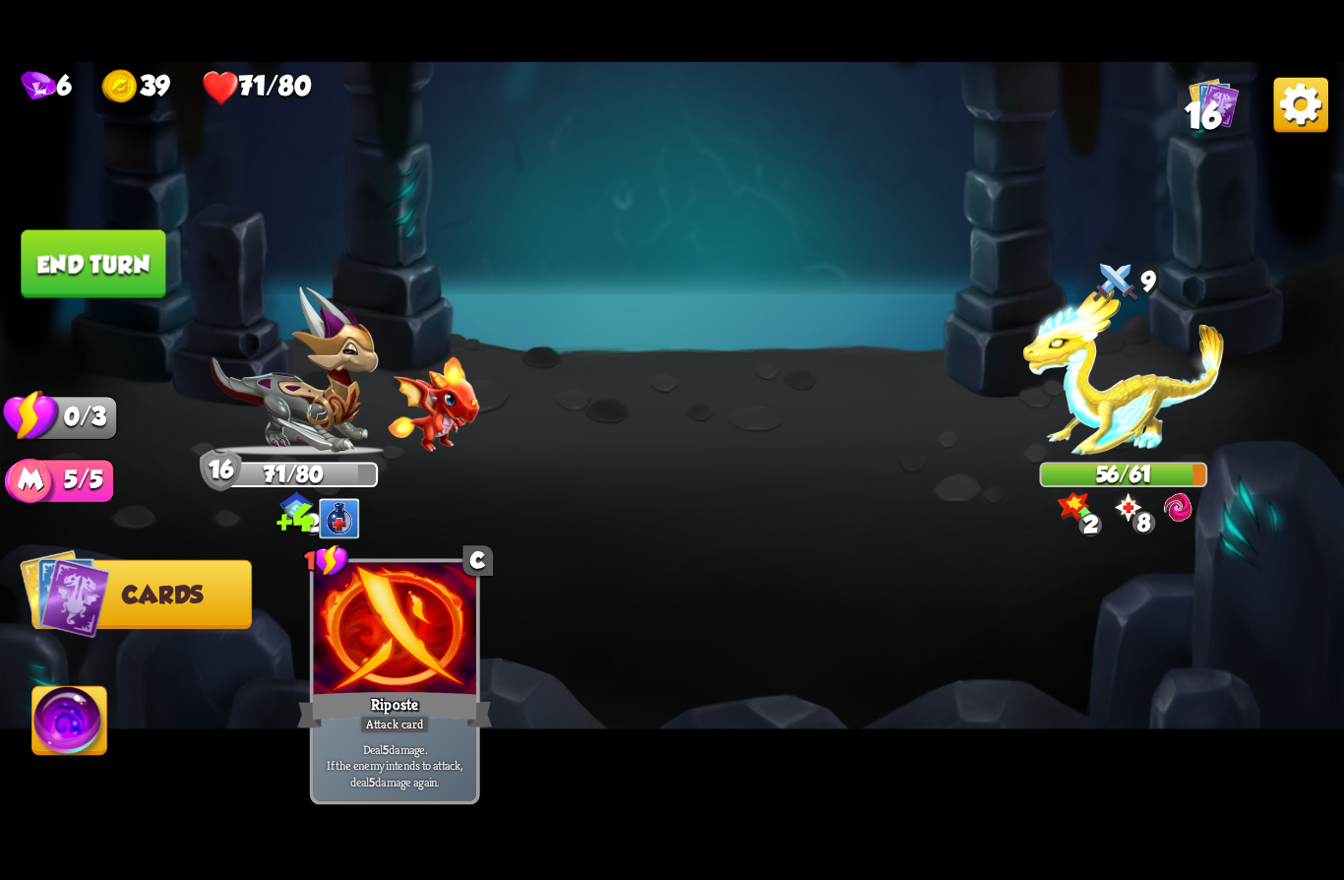
click at [137, 263] on button "End turn" at bounding box center [93, 264] width 145 height 68
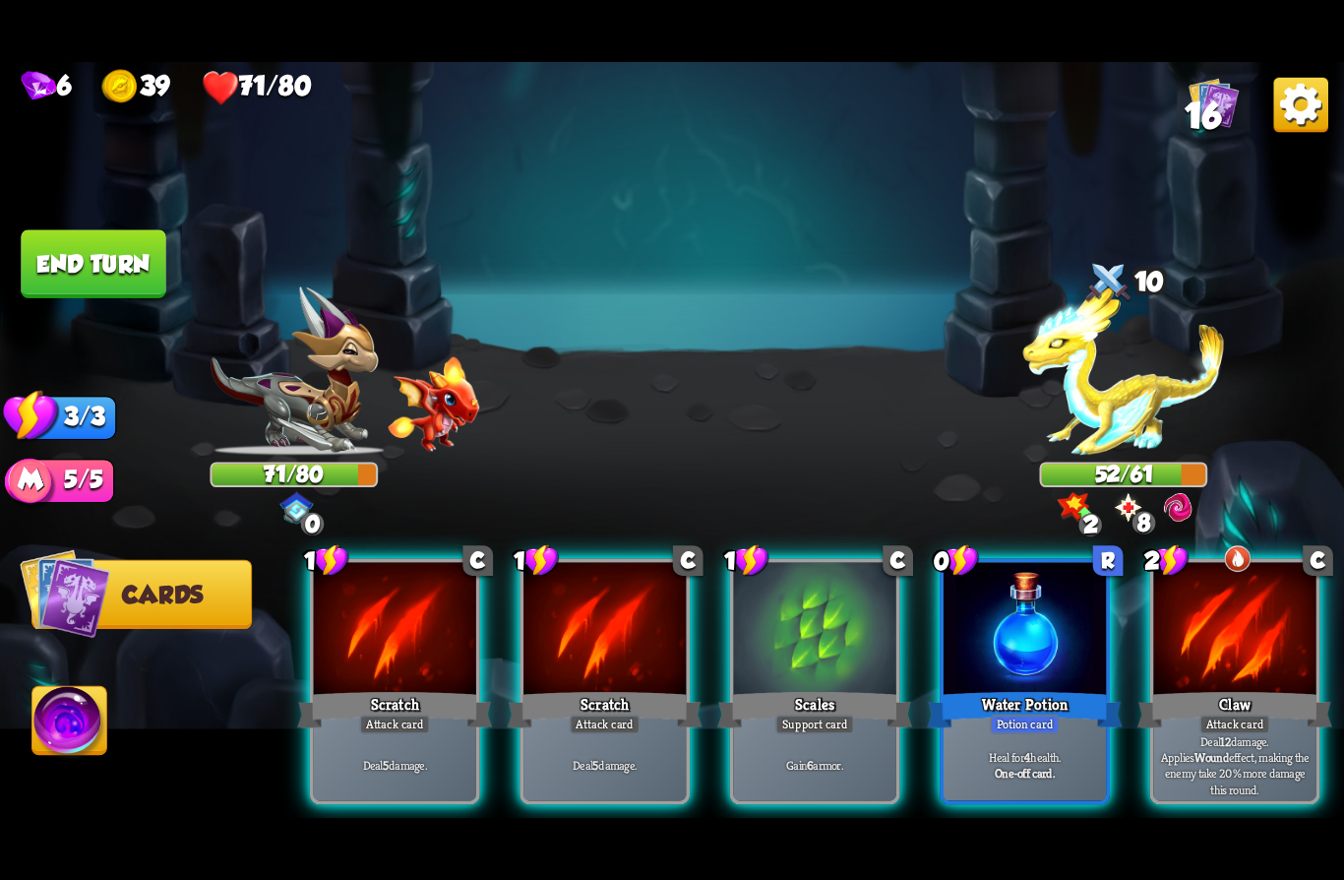
click at [956, 652] on div at bounding box center [1025, 630] width 162 height 137
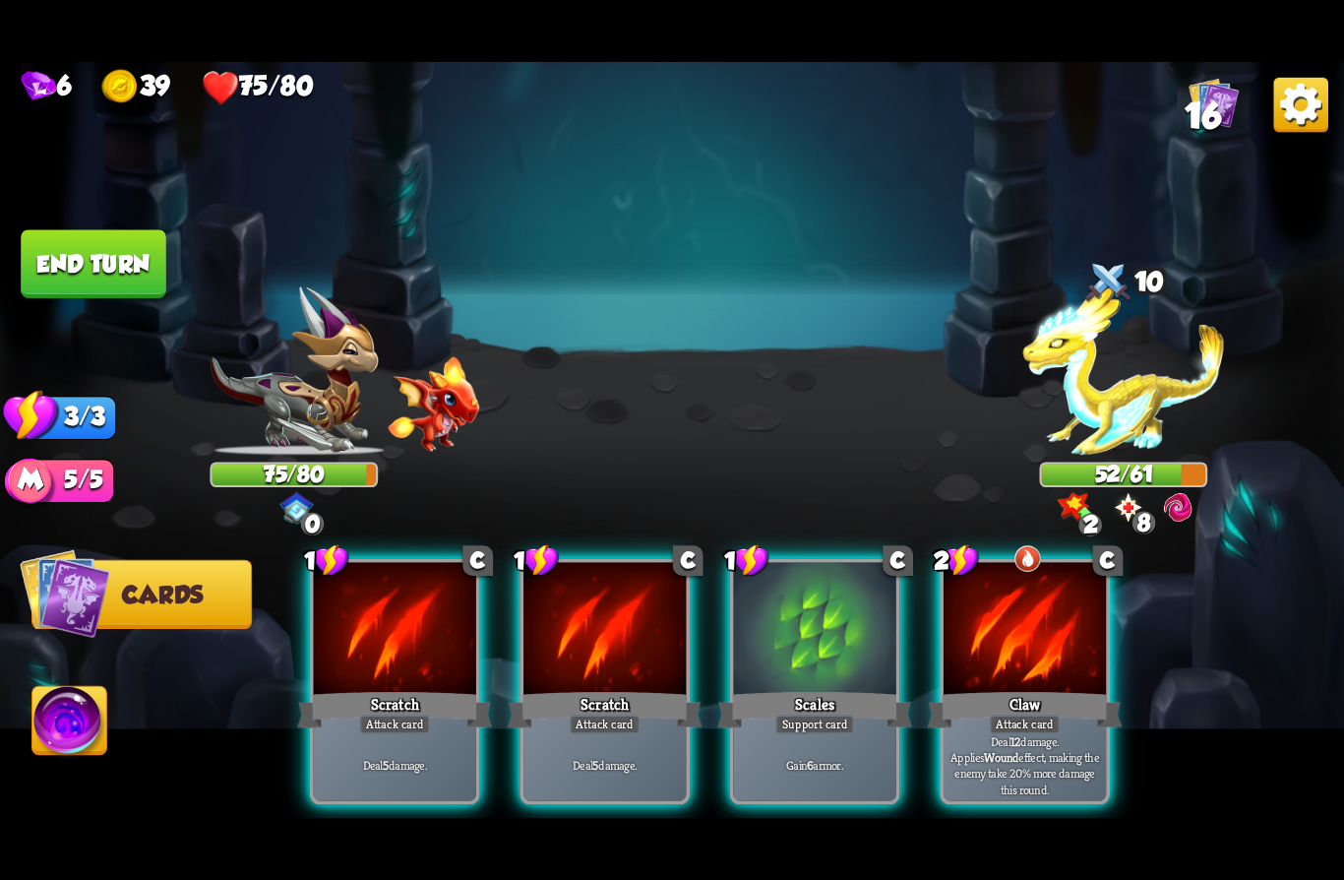
click at [830, 688] on div "Scales" at bounding box center [814, 709] width 195 height 43
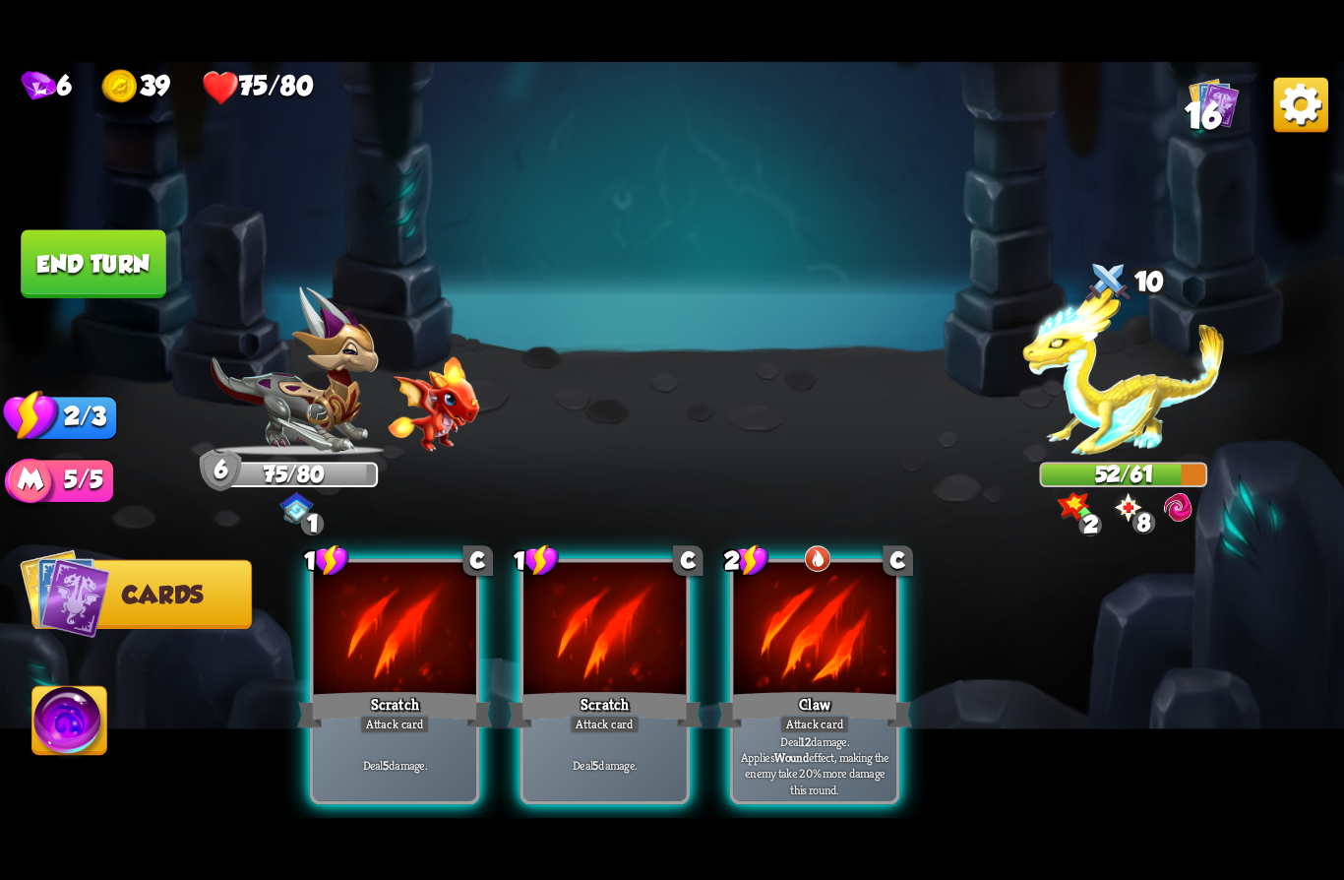
click at [873, 616] on div at bounding box center [815, 630] width 162 height 137
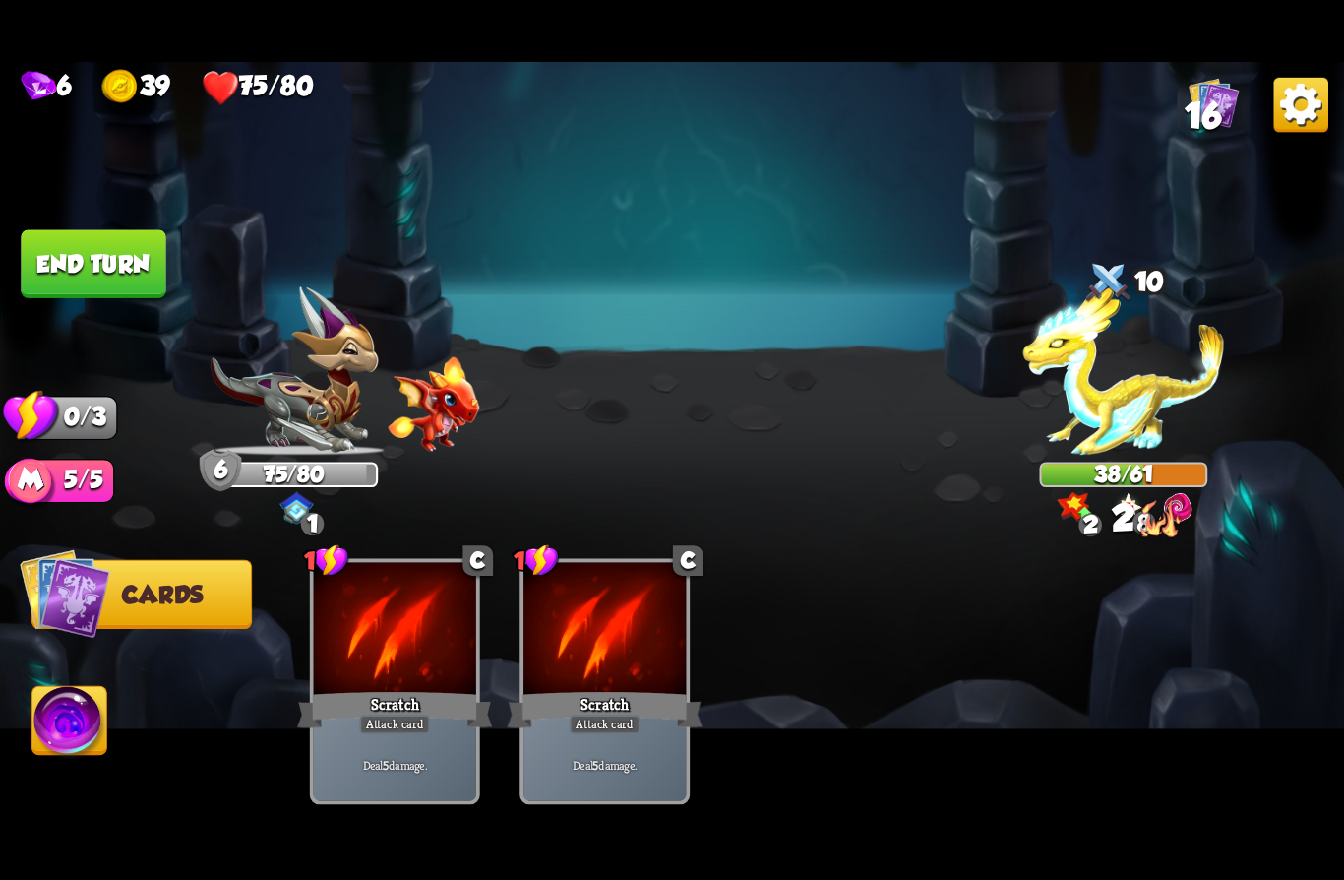
click at [143, 253] on button "End turn" at bounding box center [93, 264] width 145 height 68
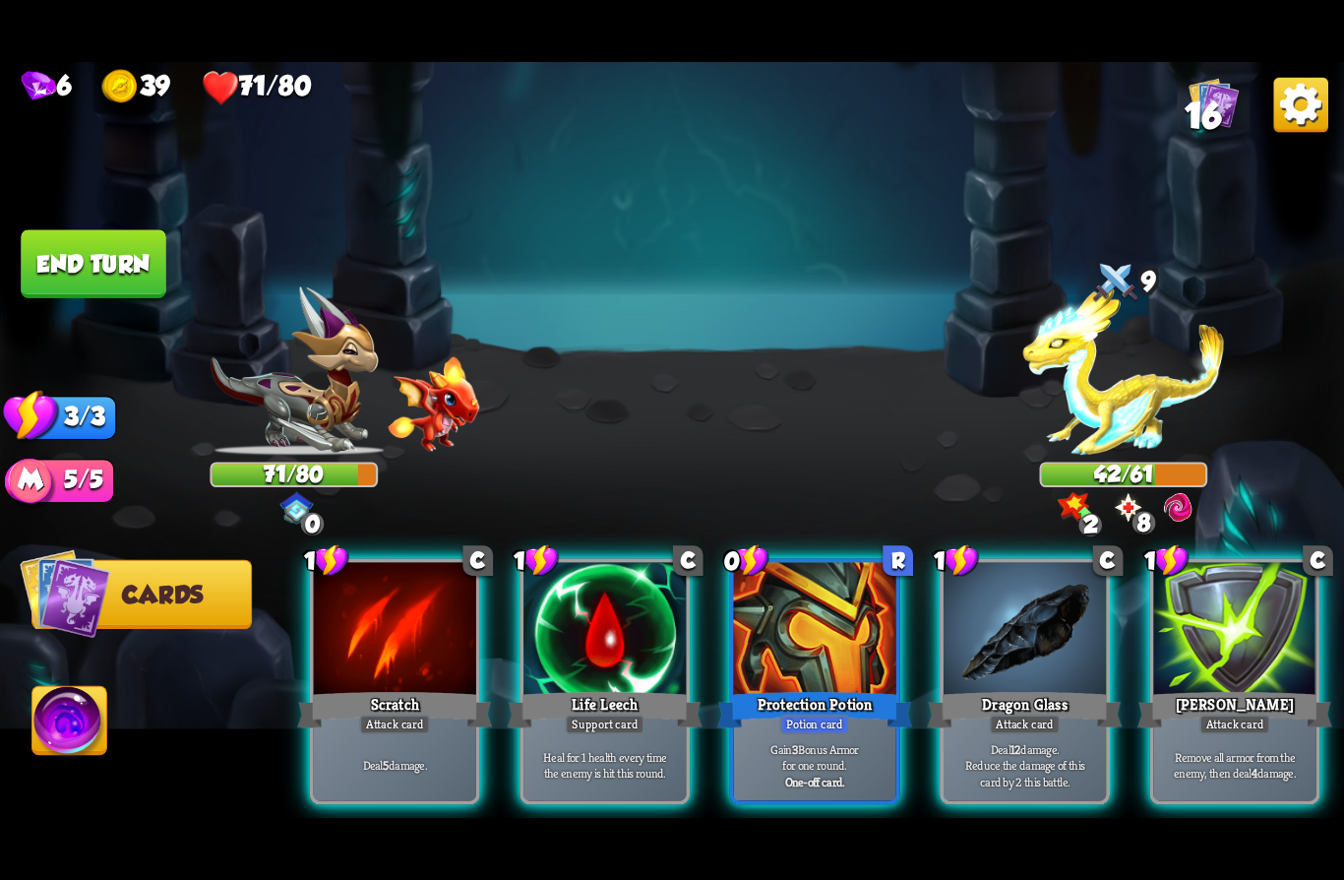
click at [596, 688] on div "Life Leech" at bounding box center [605, 709] width 195 height 43
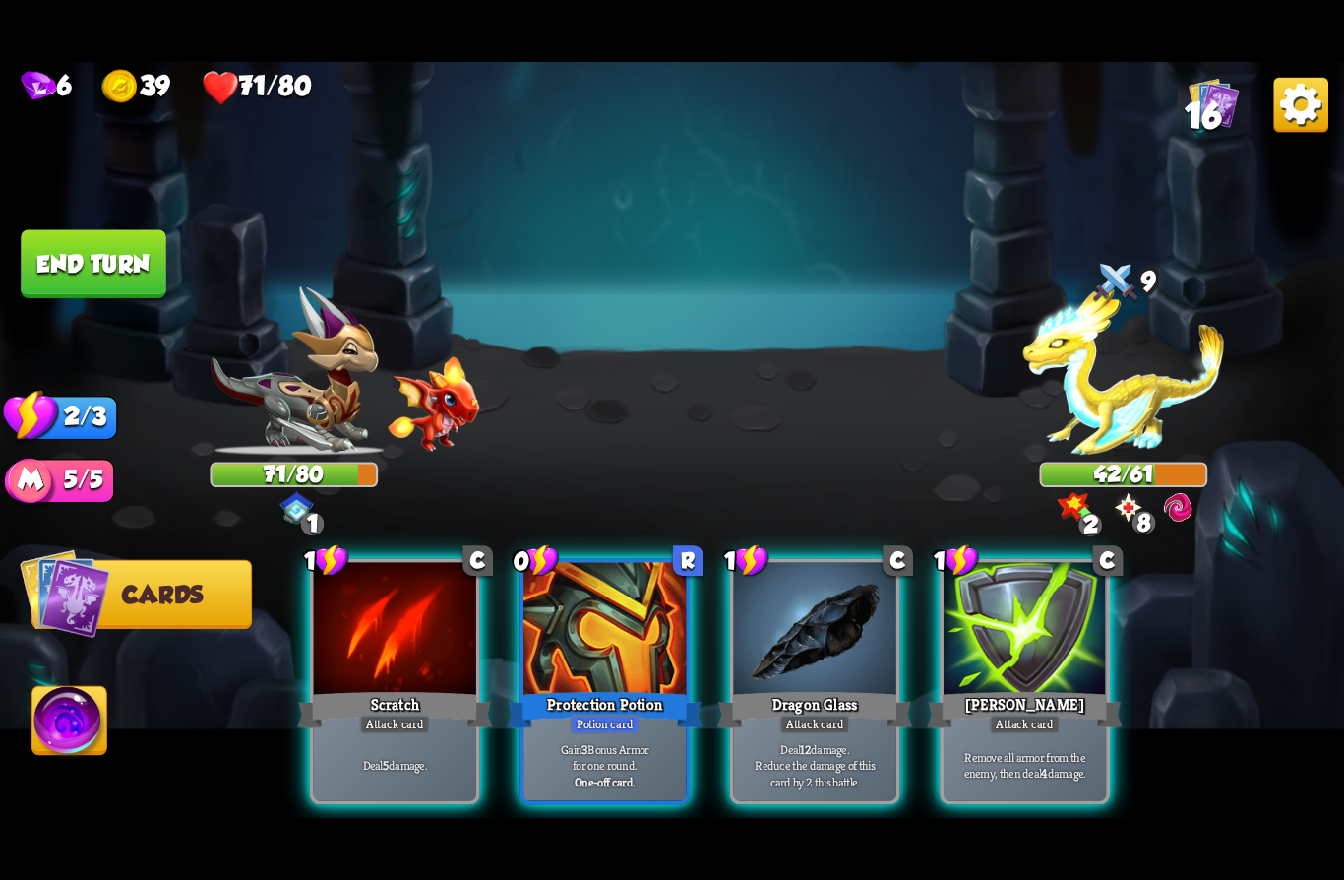
click at [831, 652] on div at bounding box center [815, 630] width 162 height 137
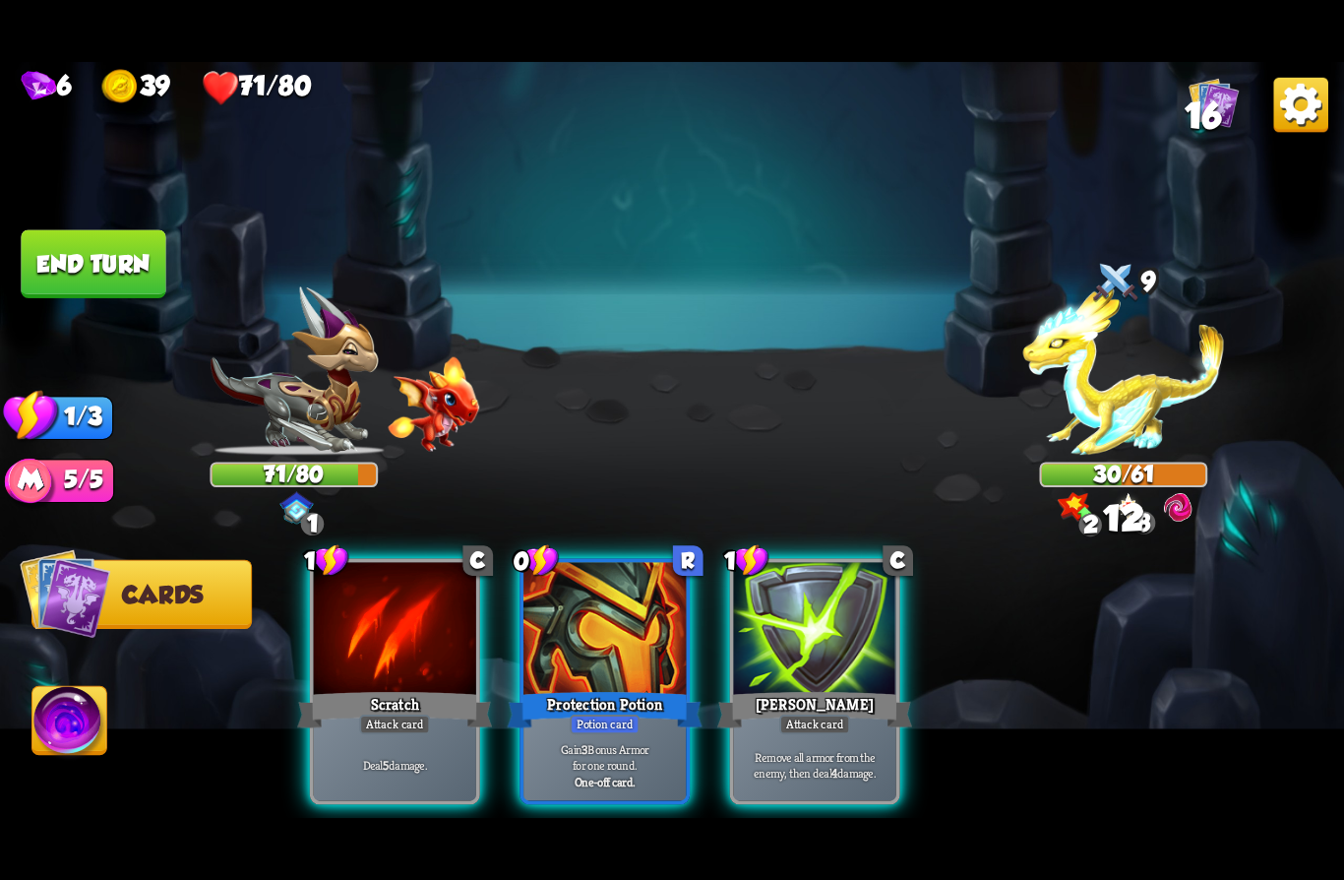
click at [371, 627] on div at bounding box center [395, 630] width 162 height 137
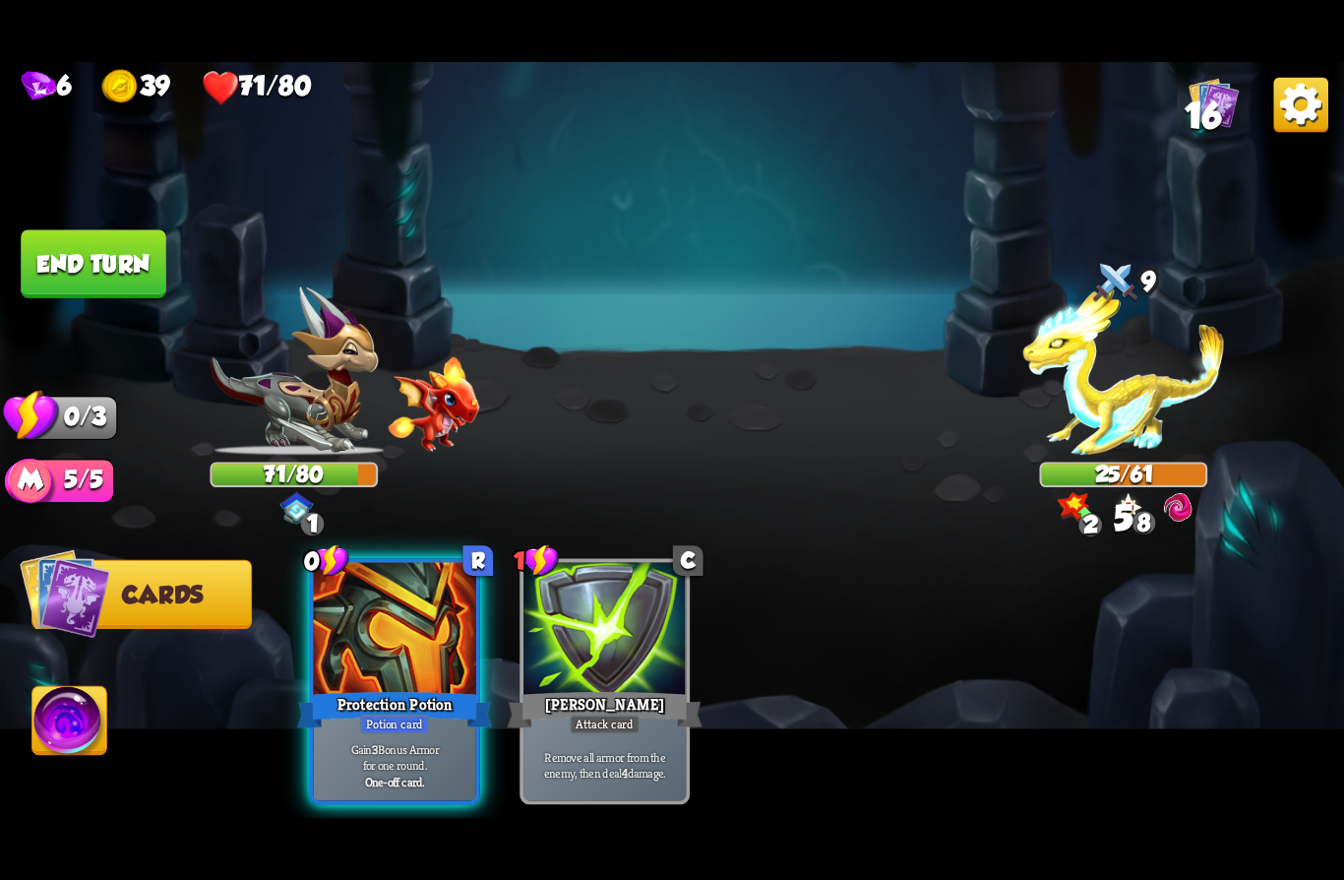
click at [146, 268] on button "End turn" at bounding box center [93, 264] width 145 height 68
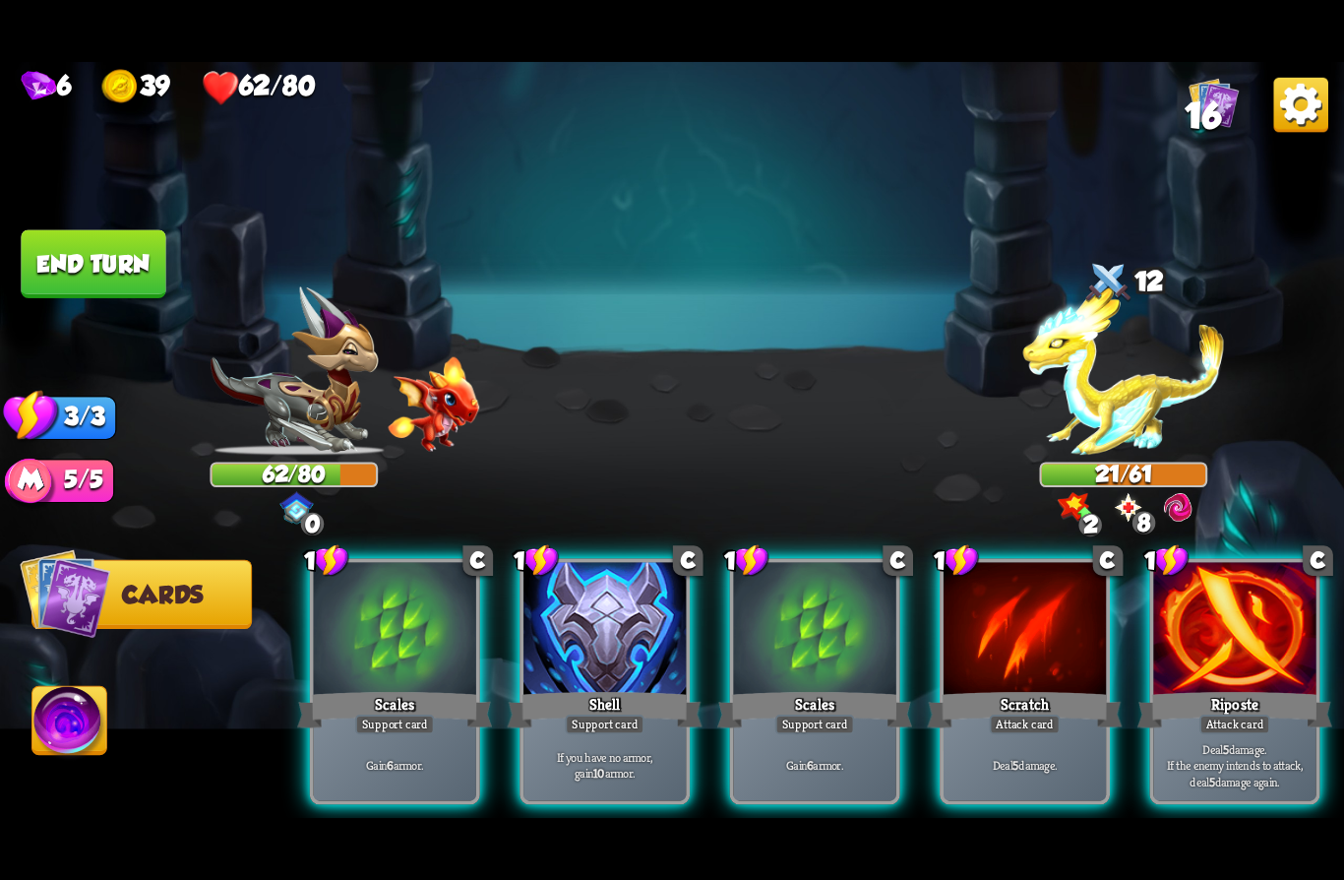
click at [609, 650] on div at bounding box center [605, 630] width 162 height 137
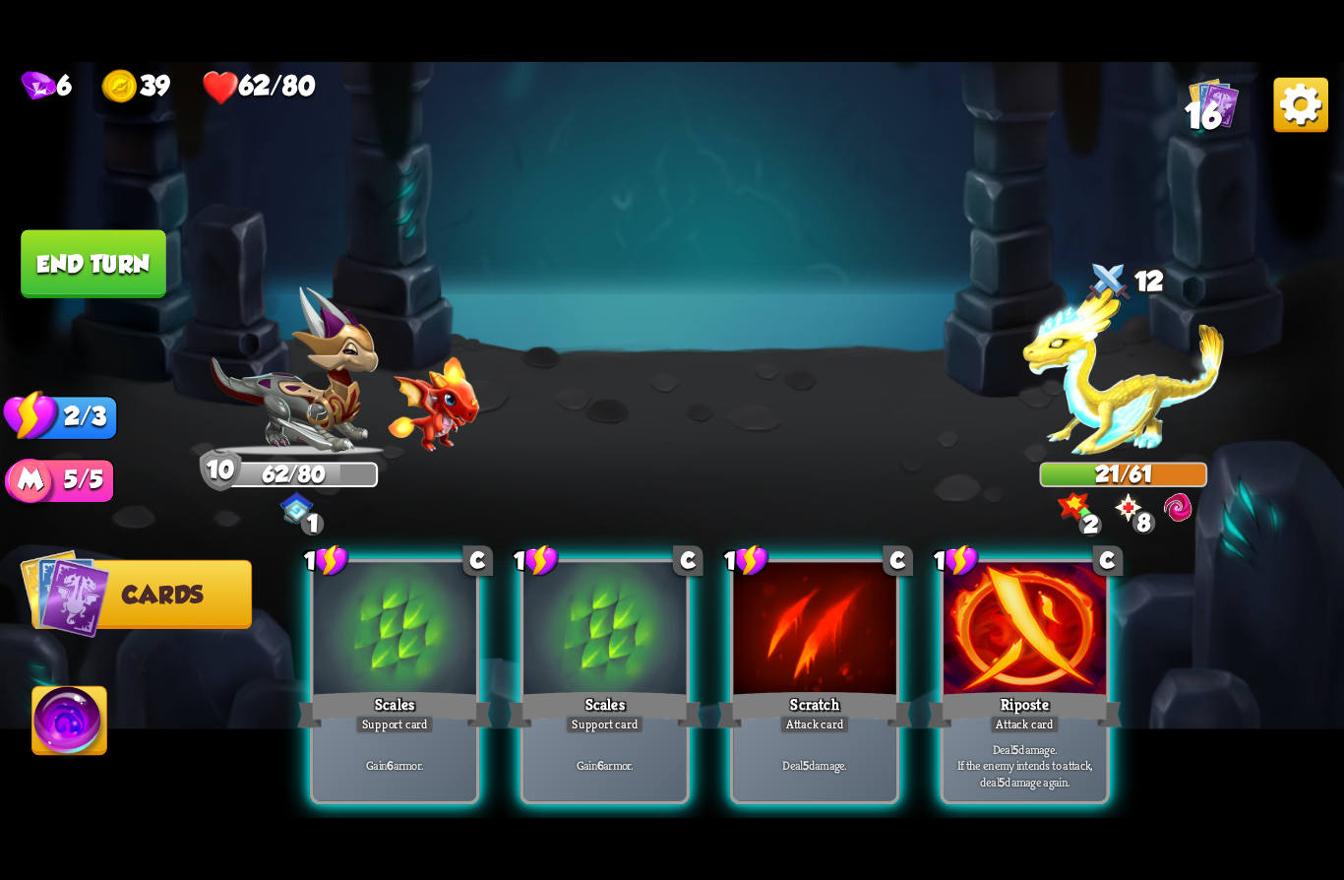
click at [375, 688] on div "Scales" at bounding box center [394, 709] width 195 height 43
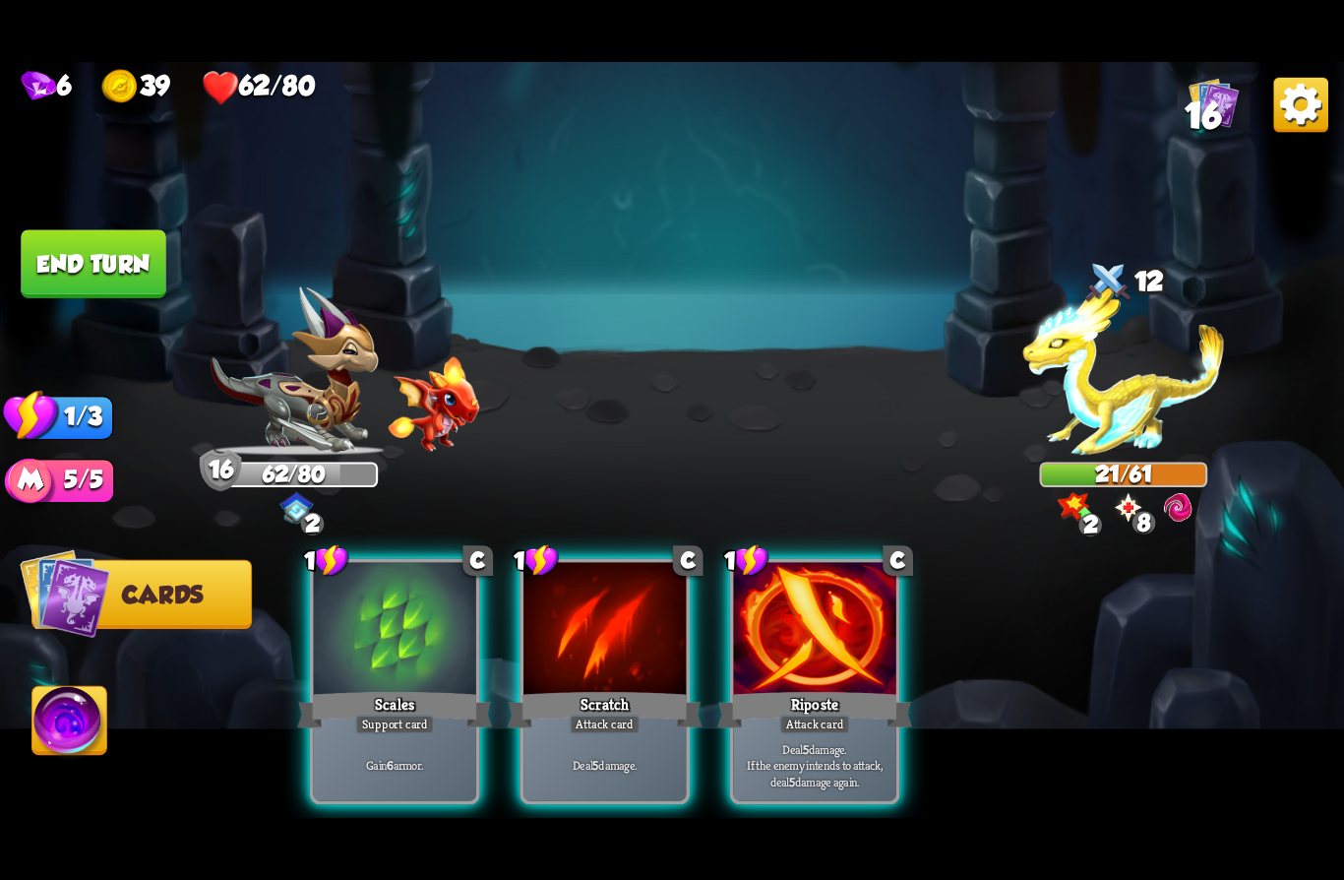
click at [335, 729] on div "Gain 6 armor." at bounding box center [395, 764] width 162 height 71
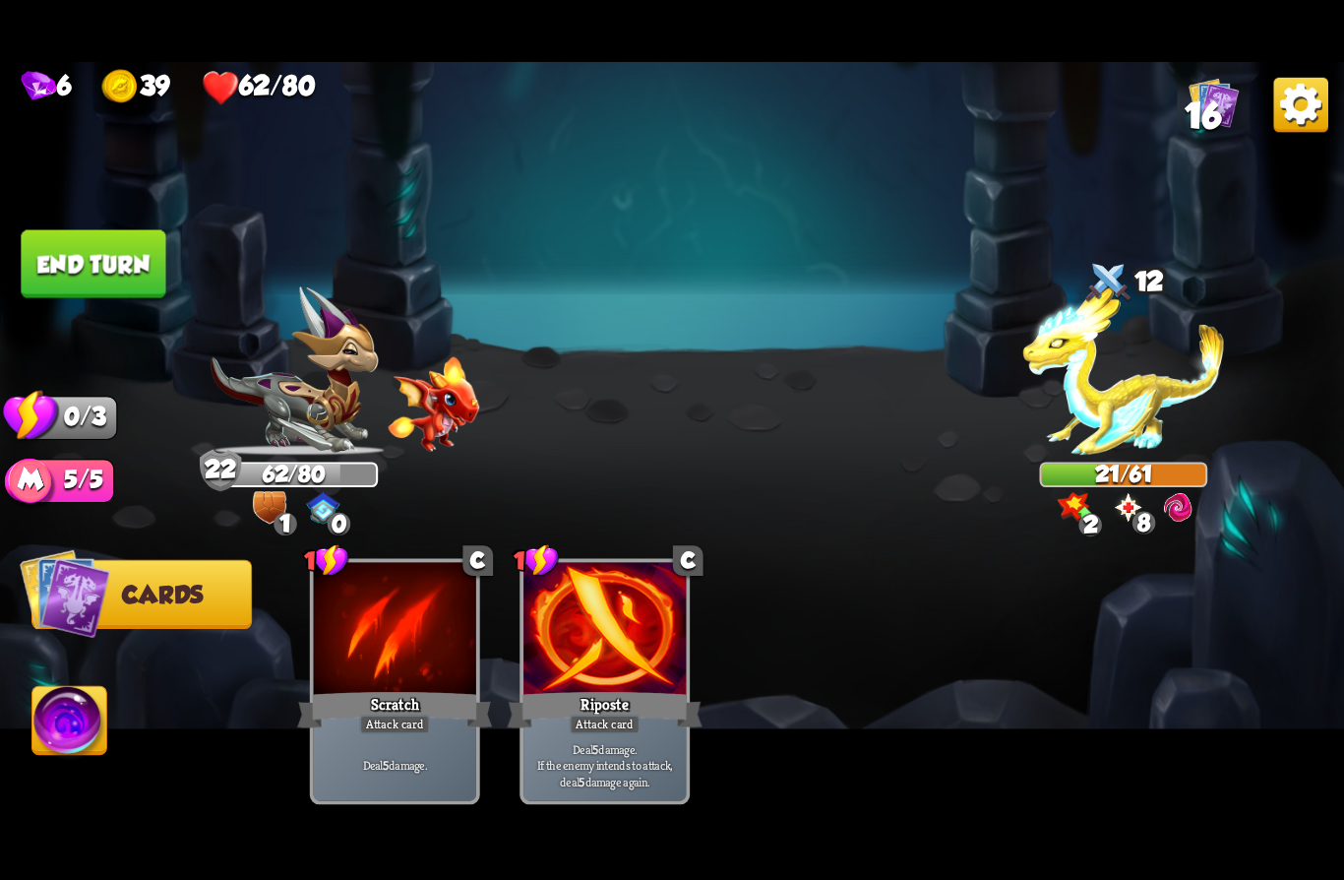
click at [66, 282] on button "End turn" at bounding box center [93, 264] width 145 height 68
